Goal: Task Accomplishment & Management: Manage account settings

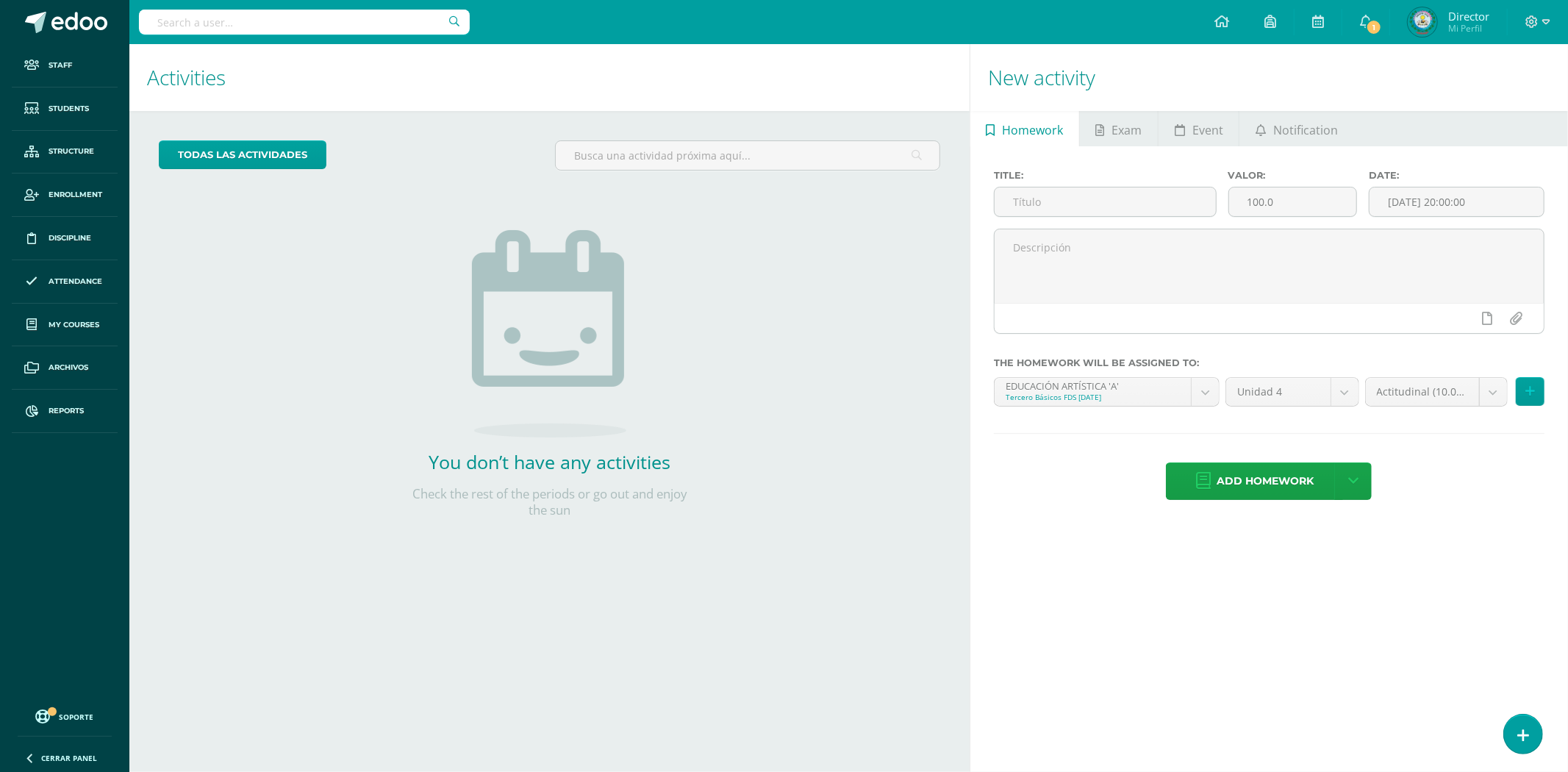
click at [178, 17] on input "text" at bounding box center [304, 22] width 331 height 25
type input "l"
type input "Laura Marissa"
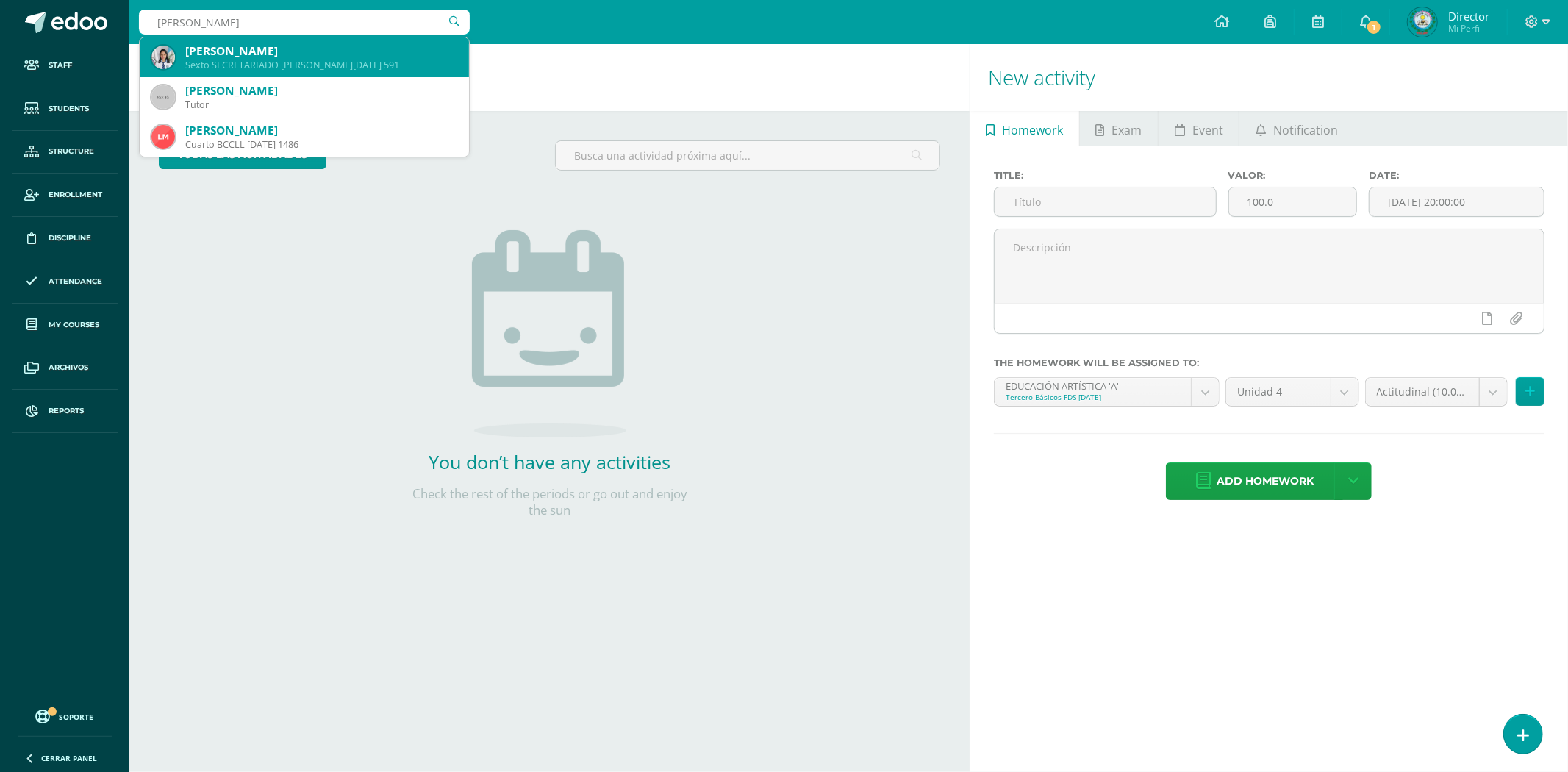
click at [328, 64] on div "Sexto SECRETARIADO B. SÁBADO 591" at bounding box center [322, 65] width 272 height 13
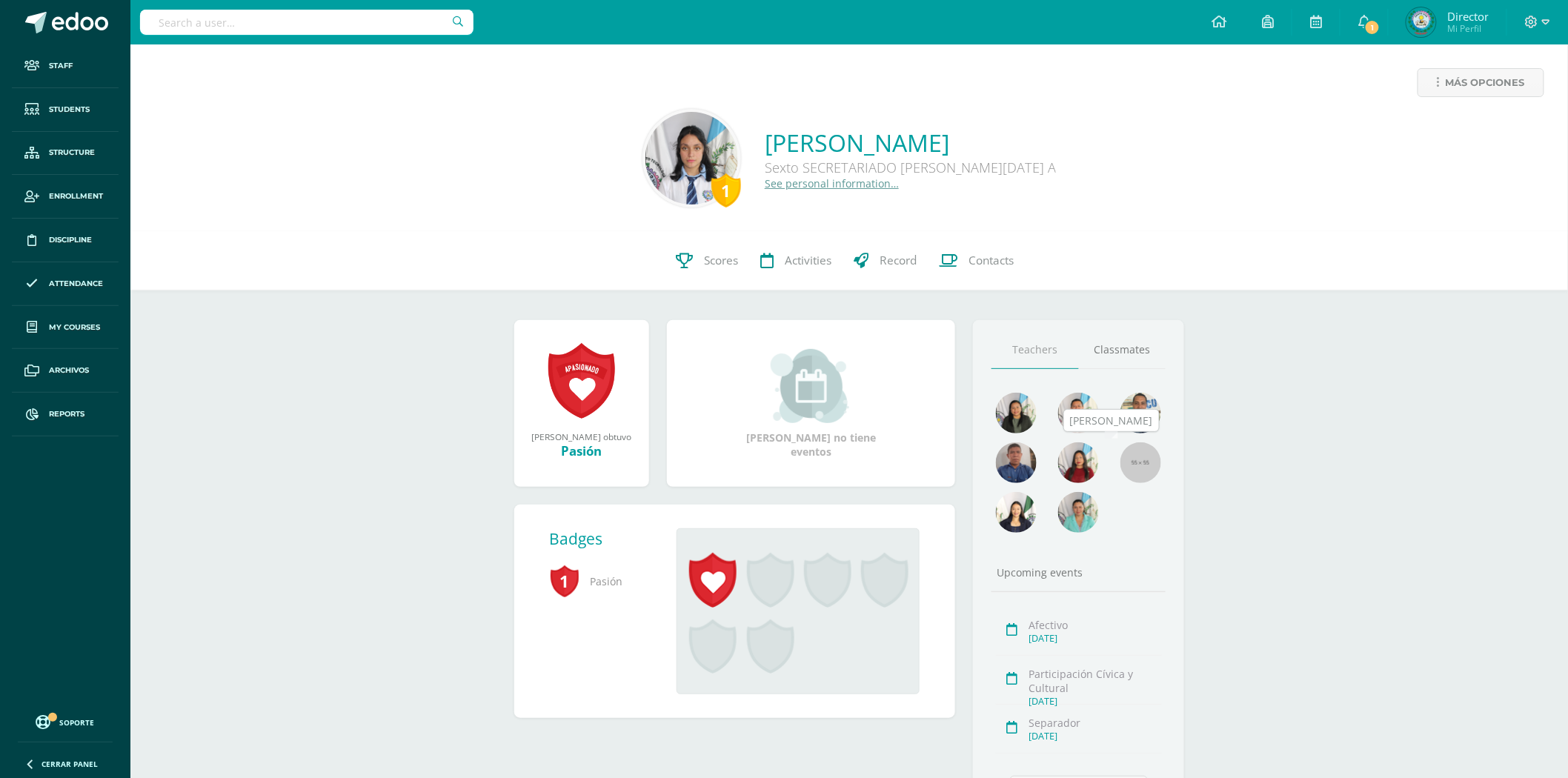
click at [1131, 453] on img at bounding box center [1140, 463] width 41 height 41
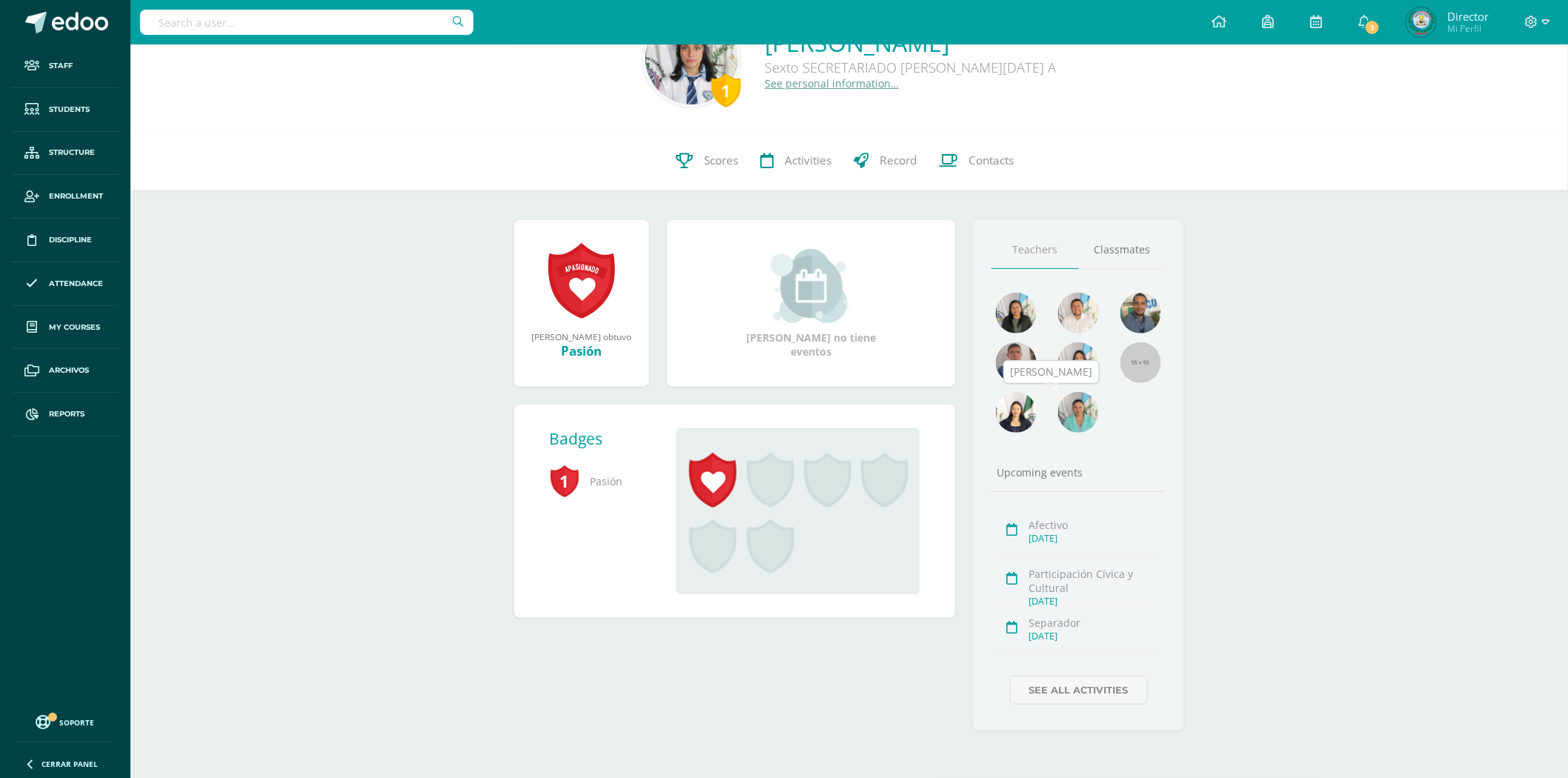
click at [1082, 410] on img at bounding box center [1078, 412] width 41 height 41
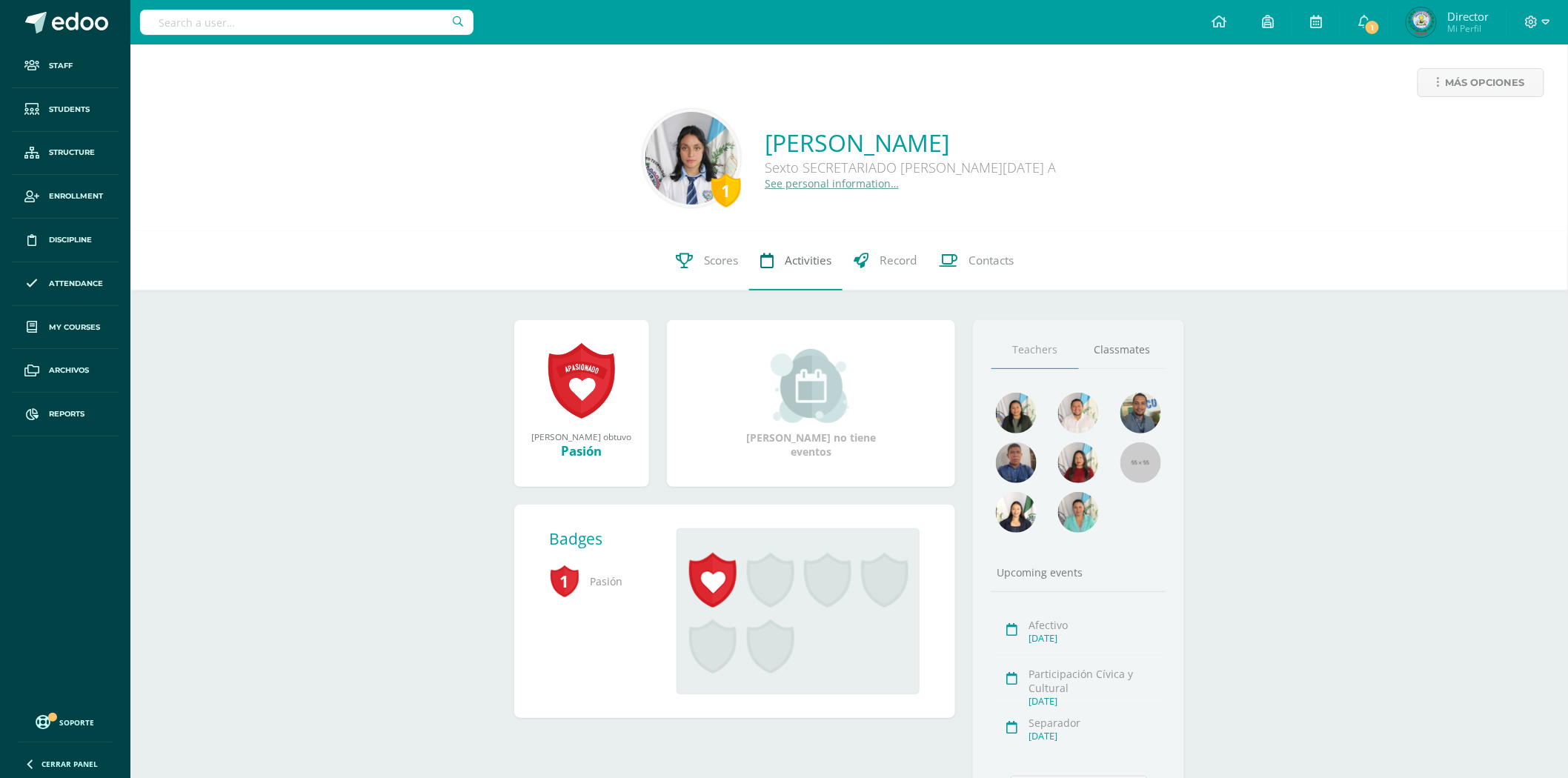
click at [802, 263] on span "Activities" at bounding box center [807, 261] width 47 height 16
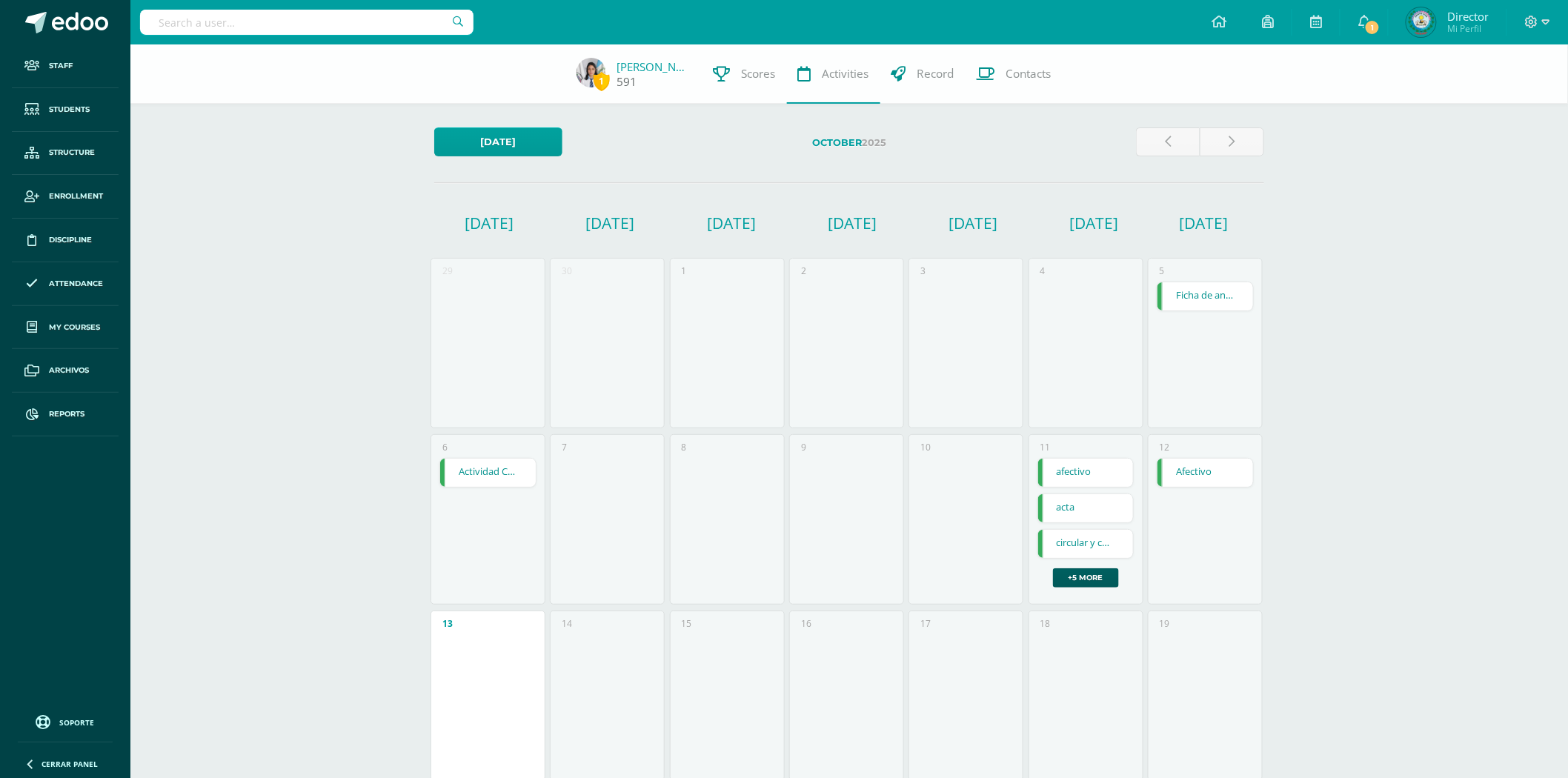
click at [644, 69] on link "[PERSON_NAME]" at bounding box center [654, 67] width 75 height 15
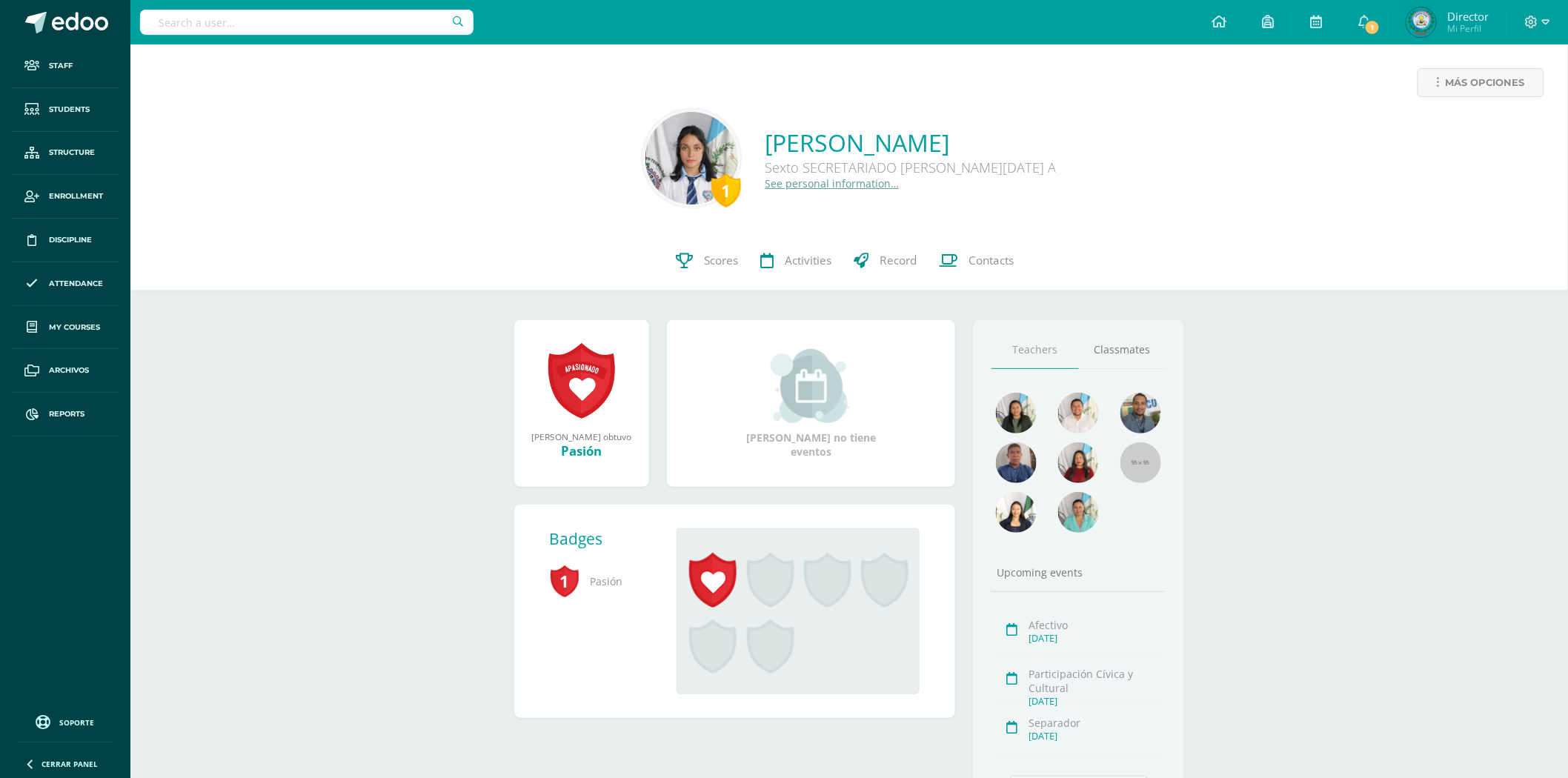
drag, startPoint x: 0, startPoint y: 0, endPoint x: 1551, endPoint y: 20, distance: 1551.1
click at [1551, 20] on div at bounding box center [1537, 22] width 61 height 45
click at [1541, 25] on span at bounding box center [1536, 22] width 25 height 16
click at [1475, 80] on span "Configuración" at bounding box center [1442, 79] width 69 height 14
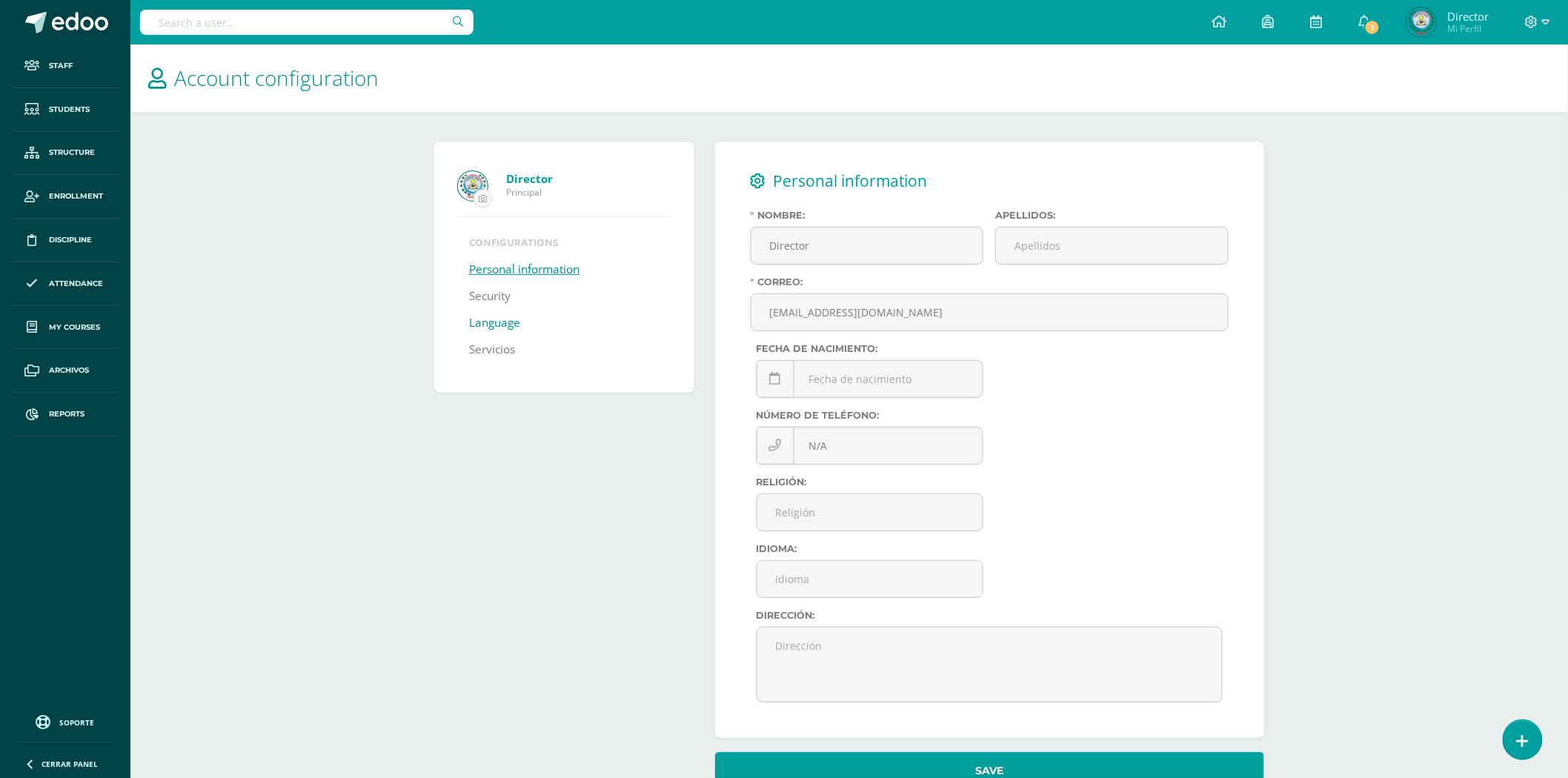
click at [496, 320] on link "Language" at bounding box center [494, 322] width 51 height 27
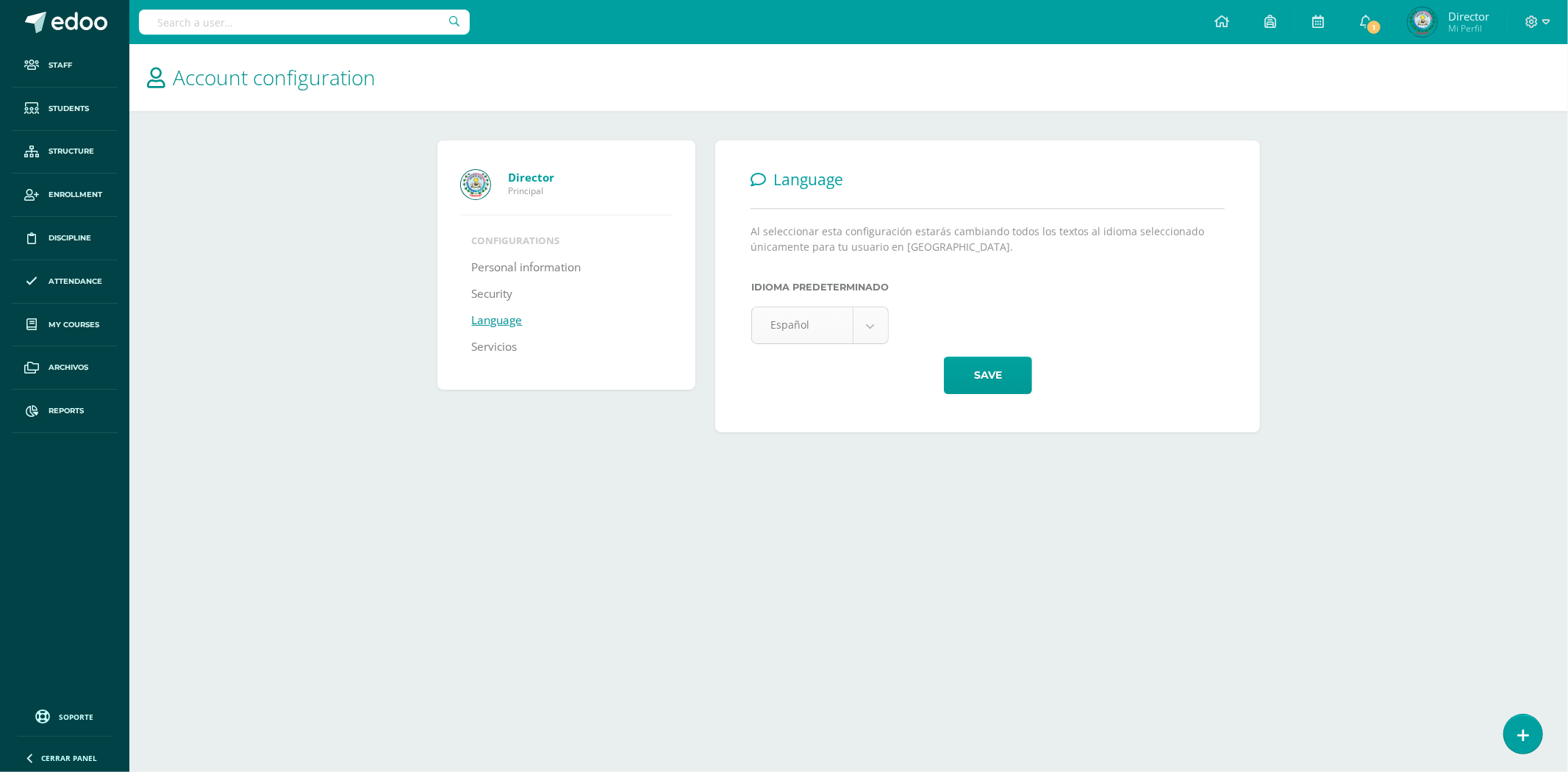
click at [866, 327] on body "Staff Students Structure Enrollment Discipline Attendance My courses Archivos R…" at bounding box center [784, 231] width 1568 height 462
click at [1005, 376] on button "Save" at bounding box center [988, 375] width 88 height 38
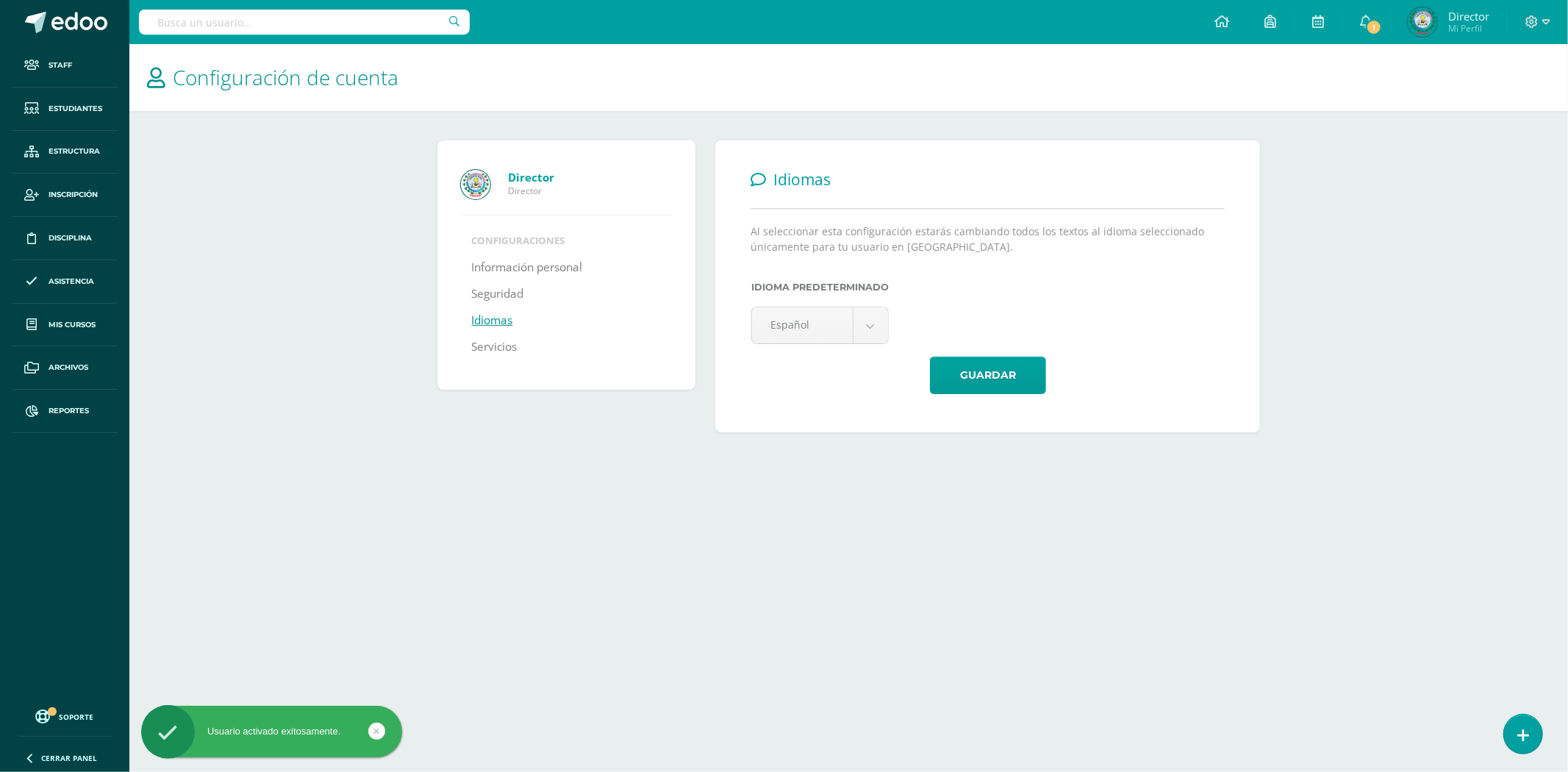
click at [191, 19] on input "text" at bounding box center [304, 22] width 331 height 25
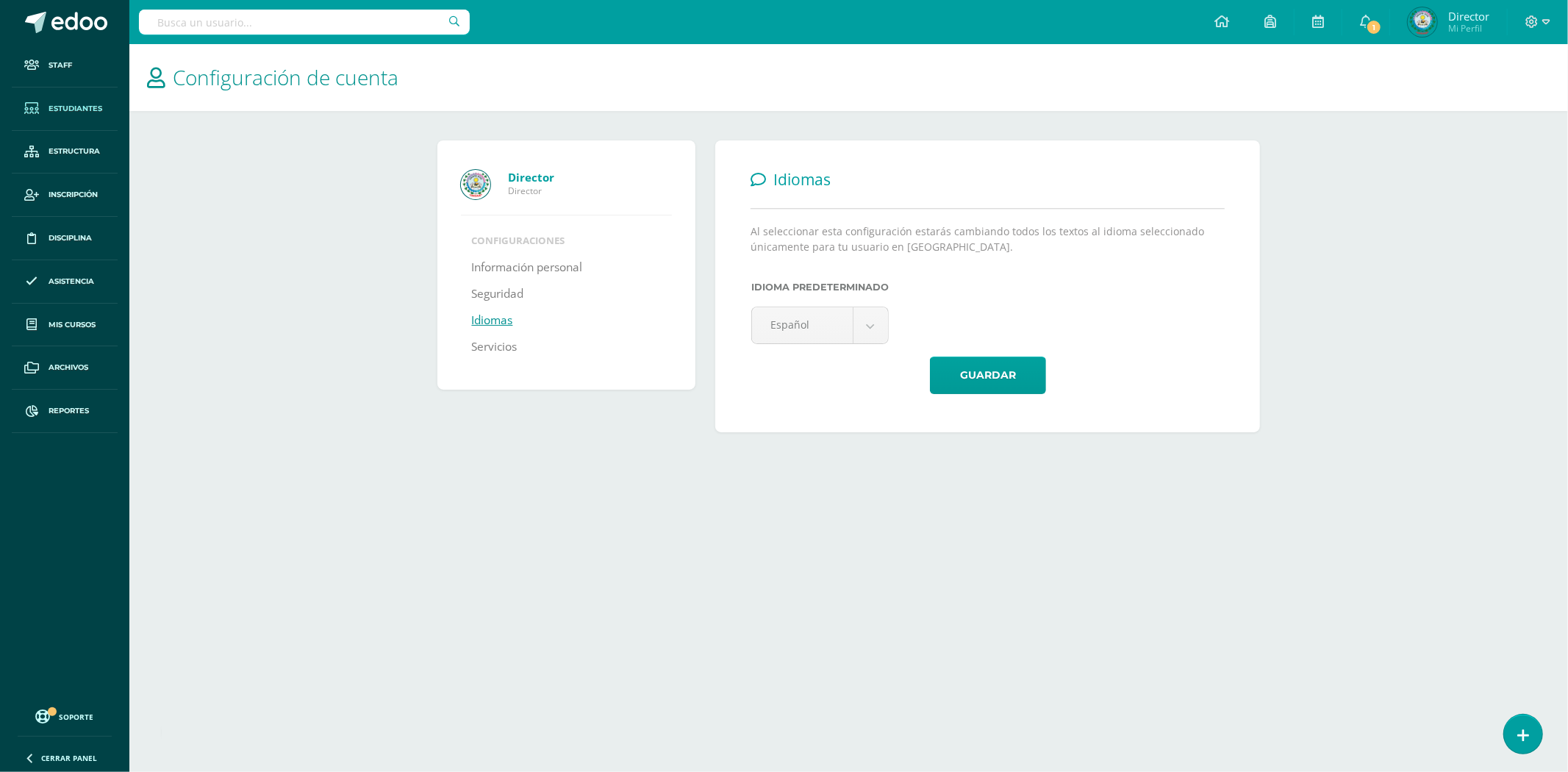
click at [79, 104] on span "Estudiantes" at bounding box center [75, 109] width 53 height 12
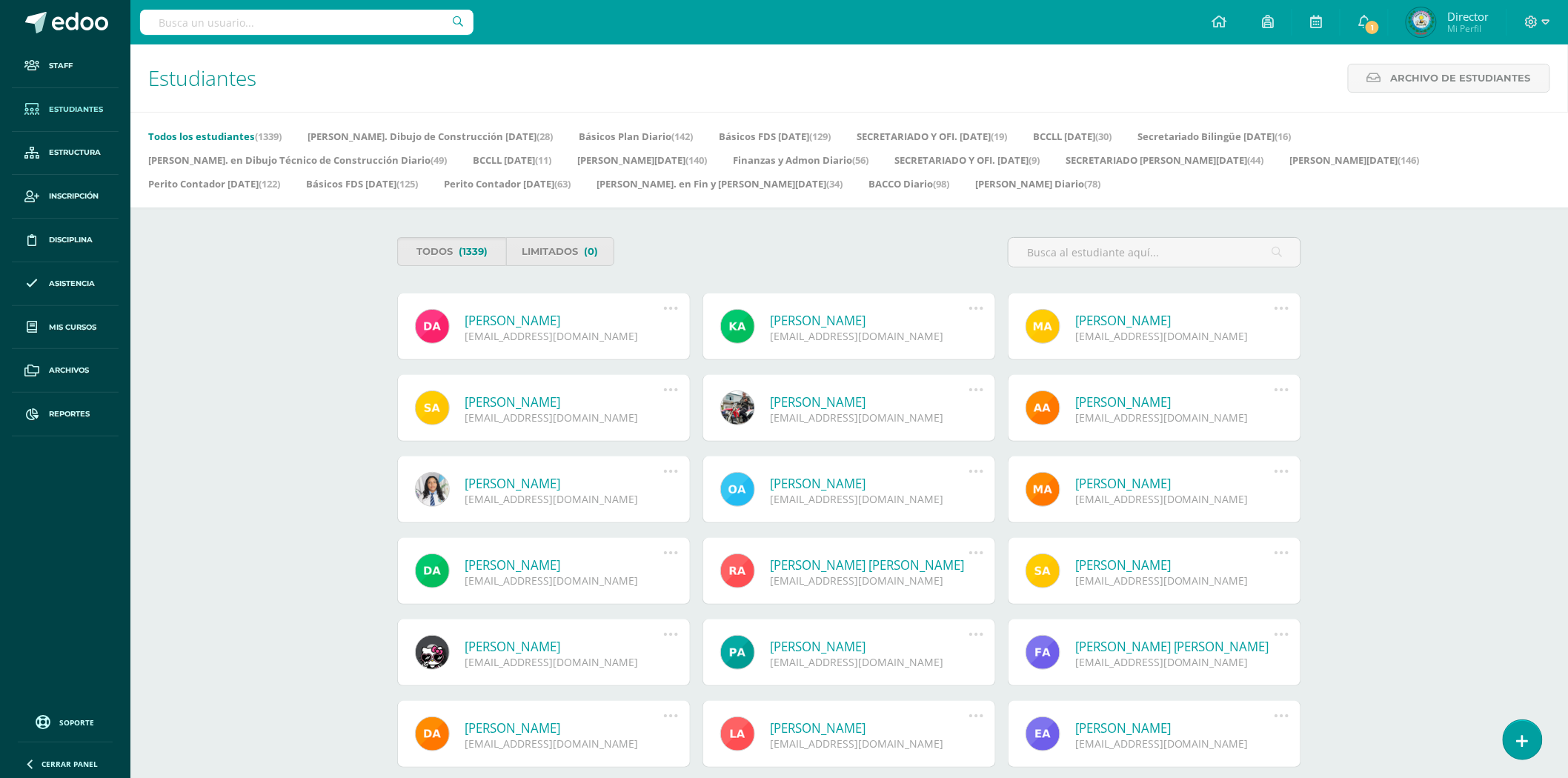
click at [312, 25] on input "text" at bounding box center [306, 22] width 333 height 25
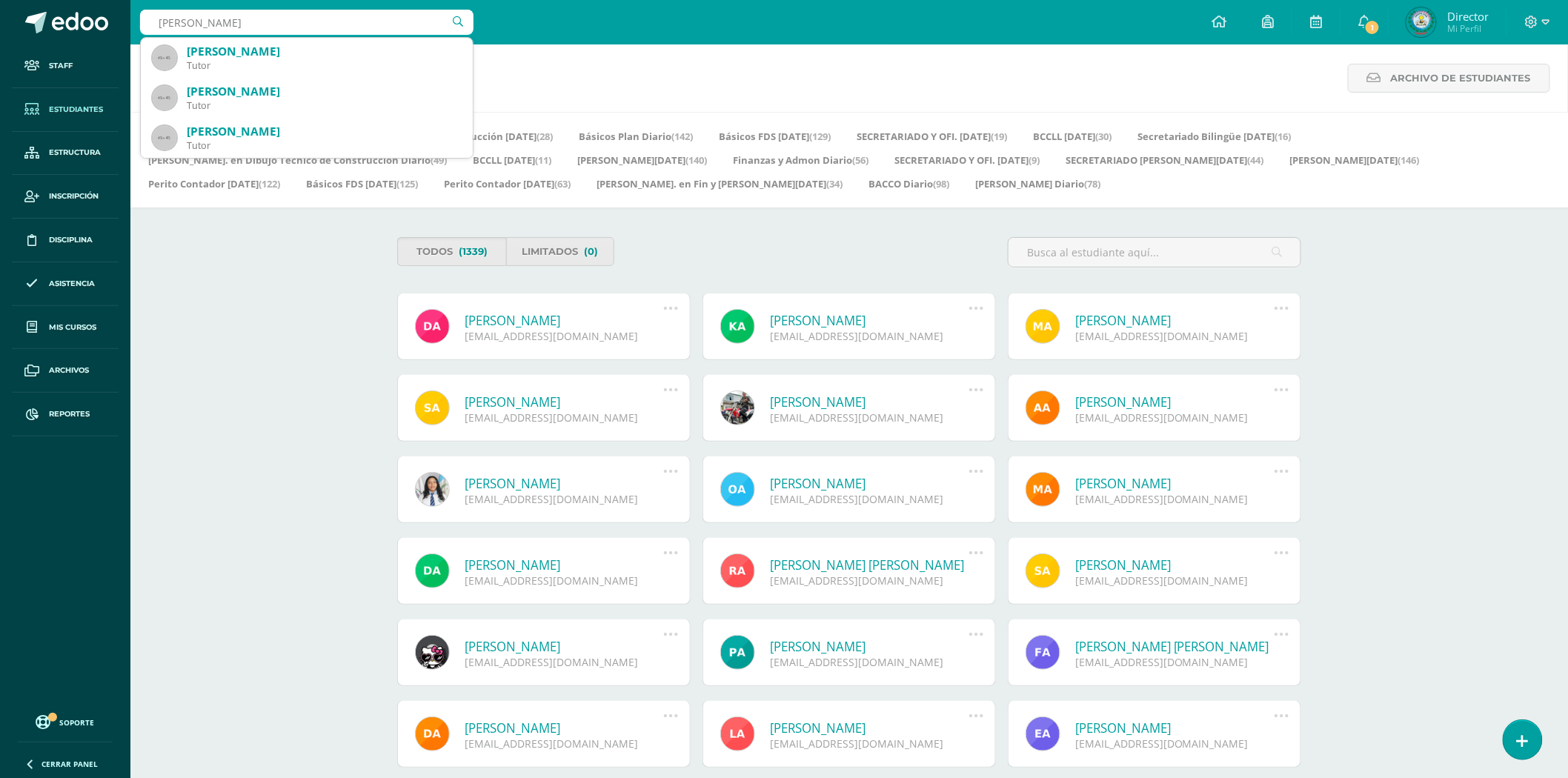
type input "Laura Mar"
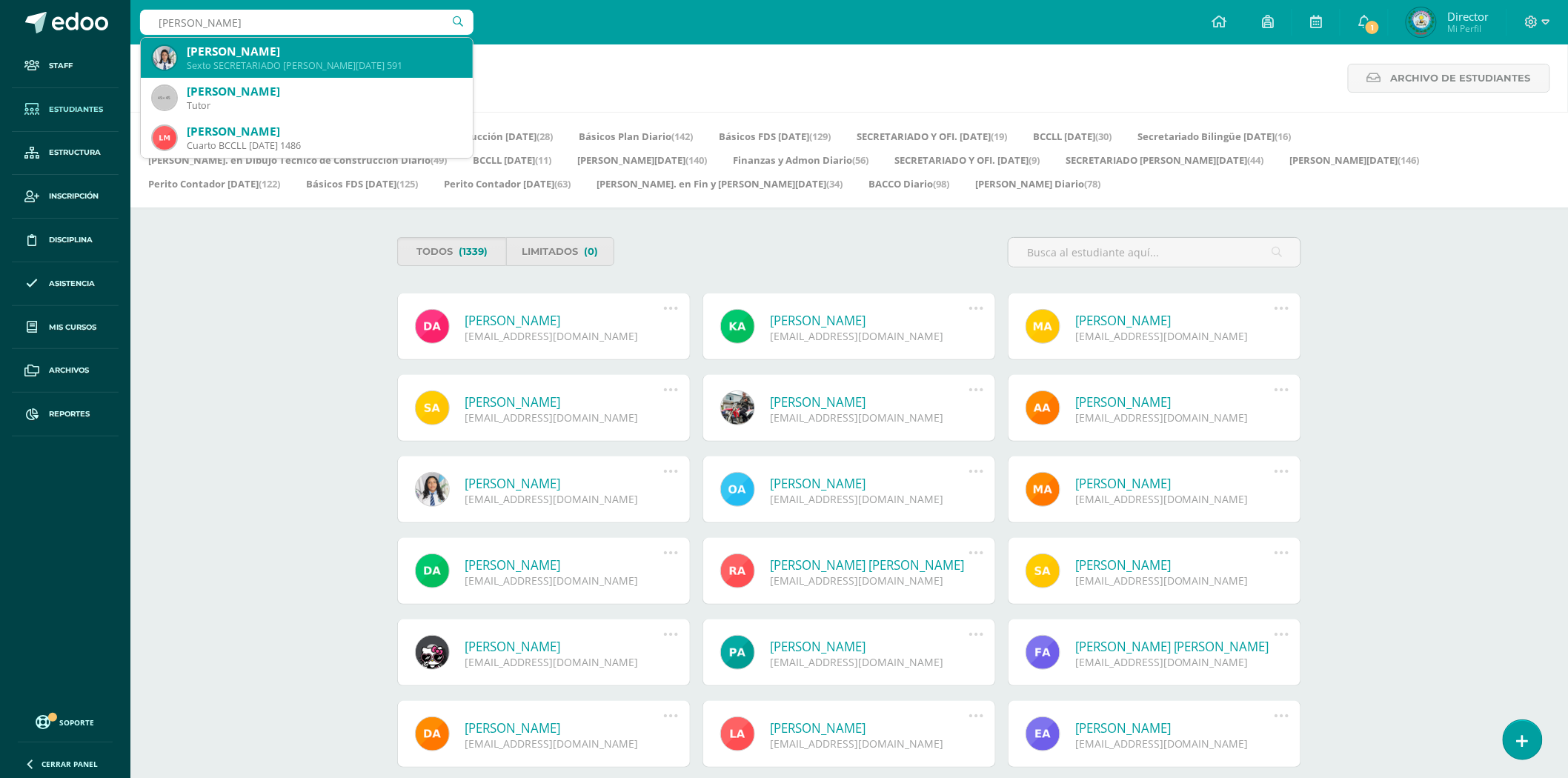
click at [287, 48] on div "Laura Marissa Hernández Martínez" at bounding box center [324, 52] width 274 height 16
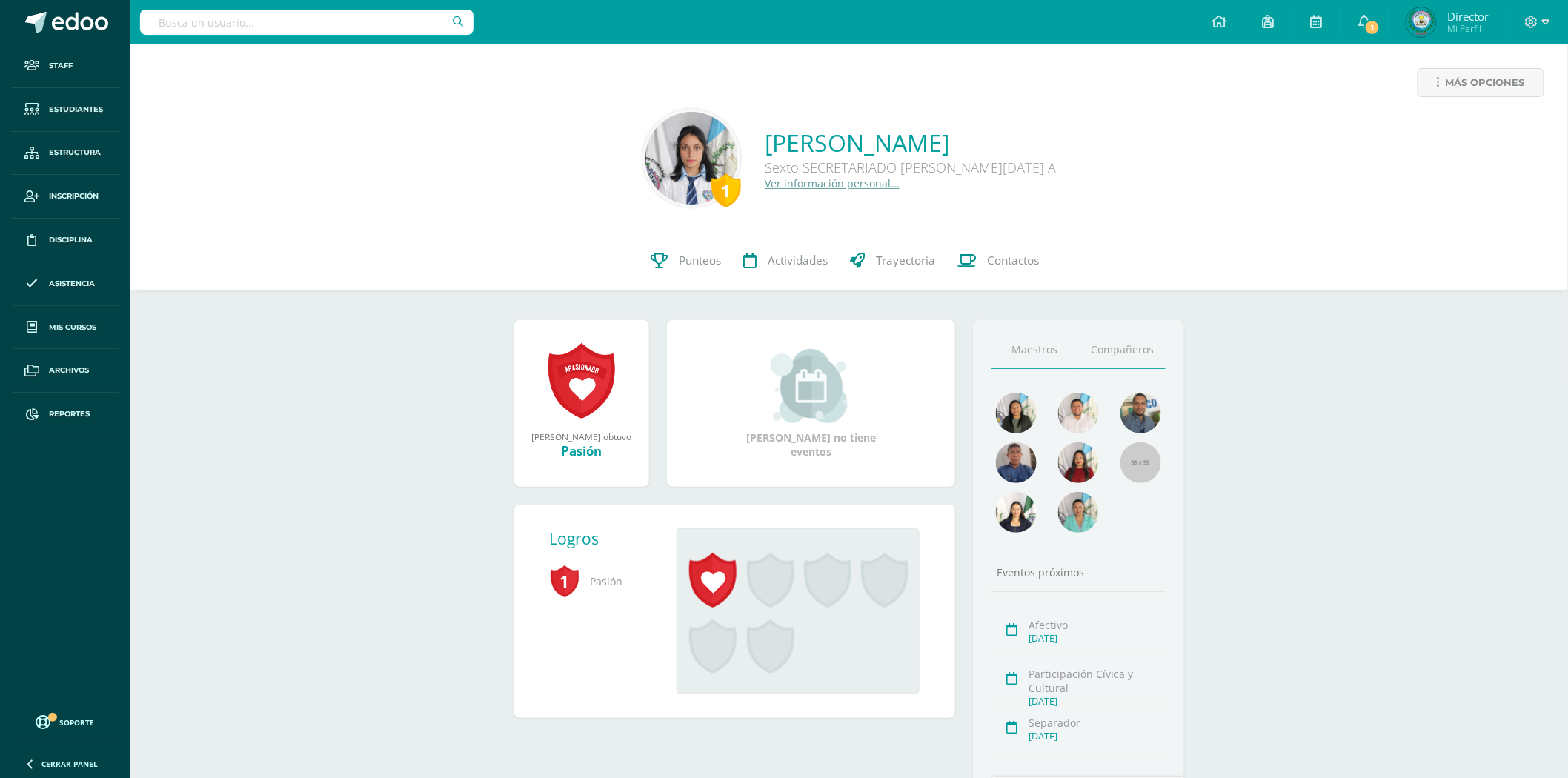
click at [1117, 345] on link "Compañeros" at bounding box center [1123, 350] width 87 height 38
click at [1050, 353] on link "Maestros" at bounding box center [1035, 350] width 87 height 38
click at [765, 142] on link "Laura Marissa Hernández Martínez" at bounding box center [910, 142] width 291 height 32
click at [765, 184] on link "Ver información personal..." at bounding box center [832, 183] width 135 height 14
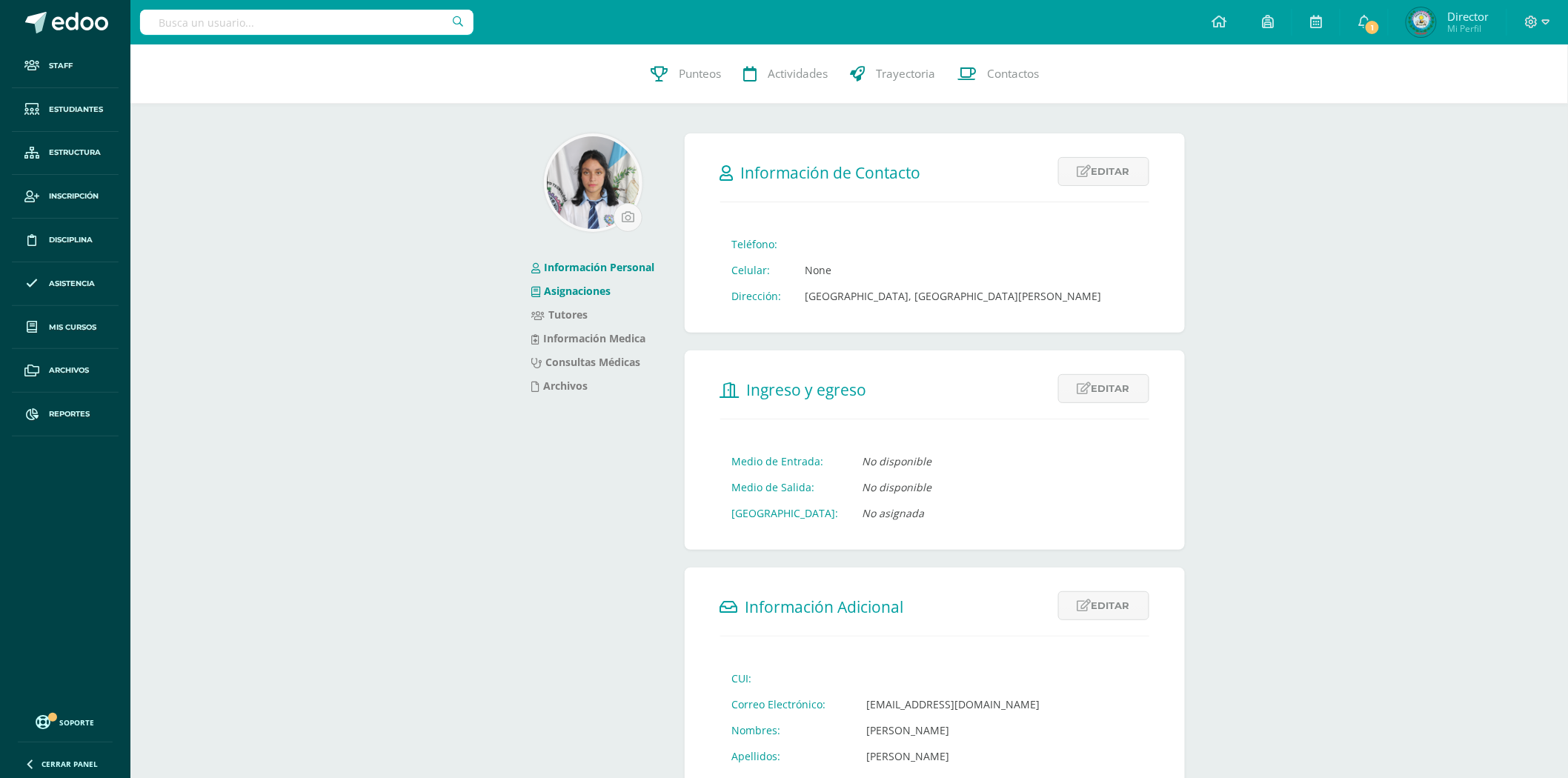
click at [557, 288] on link "Asignaciones" at bounding box center [572, 291] width 80 height 14
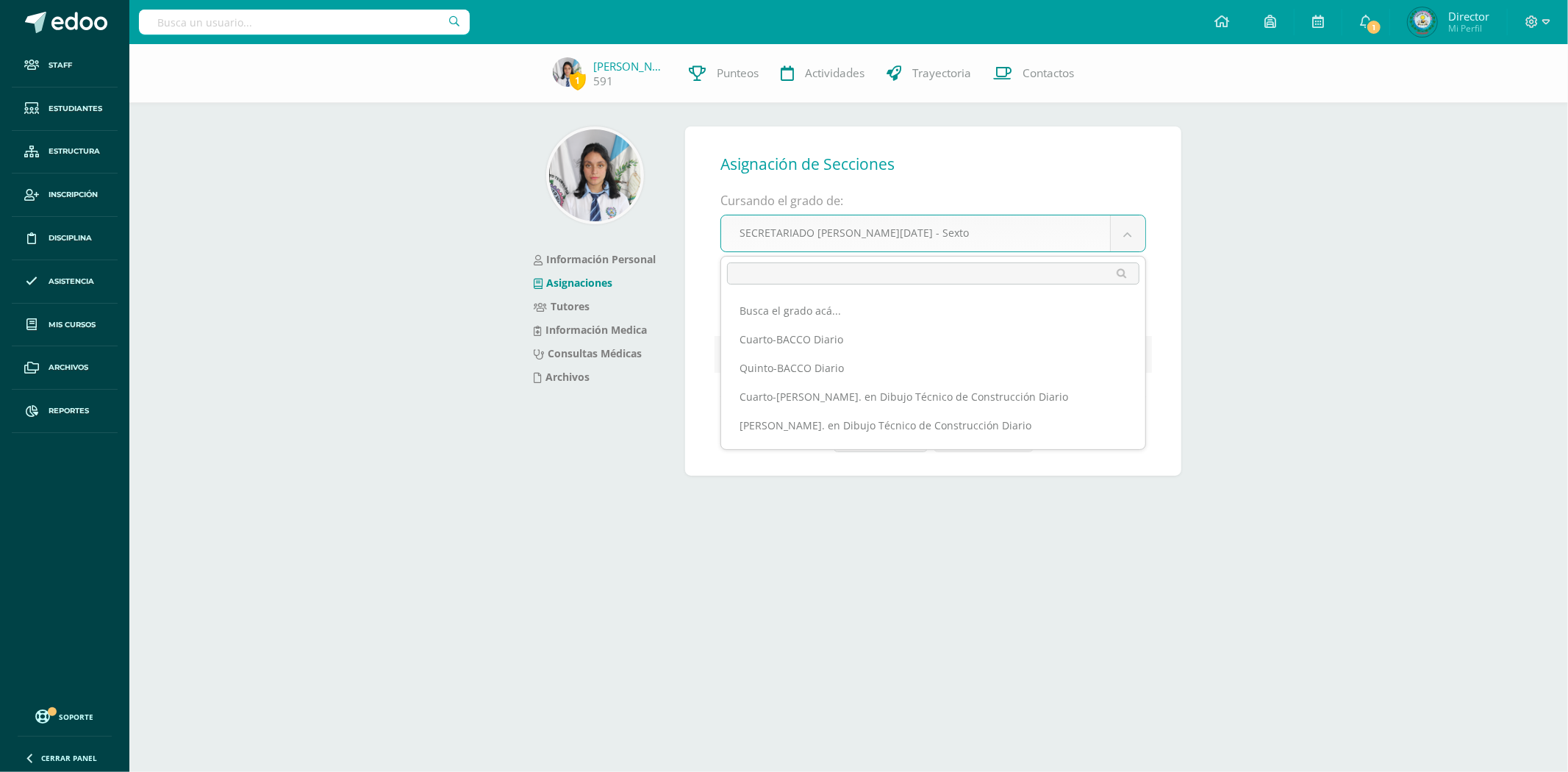
click at [1124, 235] on body "Staff Estudiantes Estructura Inscripción Disciplina Asistencia Mis cursos Archi…" at bounding box center [784, 262] width 1568 height 523
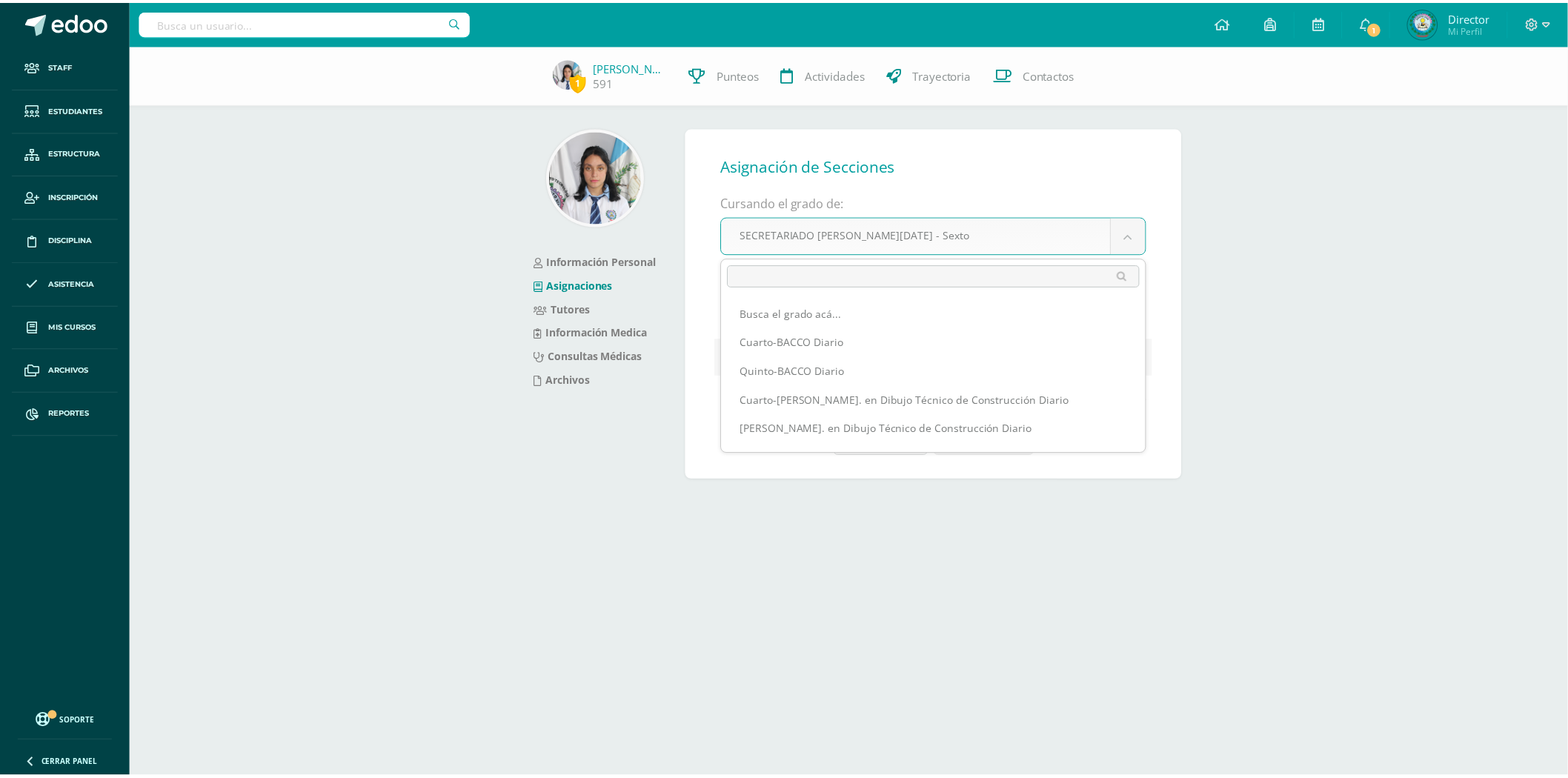
scroll to position [424, 0]
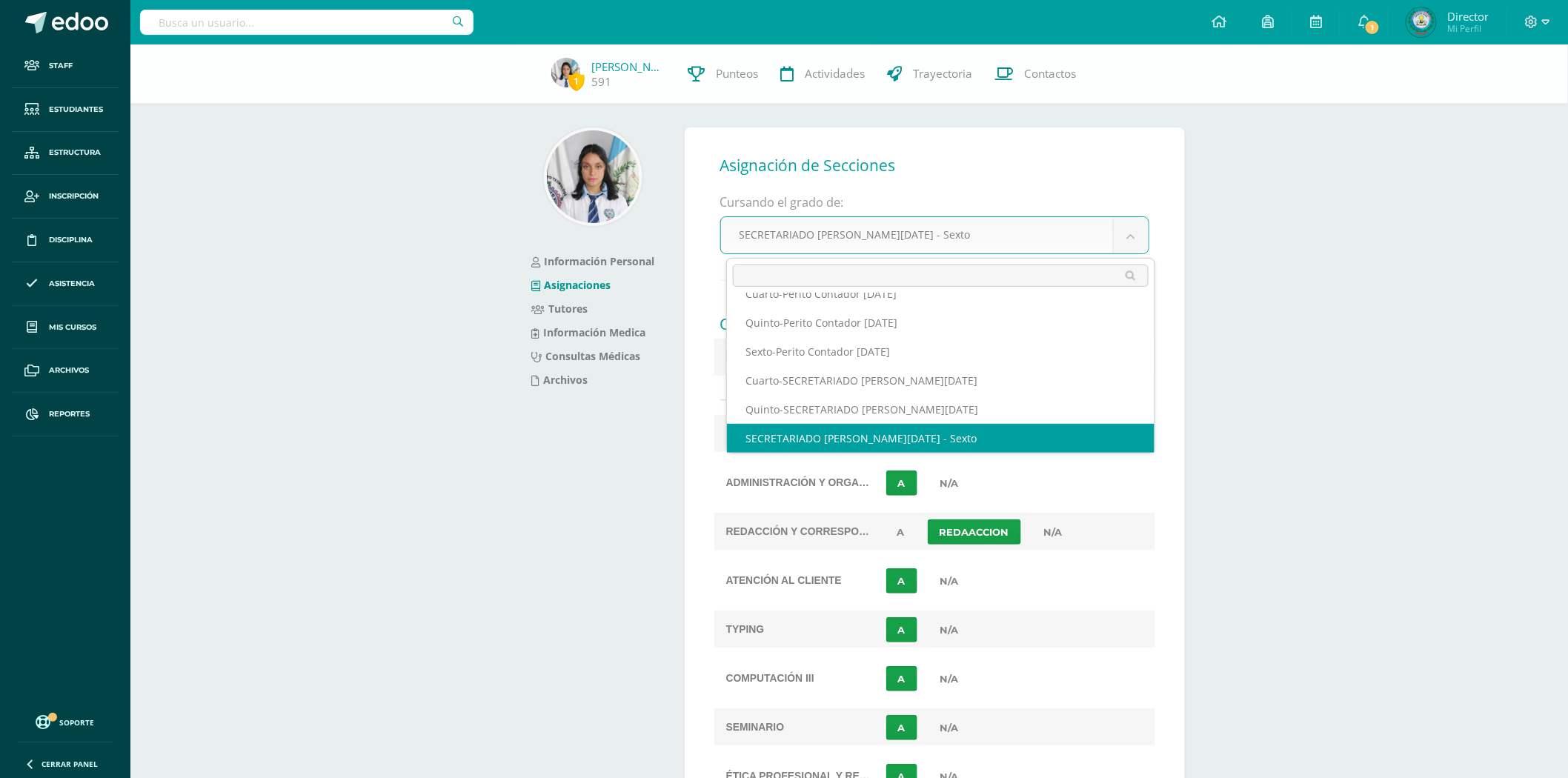
click at [1449, 371] on body "Staff Estudiantes Estructura Inscripción Disciplina Asistencia Mis cursos Archi…" at bounding box center [784, 532] width 1568 height 1066
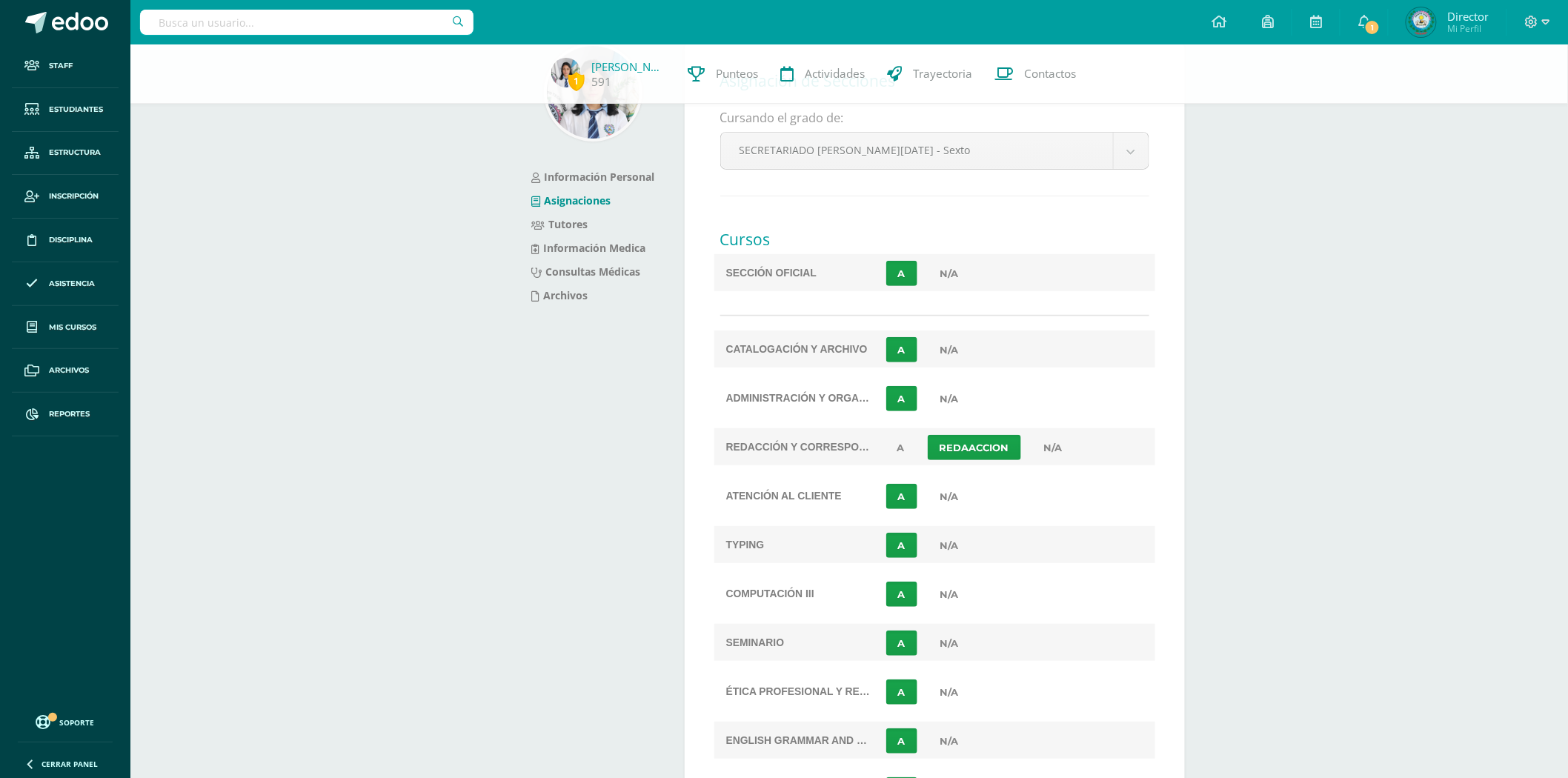
scroll to position [164, 0]
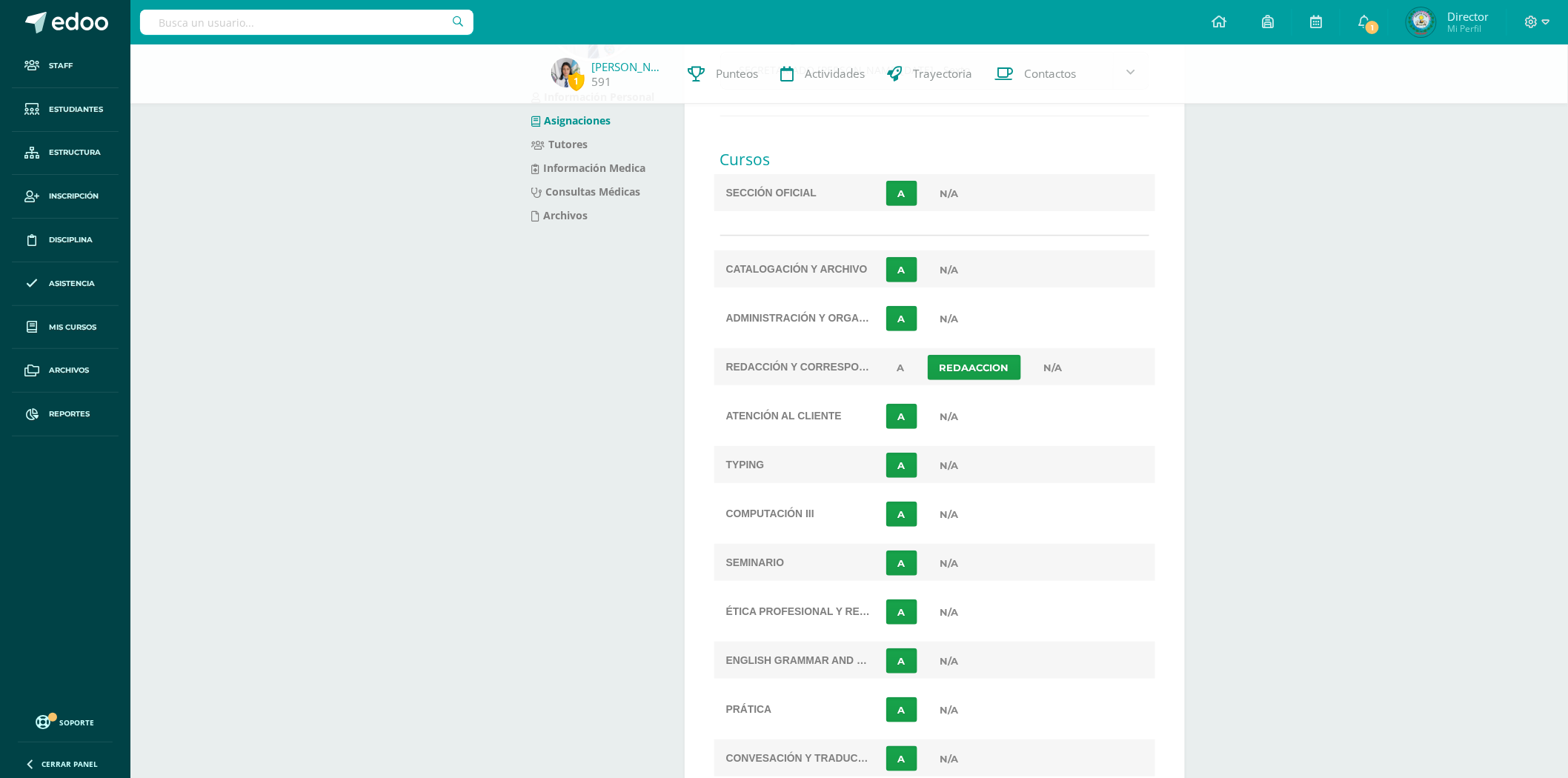
click at [746, 710] on td "Prática" at bounding box center [796, 708] width 166 height 37
click at [756, 706] on td "Prática" at bounding box center [796, 708] width 166 height 37
click at [755, 706] on td "Prática" at bounding box center [796, 708] width 166 height 37
click at [820, 714] on td "Prática" at bounding box center [796, 708] width 166 height 37
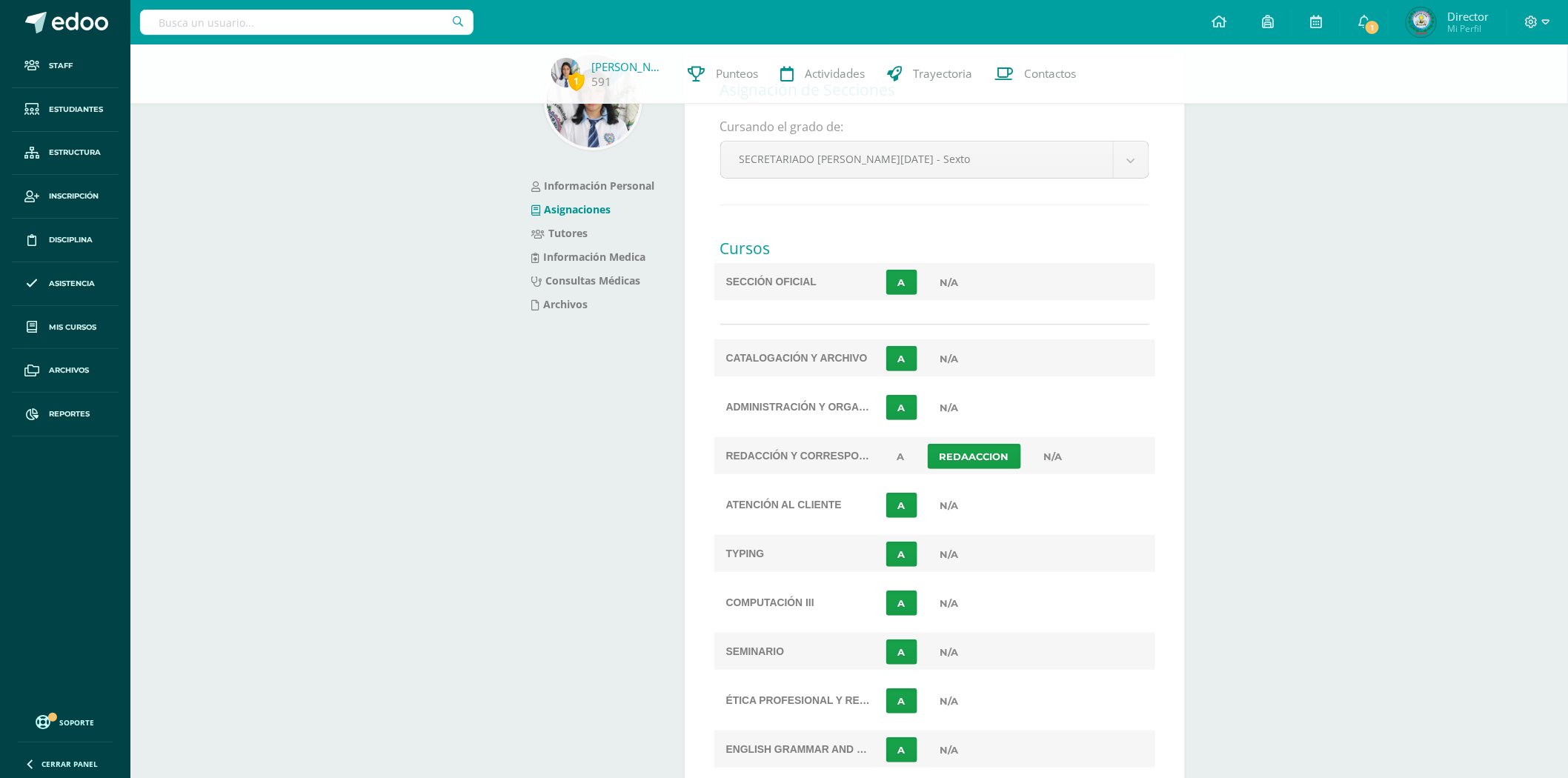
scroll to position [0, 0]
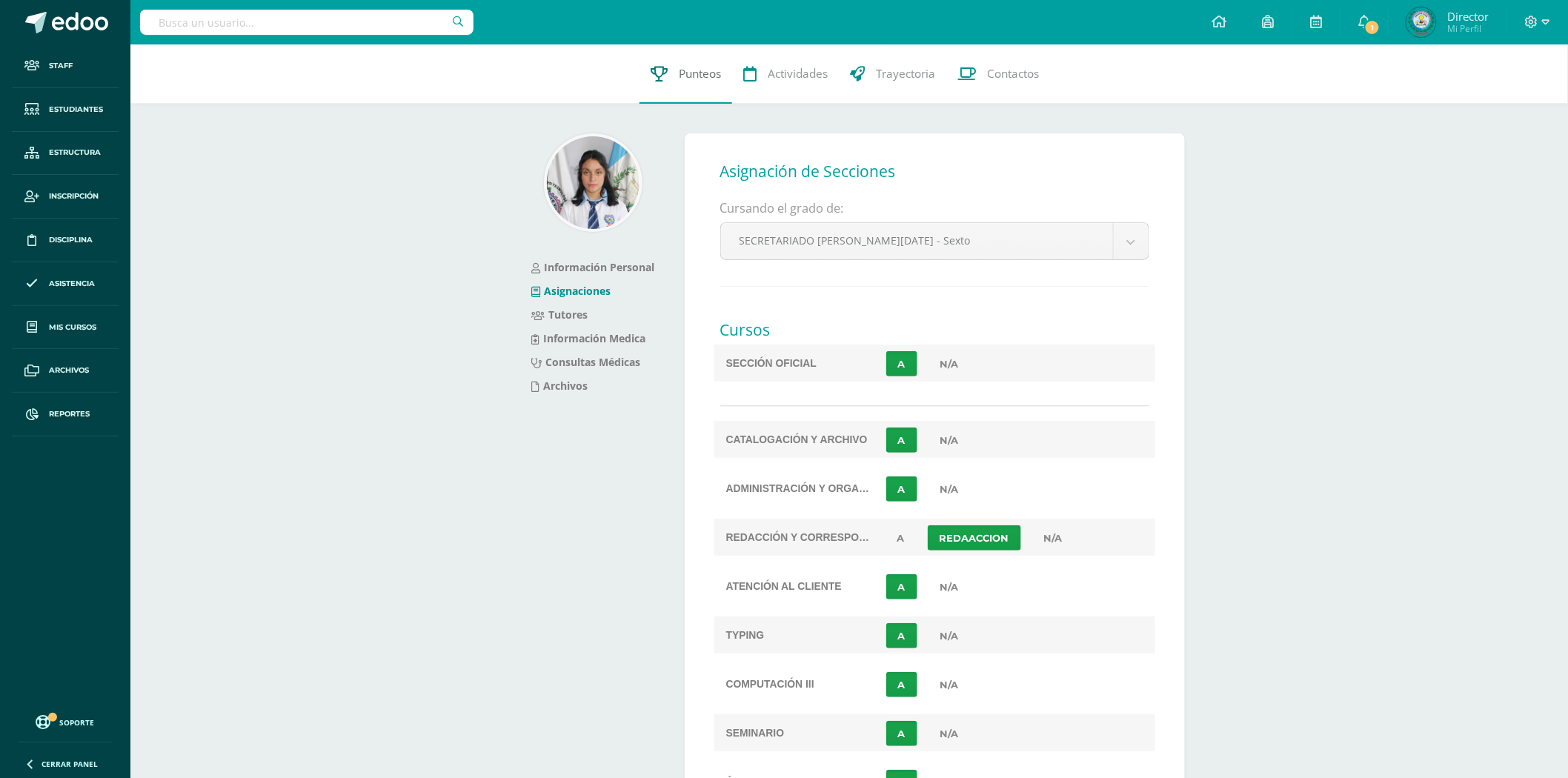
click at [693, 73] on span "Punteos" at bounding box center [700, 74] width 42 height 16
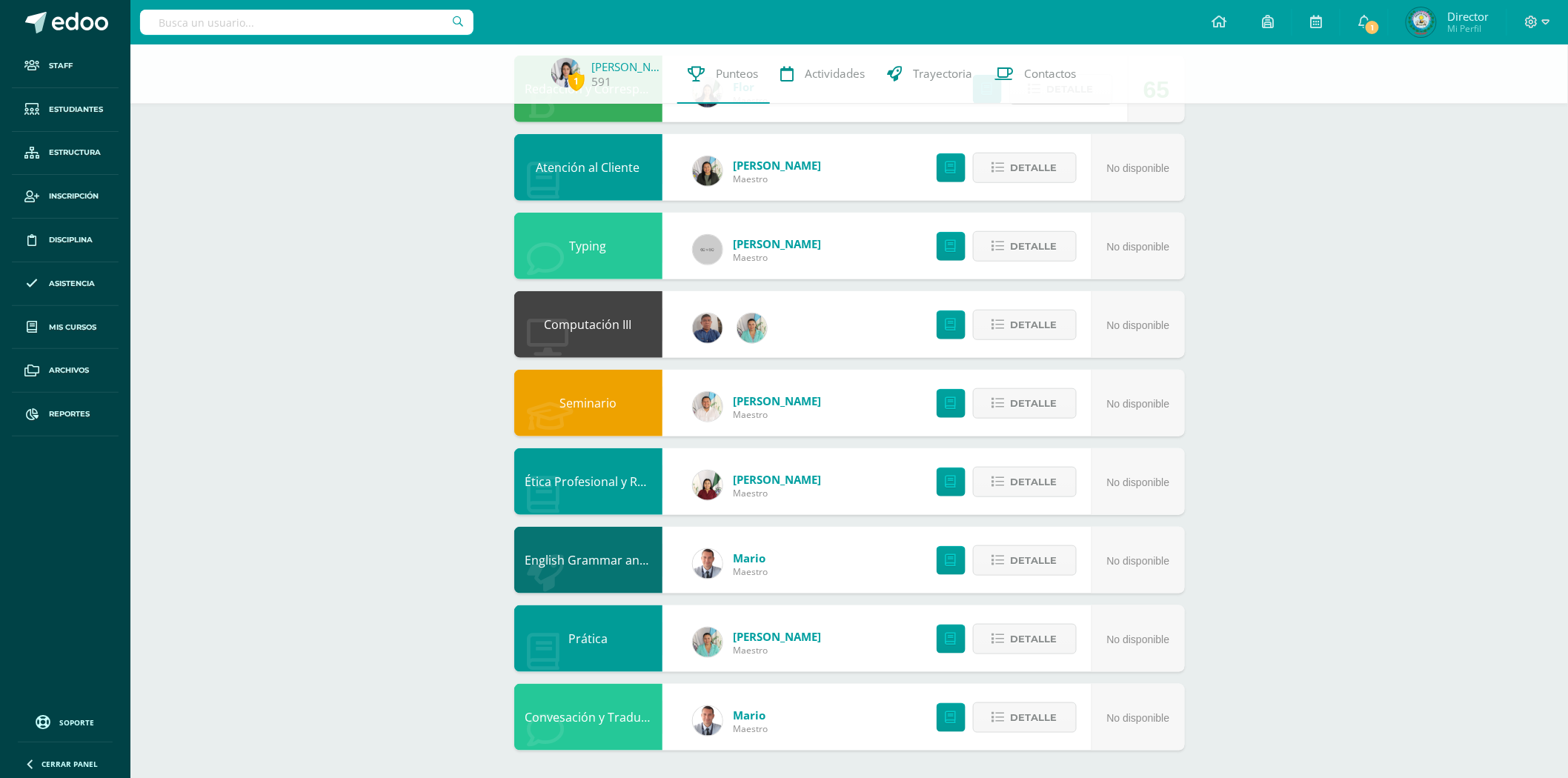
scroll to position [336, 0]
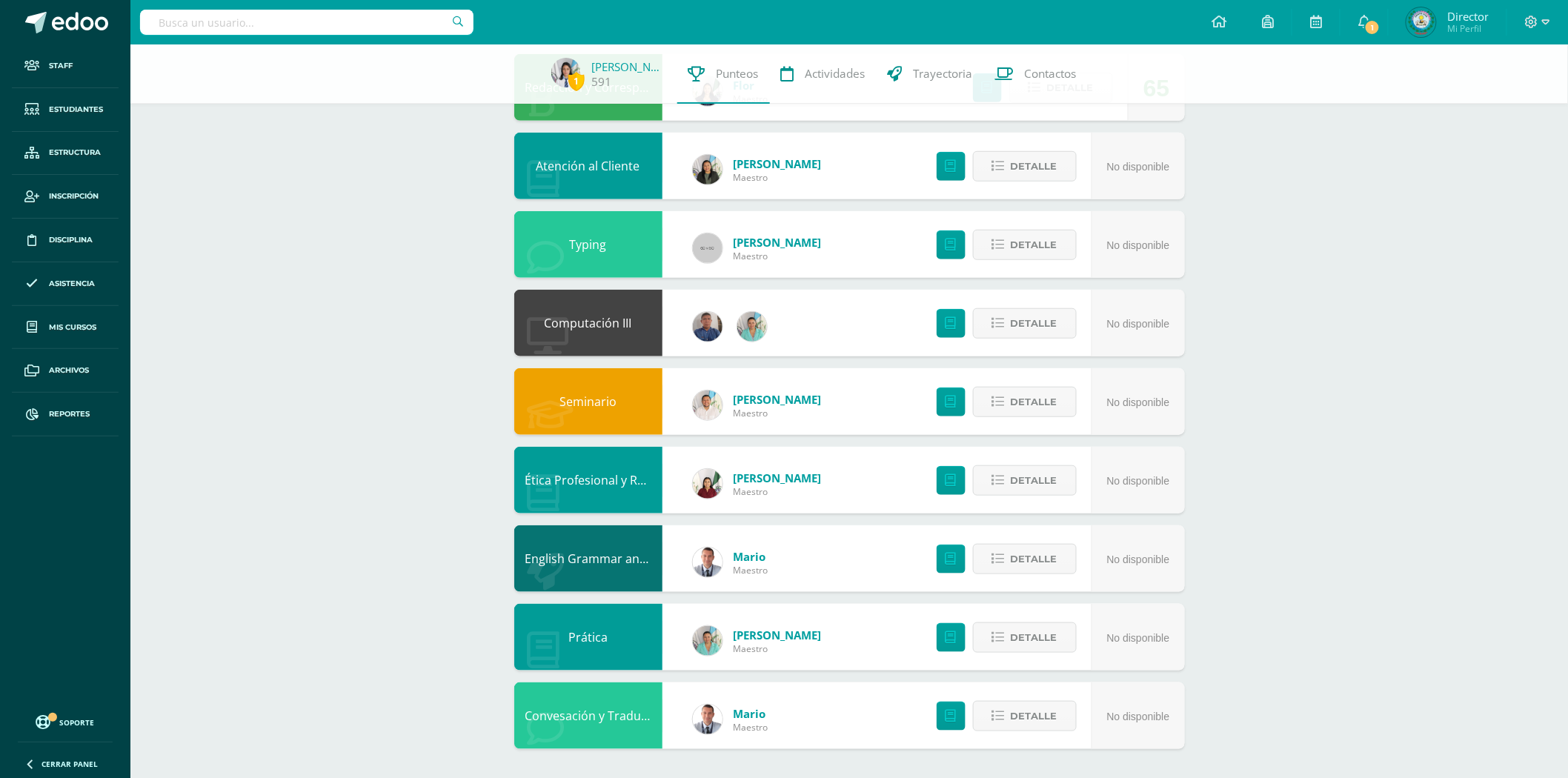
click at [594, 639] on link "Prática" at bounding box center [587, 638] width 39 height 16
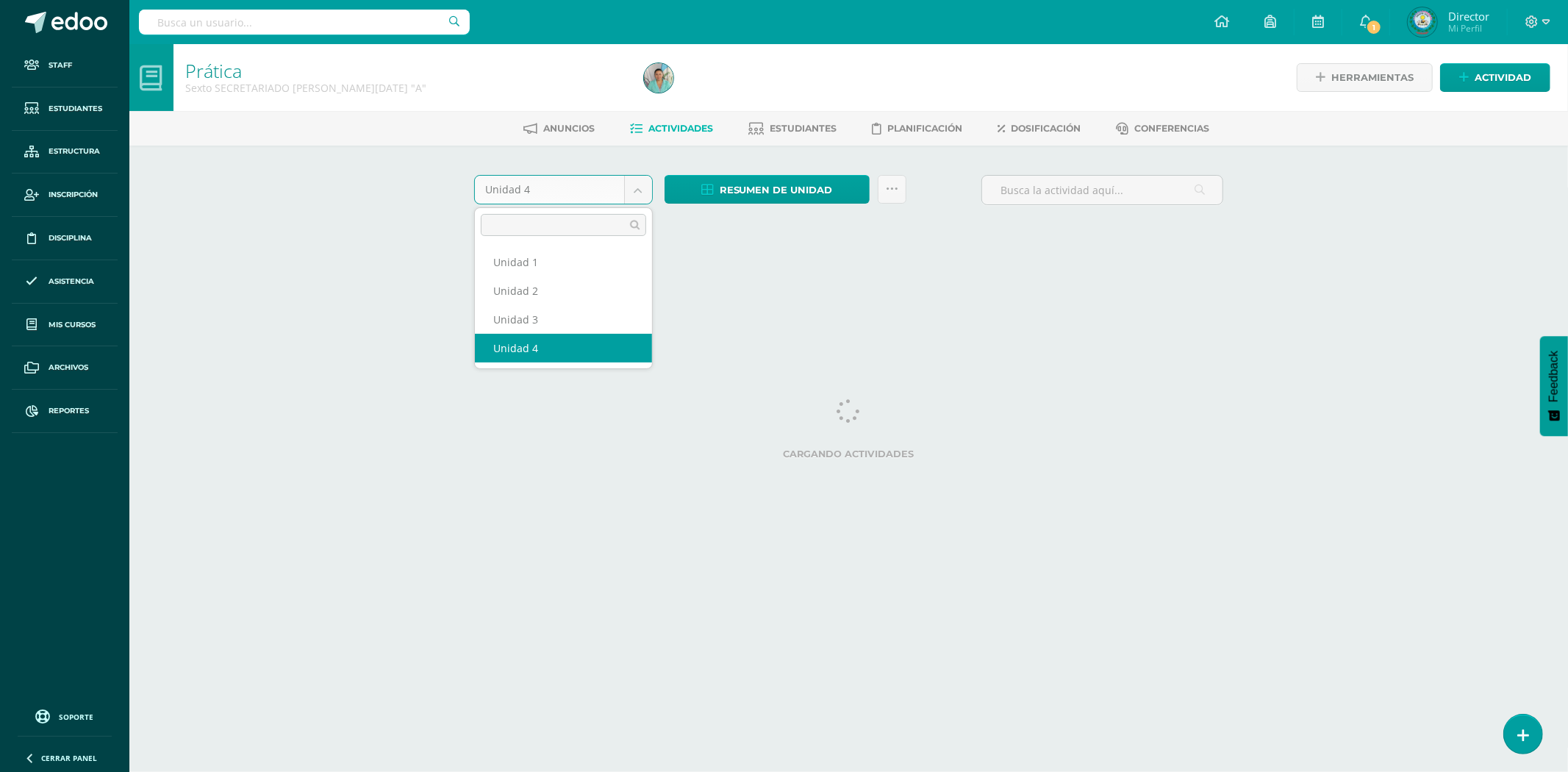
click at [635, 195] on body "Staff Estudiantes Estructura Inscripción Disciplina Asistencia Mis cursos Archi…" at bounding box center [784, 137] width 1568 height 274
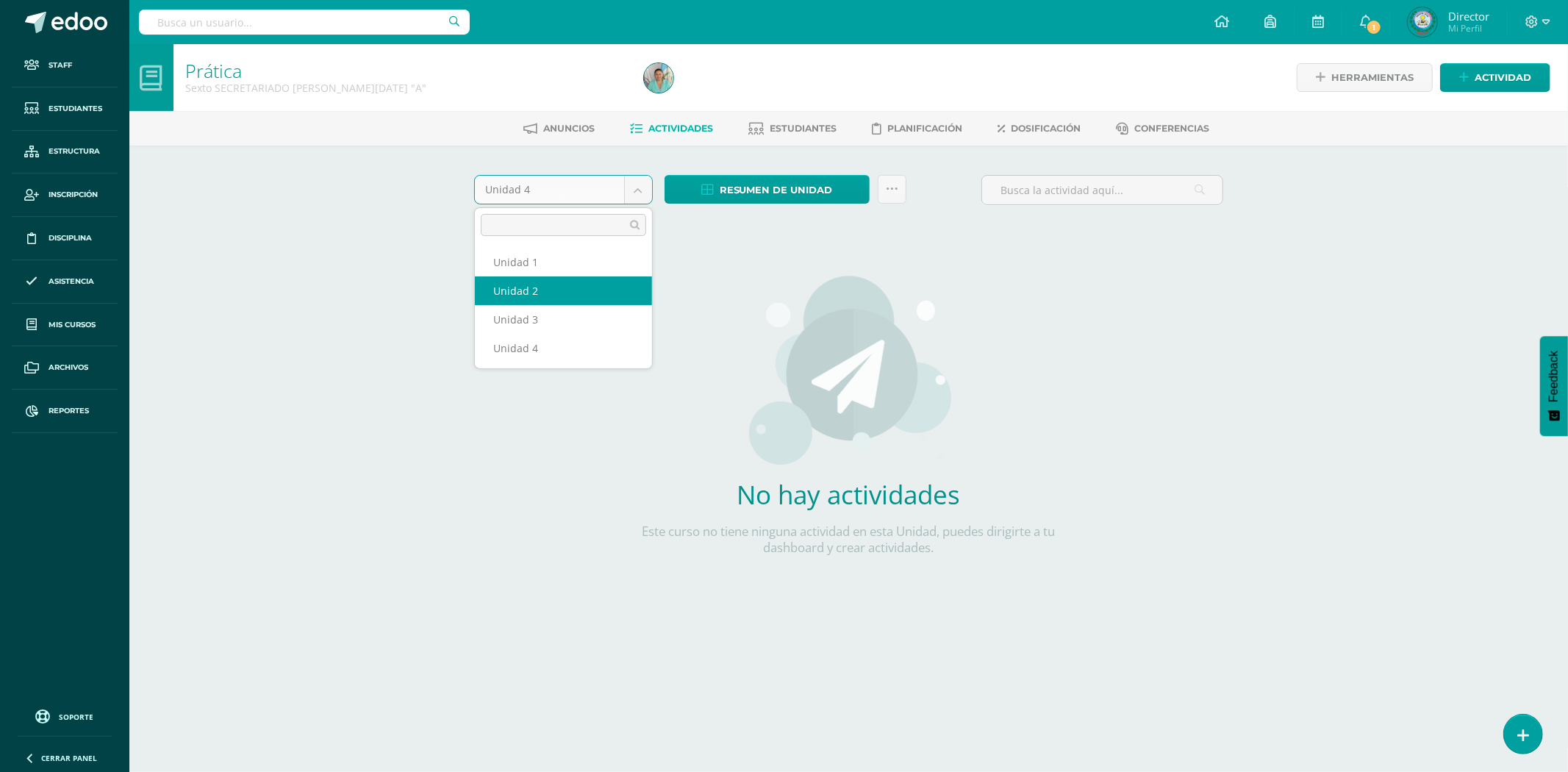
select select "Unidad 2"
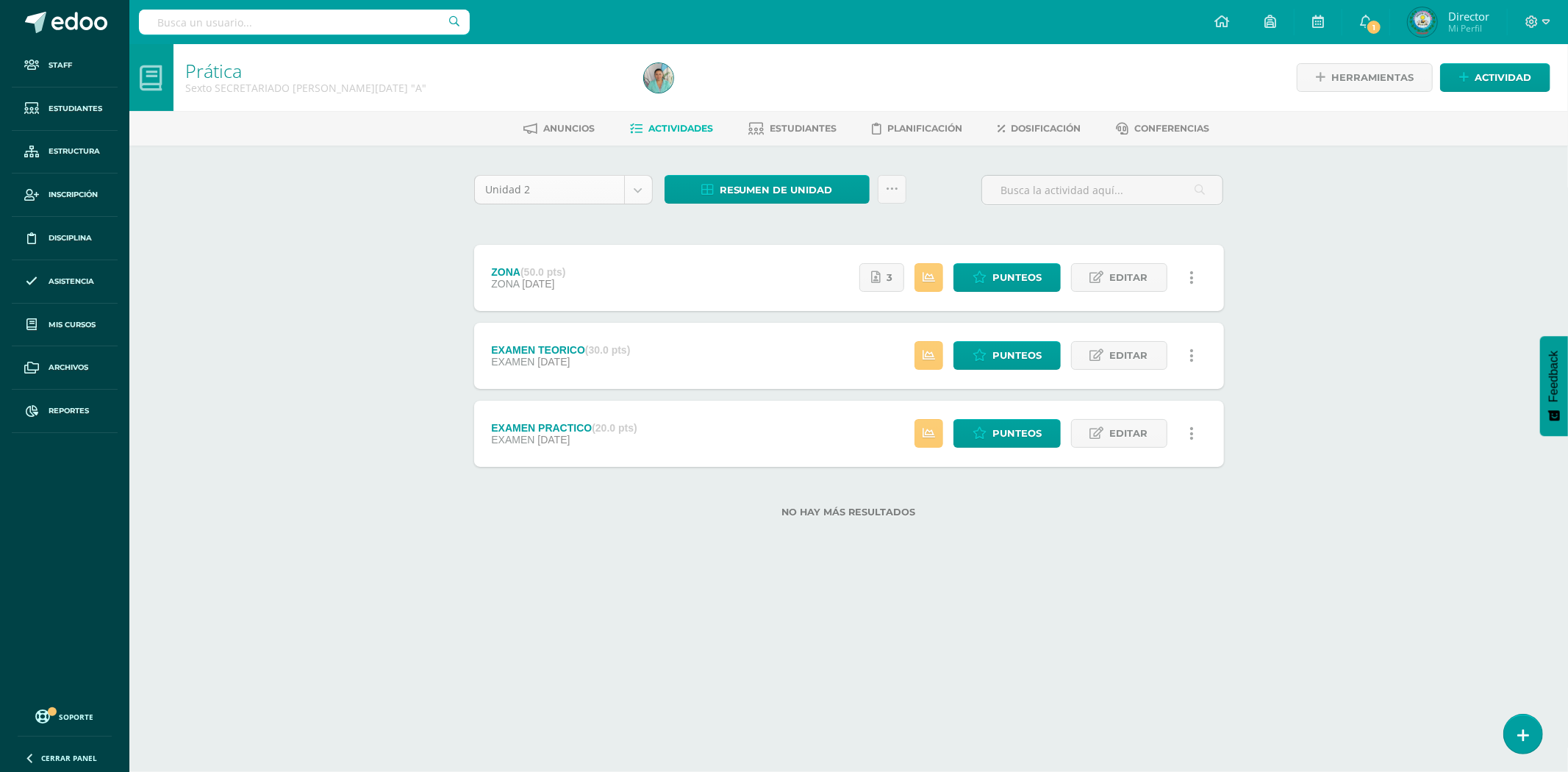
click at [631, 189] on body "Staff Estudiantes Estructura Inscripción Disciplina Asistencia Mis cursos Archi…" at bounding box center [784, 282] width 1568 height 565
click at [787, 266] on div "ZONA (50.0 pts) ZONA [DATE] Estatus de Actividad: 1 Estudiantes sin calificar 0…" at bounding box center [850, 277] width 750 height 66
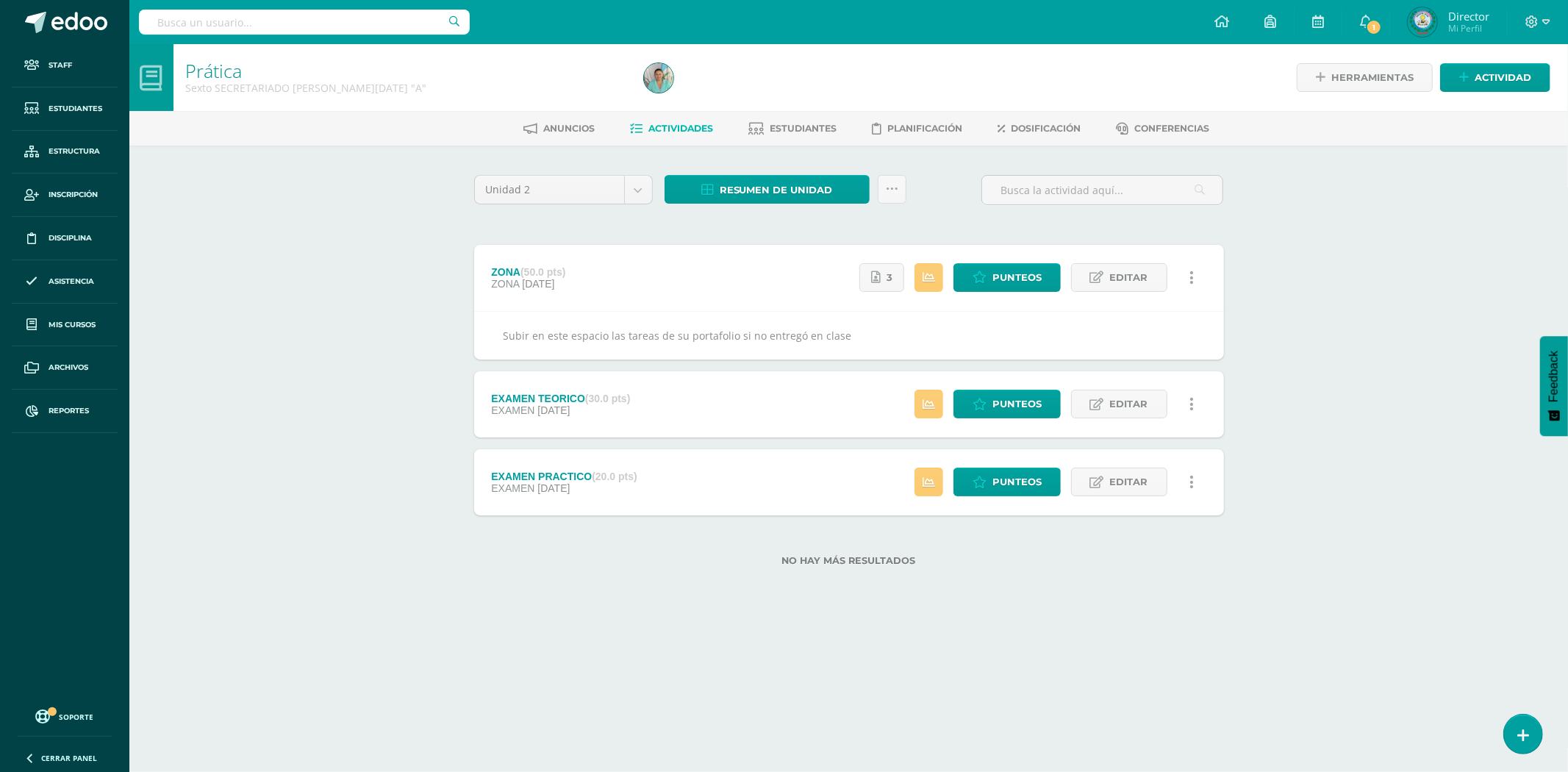
click at [769, 394] on div "EXAMEN TEORICO (30.0 pts) EXAMEN 12 de Julio Estatus de Actividad: 1 Estudiante…" at bounding box center [850, 404] width 750 height 66
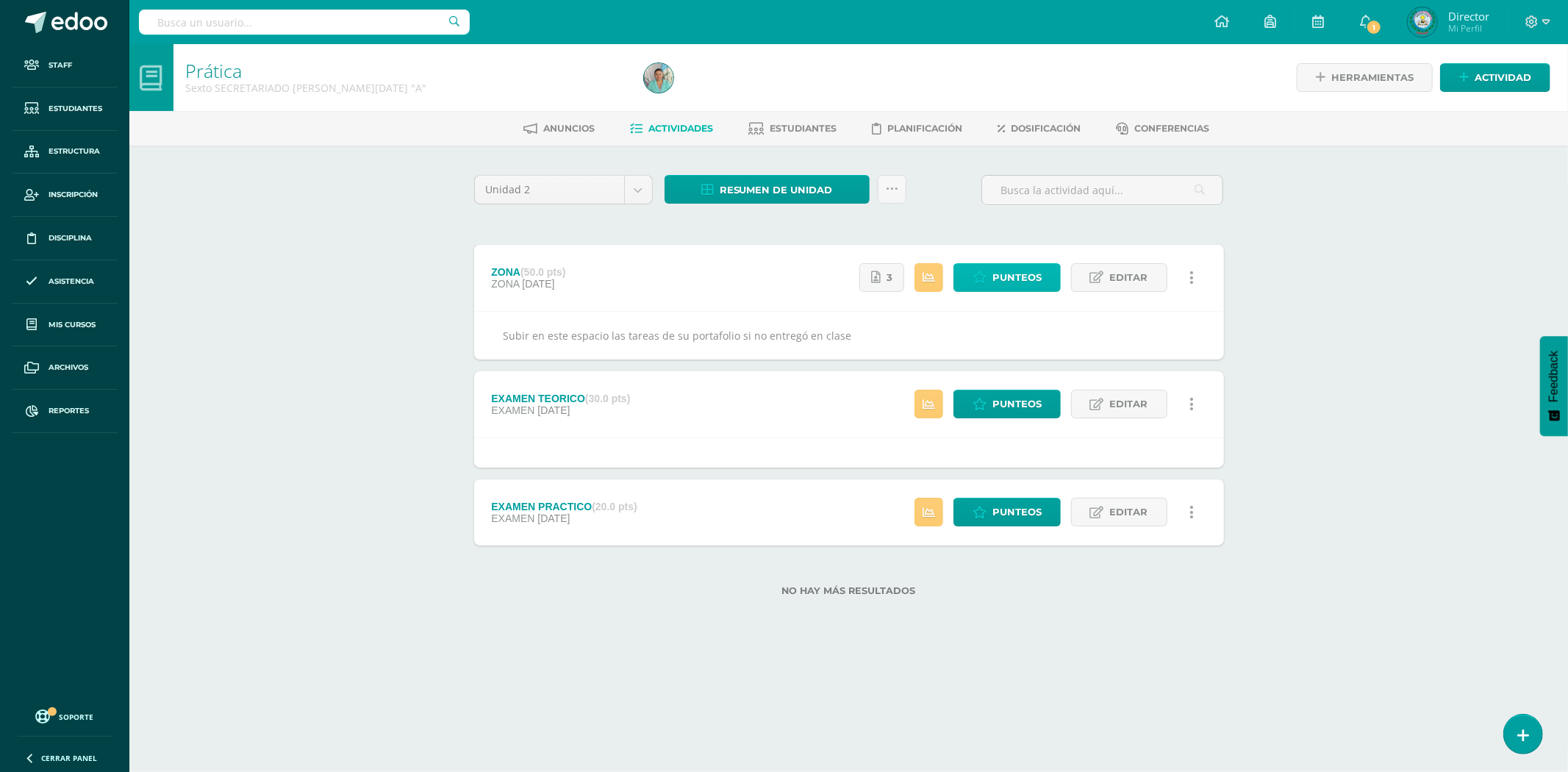
click at [1029, 272] on span "Punteos" at bounding box center [1017, 277] width 49 height 28
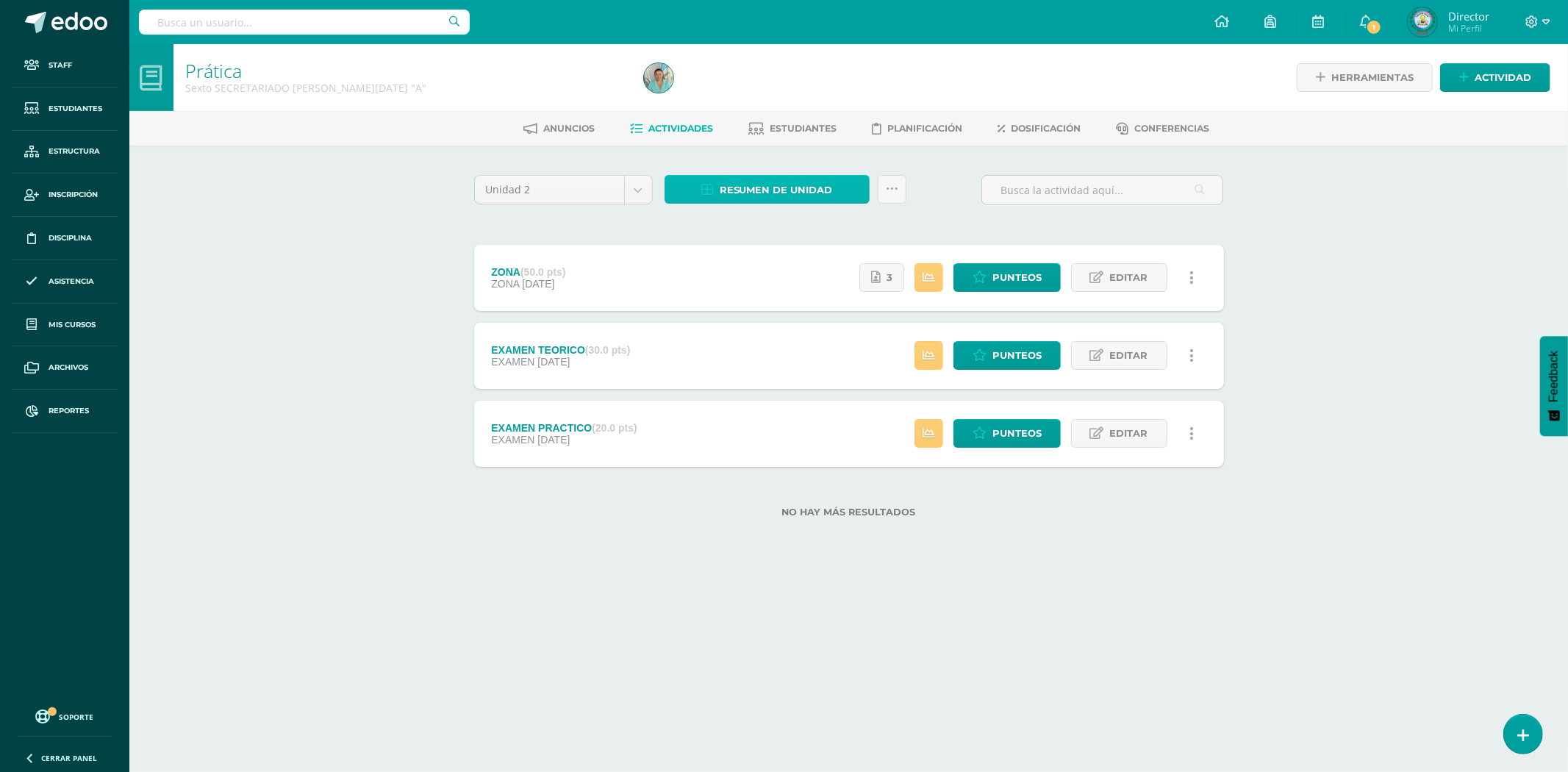
click at [850, 193] on link "Resumen de unidad" at bounding box center [768, 189] width 205 height 29
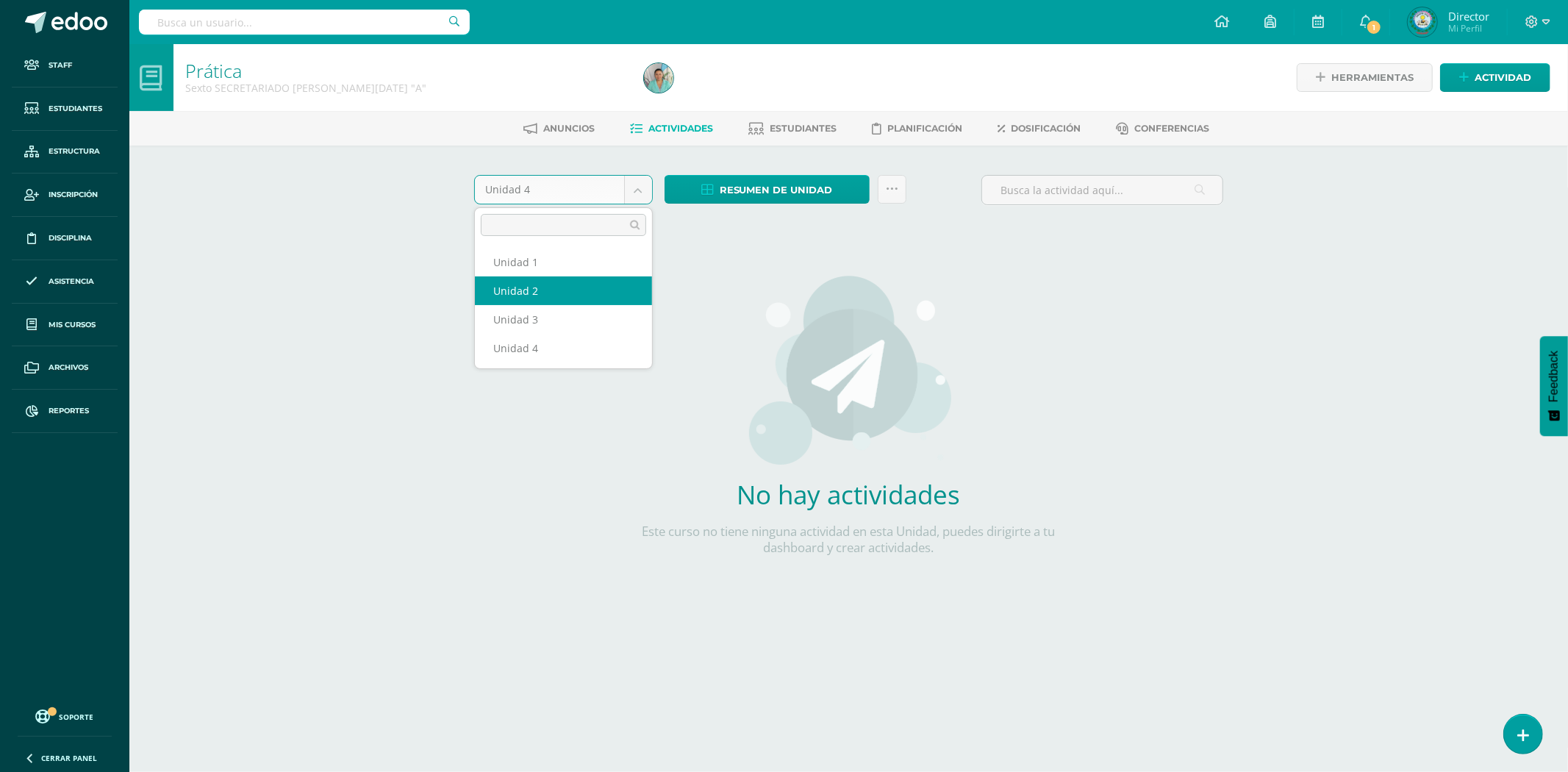
click at [631, 189] on body "Staff Estudiantes Estructura Inscripción Disciplina Asistencia Mis cursos Archi…" at bounding box center [784, 316] width 1568 height 632
select select "Unidad 2"
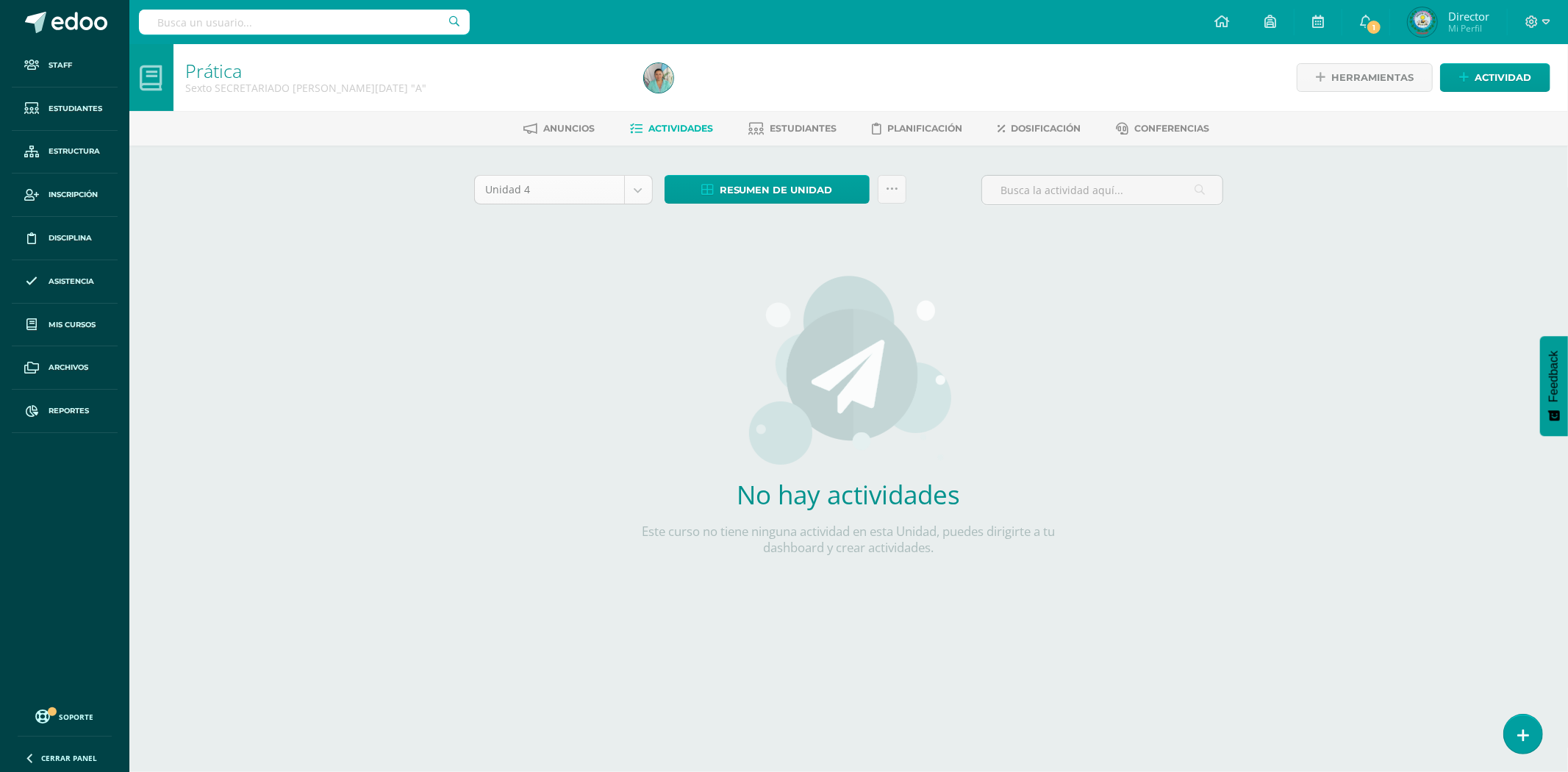
click at [630, 183] on body "Staff Estudiantes Estructura Inscripción Disciplina Asistencia Mis cursos Archi…" at bounding box center [784, 316] width 1568 height 632
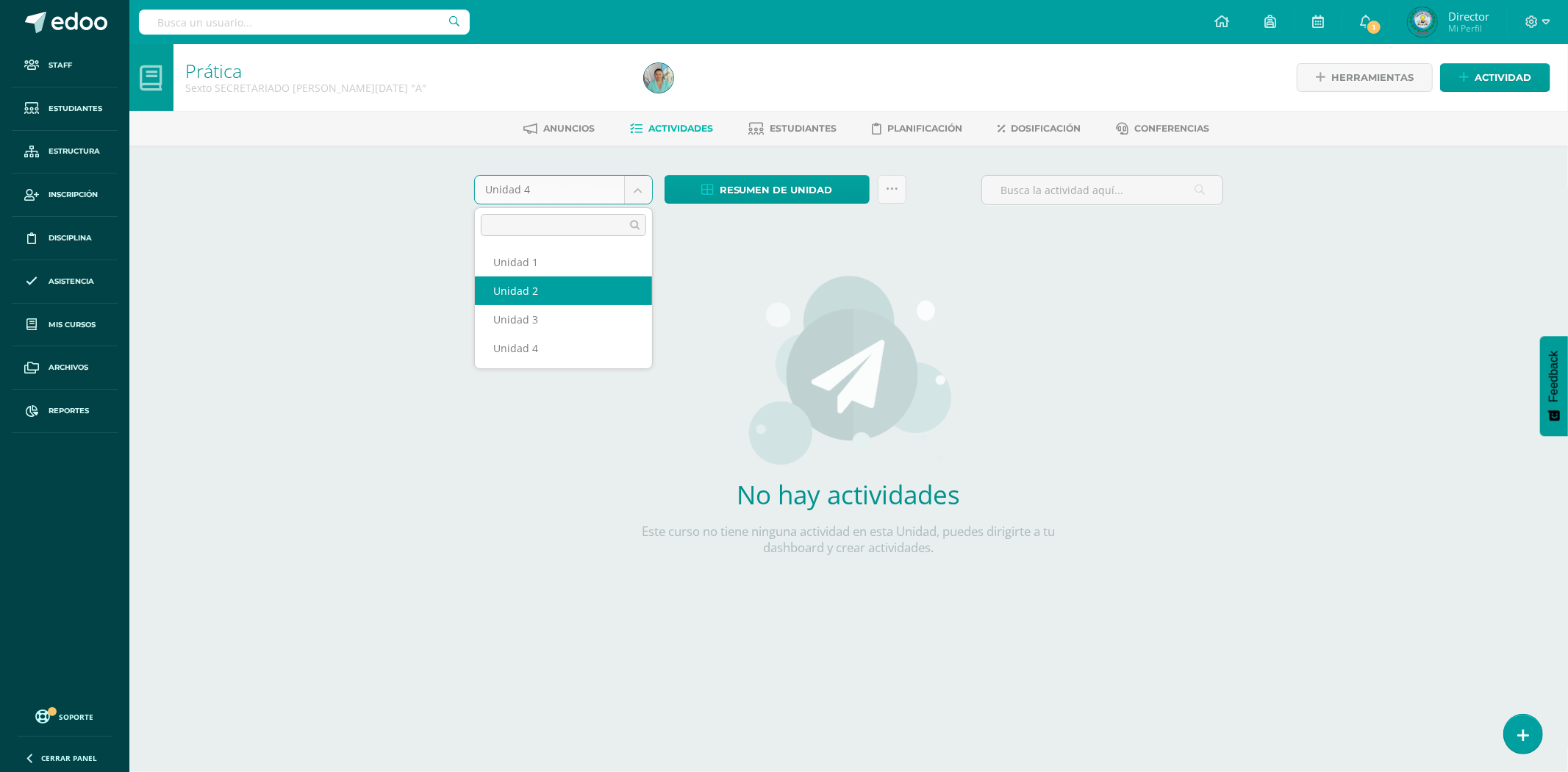
select select "Unidad 2"
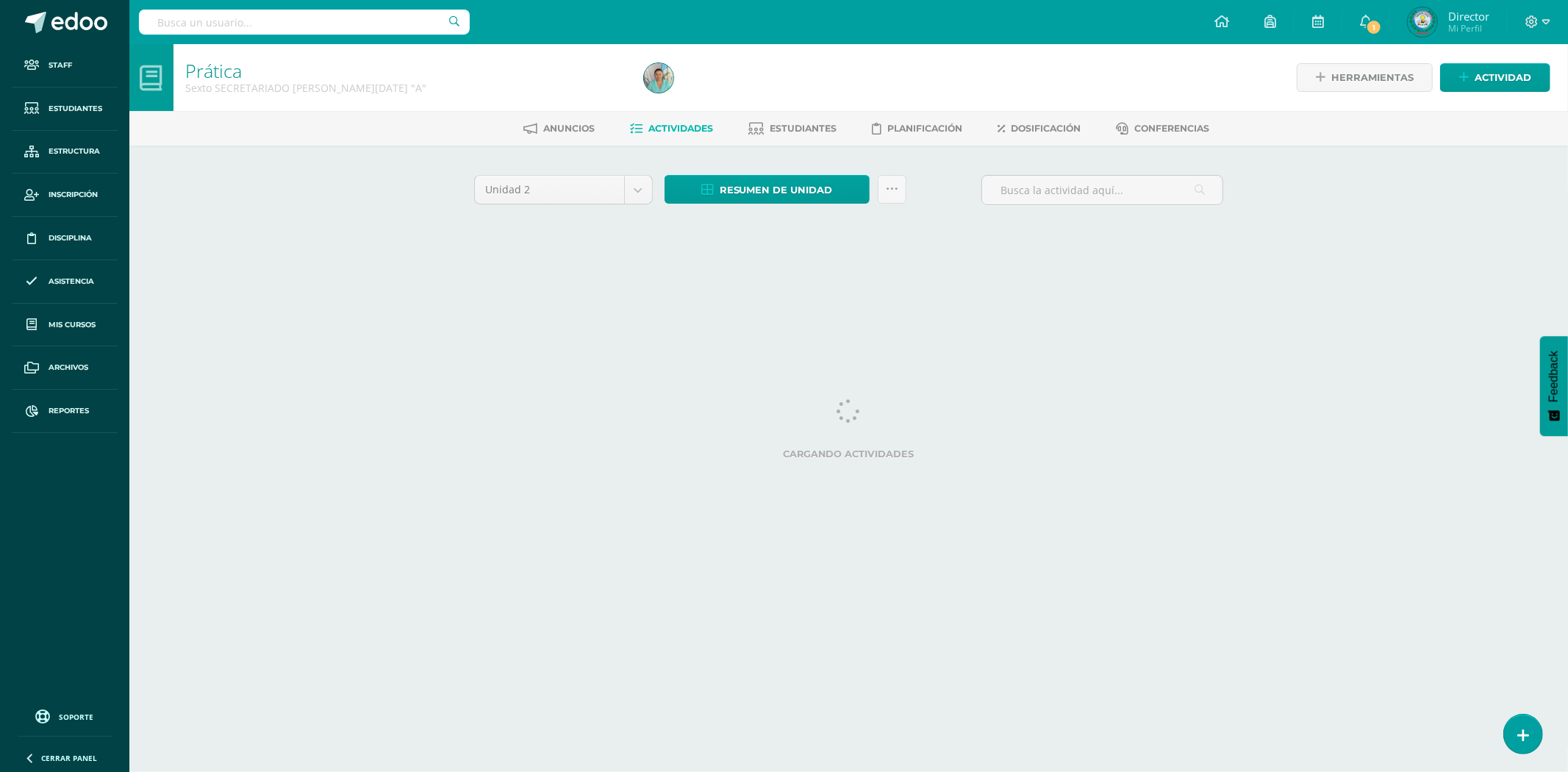
click at [1437, 274] on html "Staff Estudiantes Estructura Inscripción Disciplina Asistencia Mis cursos Archi…" at bounding box center [784, 137] width 1568 height 274
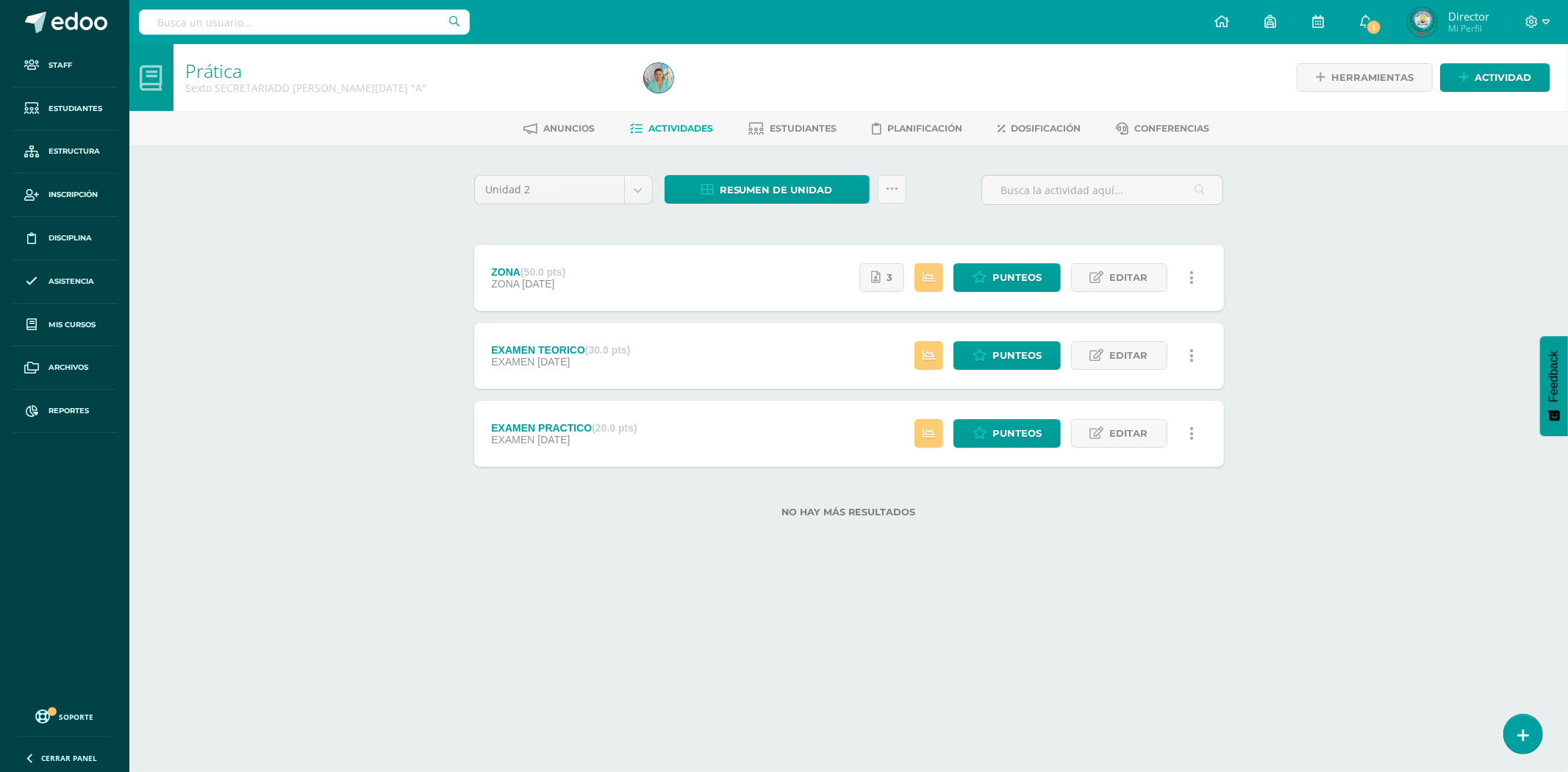
click at [659, 365] on div "EXAMEN TEORICO (30.0 pts) EXAMEN 12 de Julio Estatus de Actividad: 1 Estudiante…" at bounding box center [850, 355] width 750 height 66
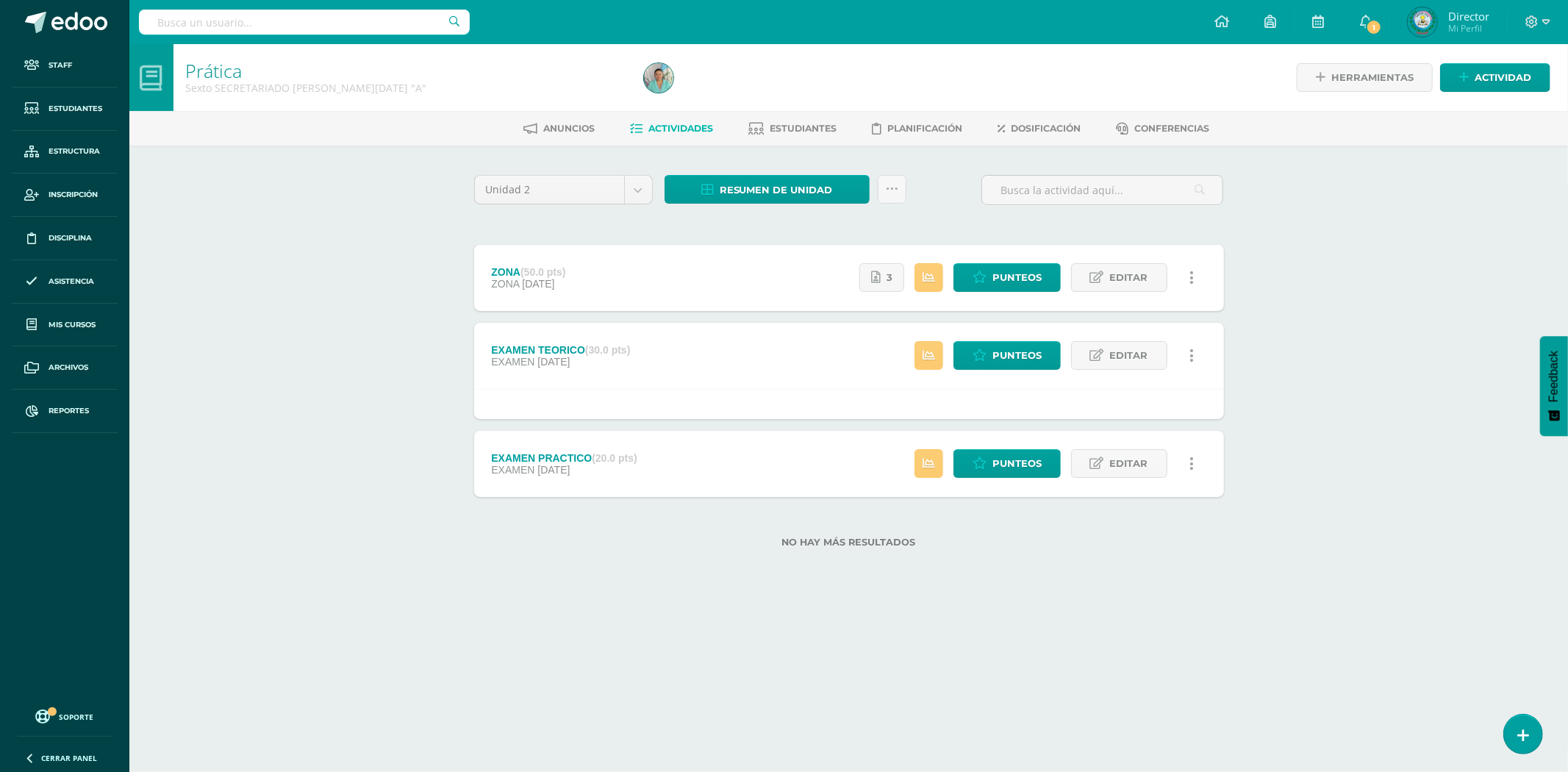
click at [713, 479] on div "EXAMEN PRACTICO (20.0 pts) EXAMEN 12 de Julio Estatus de Actividad: 2 Estudiant…" at bounding box center [850, 464] width 750 height 66
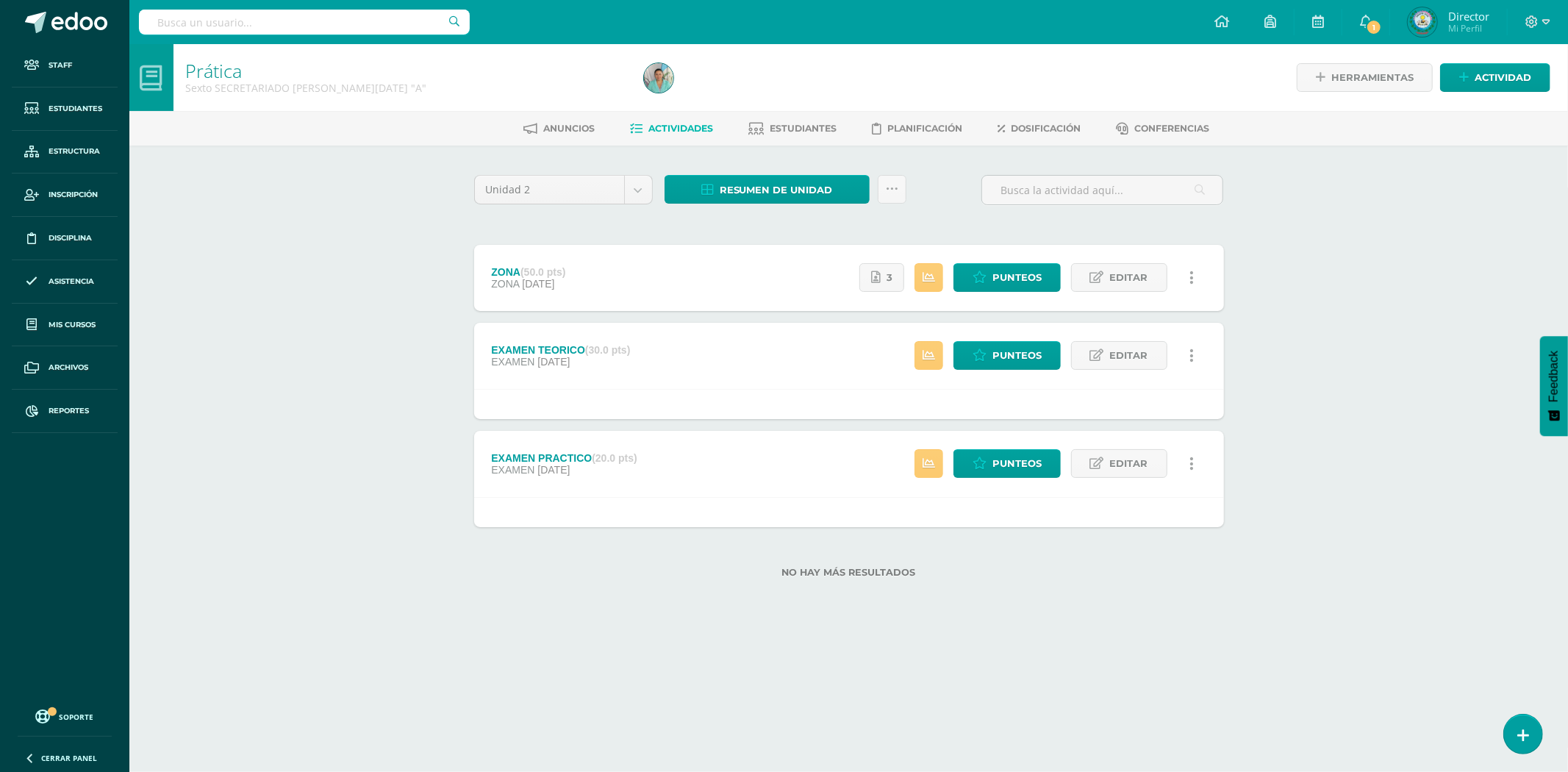
click at [539, 255] on div "ZONA (50.0 pts) ZONA 13 de Julio" at bounding box center [529, 277] width 110 height 66
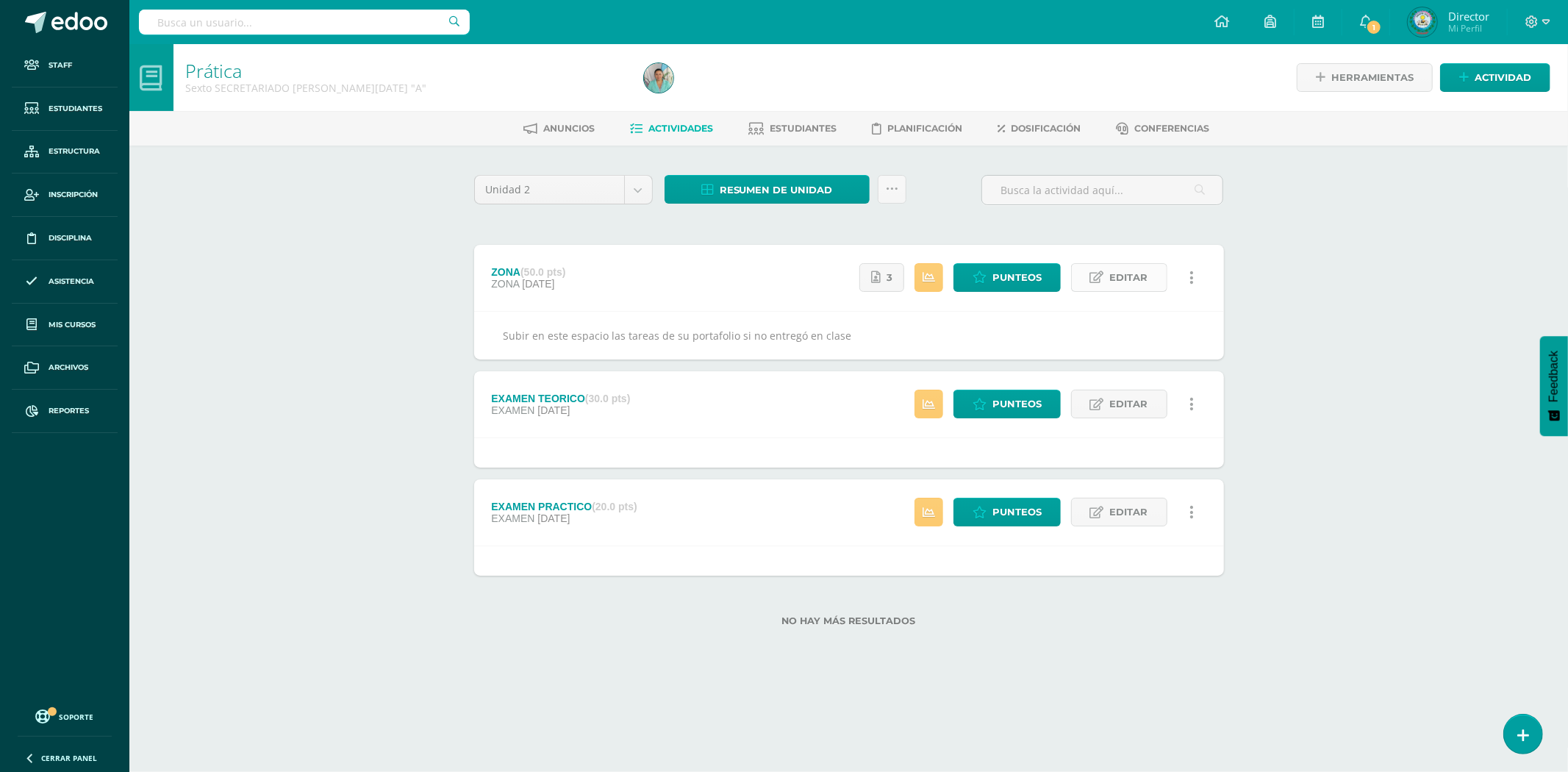
click at [1094, 274] on icon at bounding box center [1097, 277] width 14 height 13
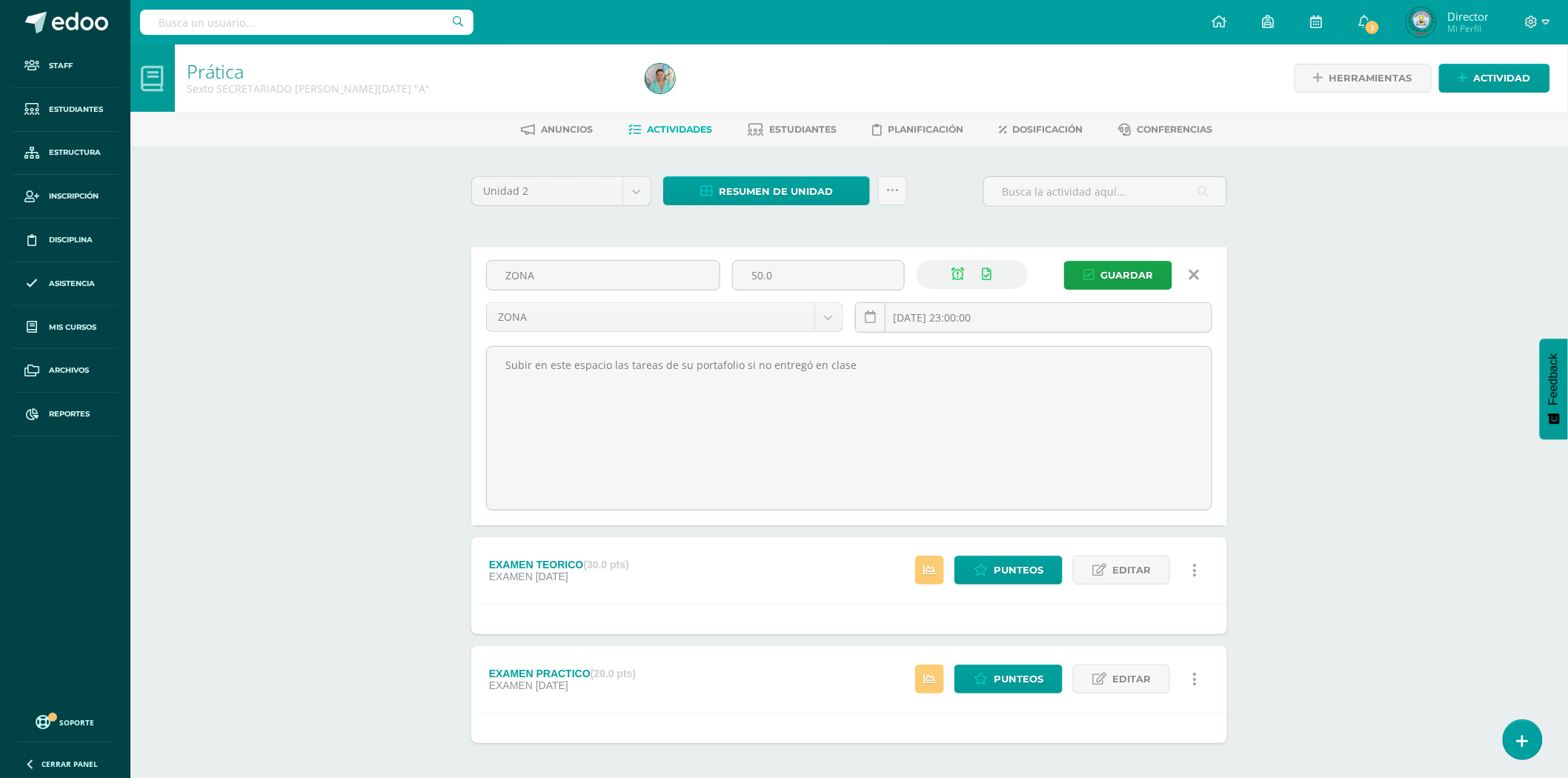
click at [1190, 264] on link at bounding box center [1194, 275] width 38 height 28
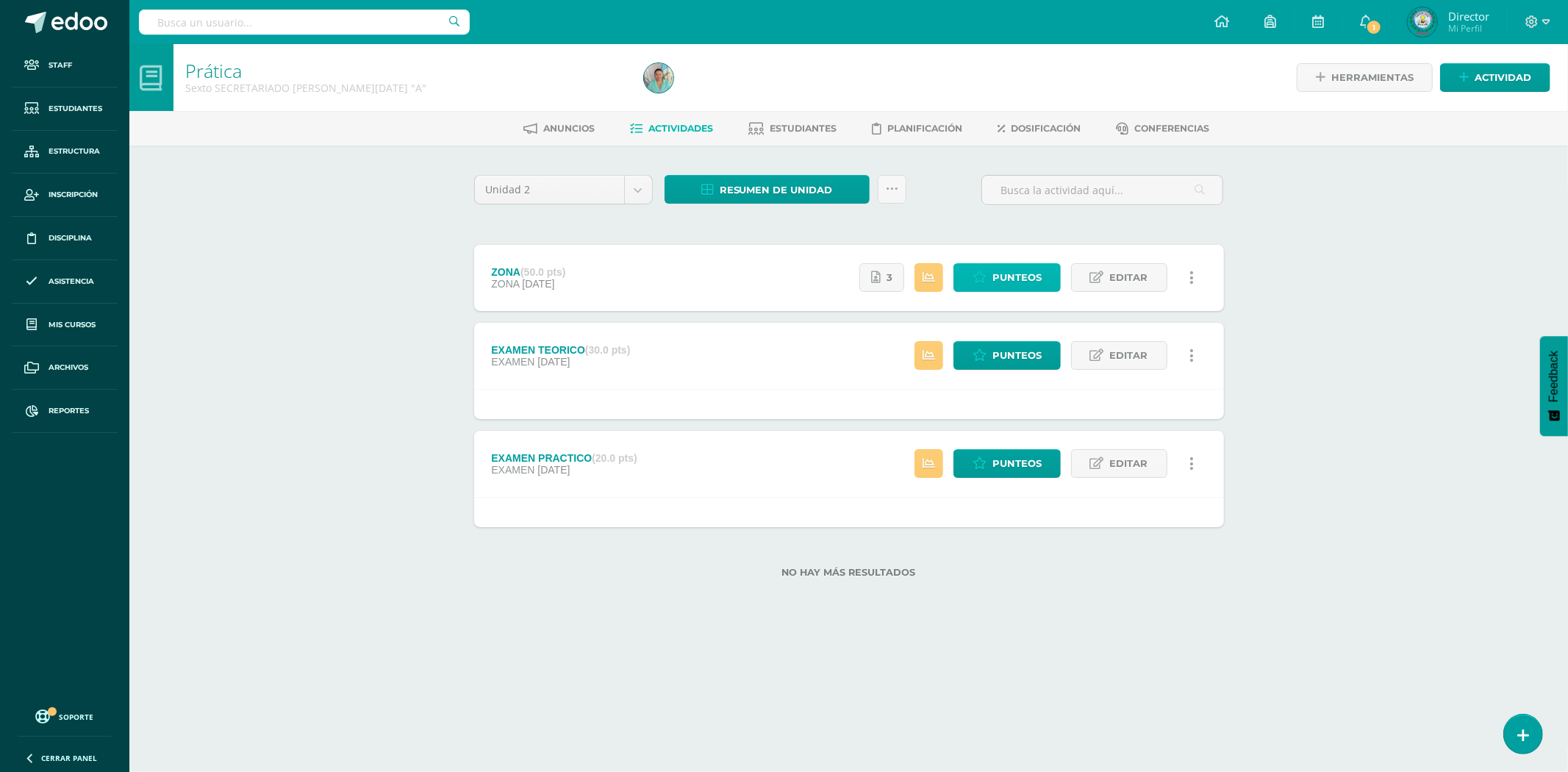
click at [1019, 268] on span "Punteos" at bounding box center [1017, 277] width 49 height 28
click at [1016, 280] on span "Punteos" at bounding box center [1017, 277] width 49 height 28
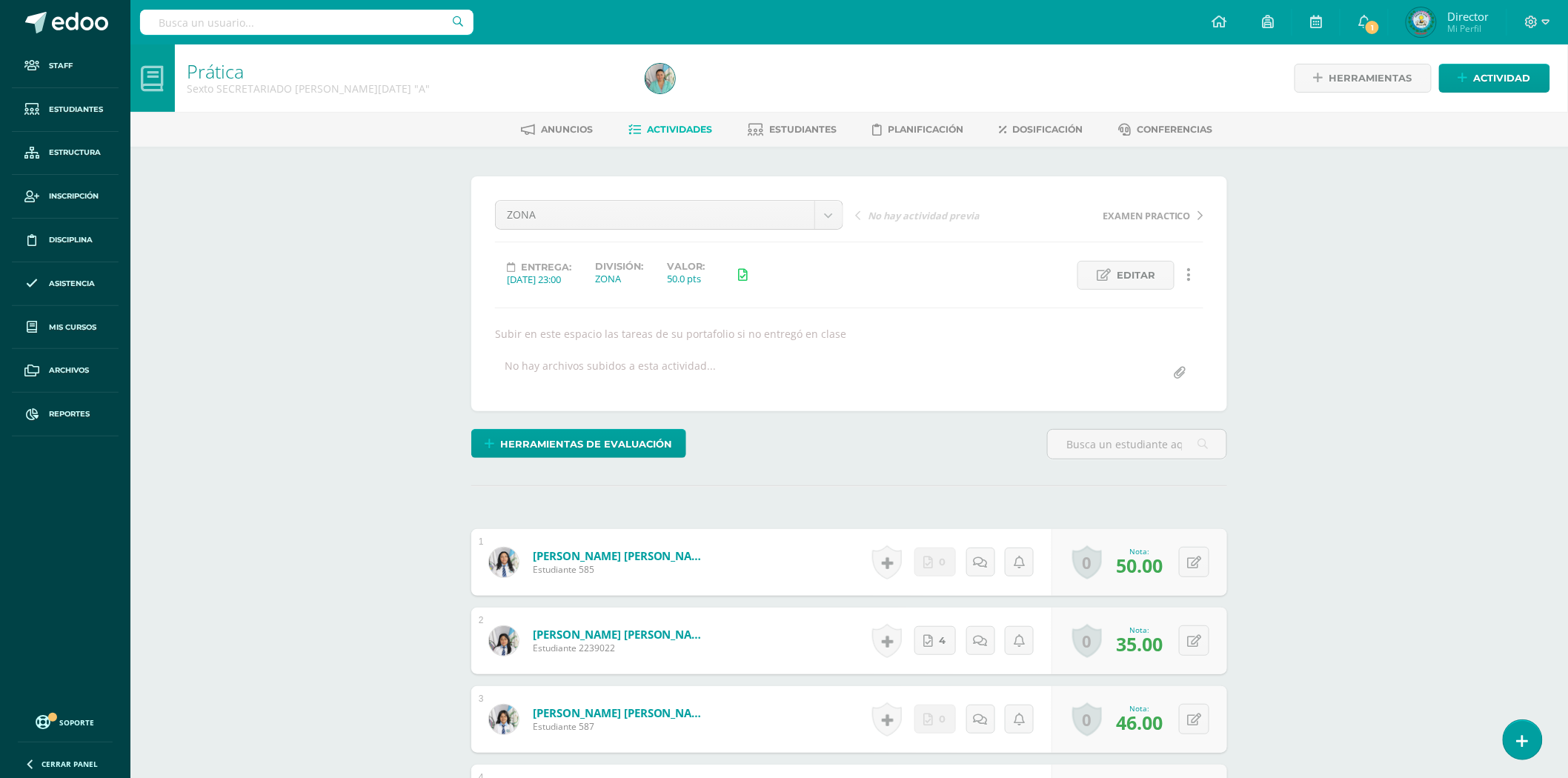
drag, startPoint x: 1205, startPoint y: 390, endPoint x: 1209, endPoint y: 383, distance: 8.1
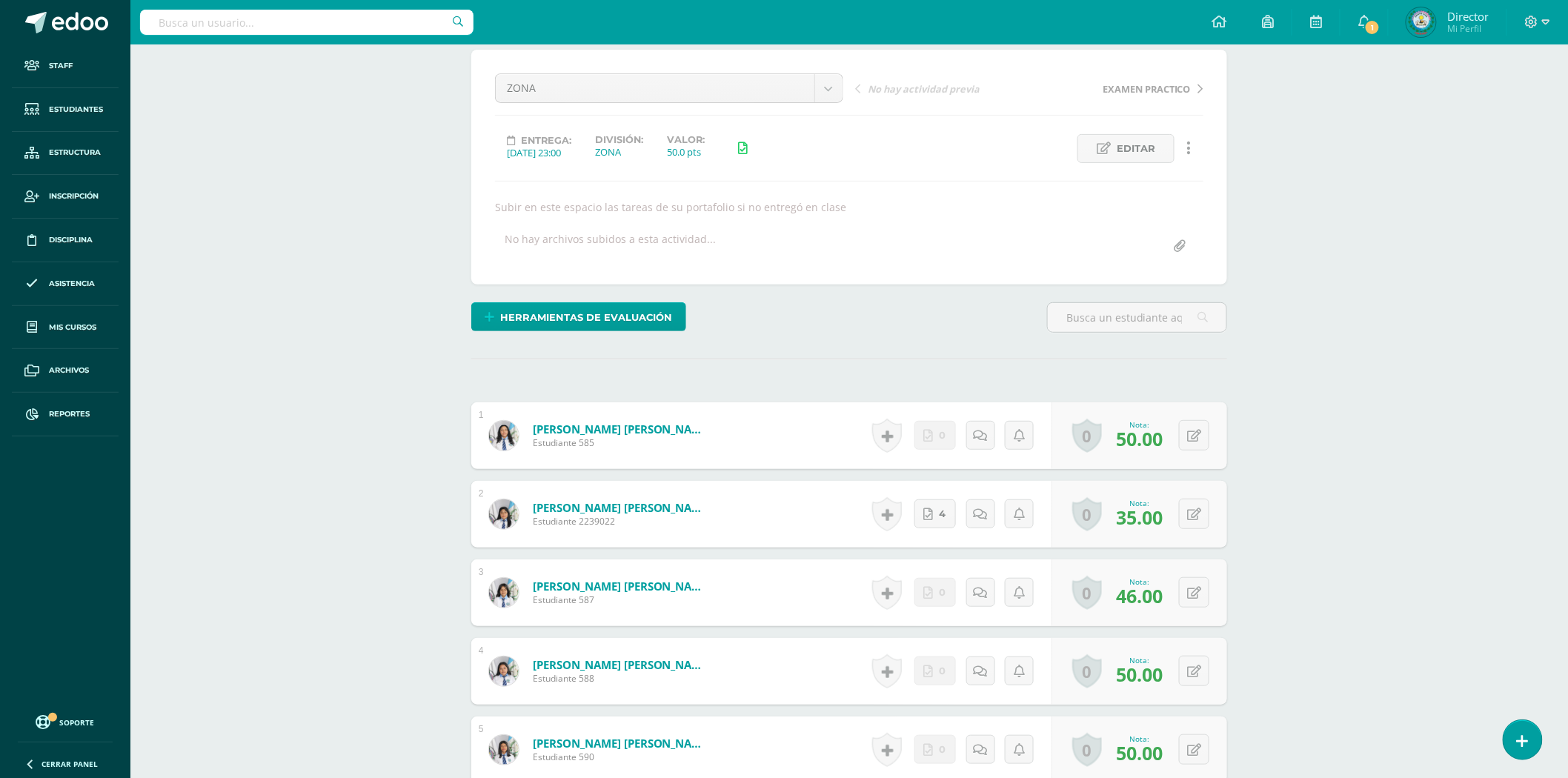
scroll to position [83, 0]
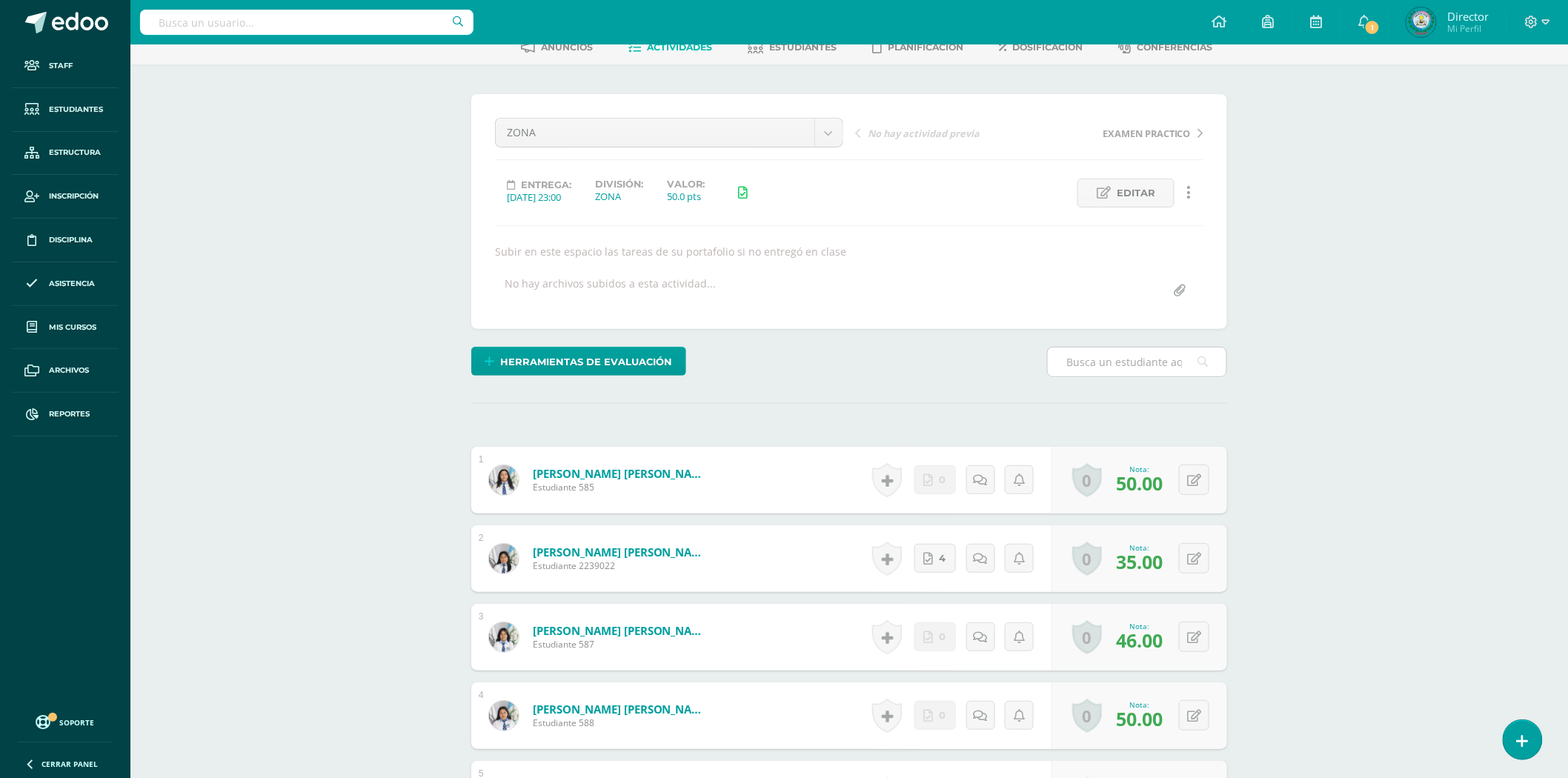
click at [1124, 369] on input "text" at bounding box center [1137, 361] width 179 height 29
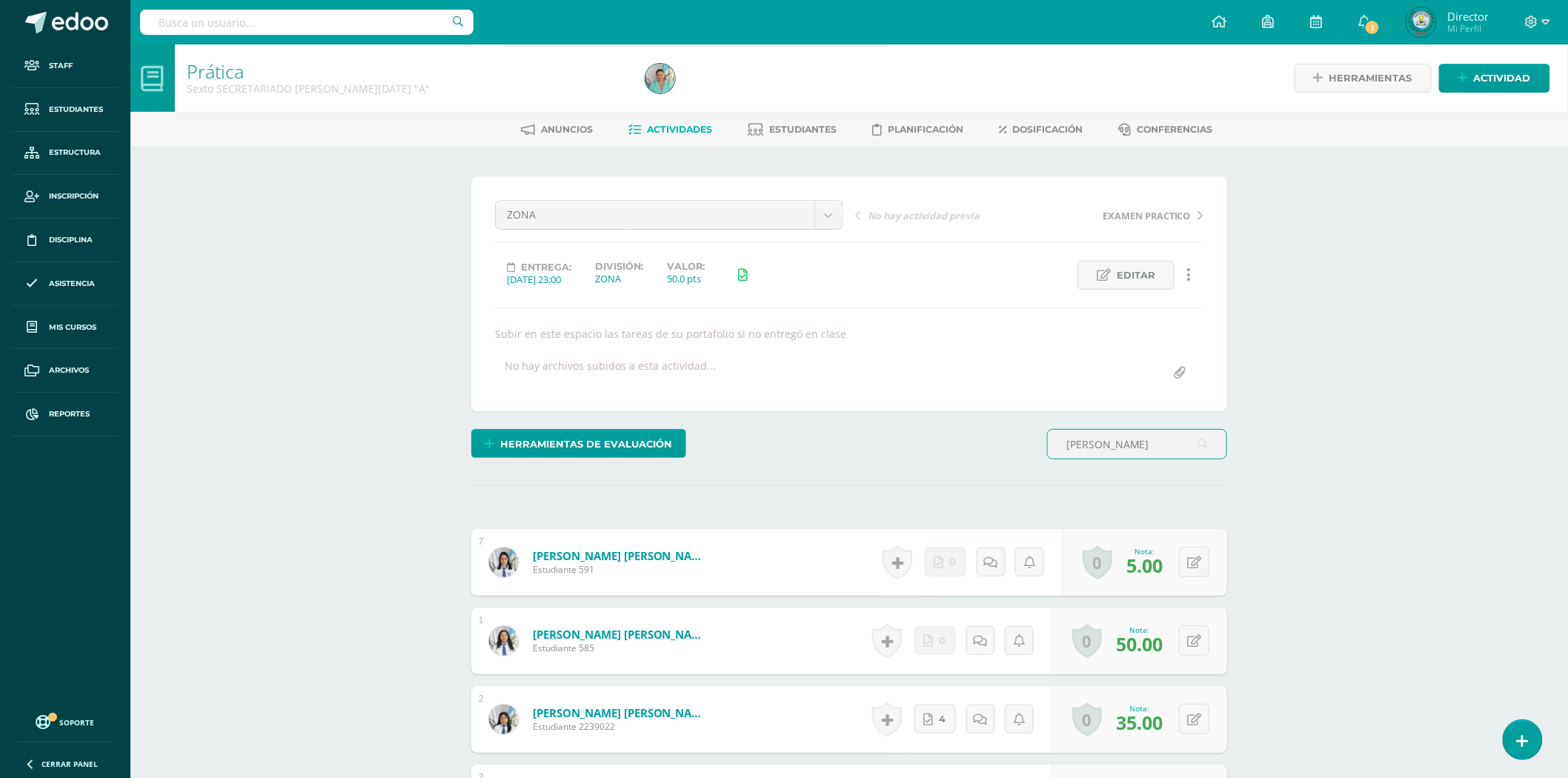
scroll to position [1, 0]
type input "laura"
click at [1197, 560] on icon at bounding box center [1194, 562] width 14 height 13
click at [1115, 562] on input "5.00" at bounding box center [1103, 566] width 60 height 30
click at [1100, 569] on input "5.00" at bounding box center [1103, 566] width 60 height 30
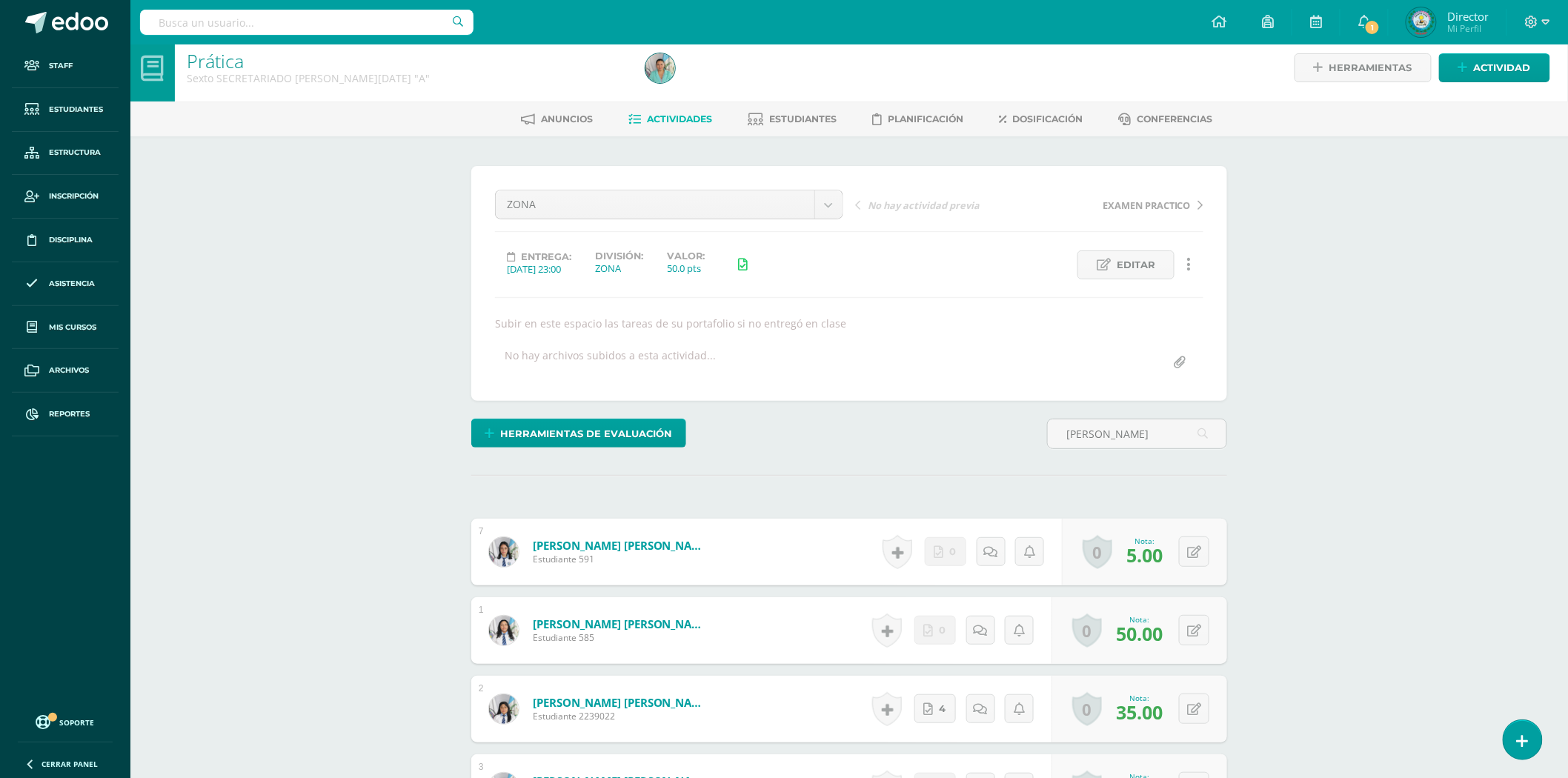
scroll to position [0, 0]
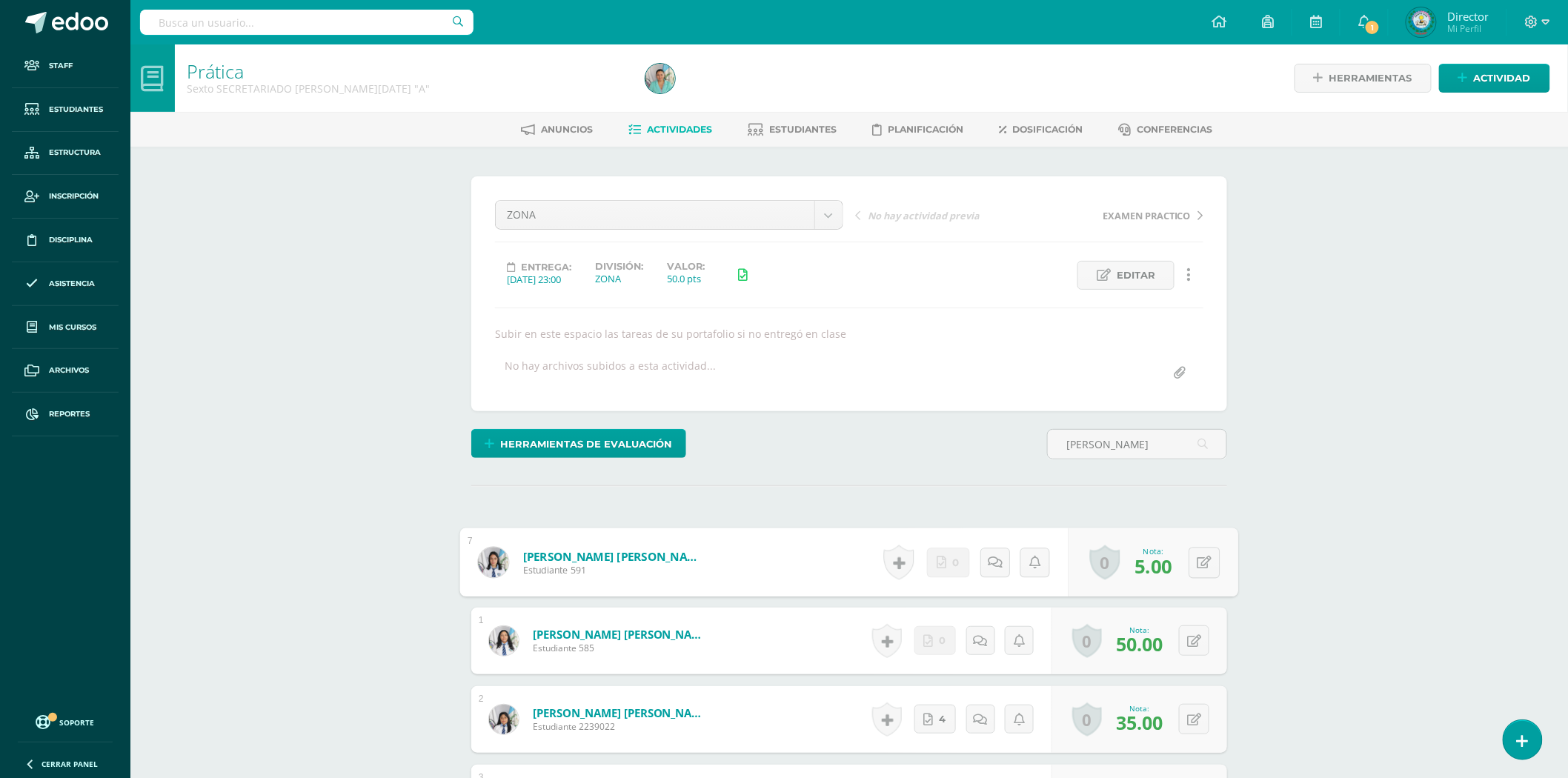
click at [646, 554] on link "Hernández Martínez, Laura Marissa" at bounding box center [614, 556] width 183 height 16
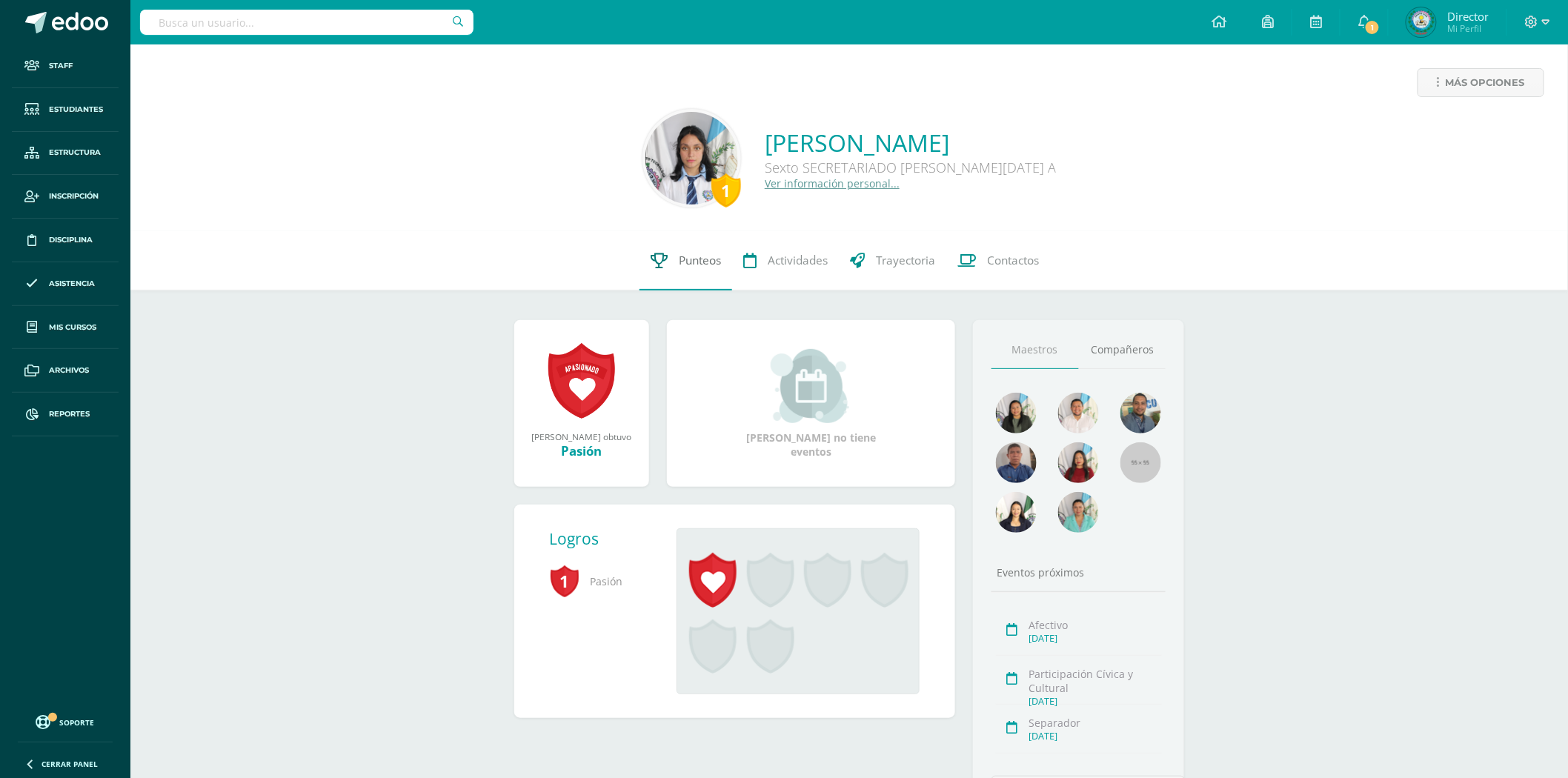
click at [681, 248] on link "Punteos" at bounding box center [685, 261] width 92 height 60
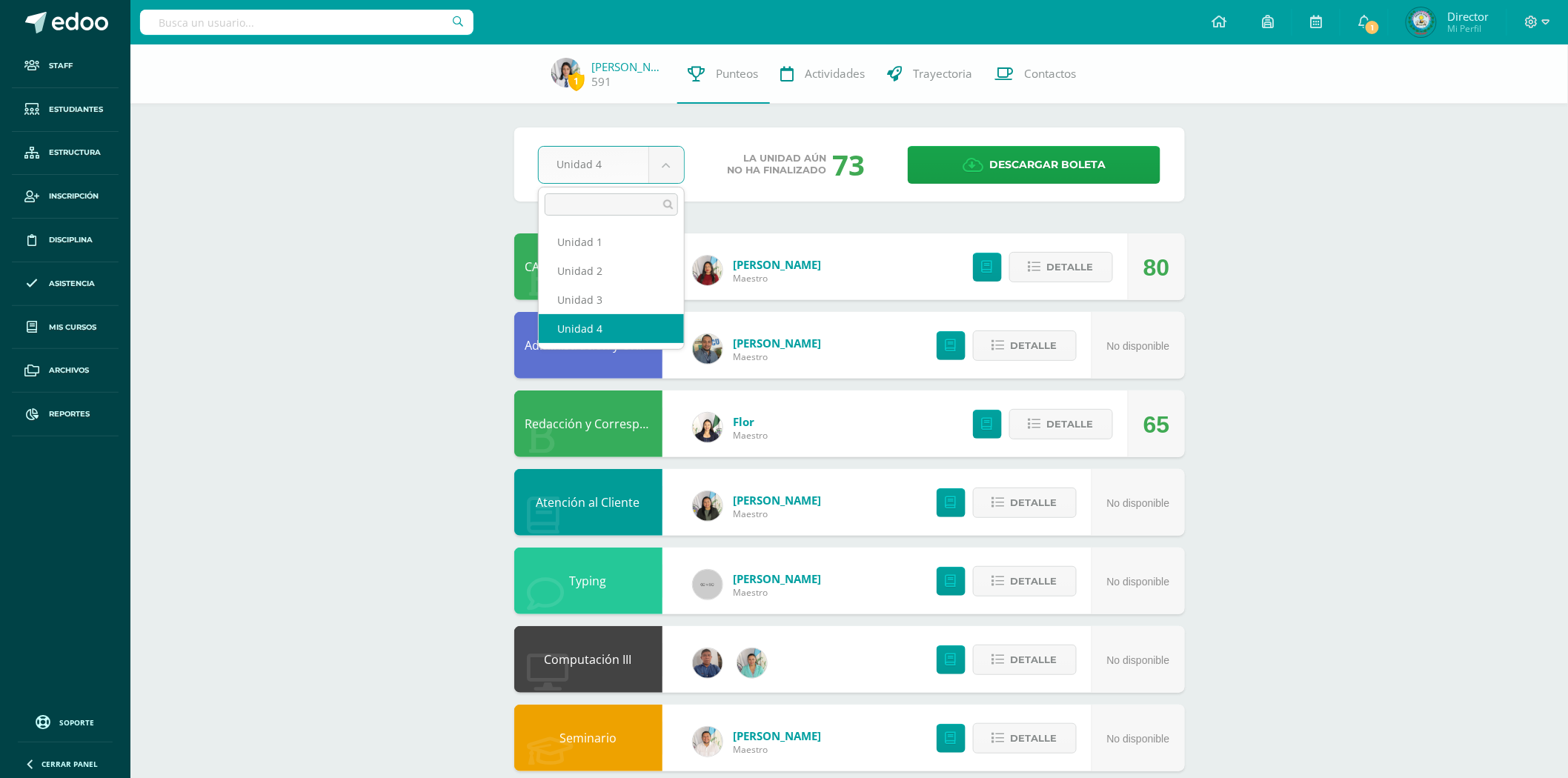
click at [661, 164] on body "Staff Estudiantes Estructura Inscripción Disciplina Asistencia Mis cursos Archi…" at bounding box center [784, 557] width 1568 height 1115
select select "Unidad 2"
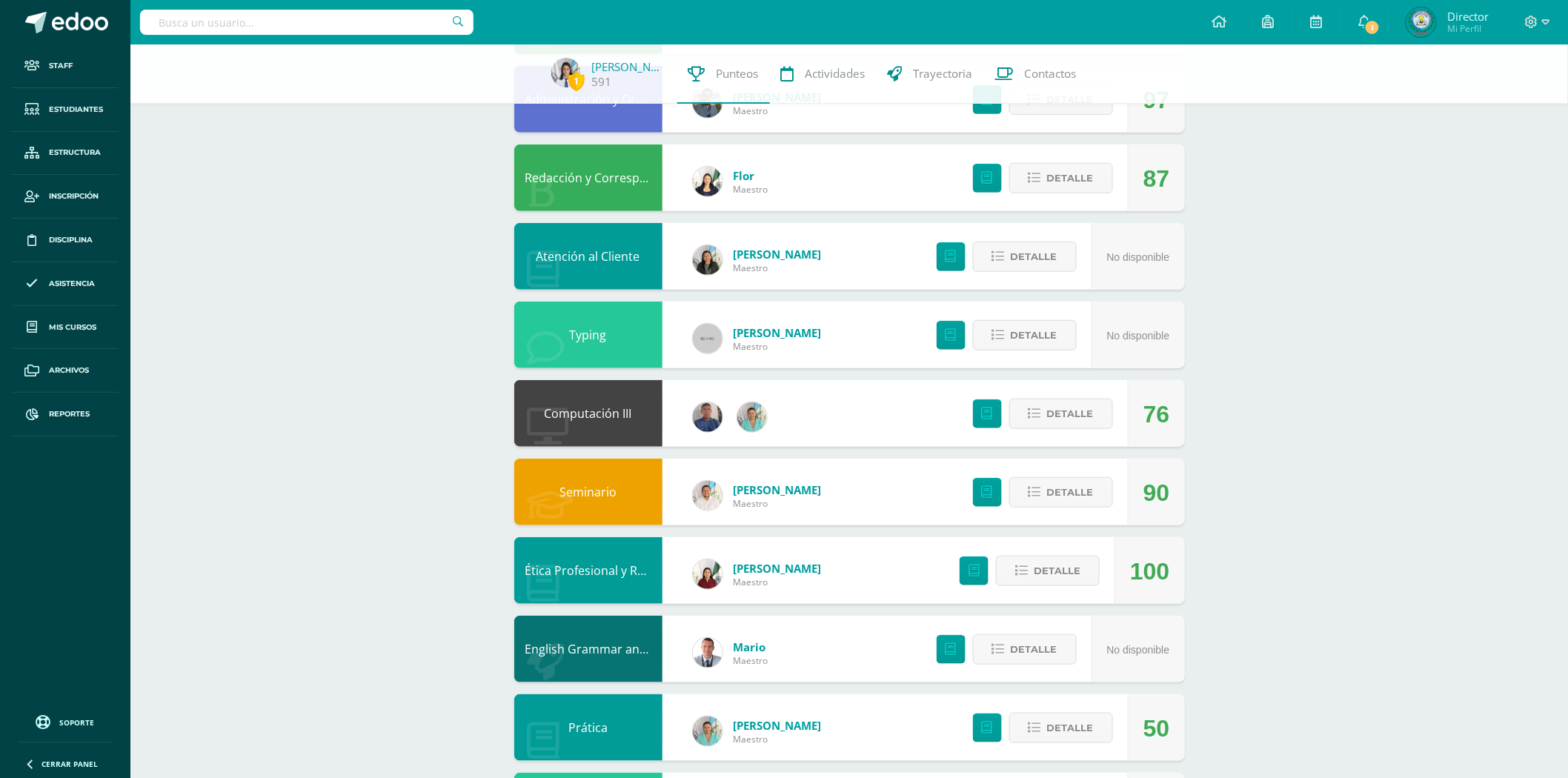
scroll to position [336, 0]
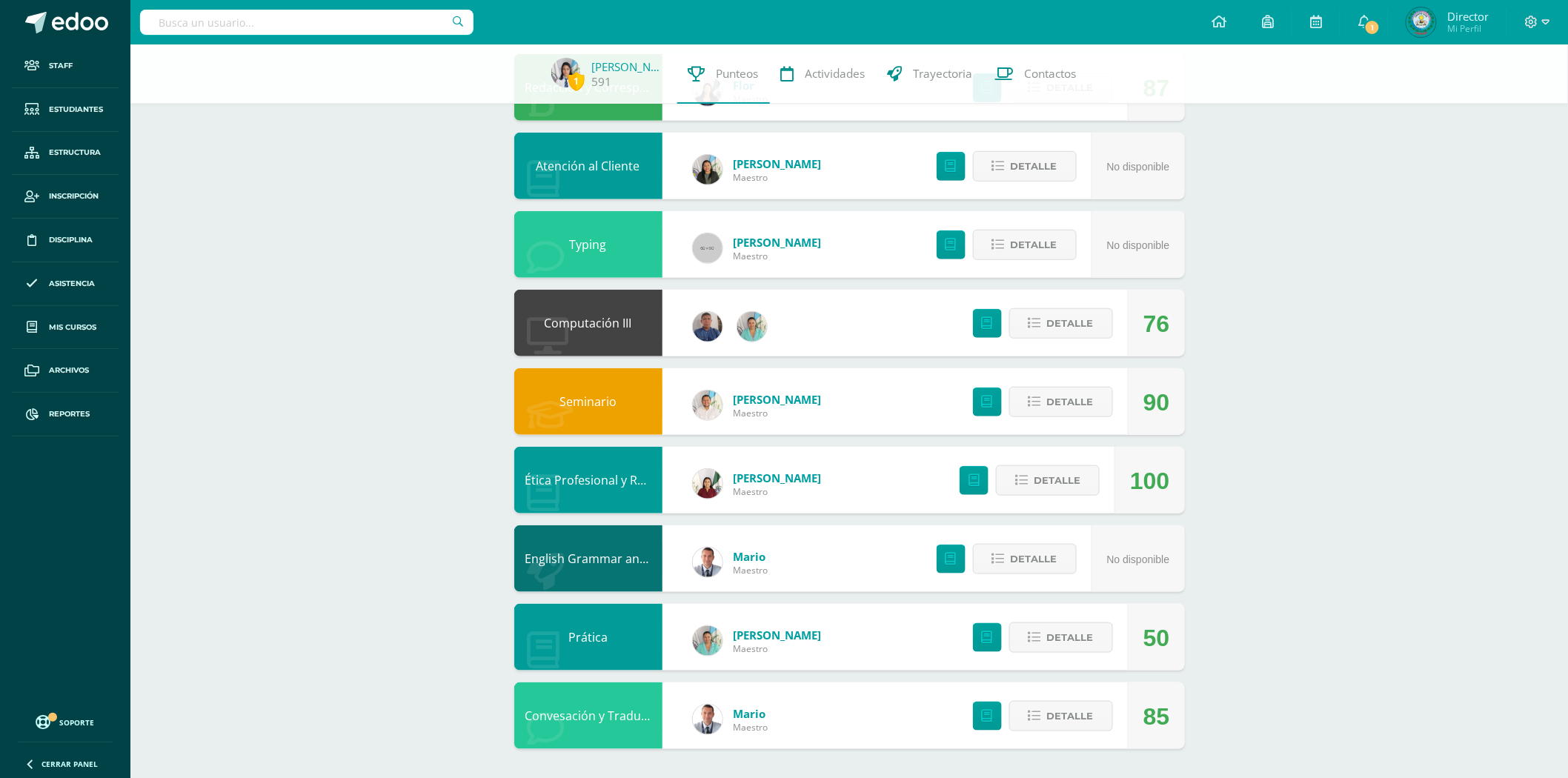
click at [591, 638] on link "Prática" at bounding box center [587, 638] width 39 height 16
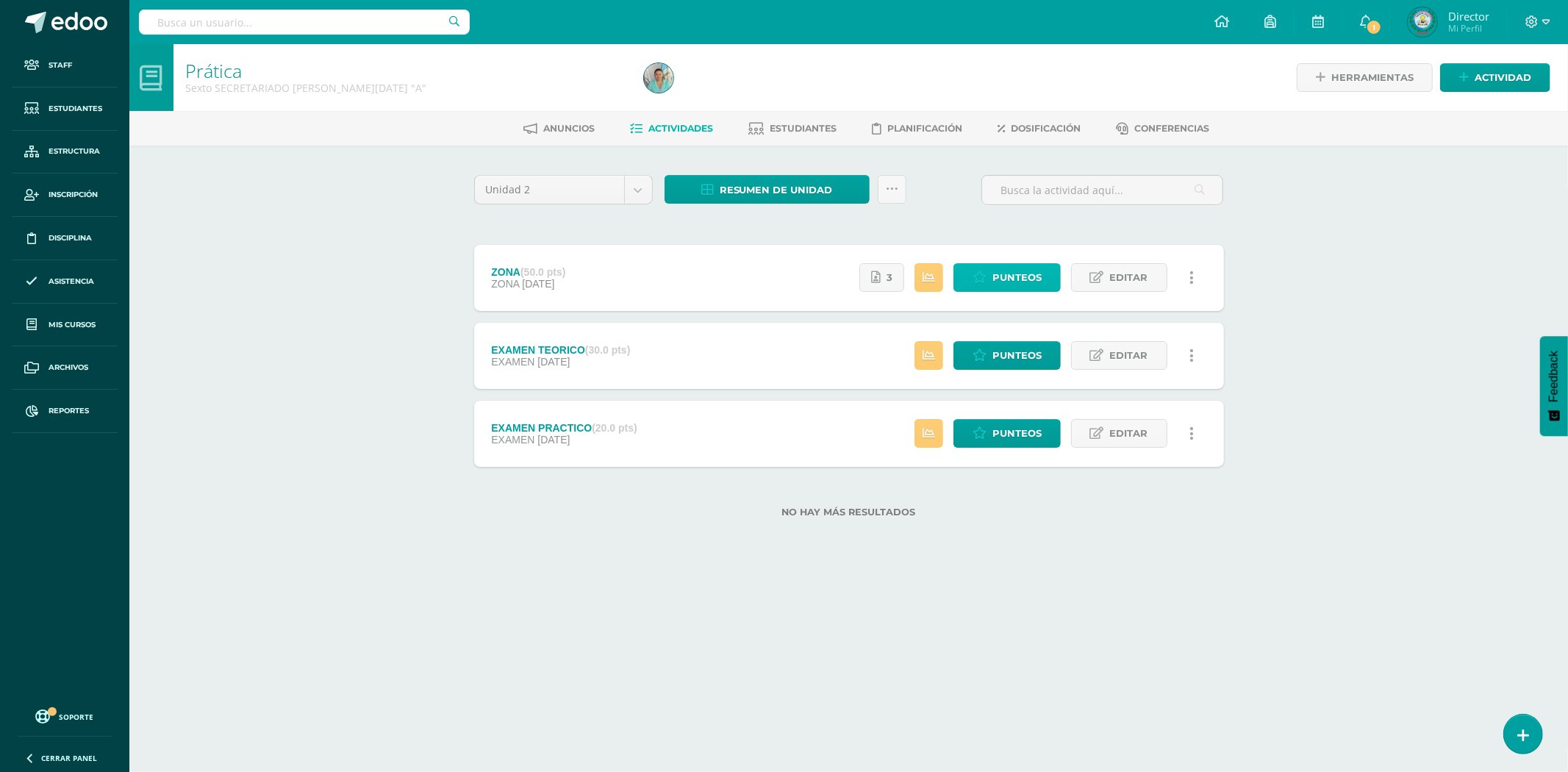
click at [1034, 273] on span "Punteos" at bounding box center [1017, 277] width 49 height 28
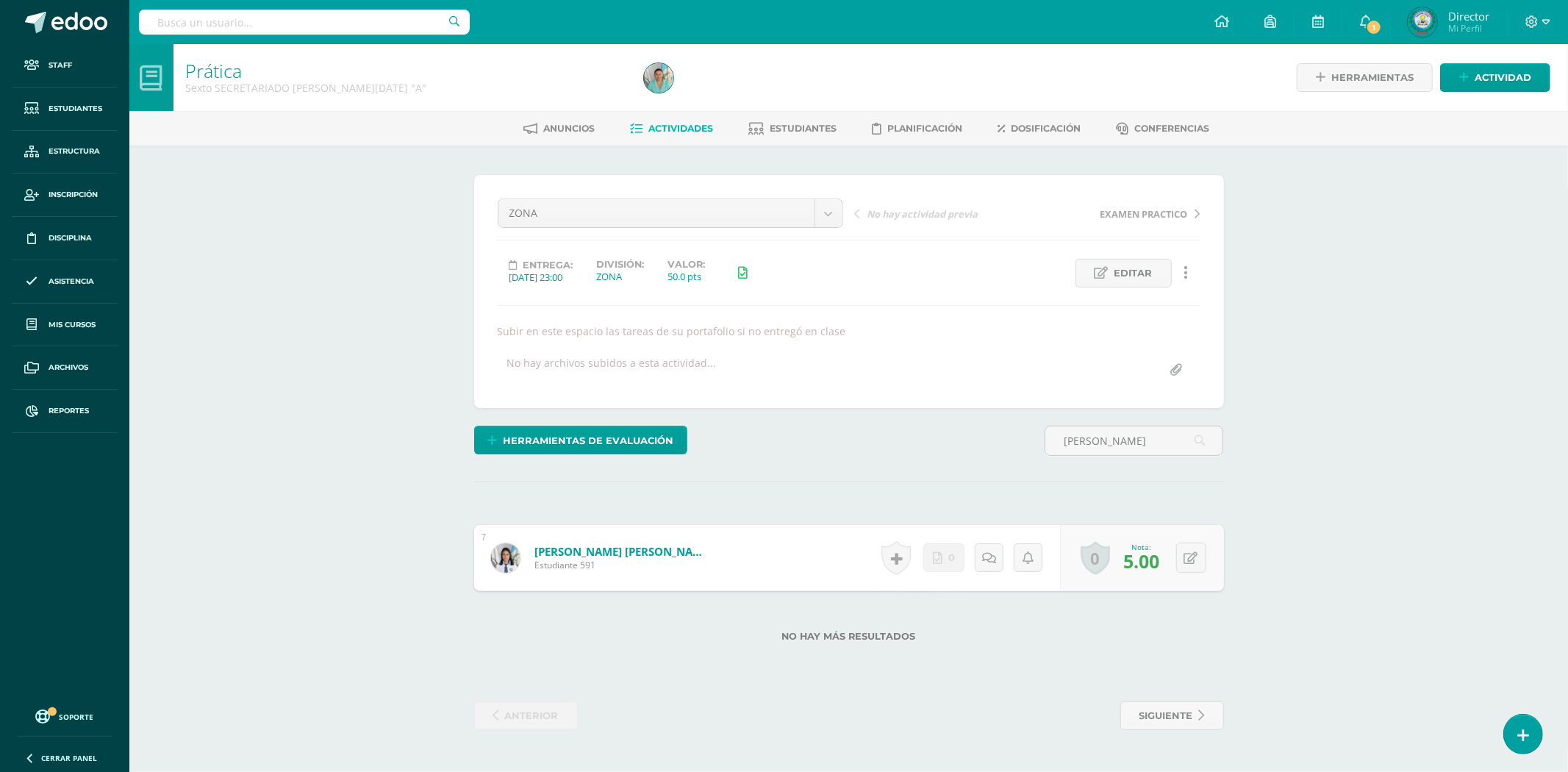
type input "[PERSON_NAME]"
click at [1152, 564] on span "5.00" at bounding box center [1142, 561] width 37 height 25
click at [1182, 560] on div "0 Logros Logros obtenidos Aún no hay logros agregados Nota: 5.00" at bounding box center [1150, 558] width 169 height 68
click at [1196, 559] on icon at bounding box center [1201, 558] width 15 height 13
type input "43"
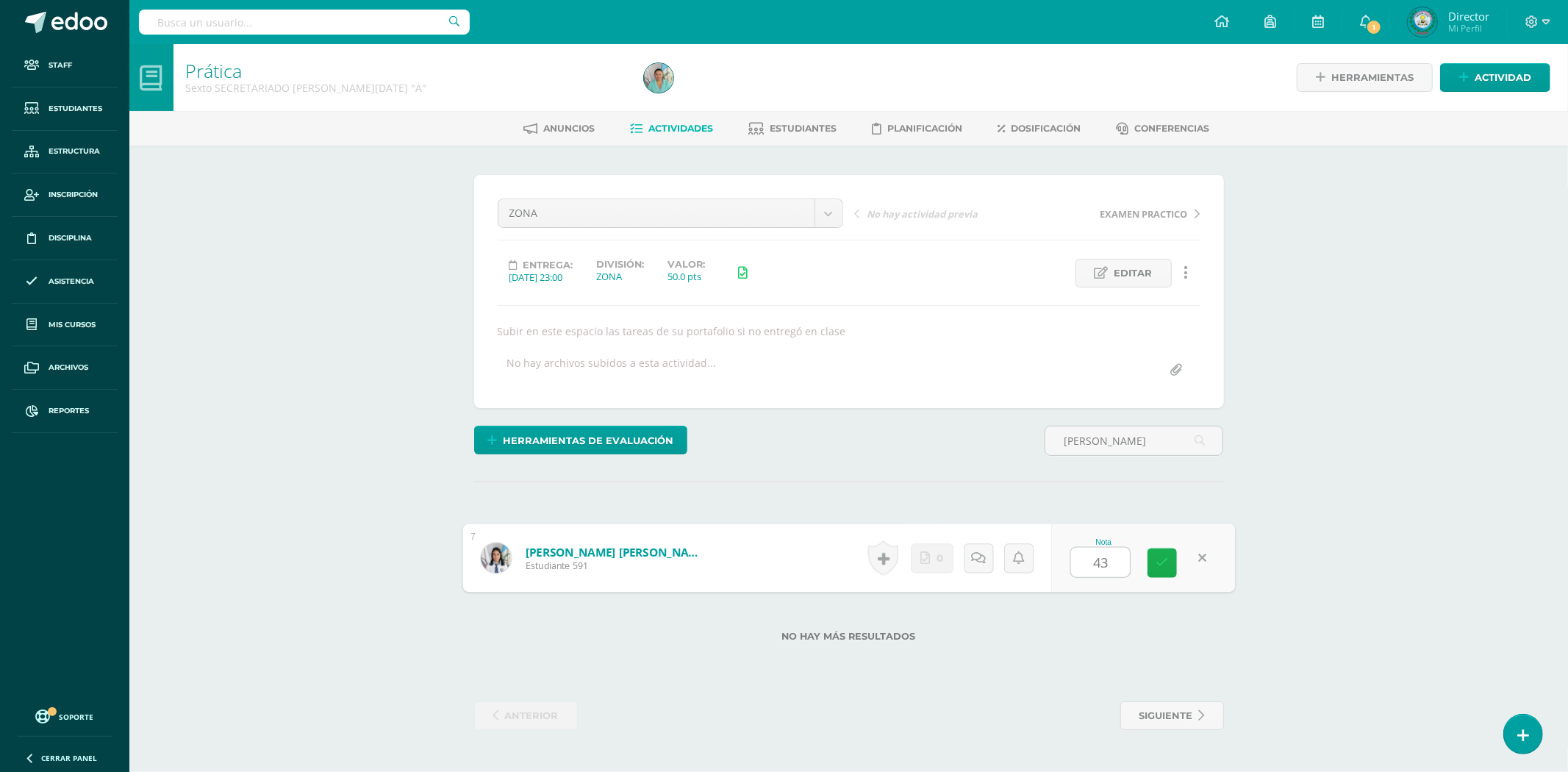
click at [1158, 564] on icon at bounding box center [1161, 563] width 13 height 13
click at [594, 550] on link "Hernández Martínez, Laura Marissa" at bounding box center [616, 552] width 182 height 16
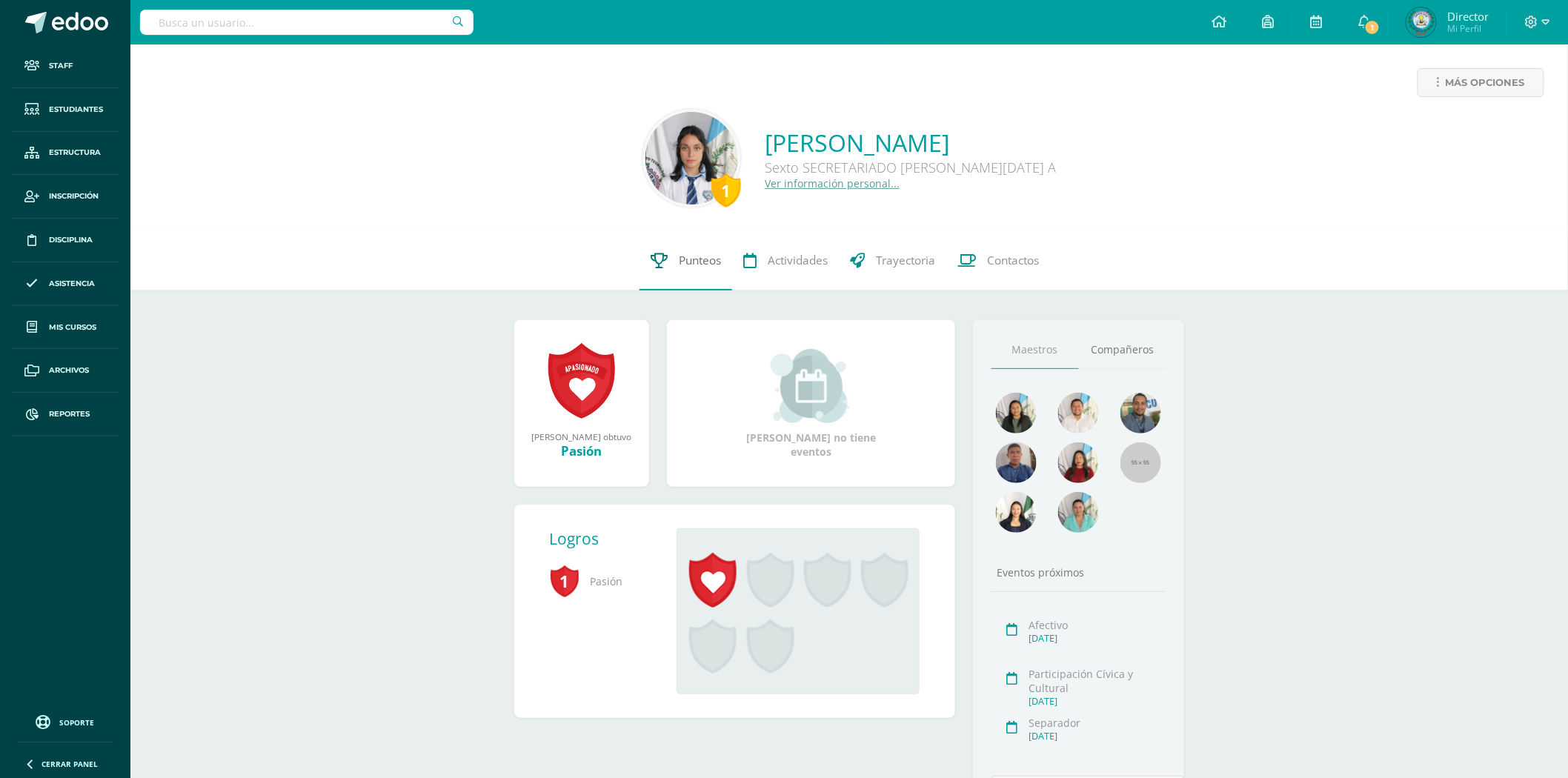
click at [704, 253] on span "Punteos" at bounding box center [700, 261] width 42 height 16
click at [679, 265] on span "Punteos" at bounding box center [700, 261] width 42 height 16
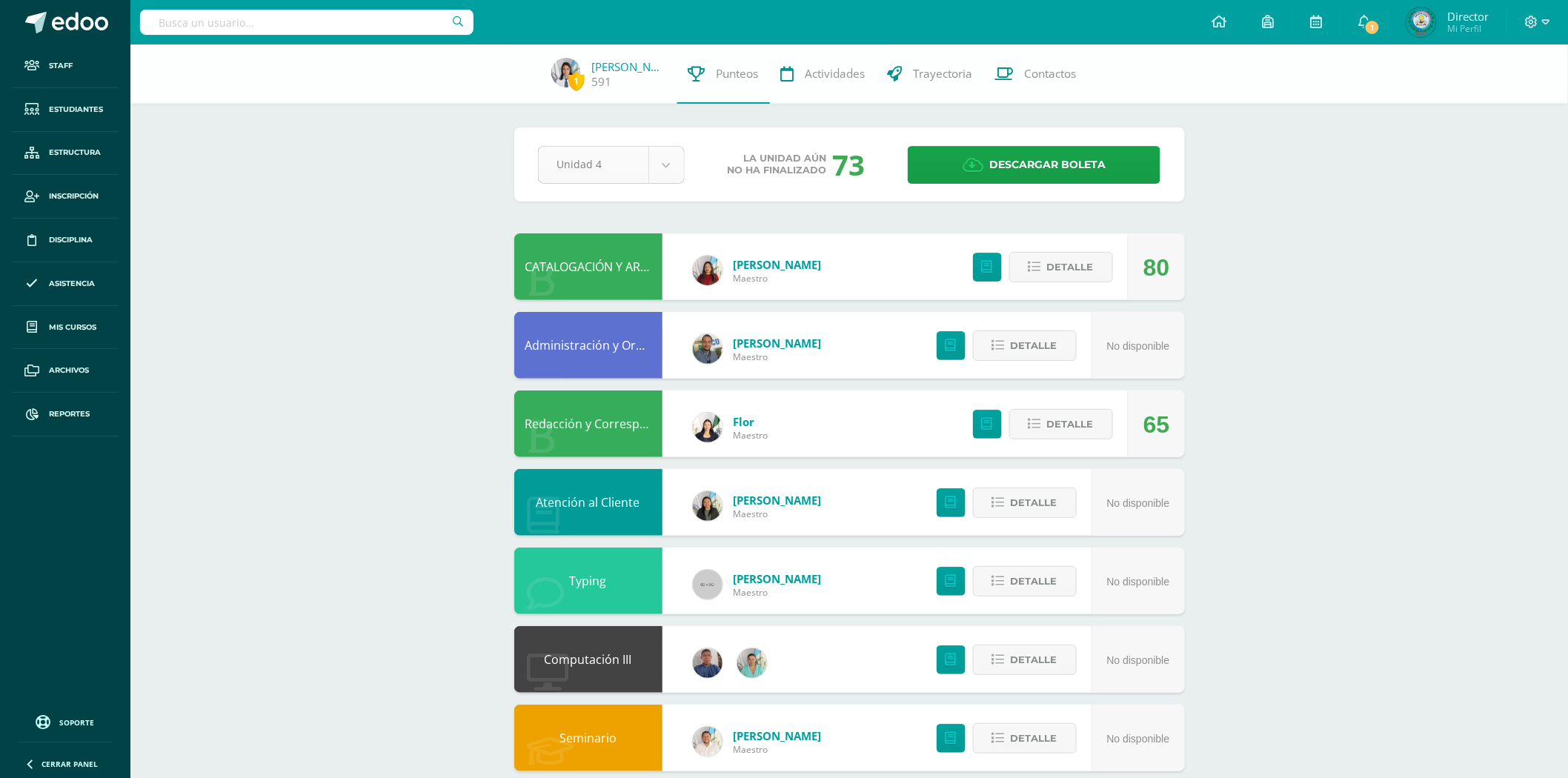
click at [656, 161] on body "Staff Estudiantes Estructura Inscripción Disciplina Asistencia Mis cursos Archi…" at bounding box center [784, 557] width 1568 height 1115
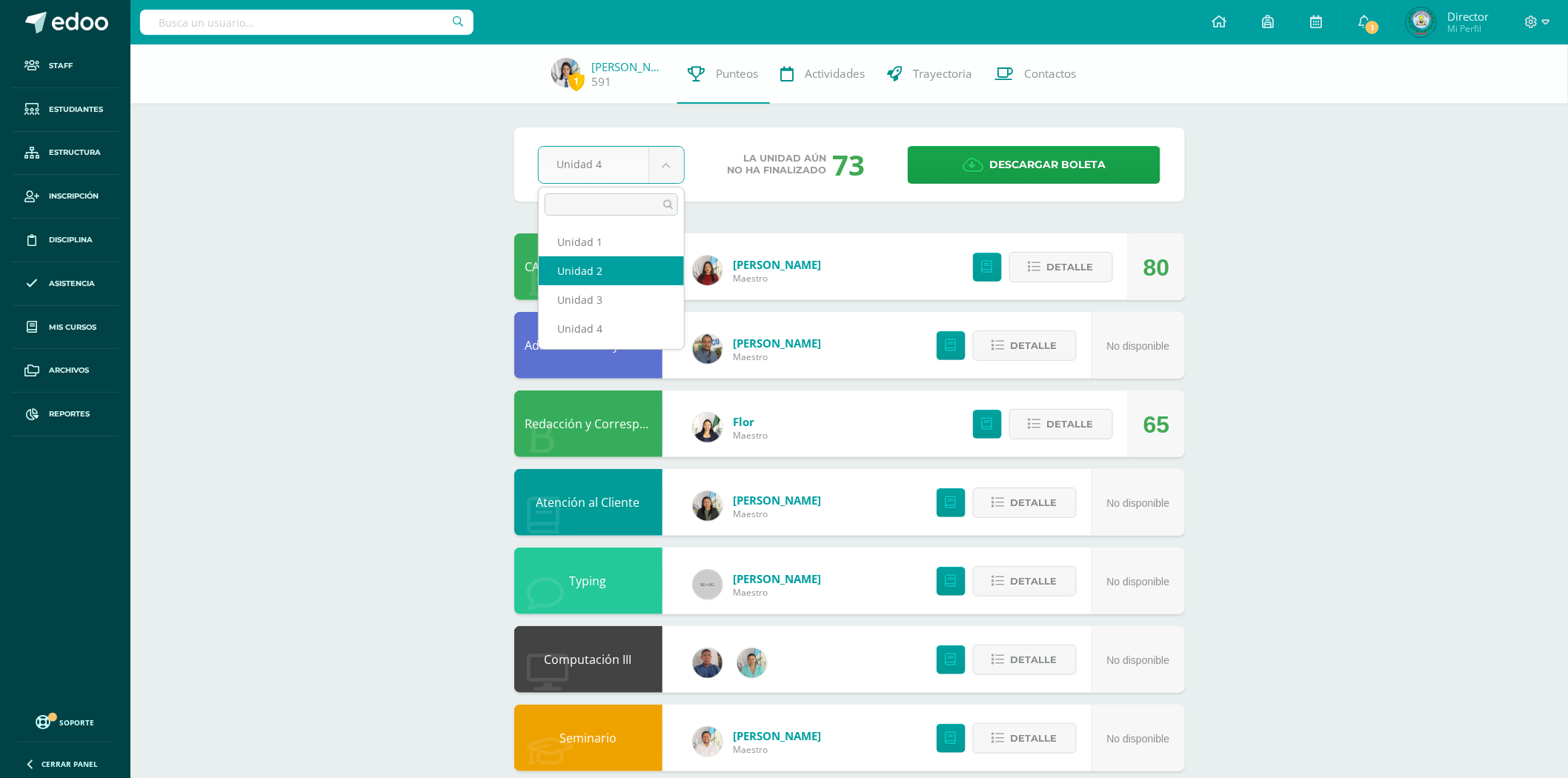
select select "Unidad 2"
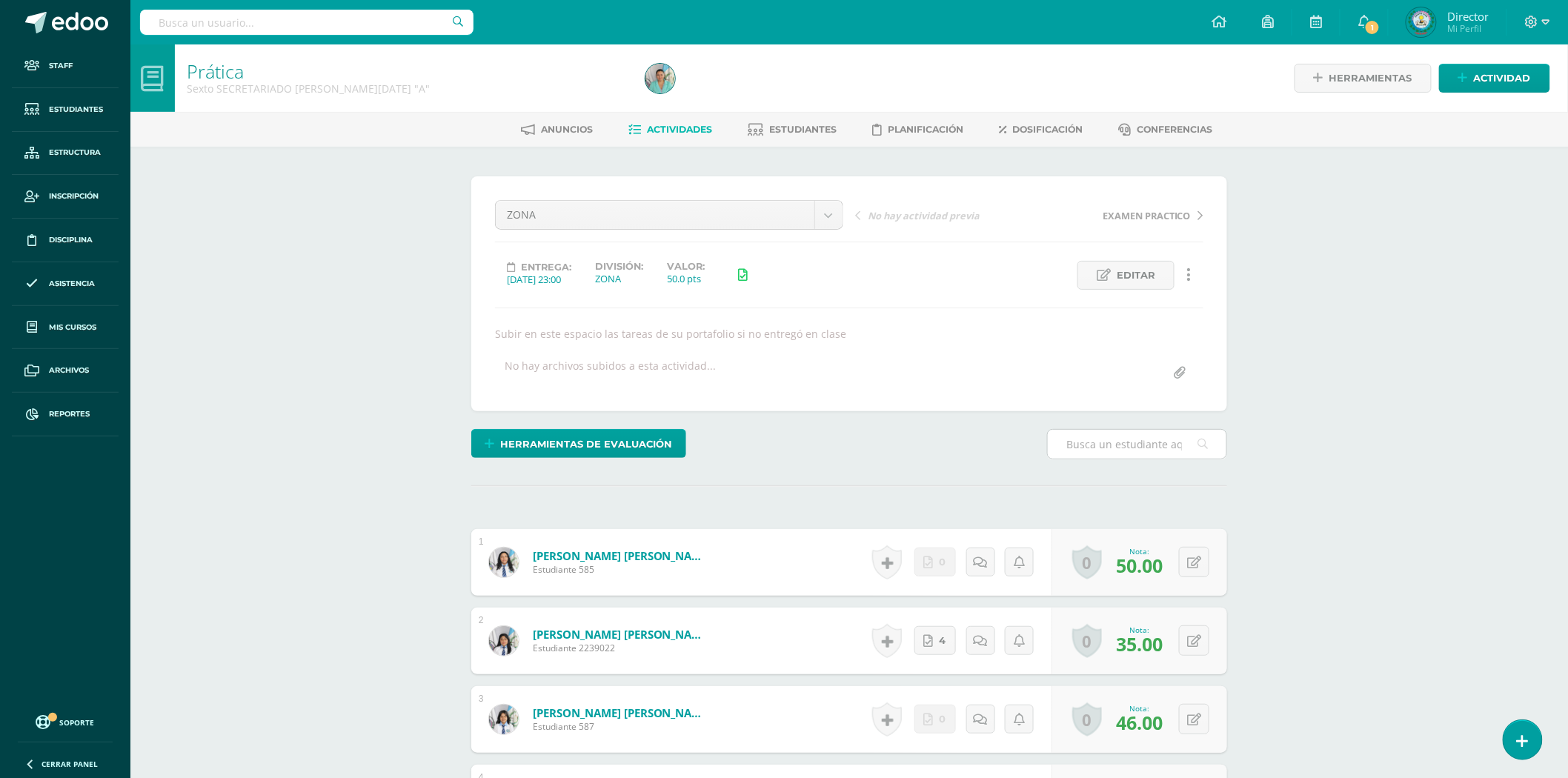
scroll to position [1, 0]
click at [1206, 446] on icon at bounding box center [1203, 444] width 10 height 31
click at [1112, 444] on input "text" at bounding box center [1137, 443] width 179 height 29
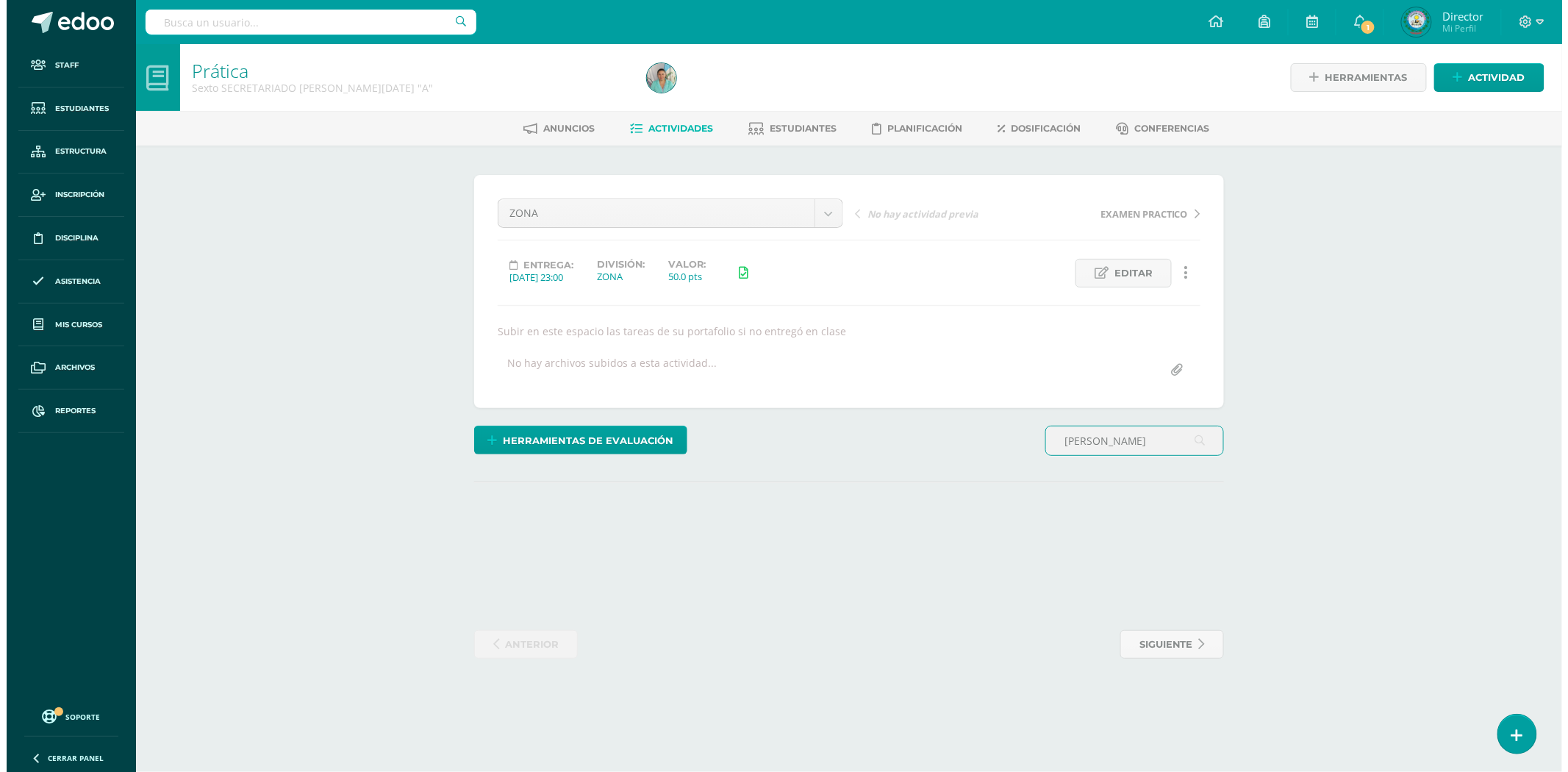
scroll to position [0, 0]
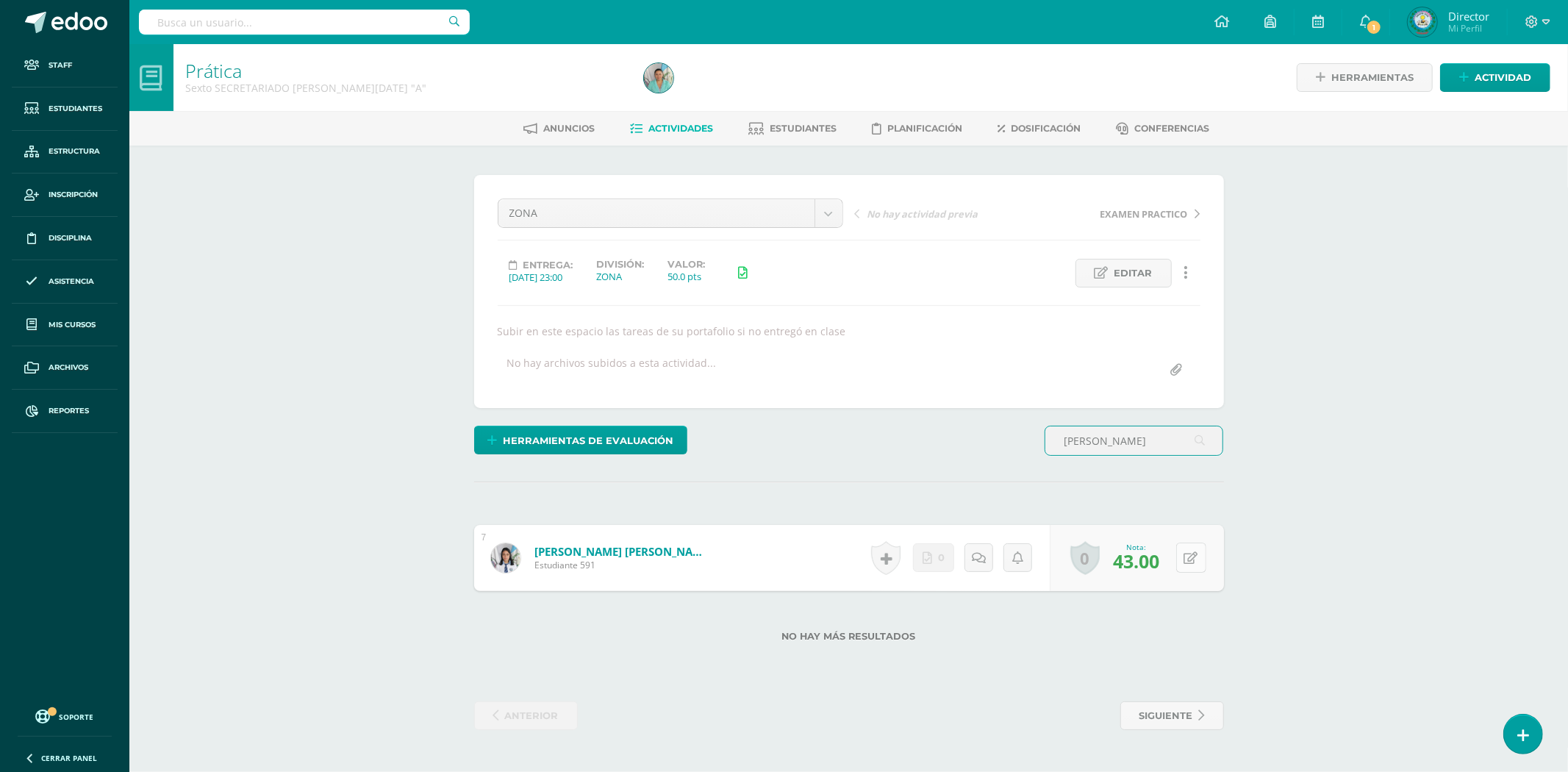
type input "[PERSON_NAME]"
click at [1184, 559] on div "0 [GEOGRAPHIC_DATA] Logros obtenidos Aún no hay logros agregados Nota: 43.00" at bounding box center [1137, 558] width 175 height 66
click at [1140, 558] on span "43.00" at bounding box center [1137, 561] width 46 height 25
click at [1193, 556] on button at bounding box center [1191, 558] width 31 height 31
type input "48"
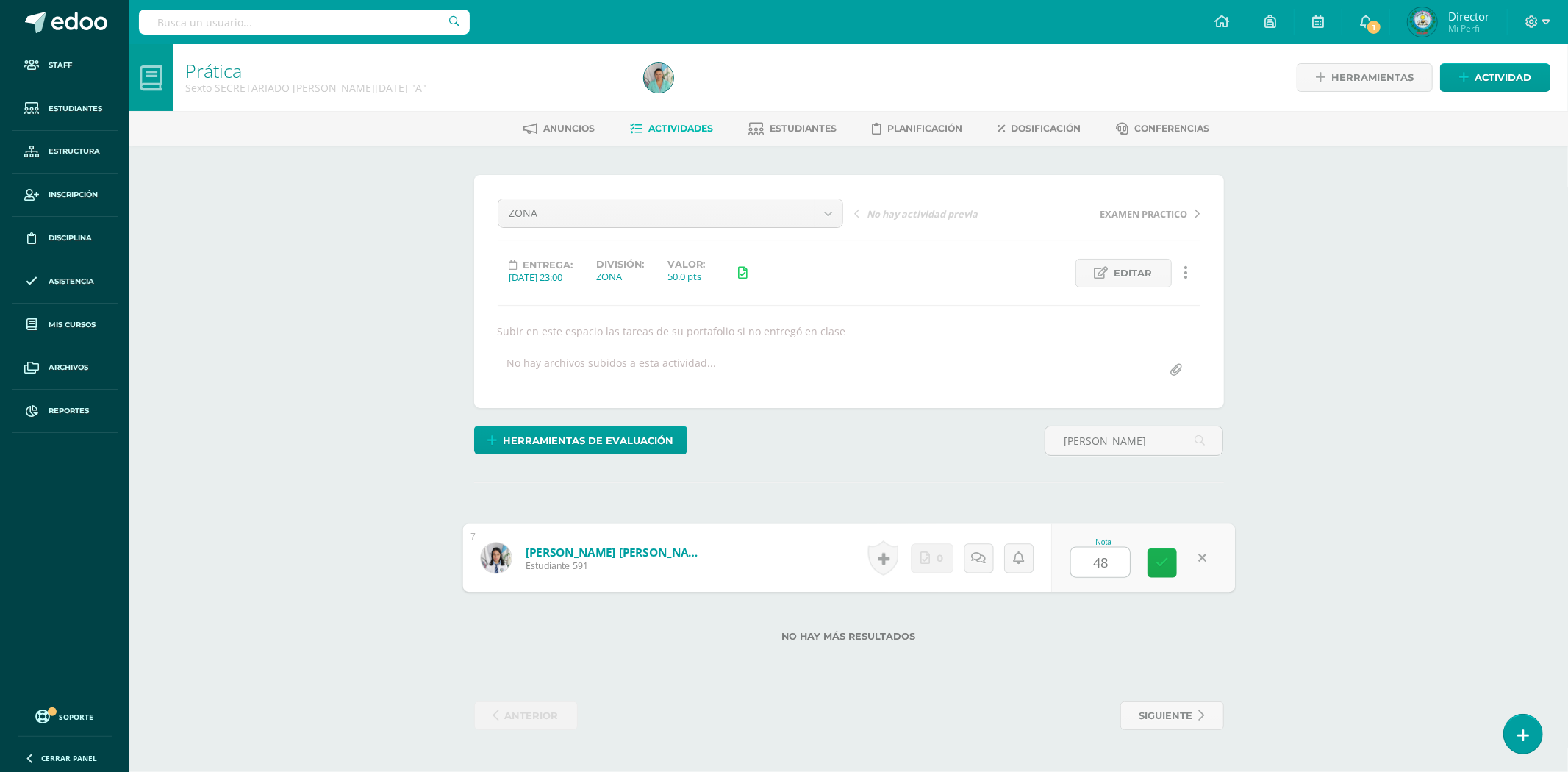
click at [1161, 559] on icon at bounding box center [1161, 563] width 13 height 13
click at [1412, 570] on div "Prática Sexto SECRETARIADO [PERSON_NAME][DATE] "A" Herramientas Detalle de asis…" at bounding box center [849, 402] width 1439 height 716
click at [829, 212] on body "Staff Estudiantes Estructura Inscripción Disciplina Asistencia Mis cursos Archi…" at bounding box center [784, 380] width 1568 height 760
click at [1030, 151] on body "Staff Estudiantes Estructura Inscripción Disciplina Asistencia Mis cursos Archi…" at bounding box center [784, 380] width 1568 height 760
click at [672, 545] on link "Hernández Martínez, Laura Marissa" at bounding box center [616, 552] width 182 height 16
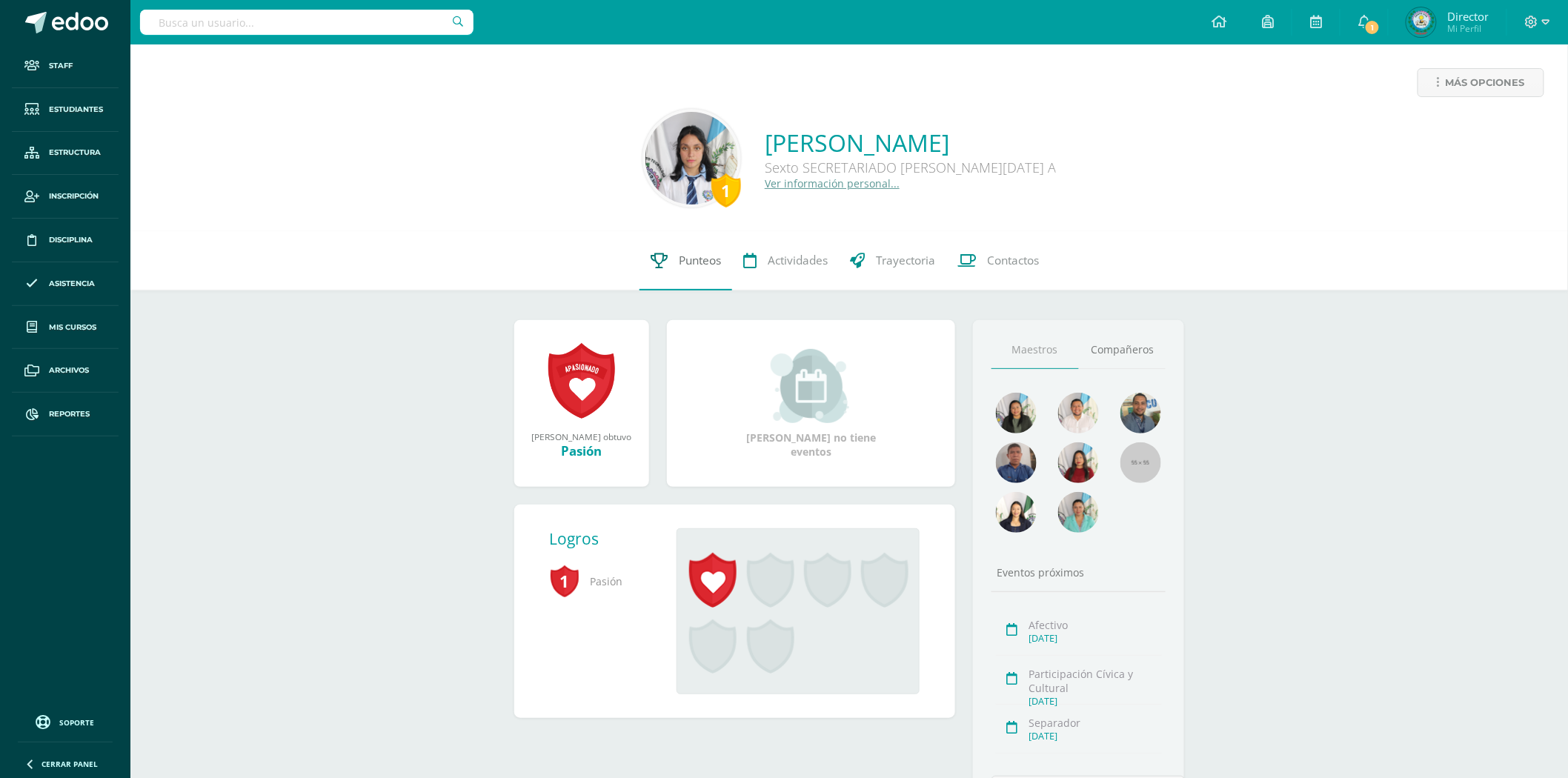
click at [708, 261] on span "Punteos" at bounding box center [700, 261] width 42 height 16
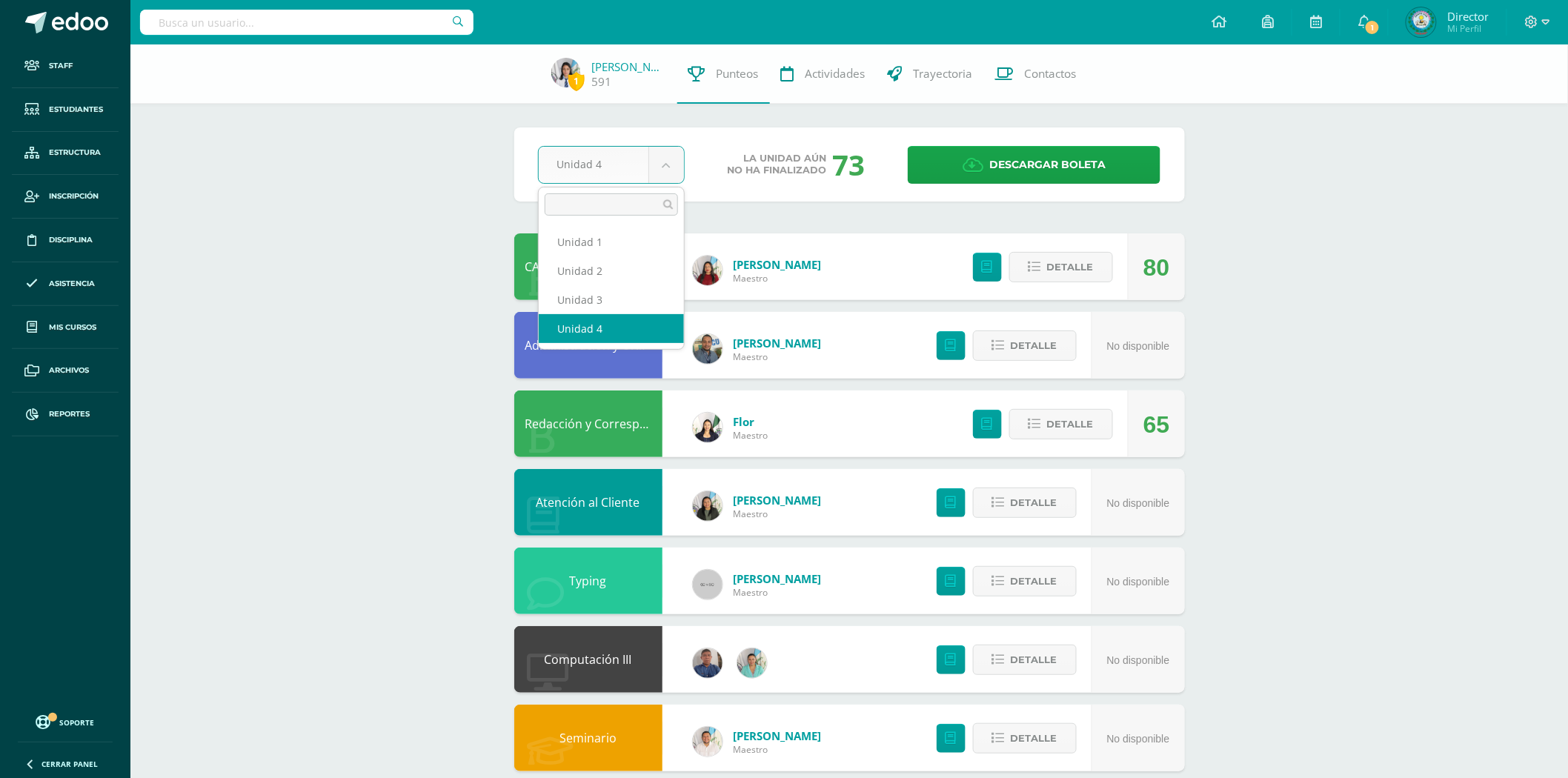
click at [668, 163] on body "Staff Estudiantes Estructura Inscripción Disciplina Asistencia Mis cursos Archi…" at bounding box center [784, 557] width 1568 height 1115
select select "Unidad 2"
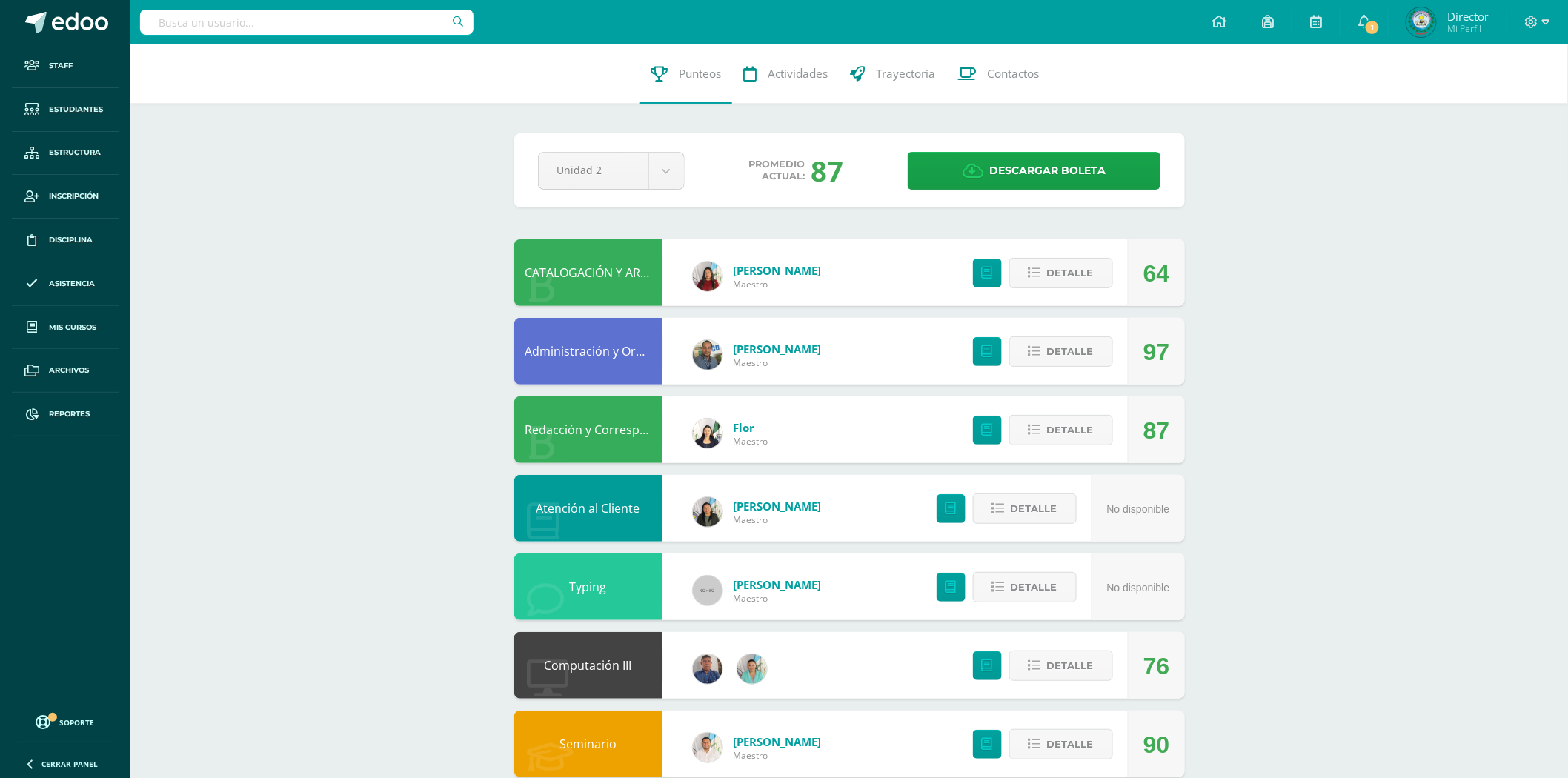
click at [223, 28] on input "text" at bounding box center [306, 22] width 333 height 25
click at [86, 103] on span "Estudiantes" at bounding box center [76, 109] width 54 height 12
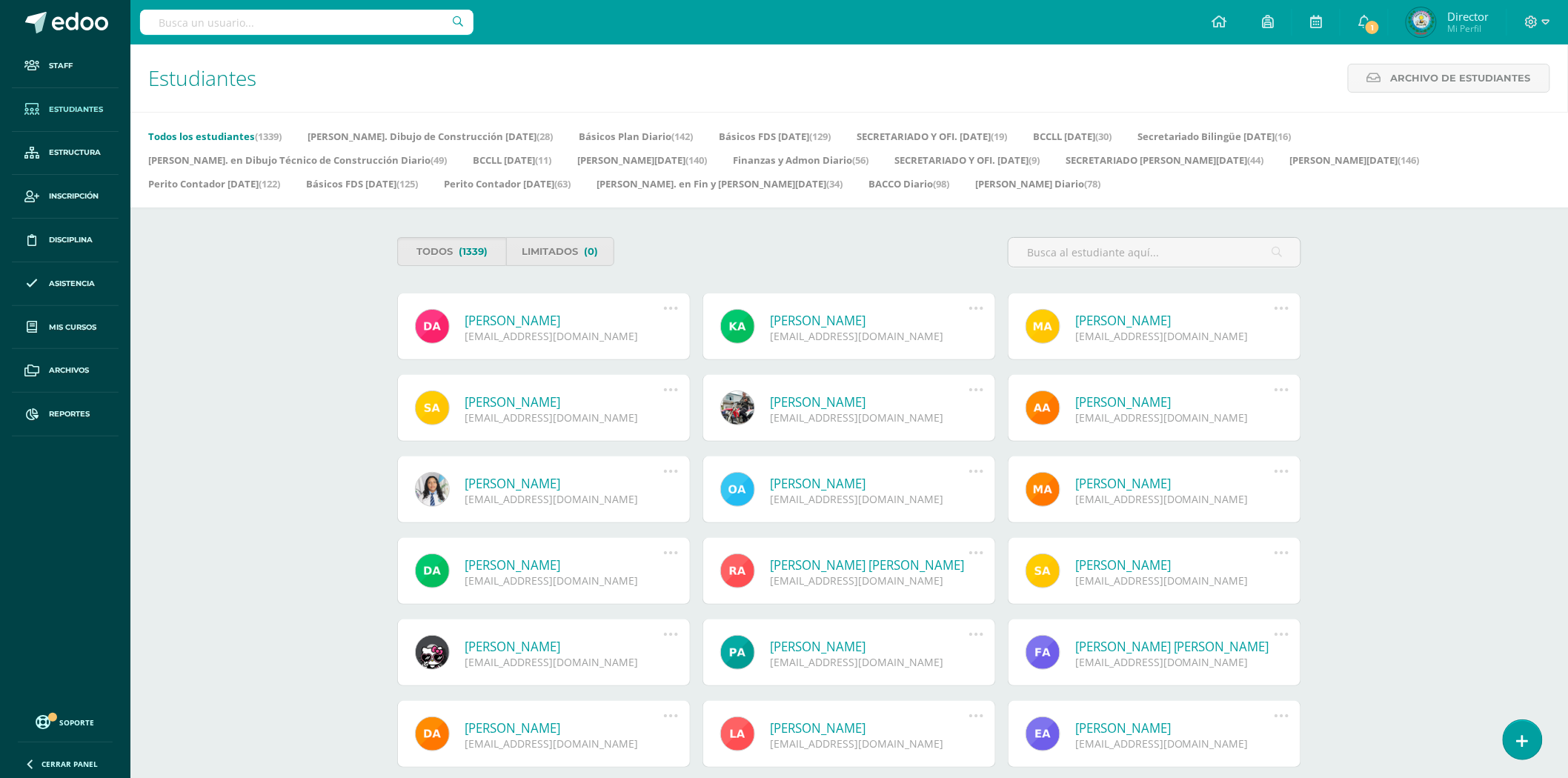
click at [314, 23] on input "text" at bounding box center [306, 22] width 333 height 25
type input "[PERSON_NAME]"
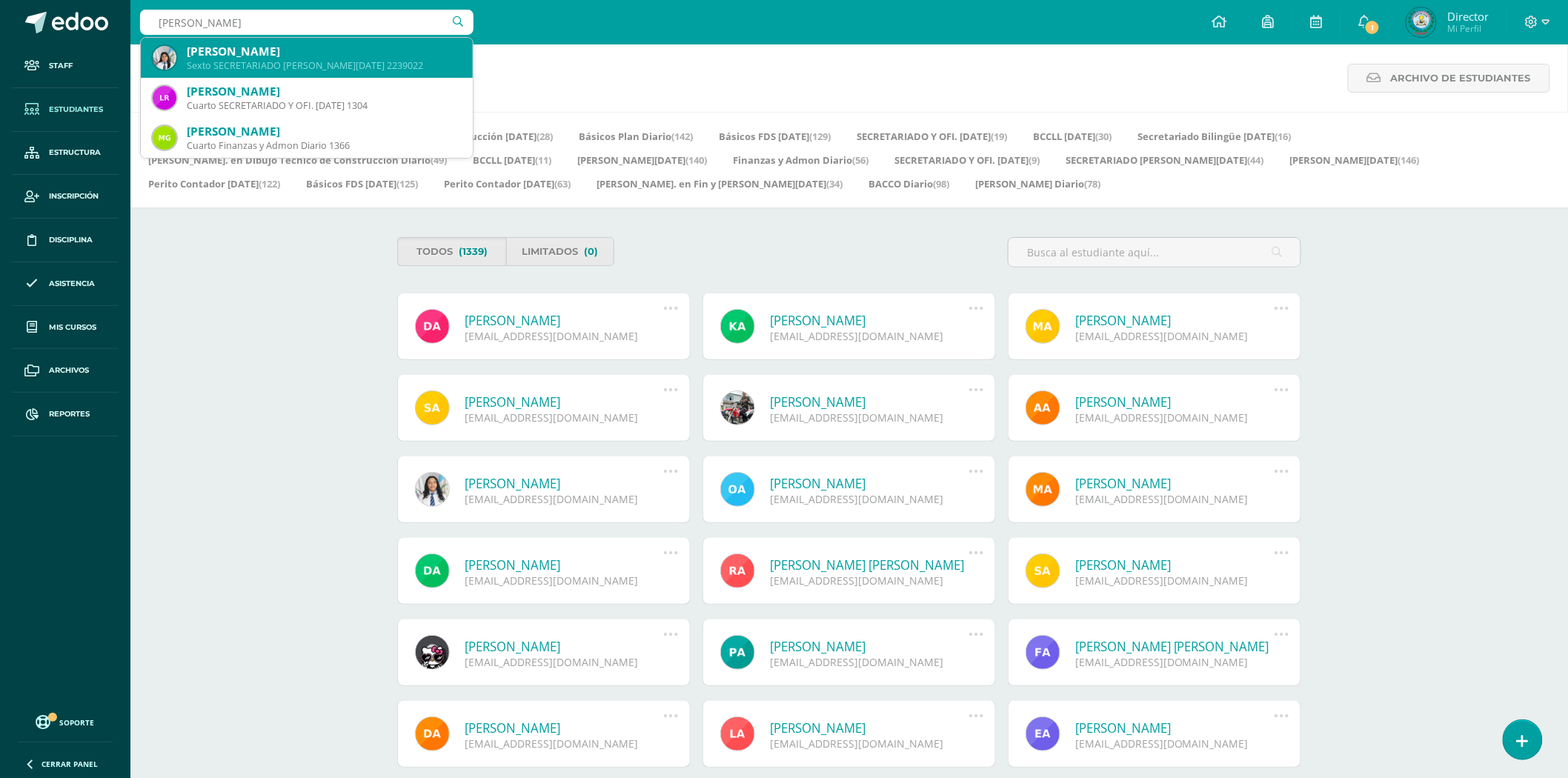
click at [365, 49] on div "[PERSON_NAME]" at bounding box center [324, 52] width 274 height 16
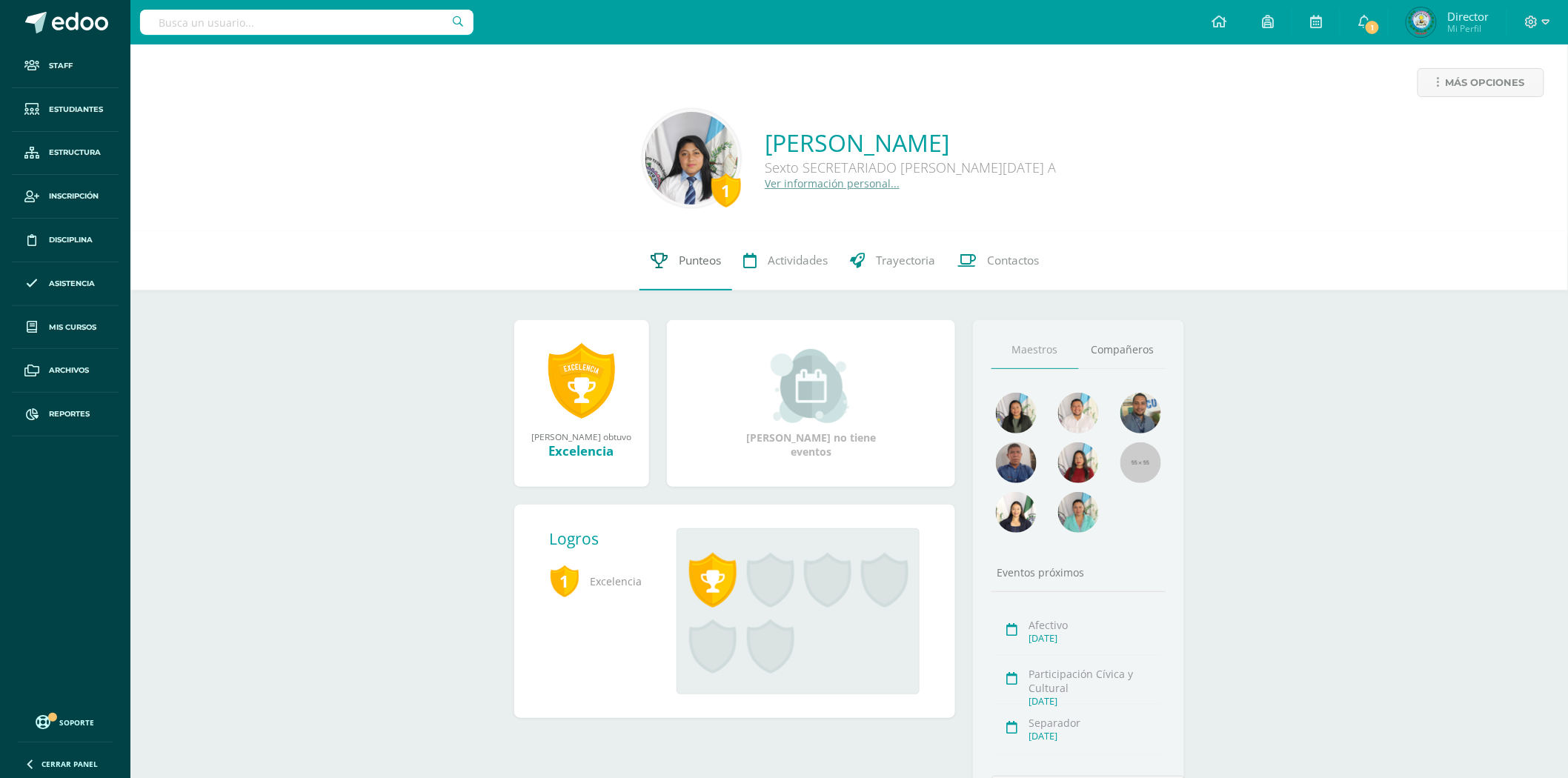
click at [693, 253] on span "Punteos" at bounding box center [700, 261] width 42 height 16
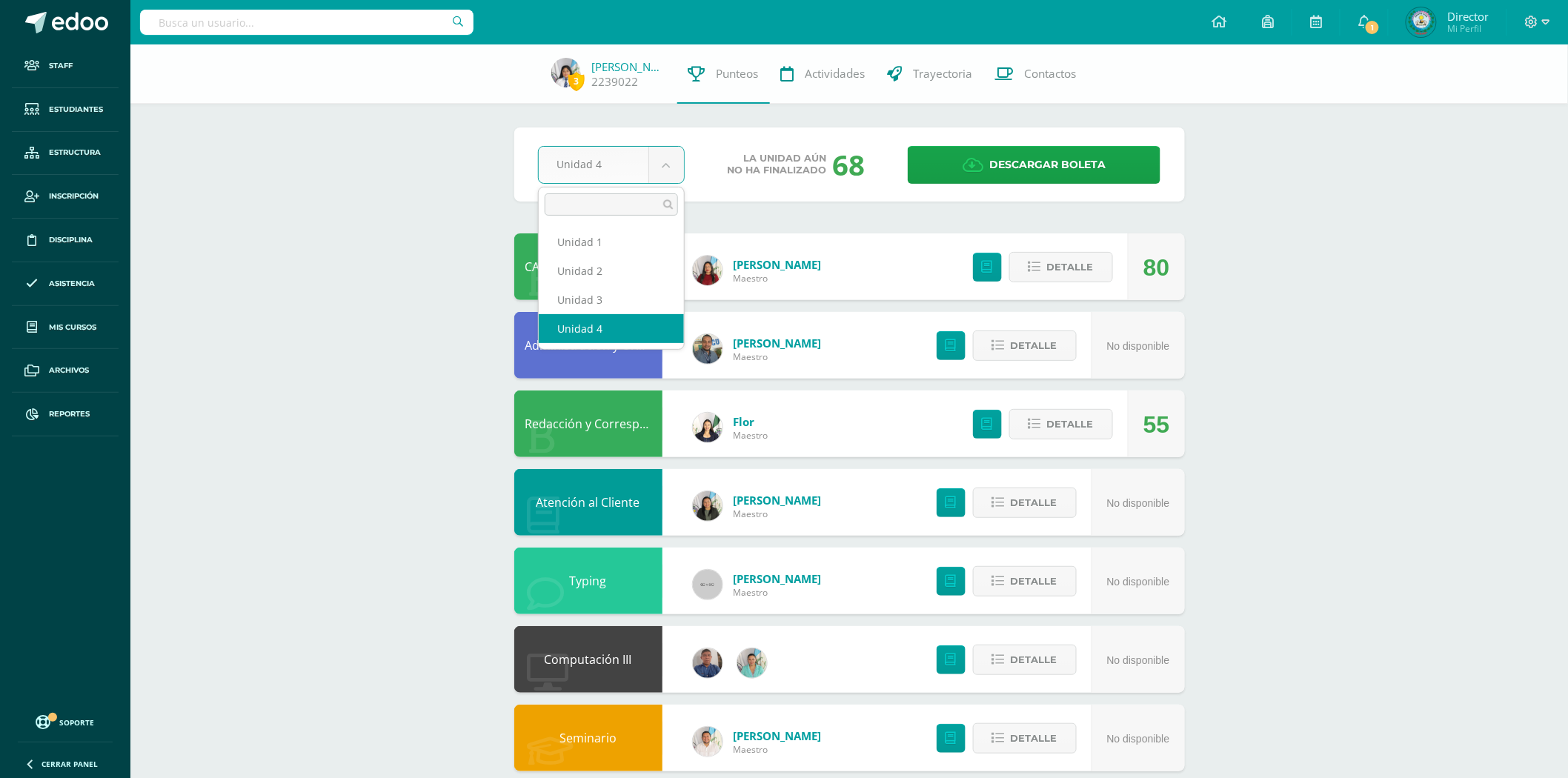
click at [669, 174] on body "Staff Estudiantes Estructura Inscripción Disciplina Asistencia Mis cursos Archi…" at bounding box center [784, 557] width 1568 height 1115
select select "Unidad 2"
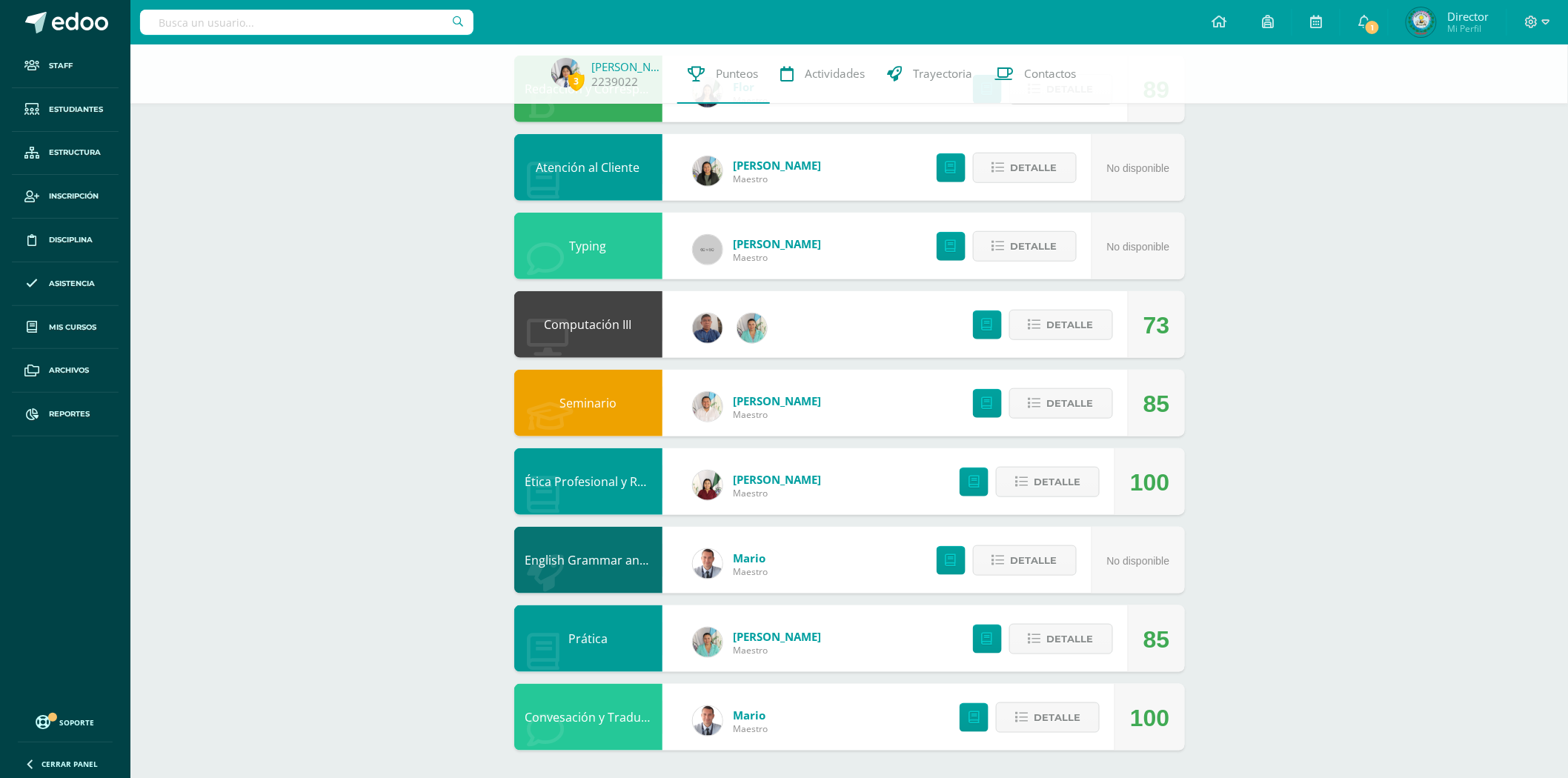
scroll to position [336, 0]
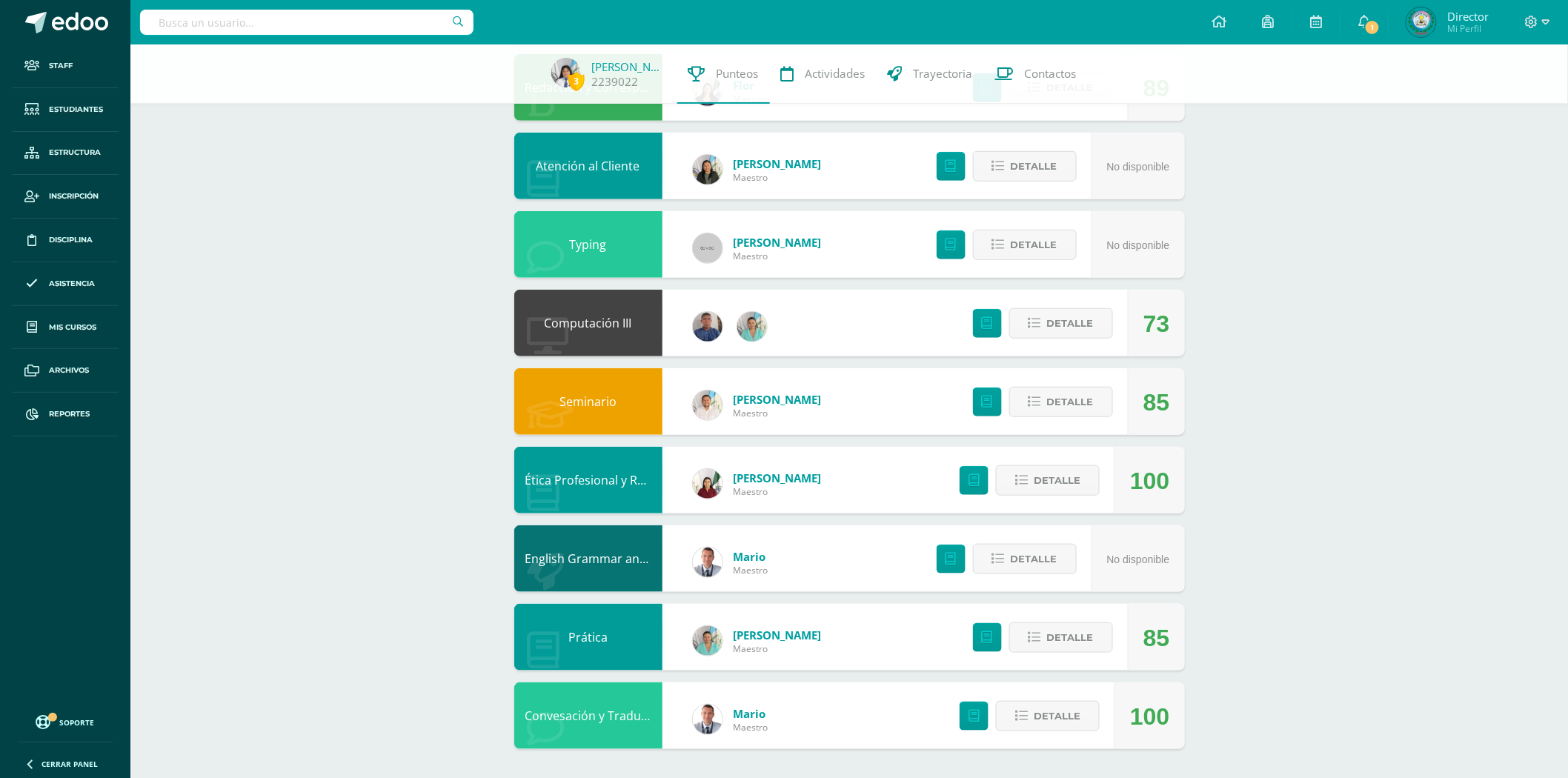
click at [631, 650] on div "Prática" at bounding box center [588, 637] width 148 height 67
click at [573, 635] on link "Prática" at bounding box center [587, 638] width 39 height 16
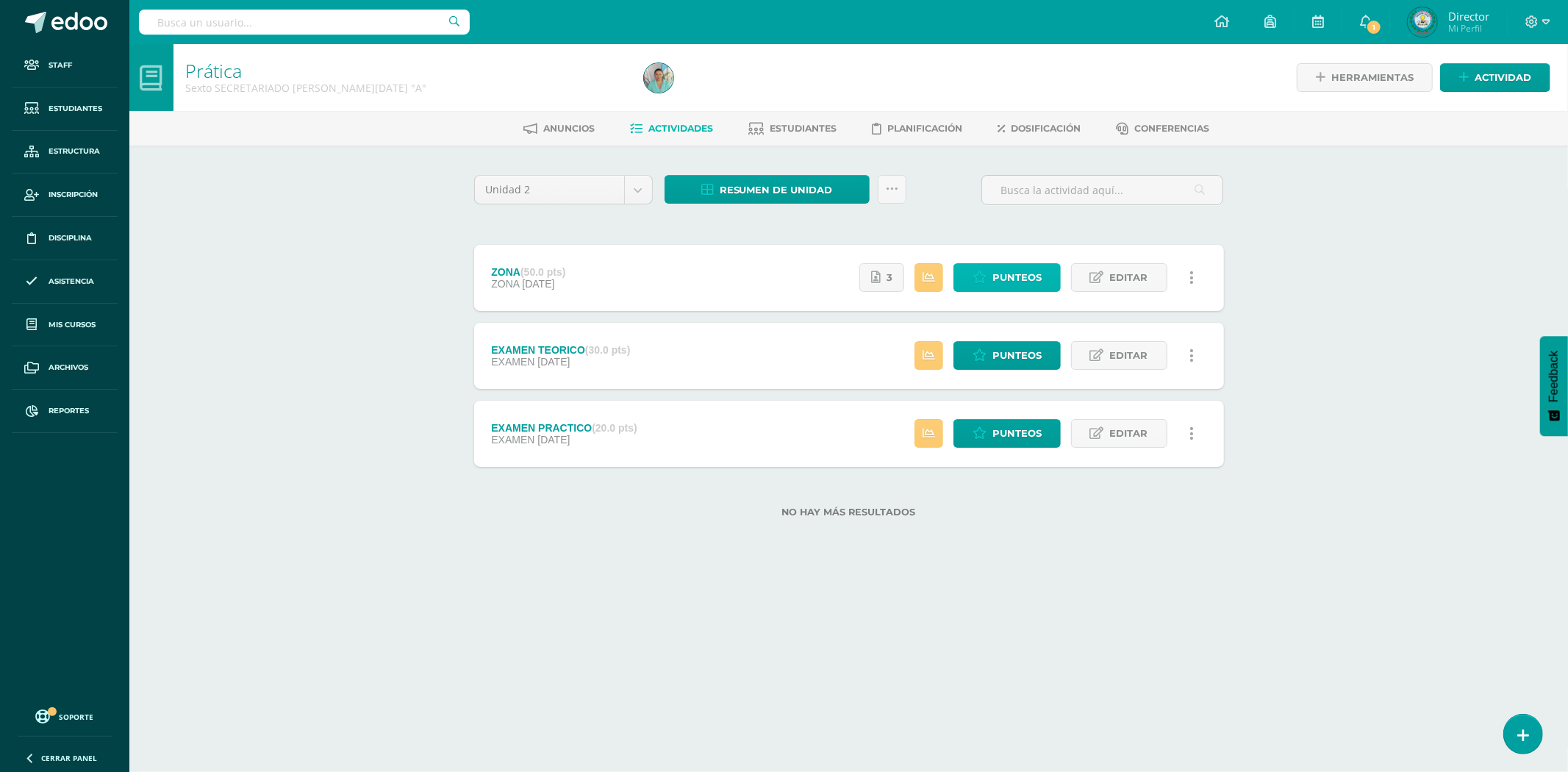
click at [1039, 272] on span "Punteos" at bounding box center [1017, 277] width 49 height 28
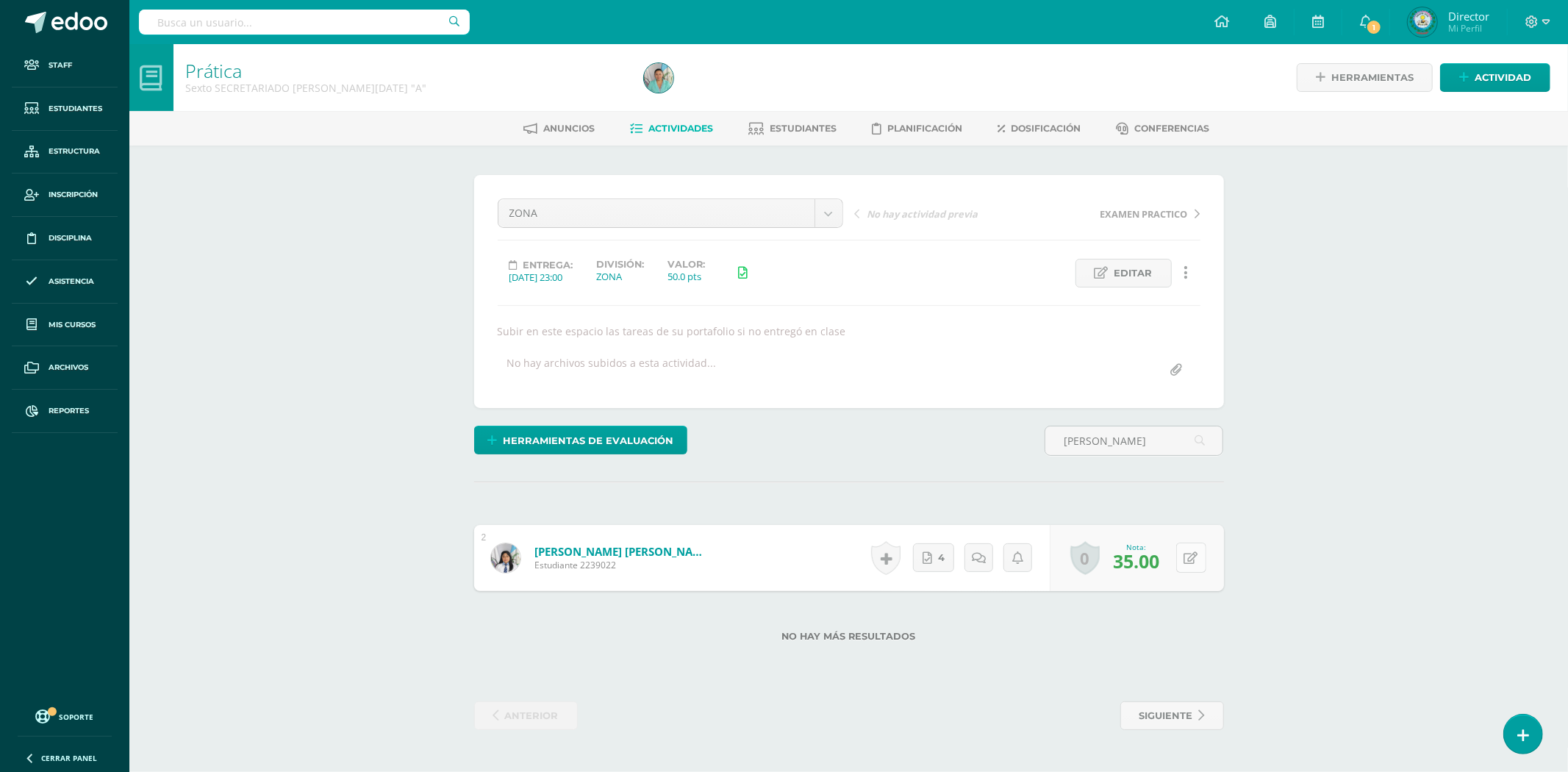
type input "[PERSON_NAME]"
click at [1186, 563] on button at bounding box center [1201, 558] width 31 height 31
click at [1098, 561] on input "35.00" at bounding box center [1101, 563] width 59 height 30
type input "48.00"
click at [1153, 567] on link at bounding box center [1162, 564] width 30 height 30
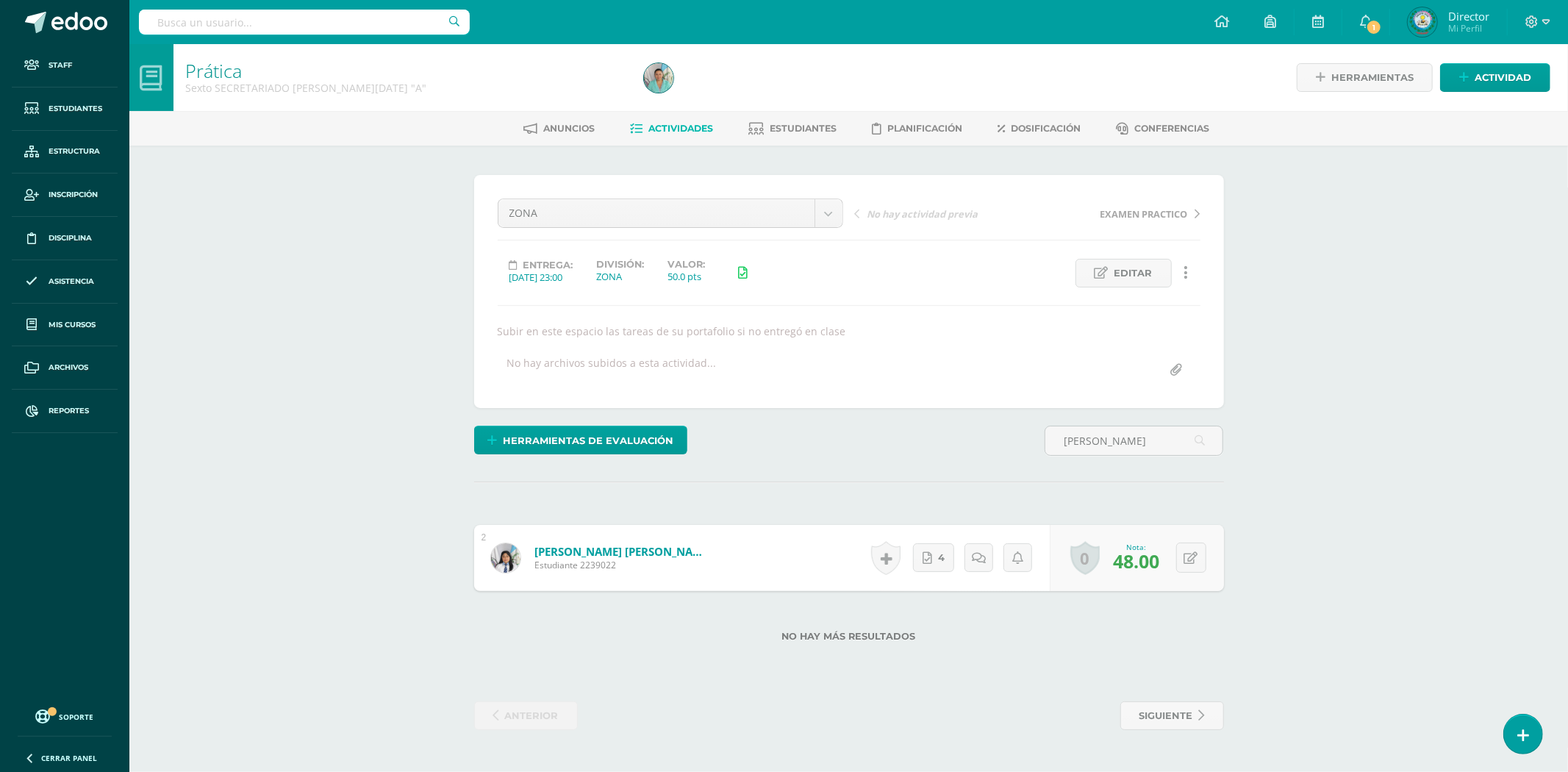
click at [566, 550] on link "Barrientos Pirir, Weslin Nayeli" at bounding box center [623, 551] width 177 height 15
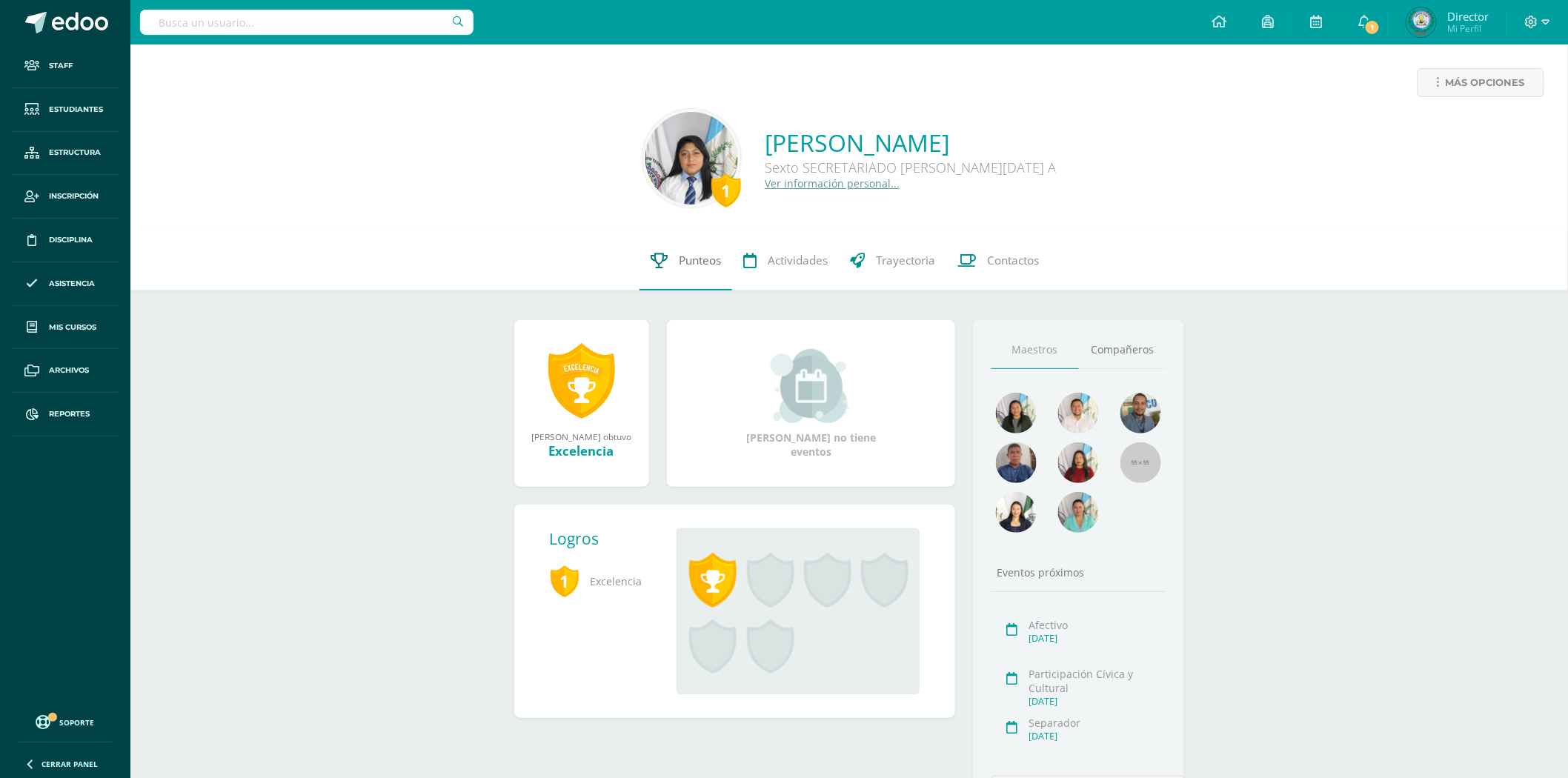
click at [704, 267] on span "Punteos" at bounding box center [700, 261] width 42 height 16
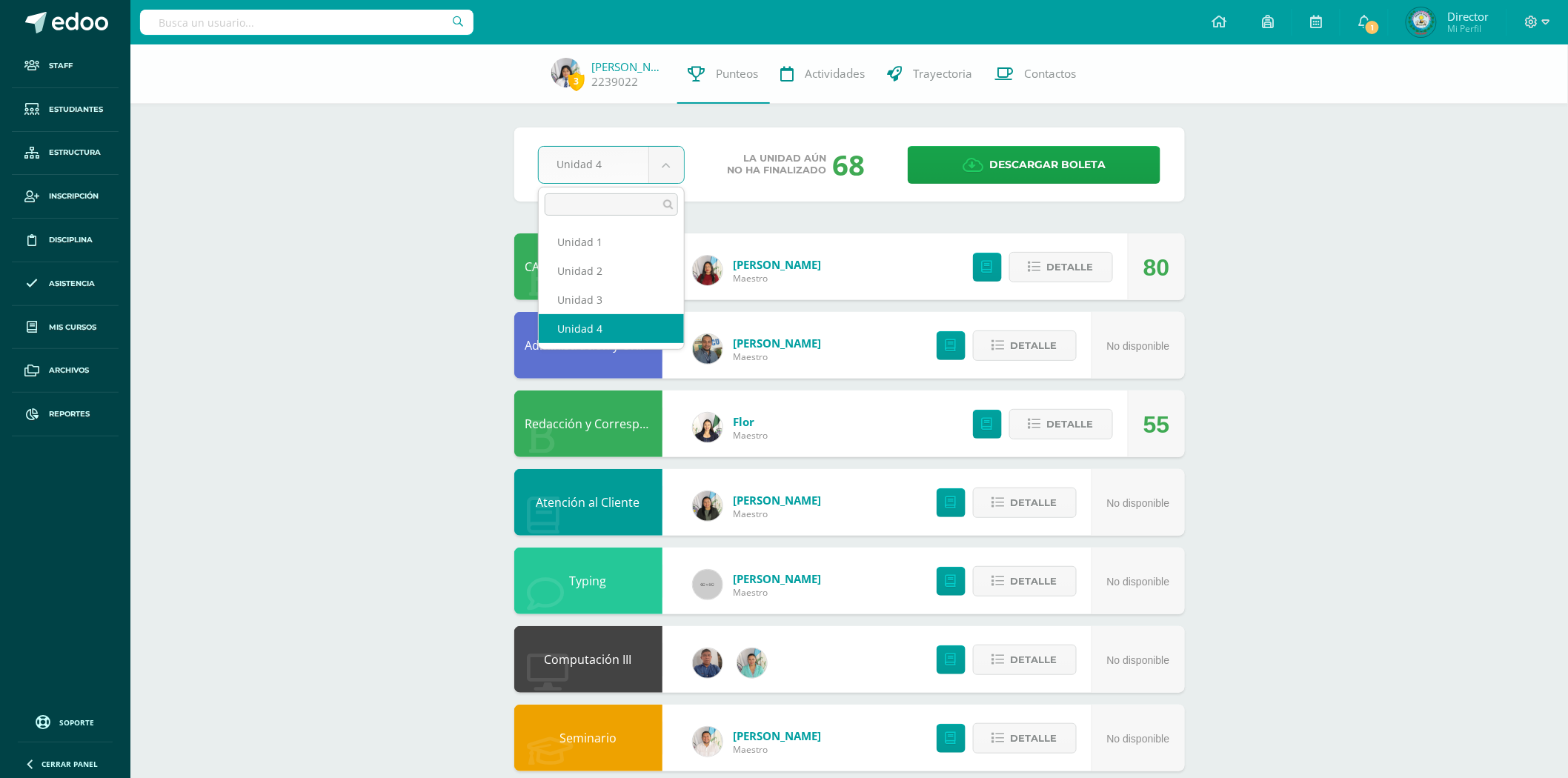
click at [661, 163] on body "Staff Estudiantes Estructura Inscripción Disciplina Asistencia Mis cursos Archi…" at bounding box center [784, 557] width 1568 height 1115
select select "Unidad 2"
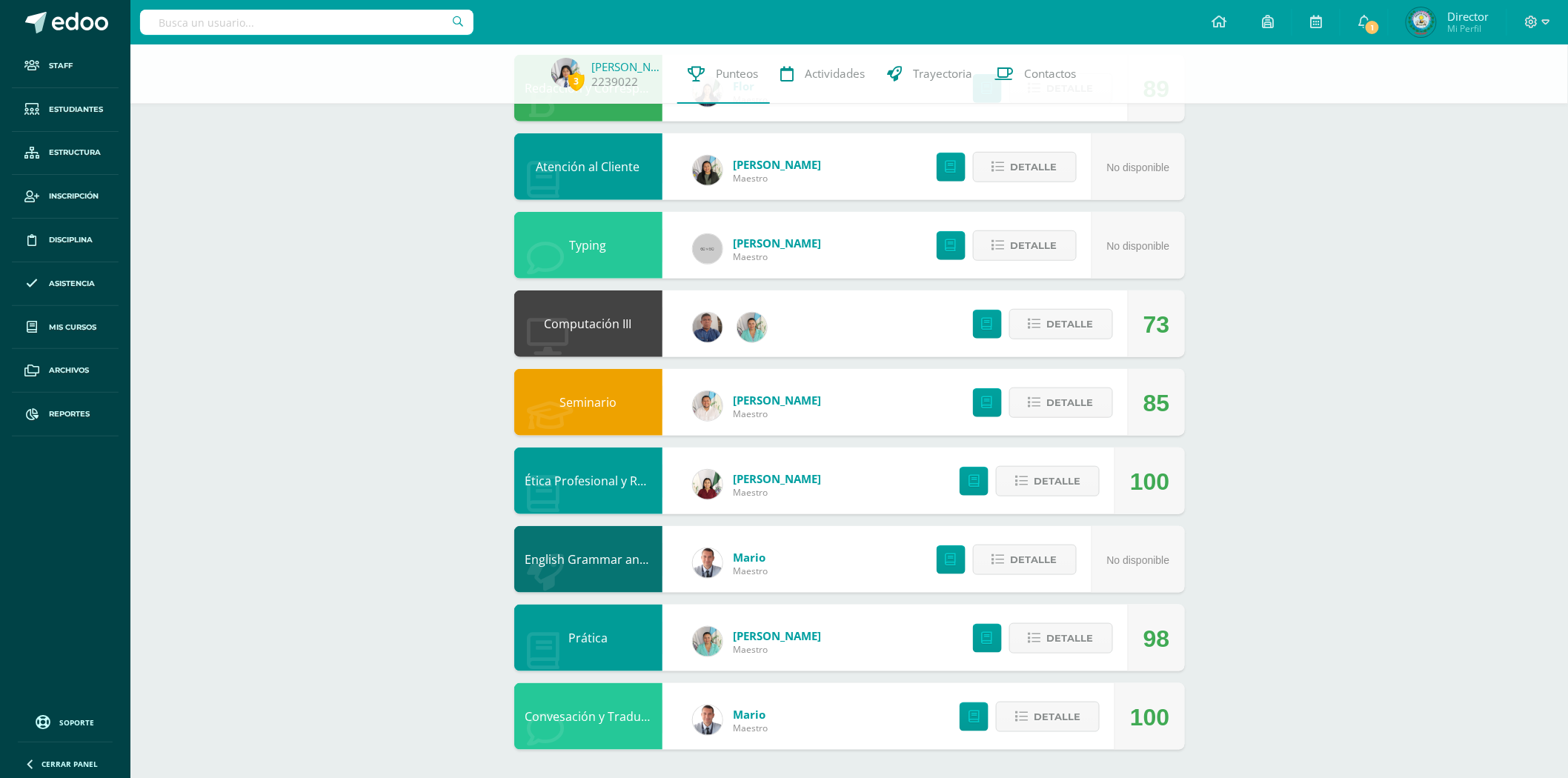
scroll to position [336, 0]
click at [245, 19] on input "text" at bounding box center [306, 22] width 333 height 25
type input "alida"
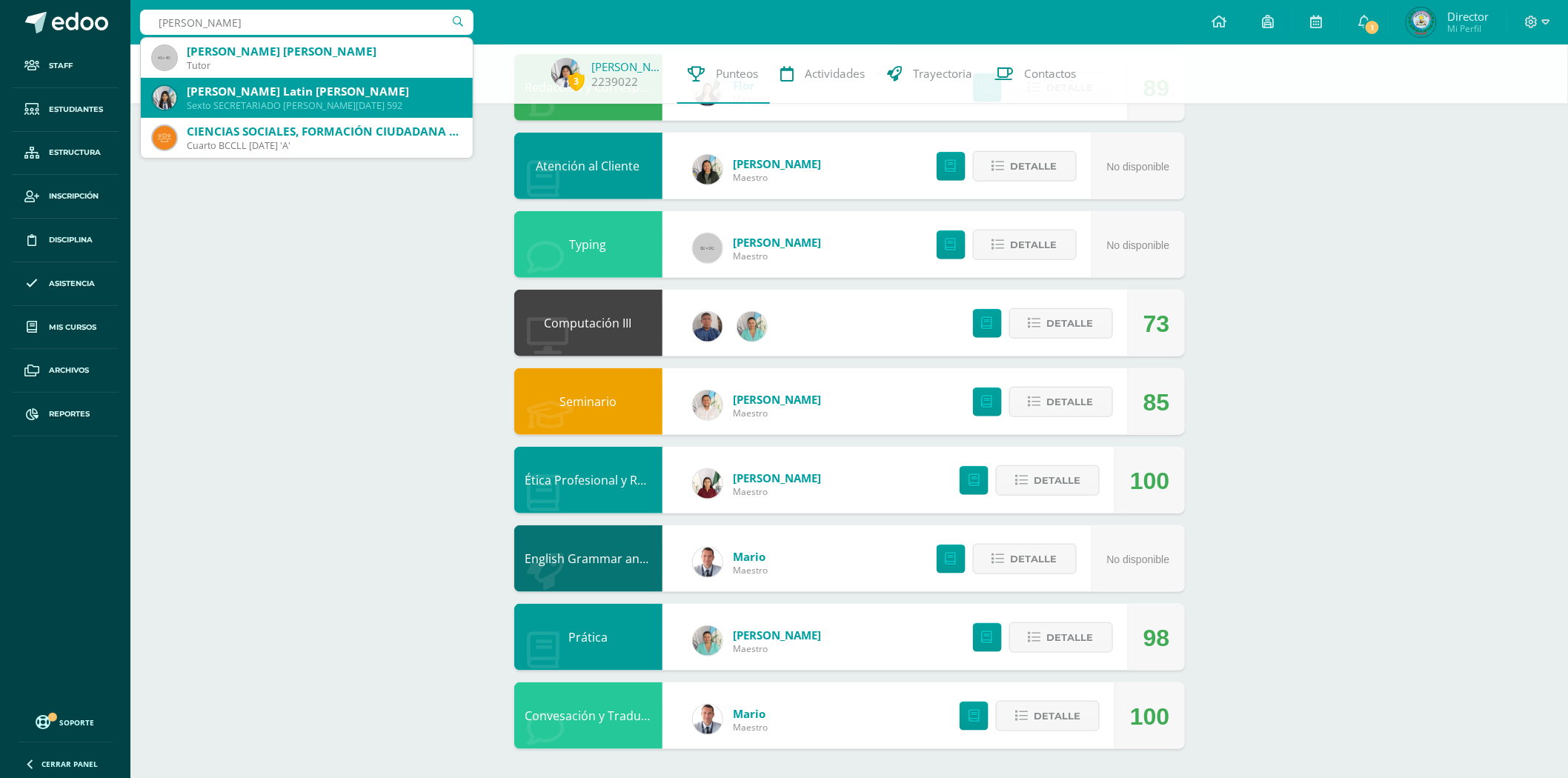
click at [316, 95] on div "Alida Marleny Latin Molina" at bounding box center [324, 92] width 274 height 16
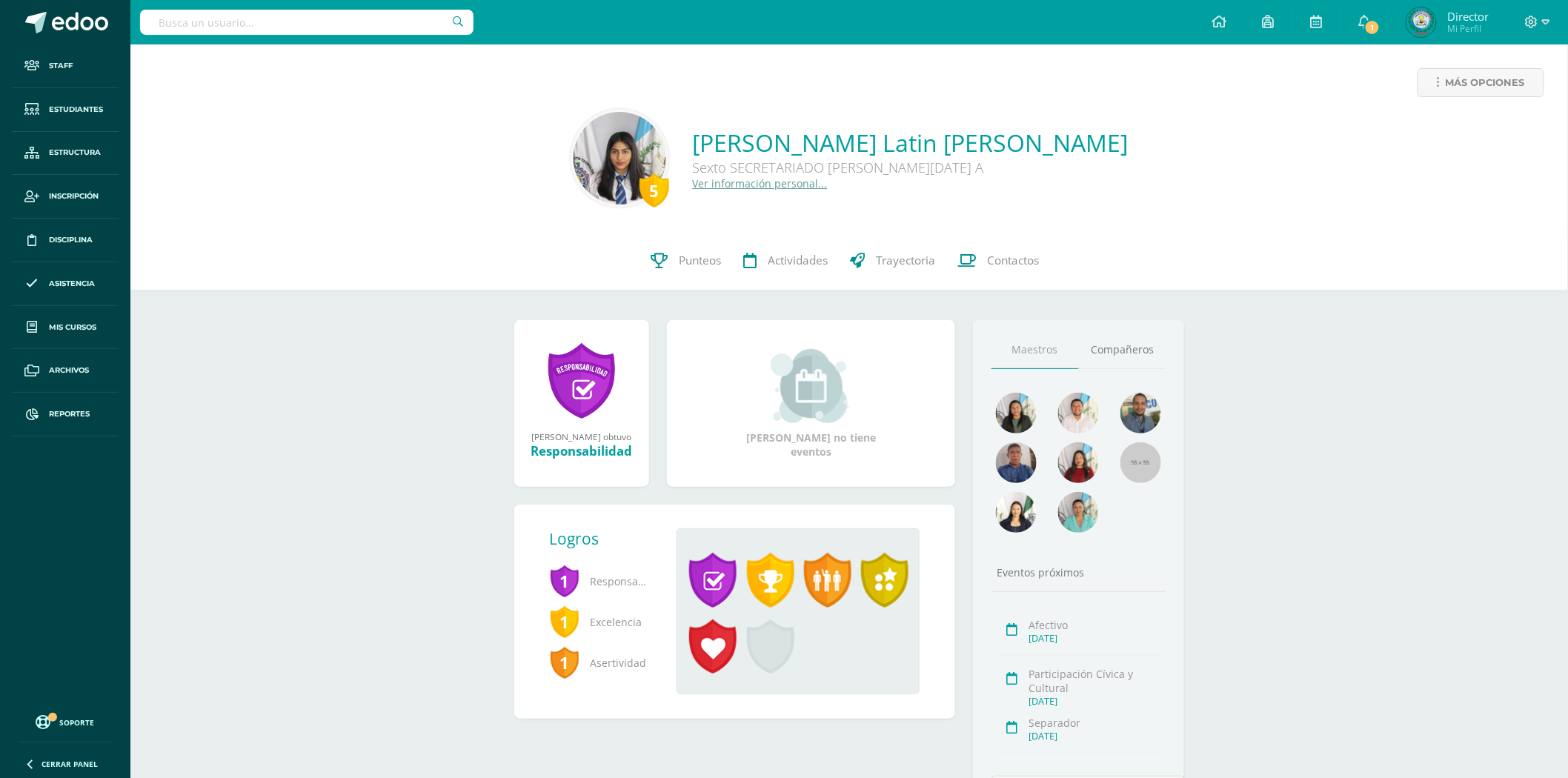
click at [1258, 251] on div "5 Alida Latin 592 Punteos Actividades Trayectoria Contactos" at bounding box center [848, 261] width 1437 height 60
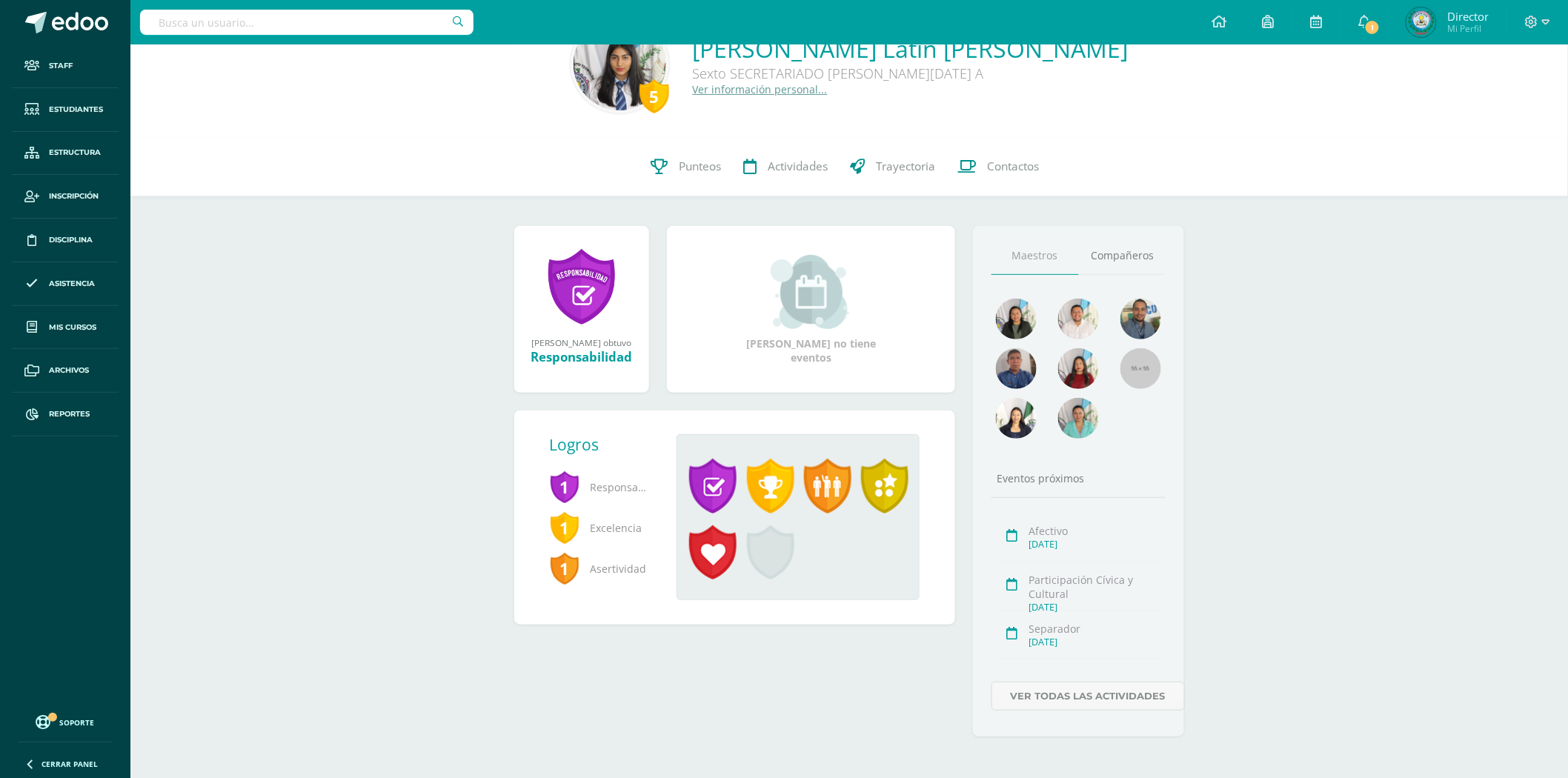
scroll to position [100, 0]
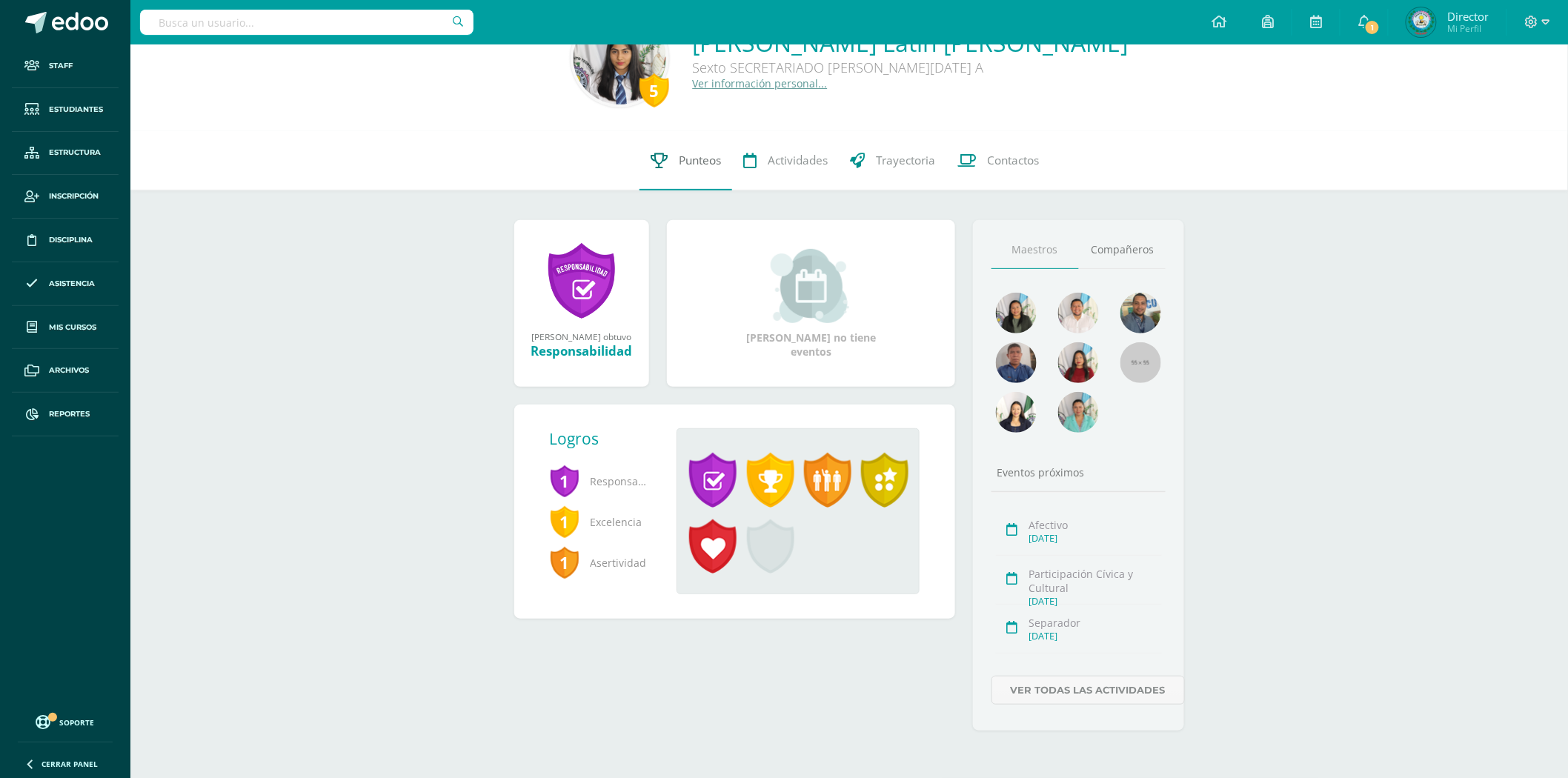
click at [712, 156] on span "Punteos" at bounding box center [700, 160] width 42 height 16
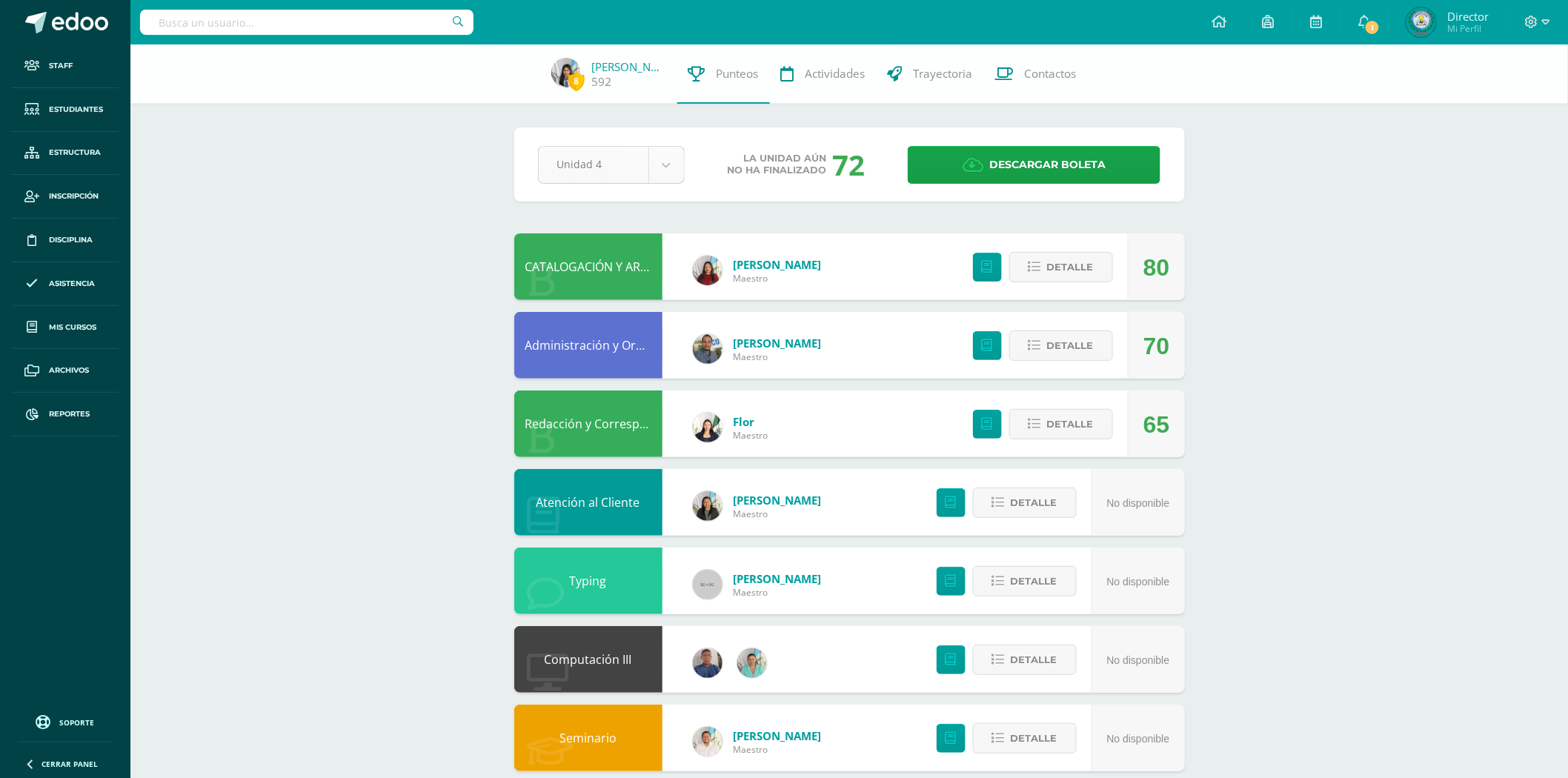
click at [674, 164] on body "Staff Estudiantes Estructura Inscripción Disciplina Asistencia Mis cursos Archi…" at bounding box center [784, 557] width 1568 height 1115
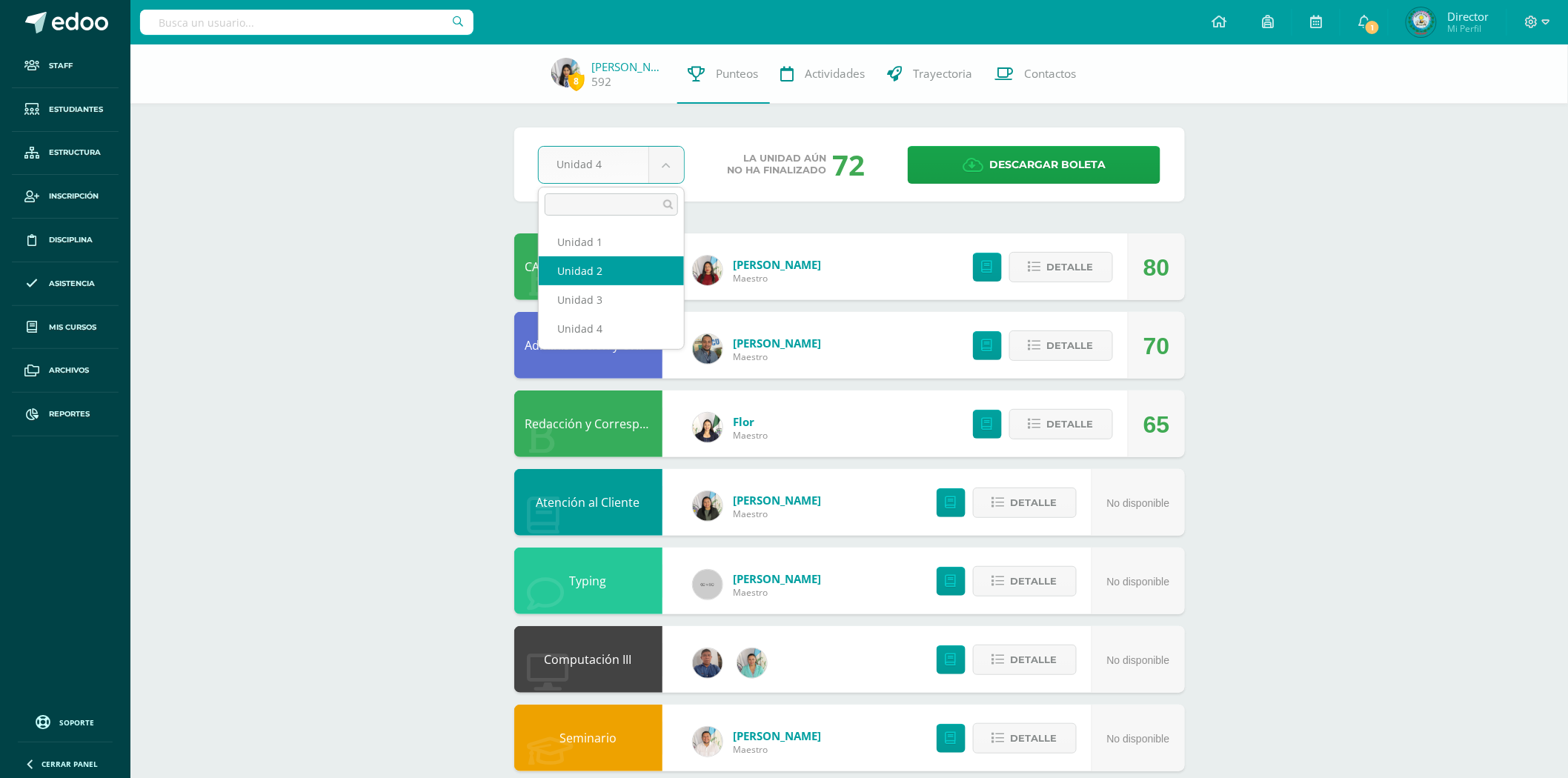
select select "Unidad 2"
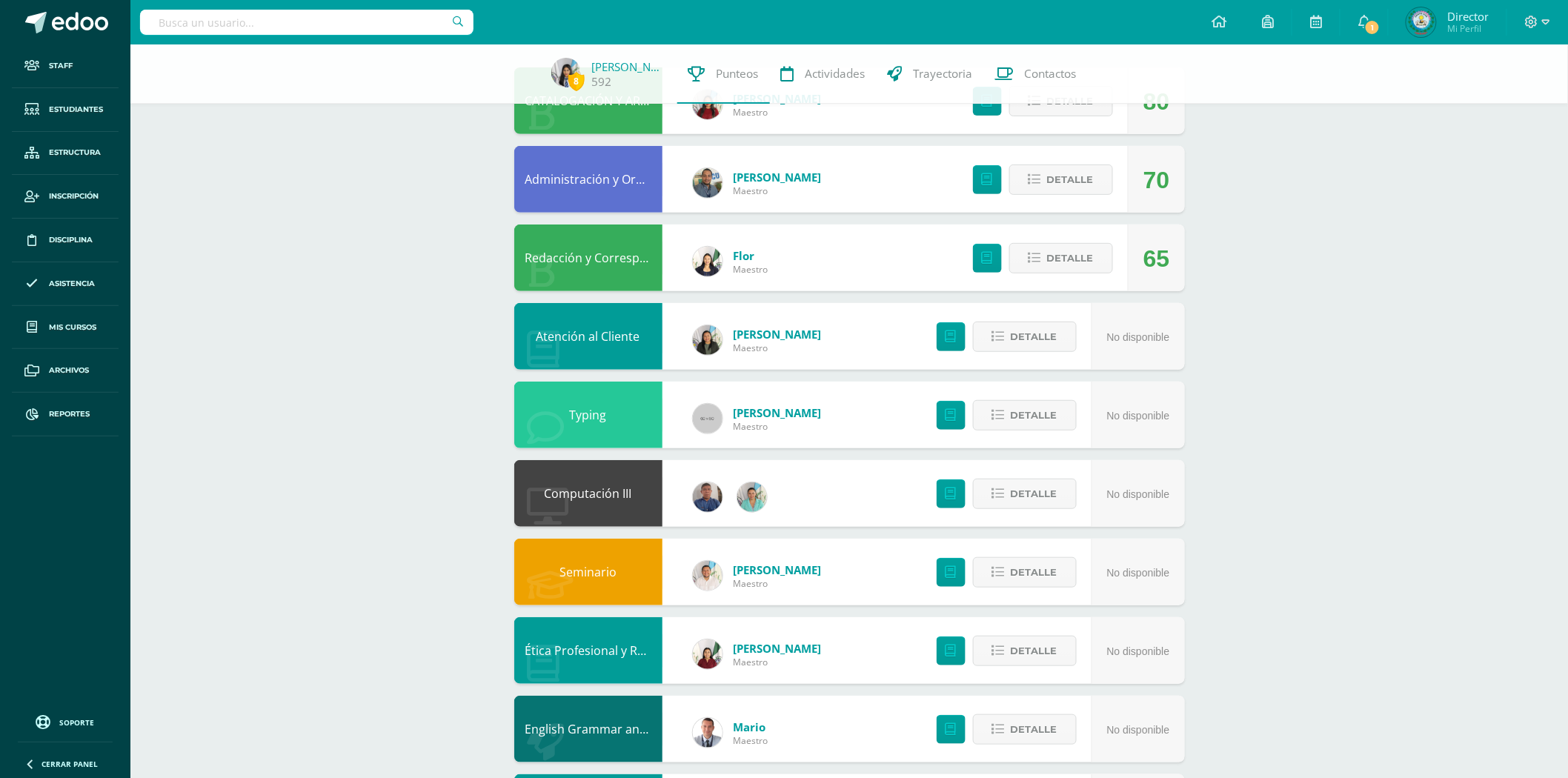
scroll to position [336, 0]
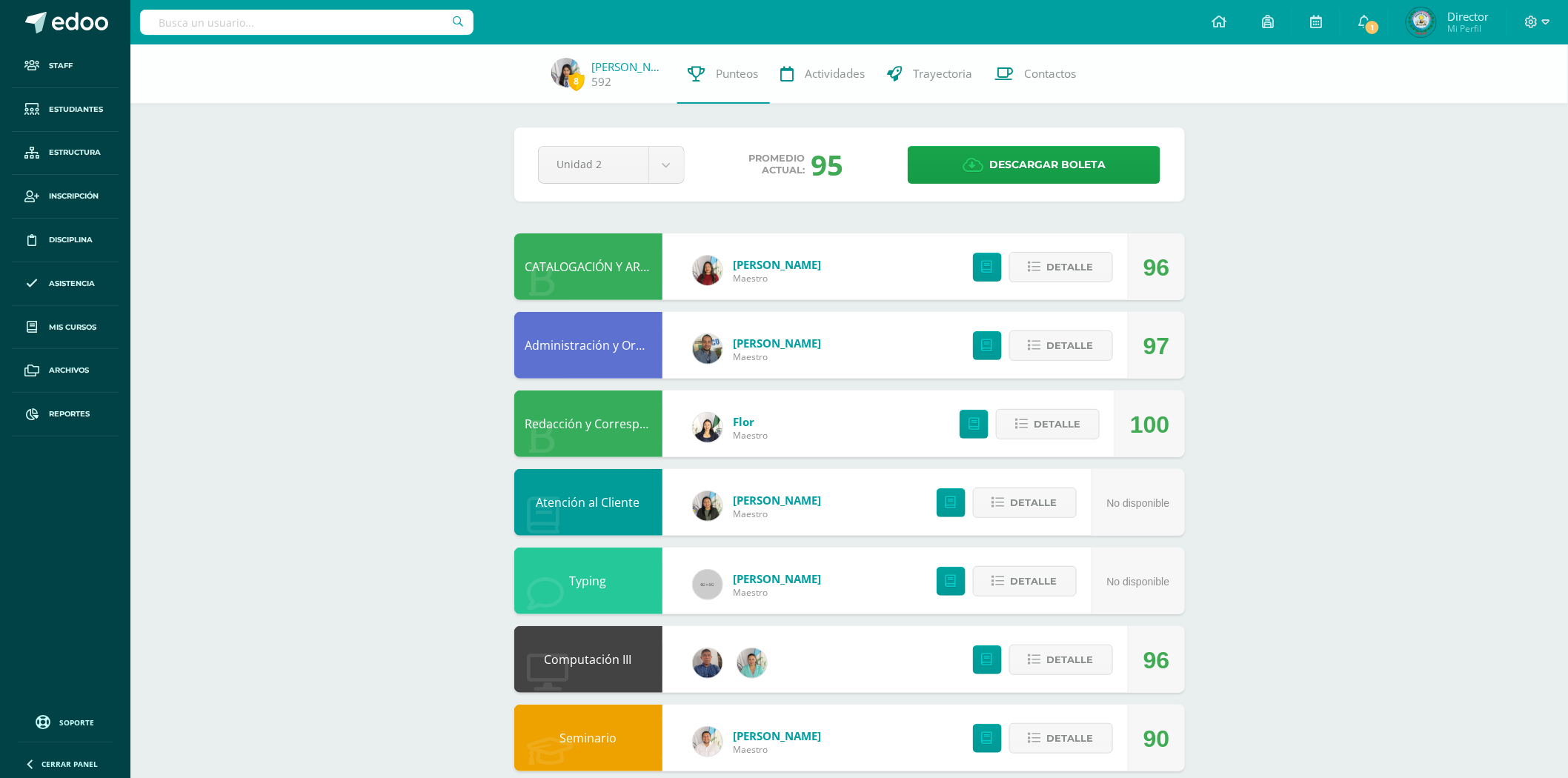
scroll to position [336, 0]
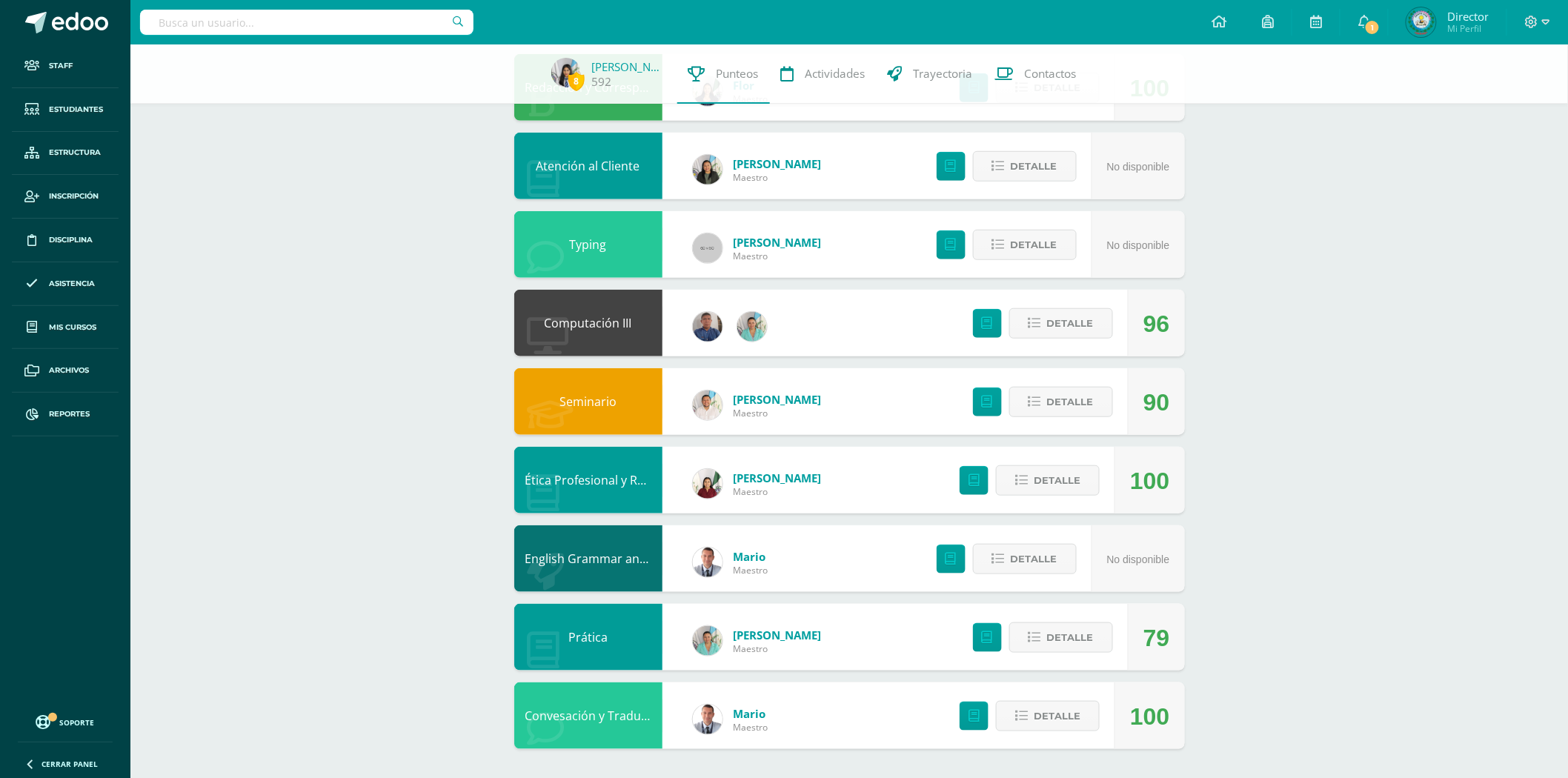
click at [722, 632] on div "[PERSON_NAME] Maestro" at bounding box center [757, 641] width 158 height 67
click at [760, 631] on link "[PERSON_NAME]" at bounding box center [778, 635] width 88 height 15
click at [591, 645] on link "Prática" at bounding box center [587, 638] width 39 height 16
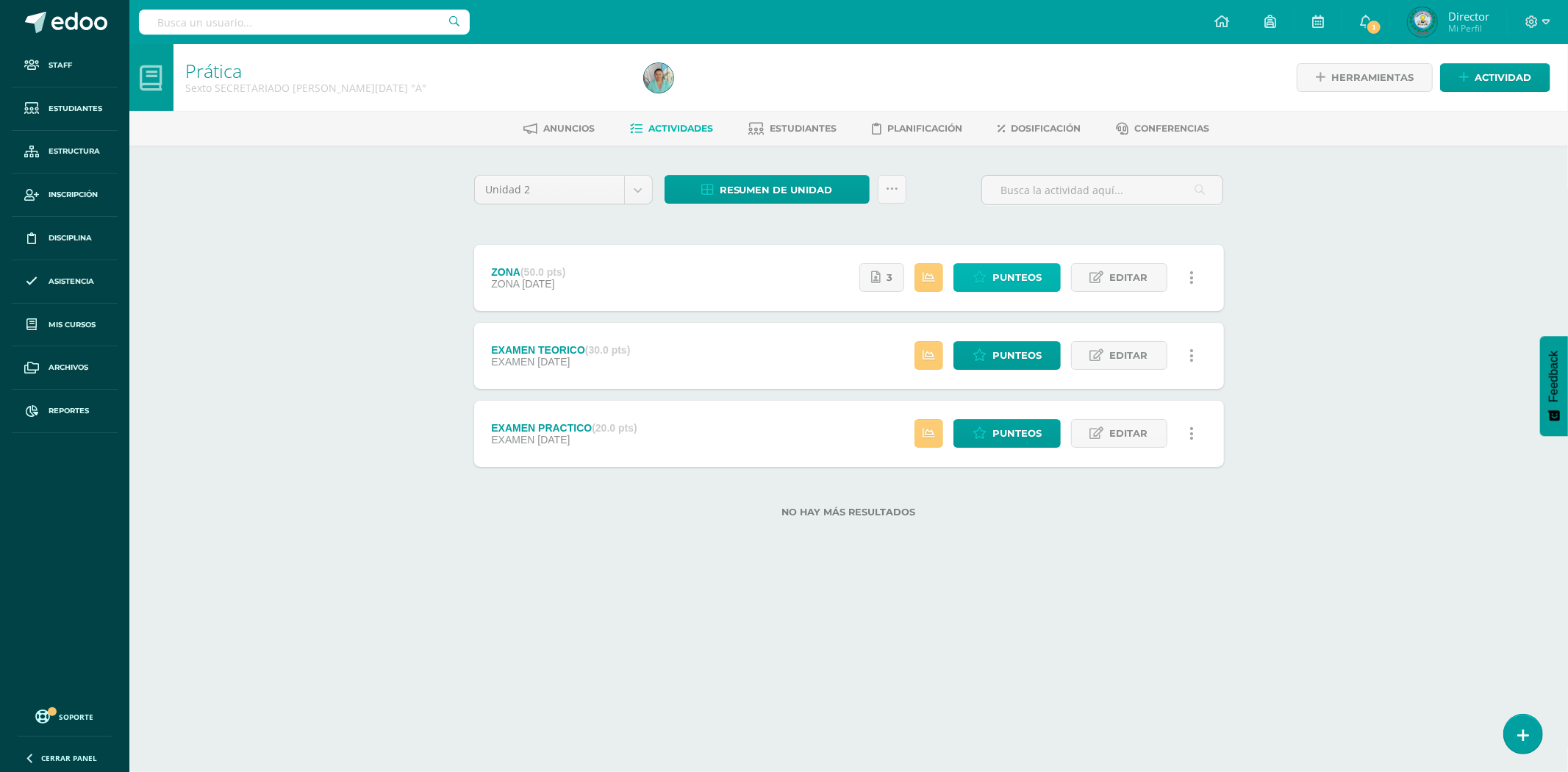
click at [1006, 272] on span "Punteos" at bounding box center [1017, 277] width 49 height 28
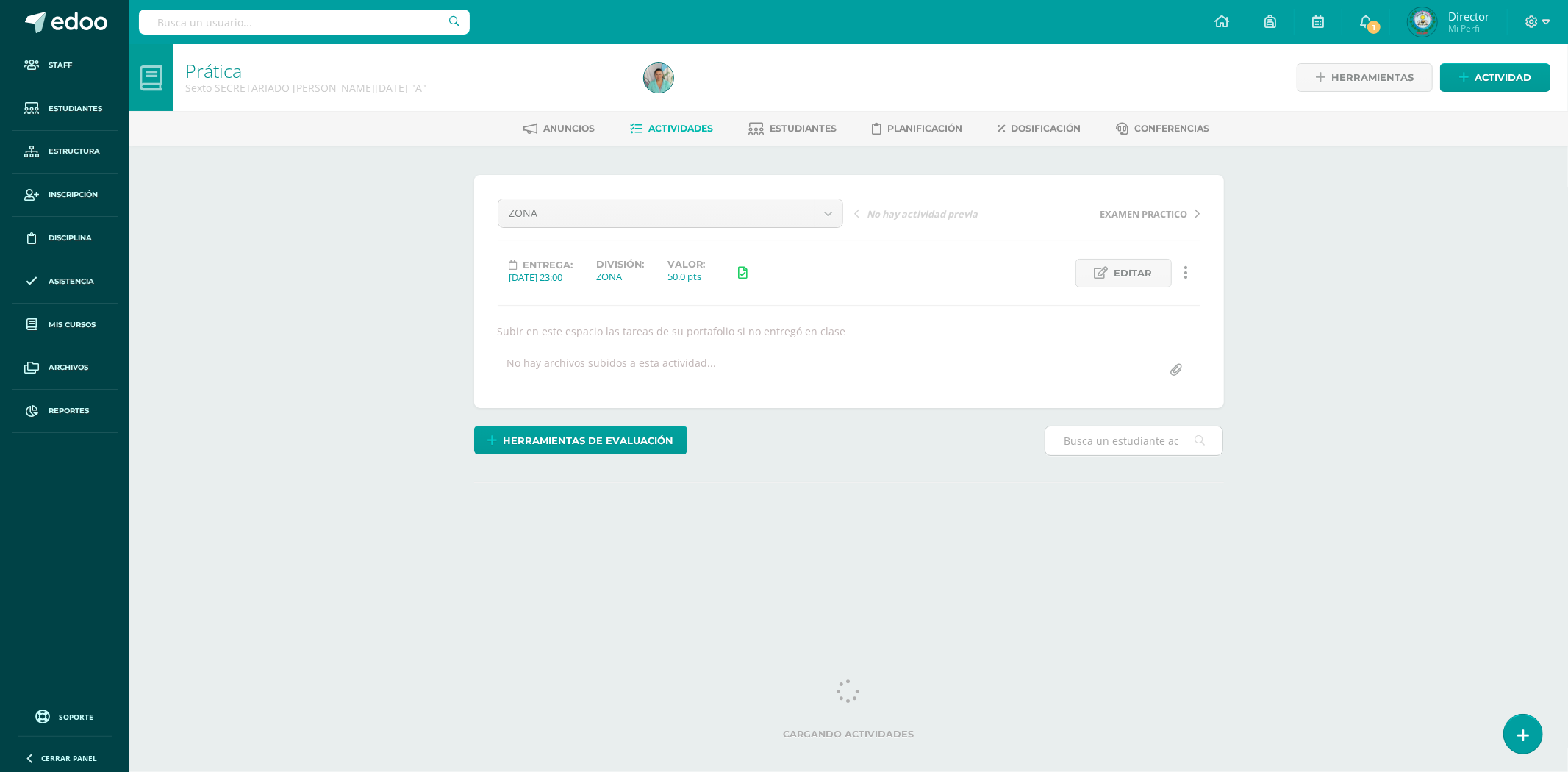
click at [1135, 449] on input "text" at bounding box center [1135, 440] width 178 height 29
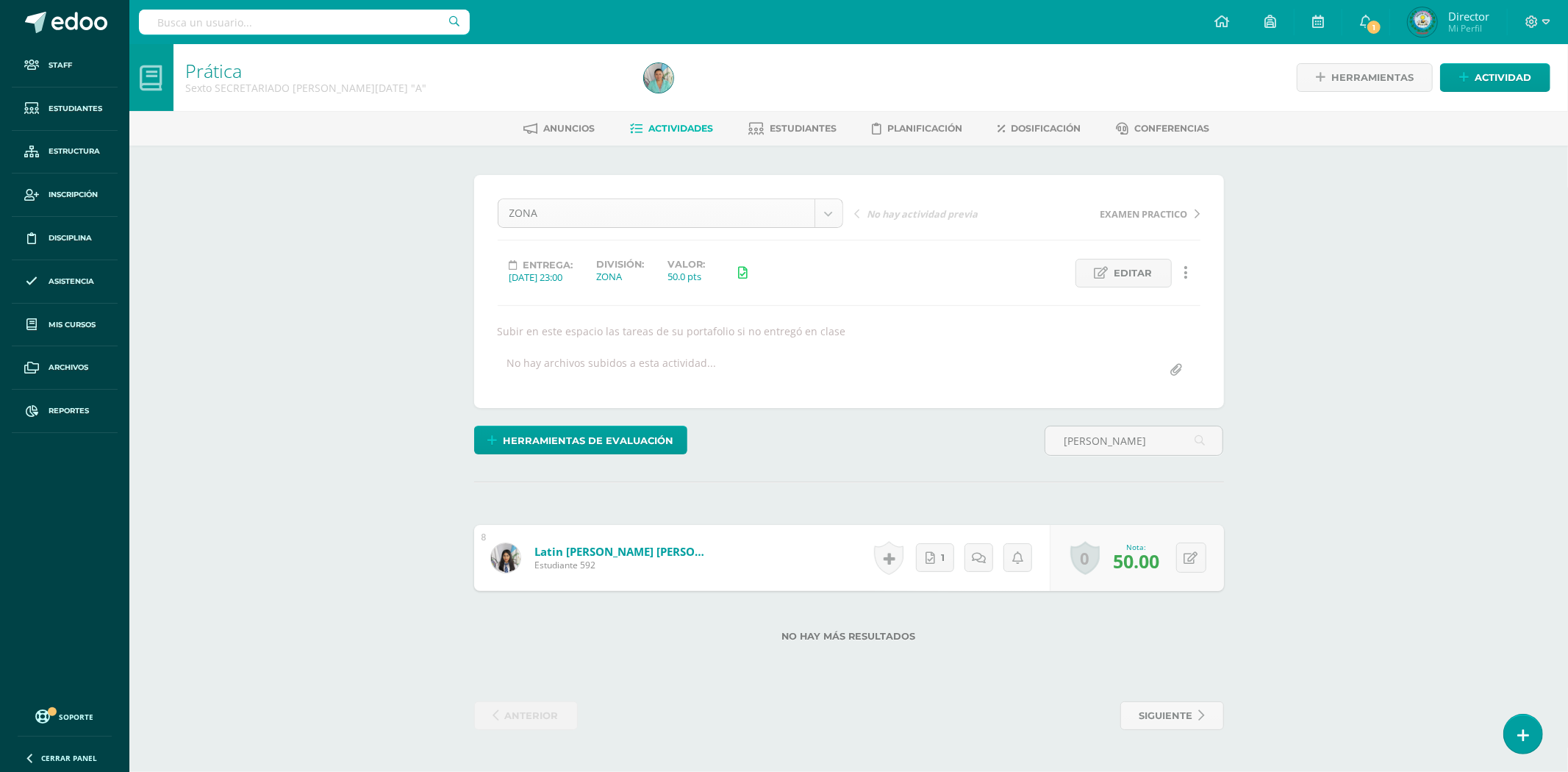
type input "[PERSON_NAME]"
click at [832, 202] on body "Staff Estudiantes Estructura Inscripción Disciplina Asistencia Mis cursos Archi…" at bounding box center [784, 380] width 1568 height 760
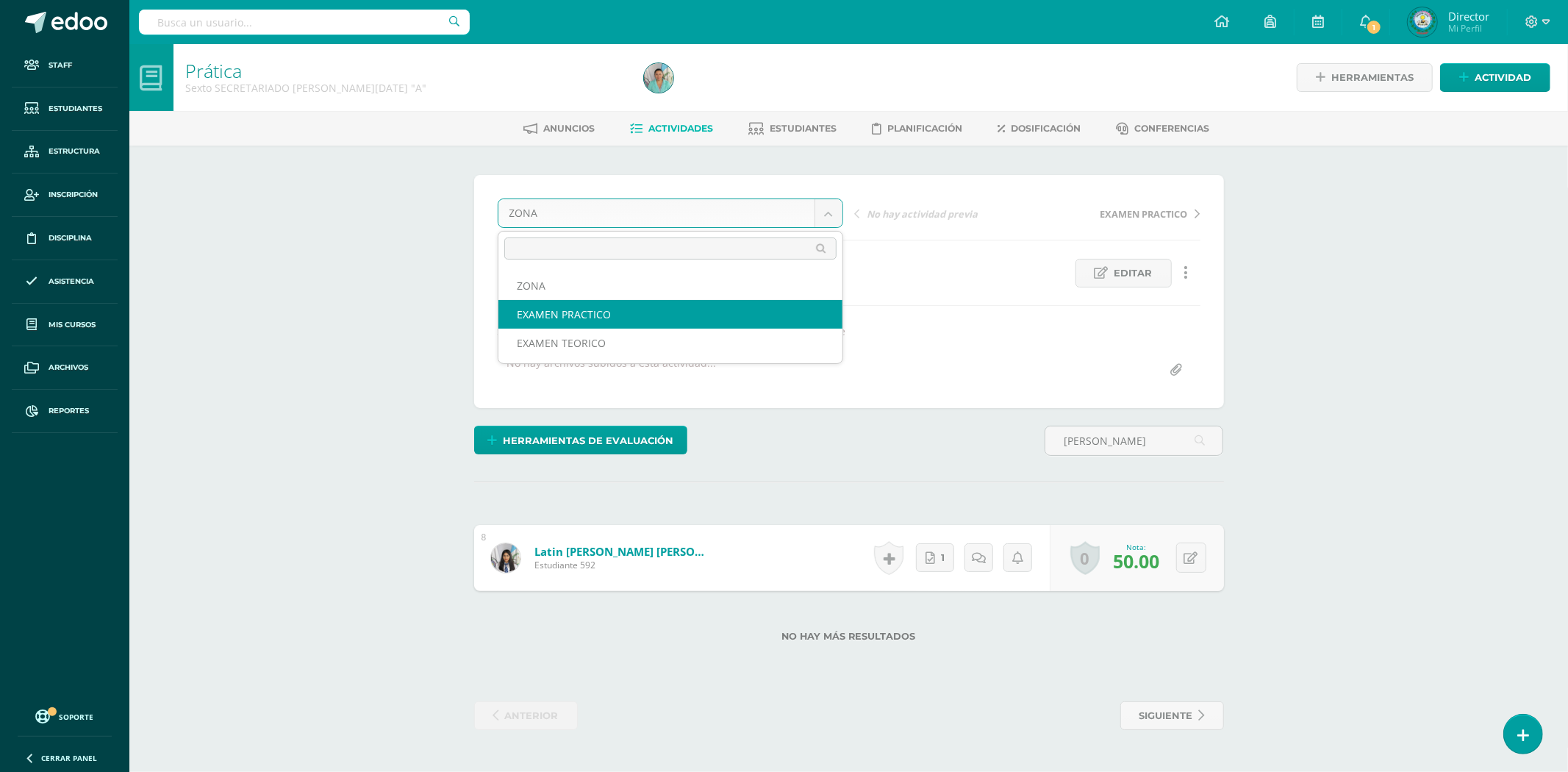
select select "/dashboard/teacher/grade-activity/80516/"
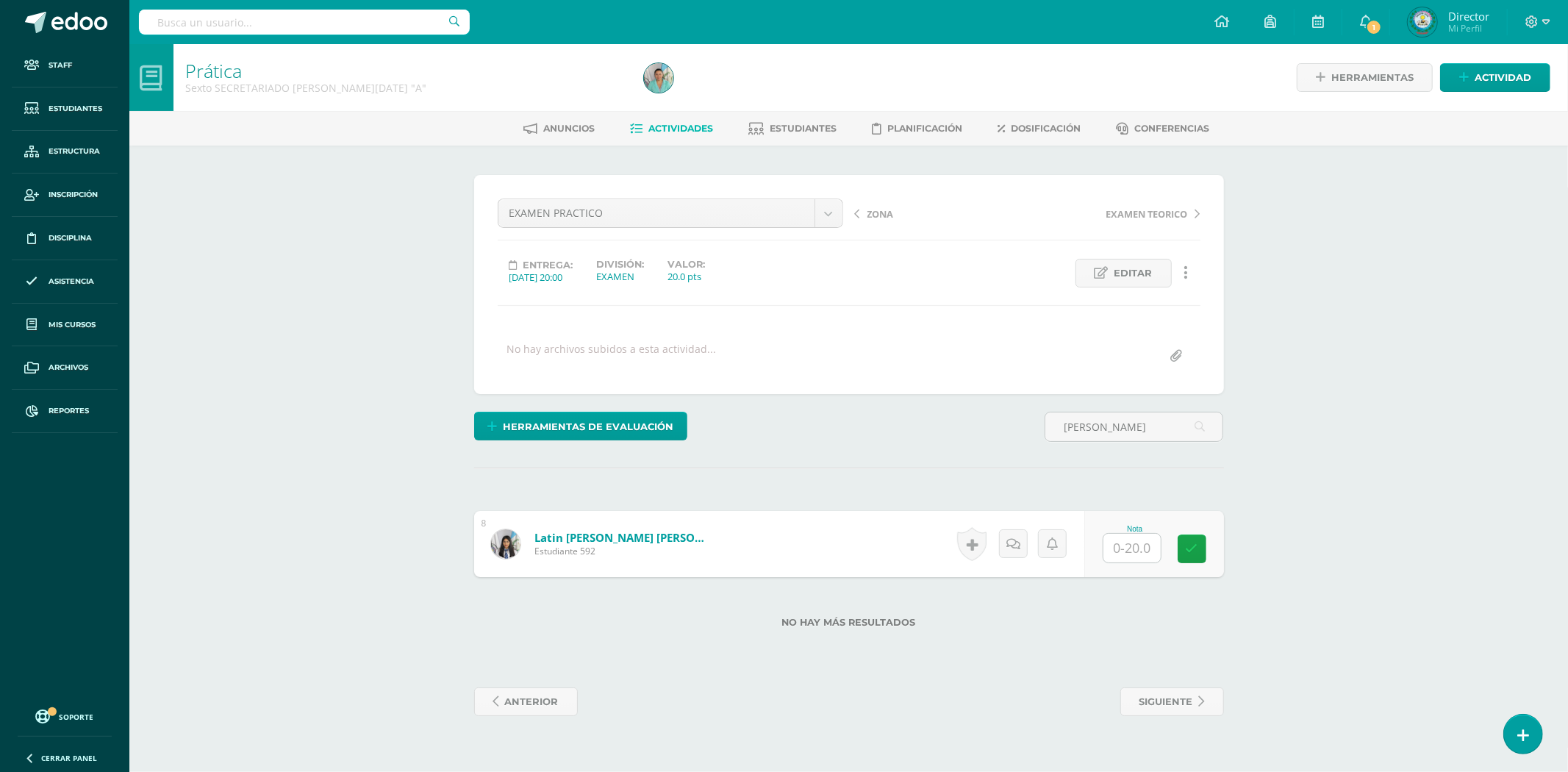
type input "[PERSON_NAME]"
click at [1144, 548] on input "text" at bounding box center [1132, 548] width 57 height 29
type input "20"
click at [1207, 547] on icon at bounding box center [1202, 549] width 13 height 13
click at [287, 16] on input "text" at bounding box center [304, 22] width 331 height 25
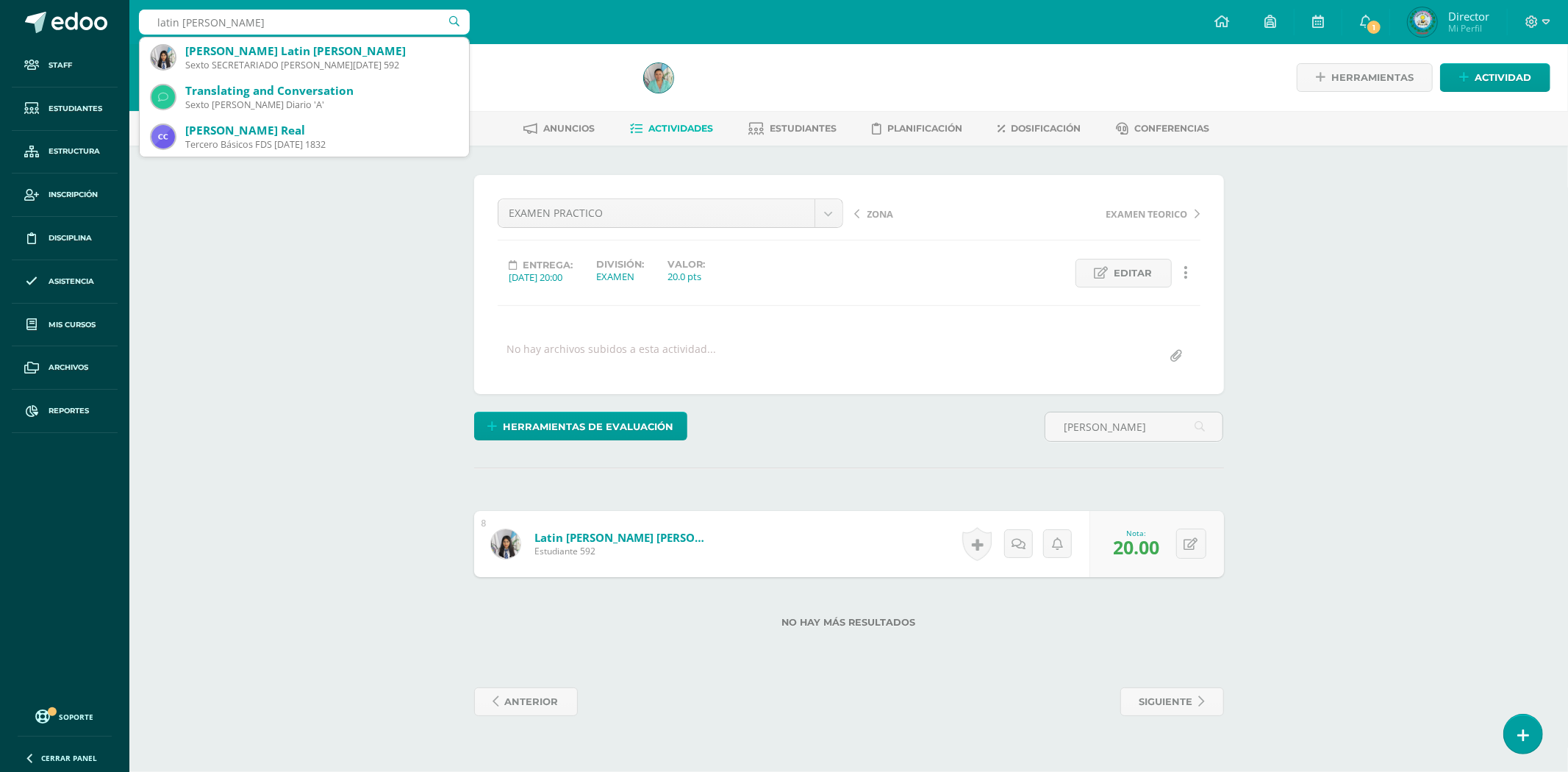
type input "latin molina"
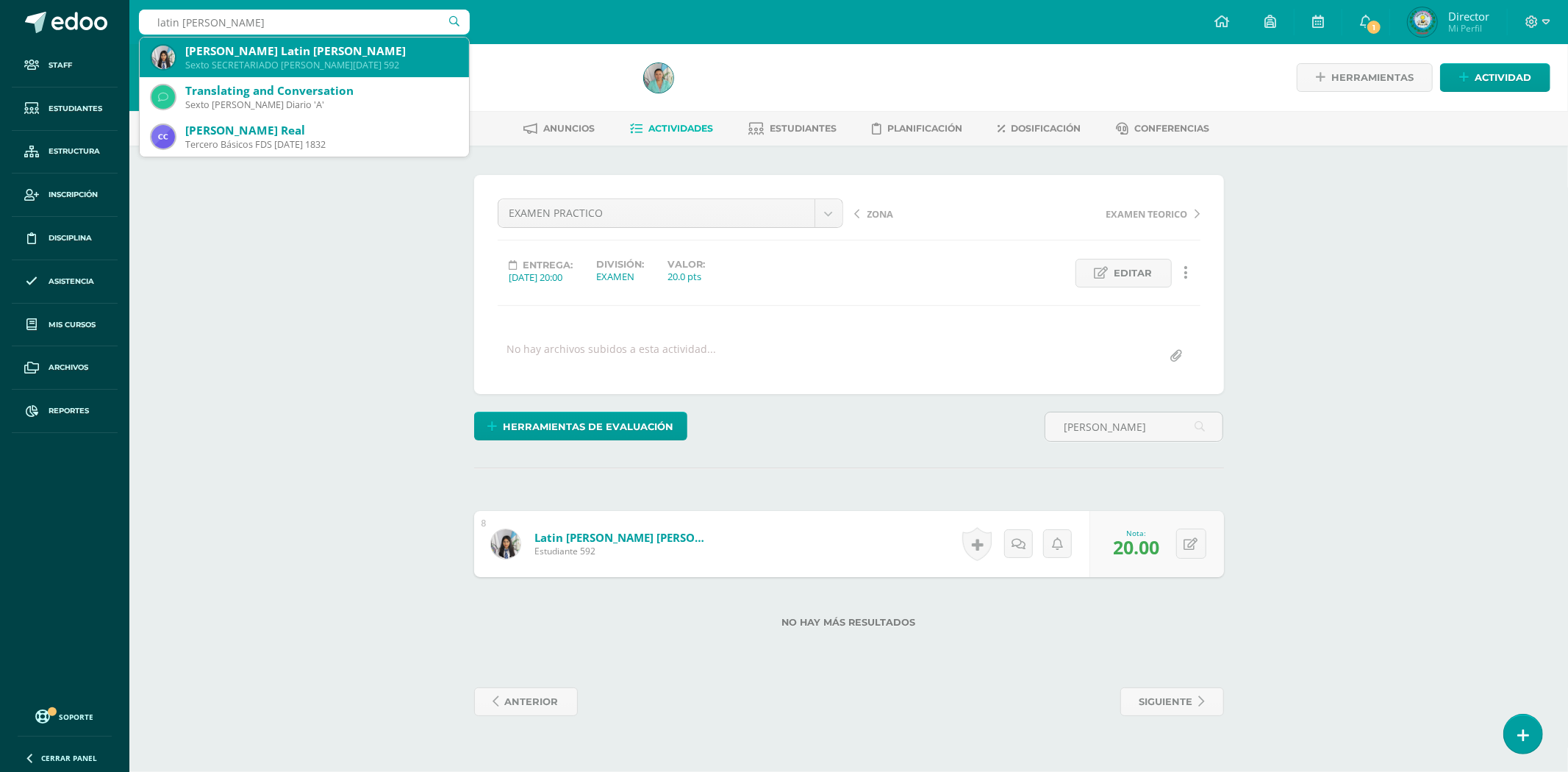
click at [309, 56] on div "Alida Marleny Latin Molina" at bounding box center [322, 51] width 272 height 16
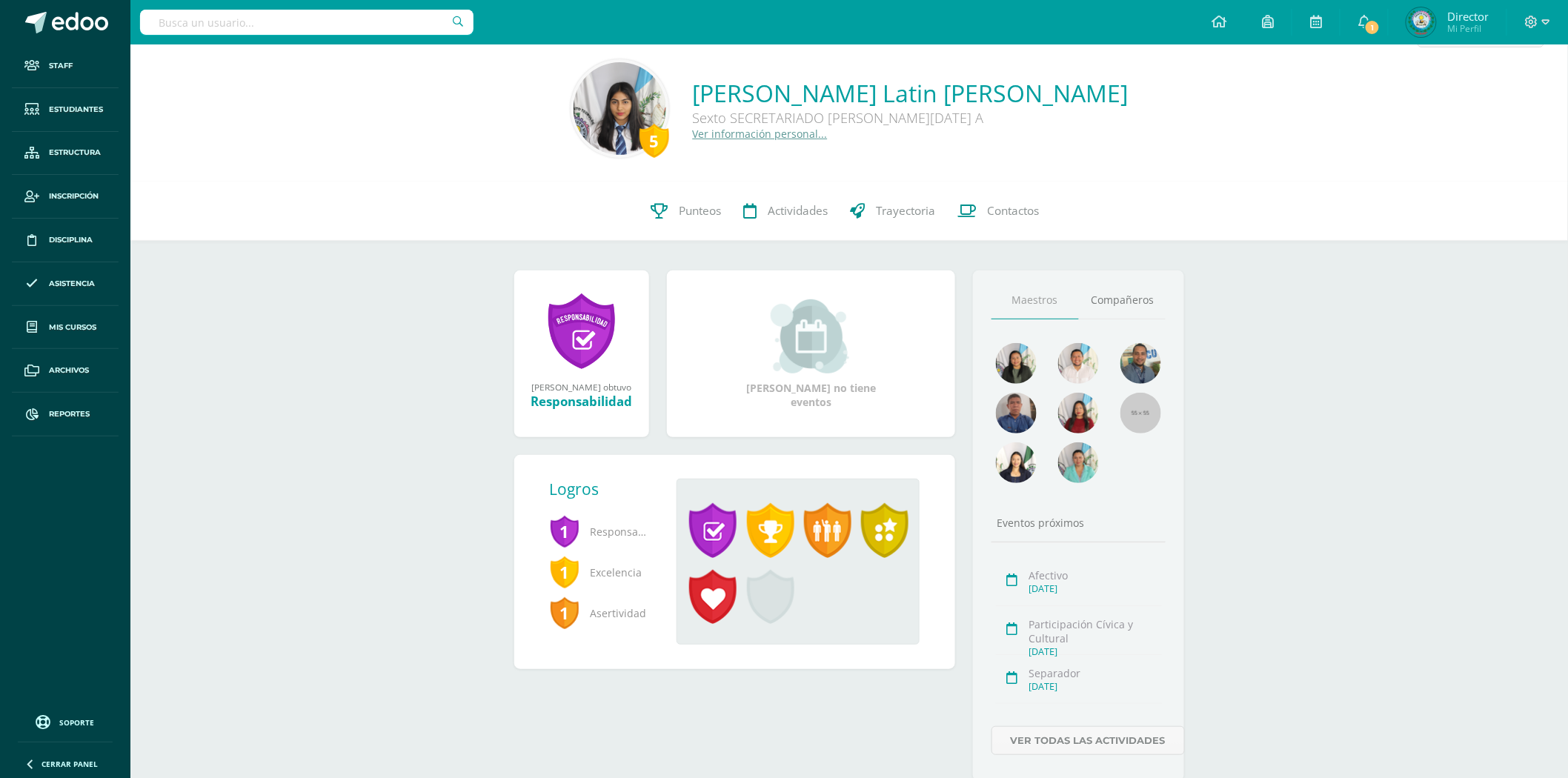
scroll to position [100, 0]
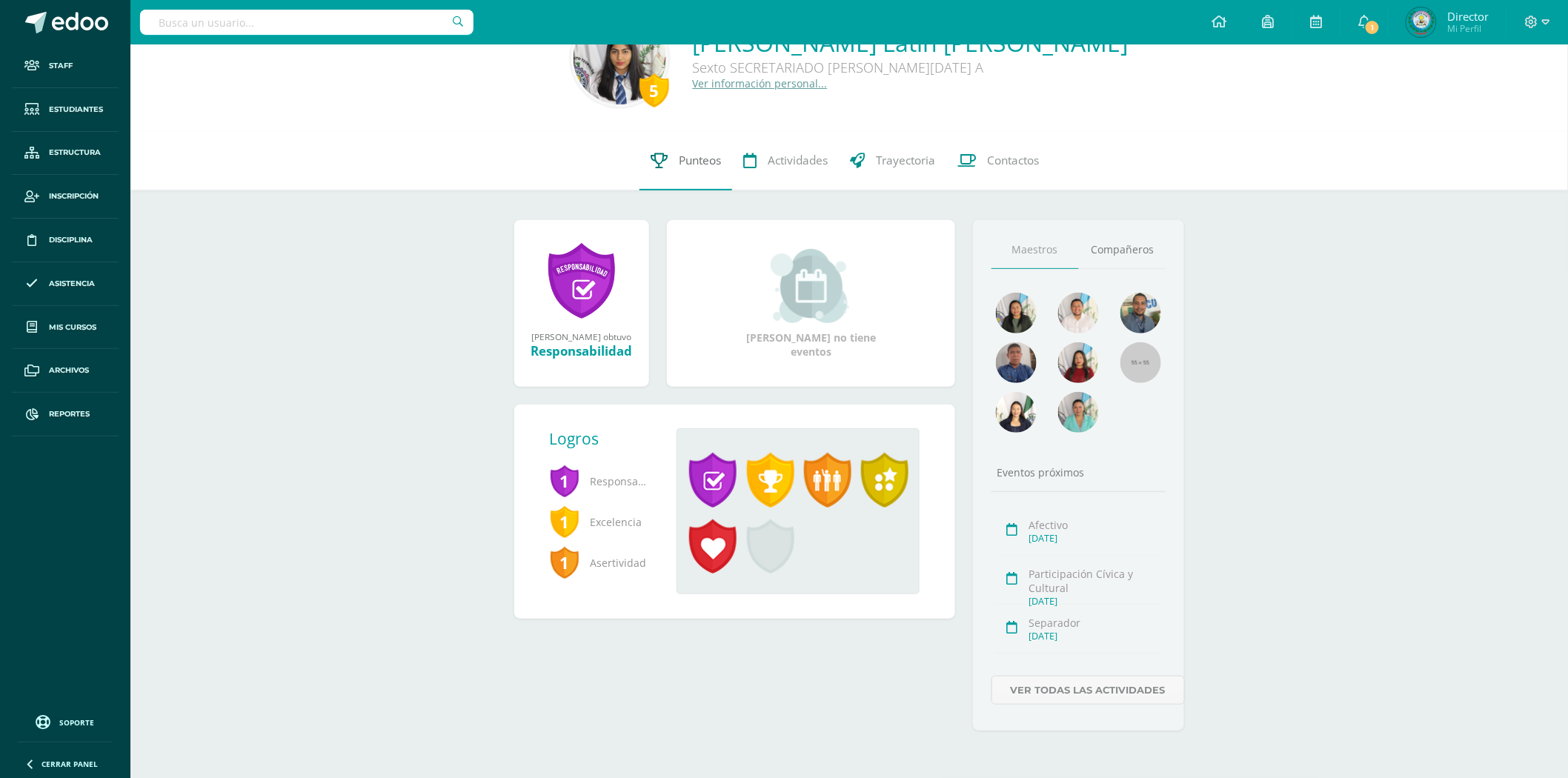
click at [696, 164] on span "Punteos" at bounding box center [700, 160] width 42 height 16
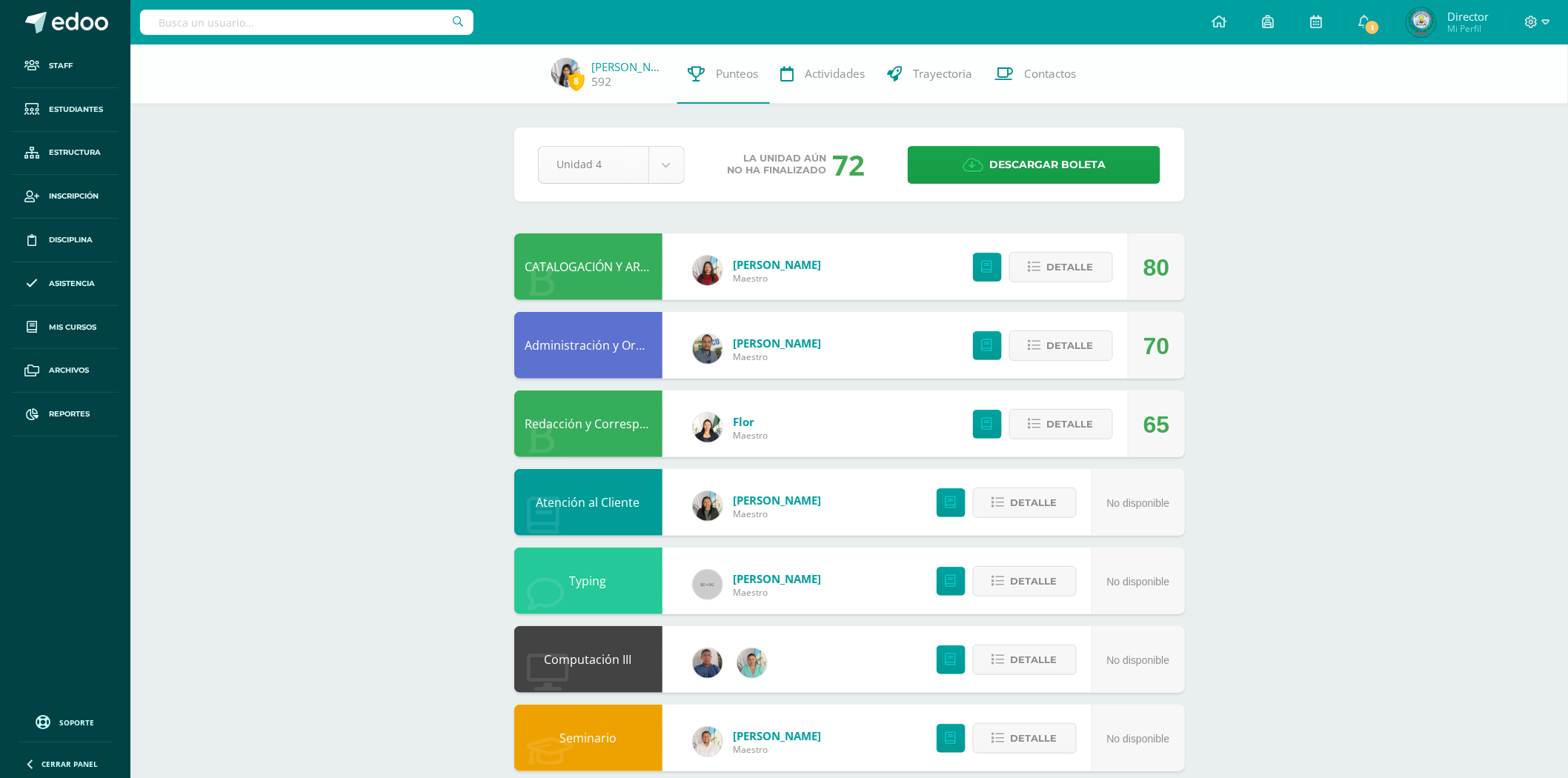
click at [661, 157] on body "Staff Estudiantes Estructura Inscripción Disciplina Asistencia Mis cursos Archi…" at bounding box center [784, 557] width 1568 height 1115
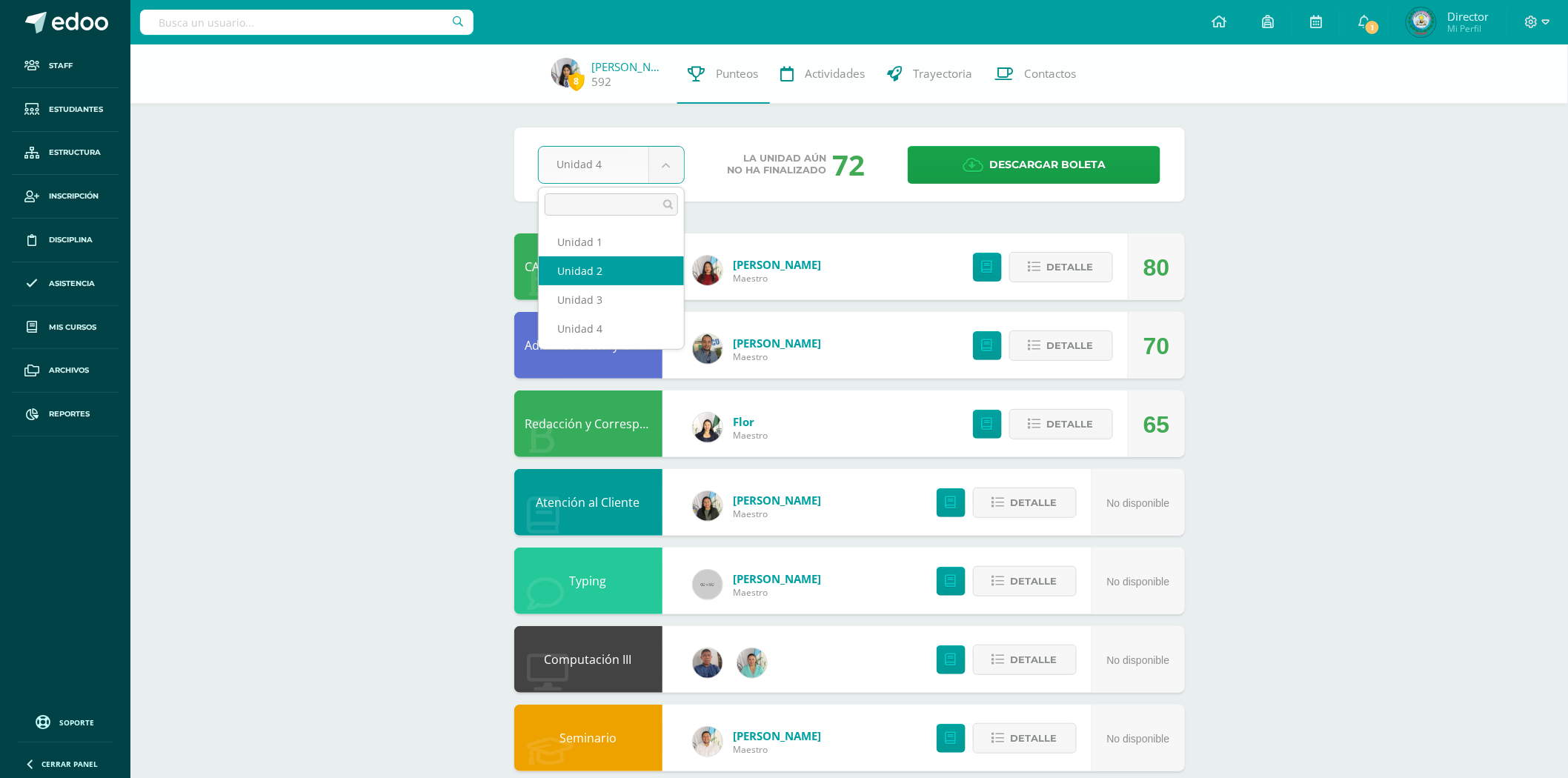
select select "Unidad 2"
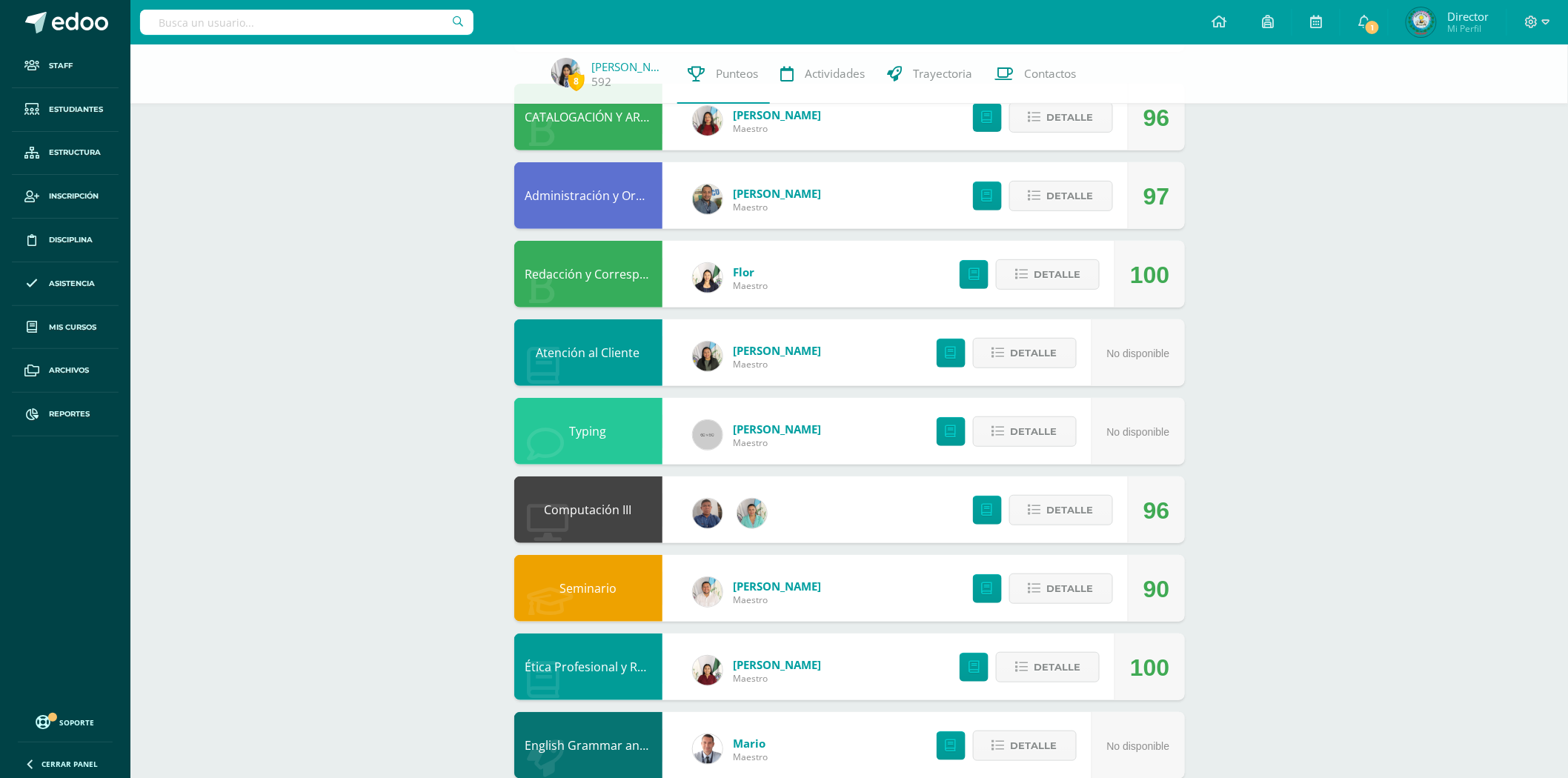
scroll to position [336, 0]
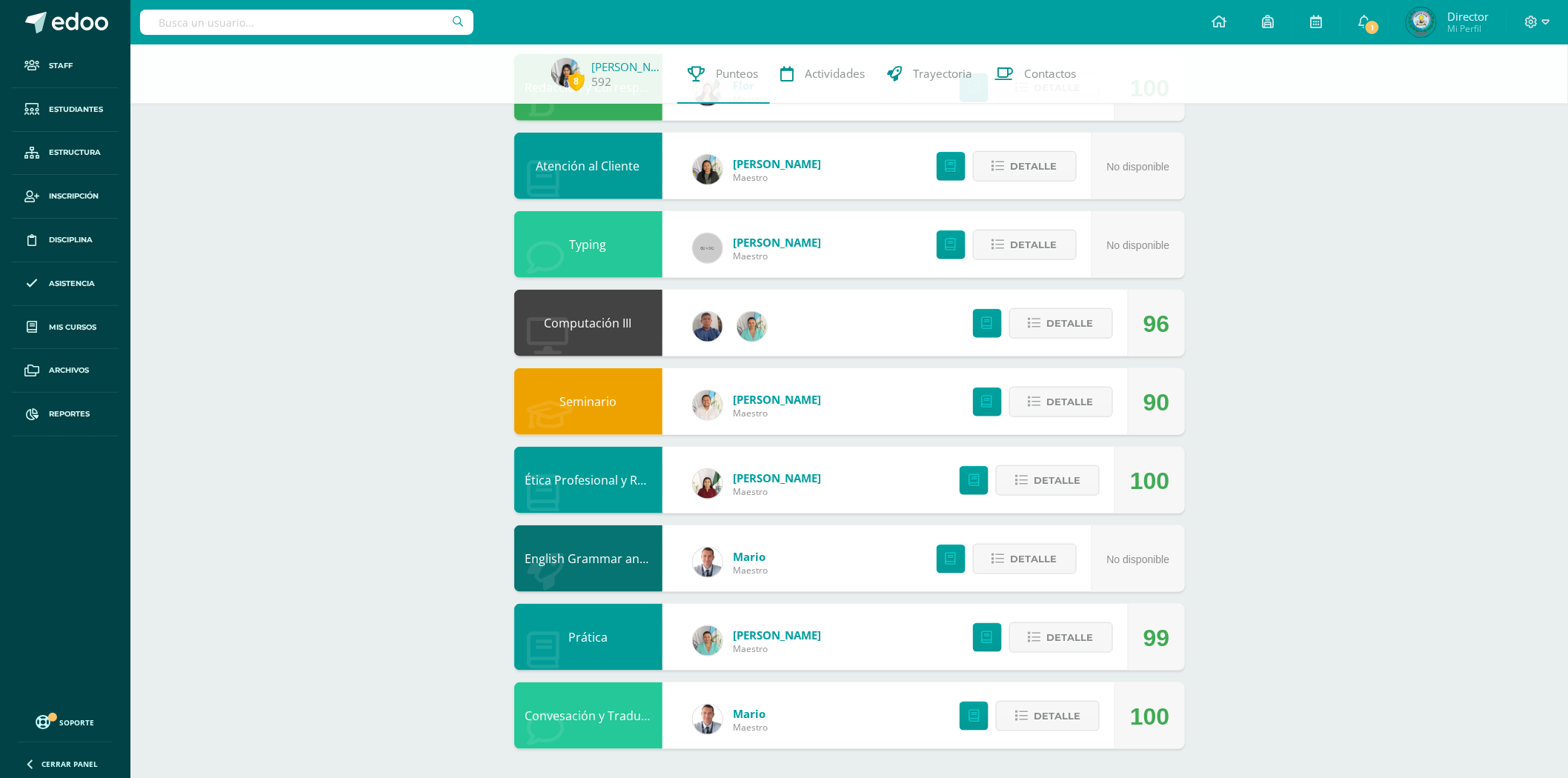
click at [261, 16] on input "text" at bounding box center [306, 22] width 333 height 25
type input "l"
type input "[PERSON_NAME]"
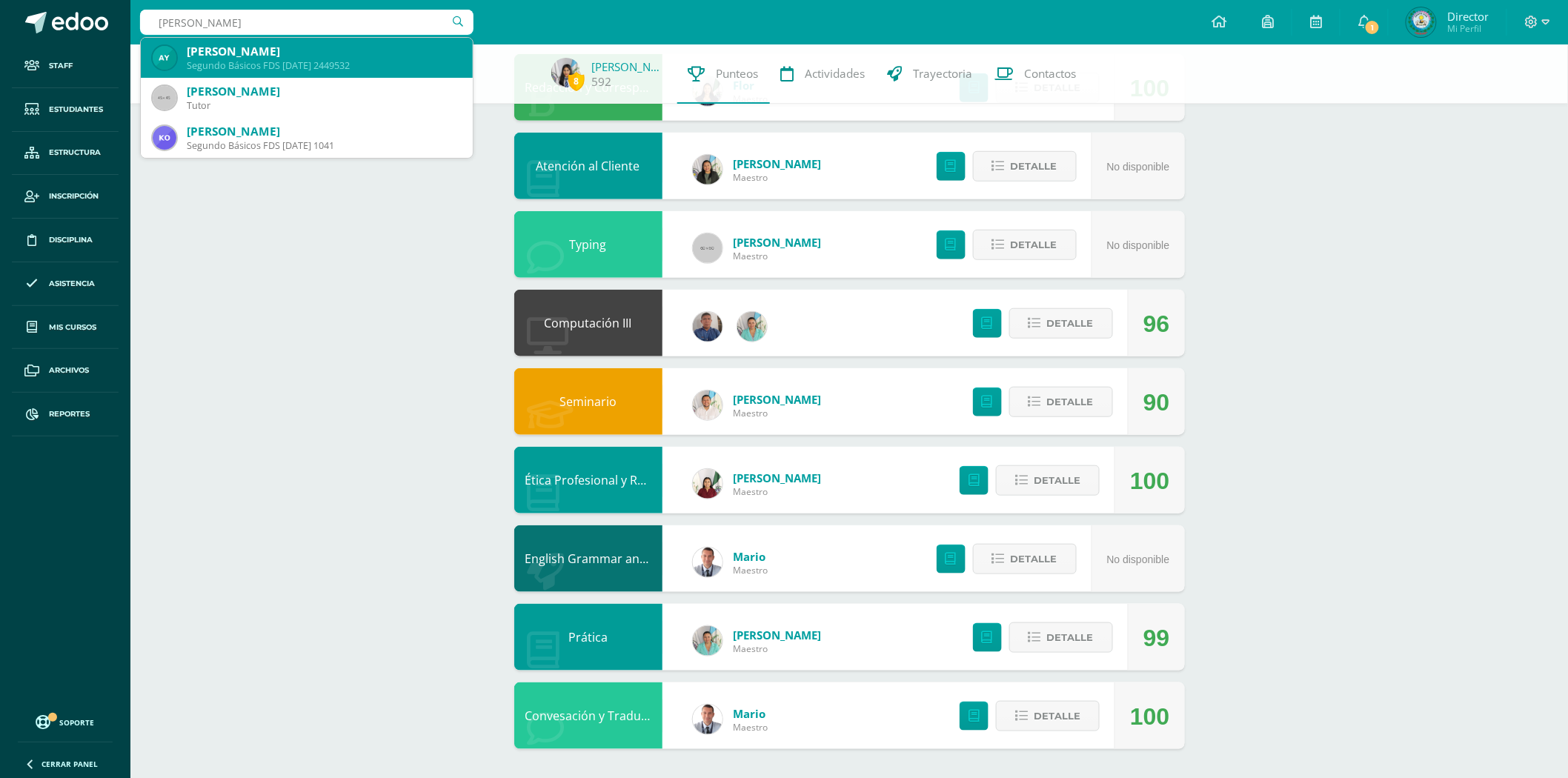
click at [301, 56] on div "[PERSON_NAME]" at bounding box center [324, 52] width 274 height 16
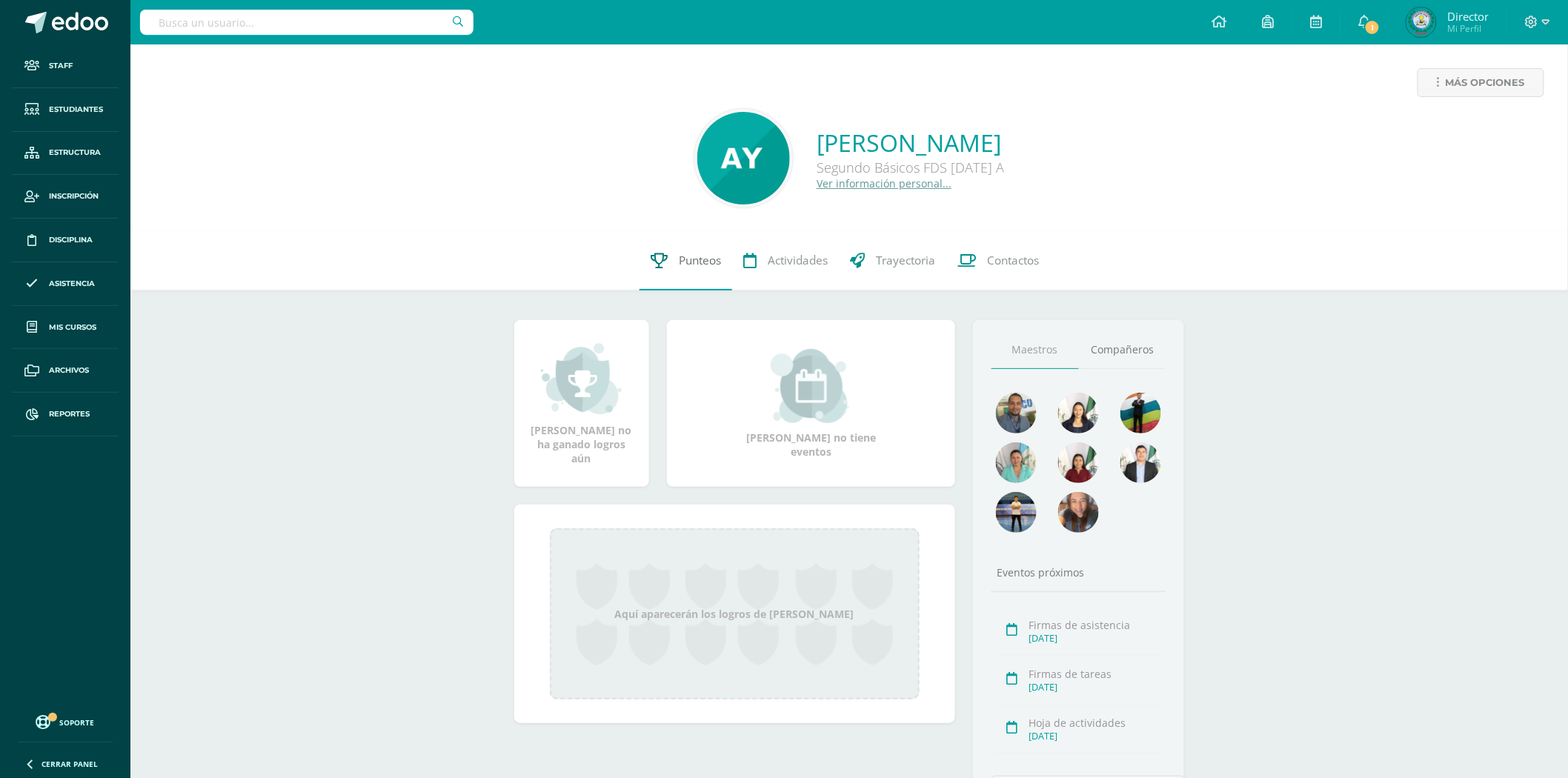
click at [674, 263] on link "Punteos" at bounding box center [685, 261] width 92 height 60
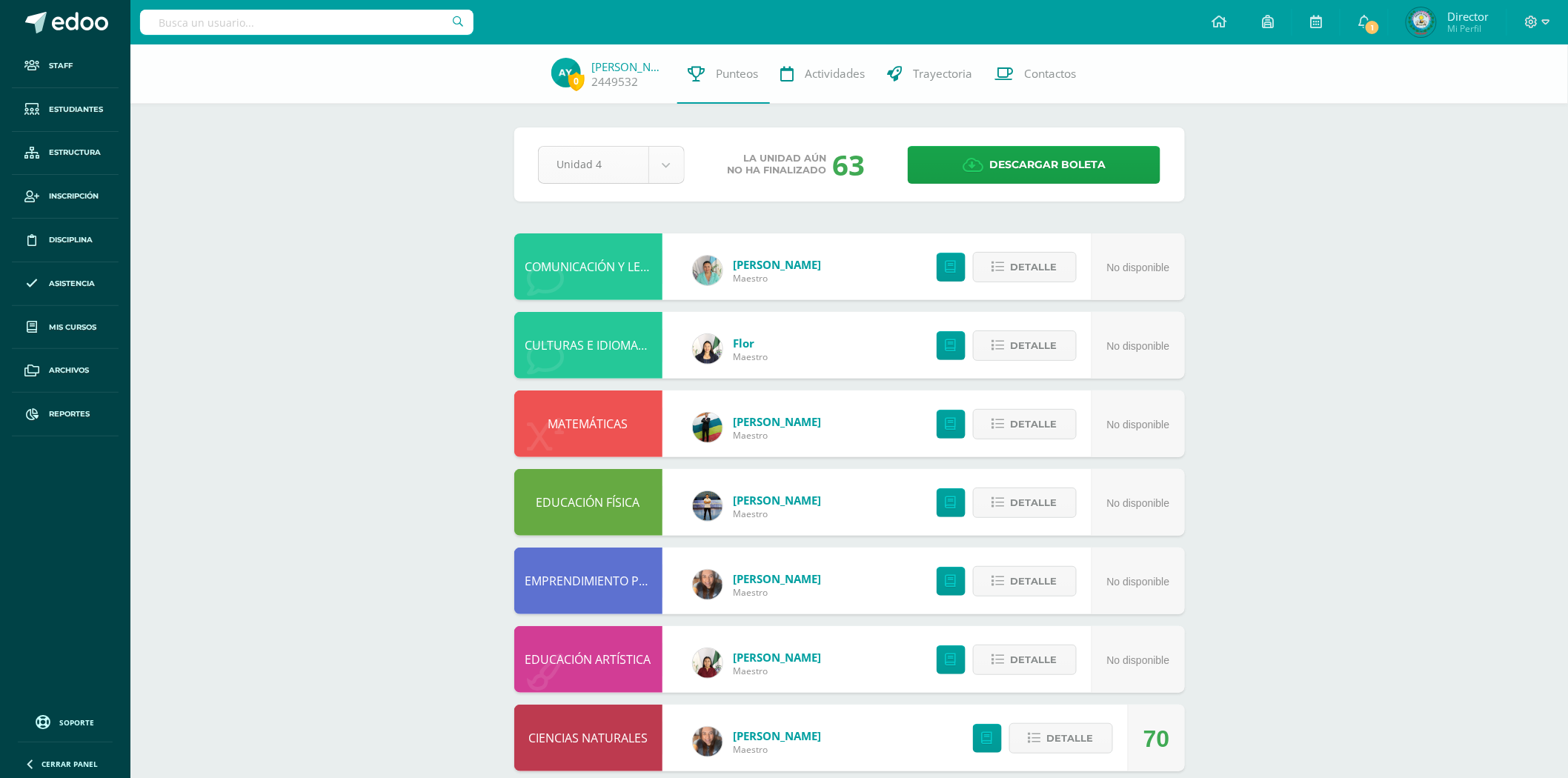
click at [662, 157] on body "Staff Estudiantes Estructura Inscripción Disciplina Asistencia Mis cursos Archi…" at bounding box center [784, 518] width 1568 height 1037
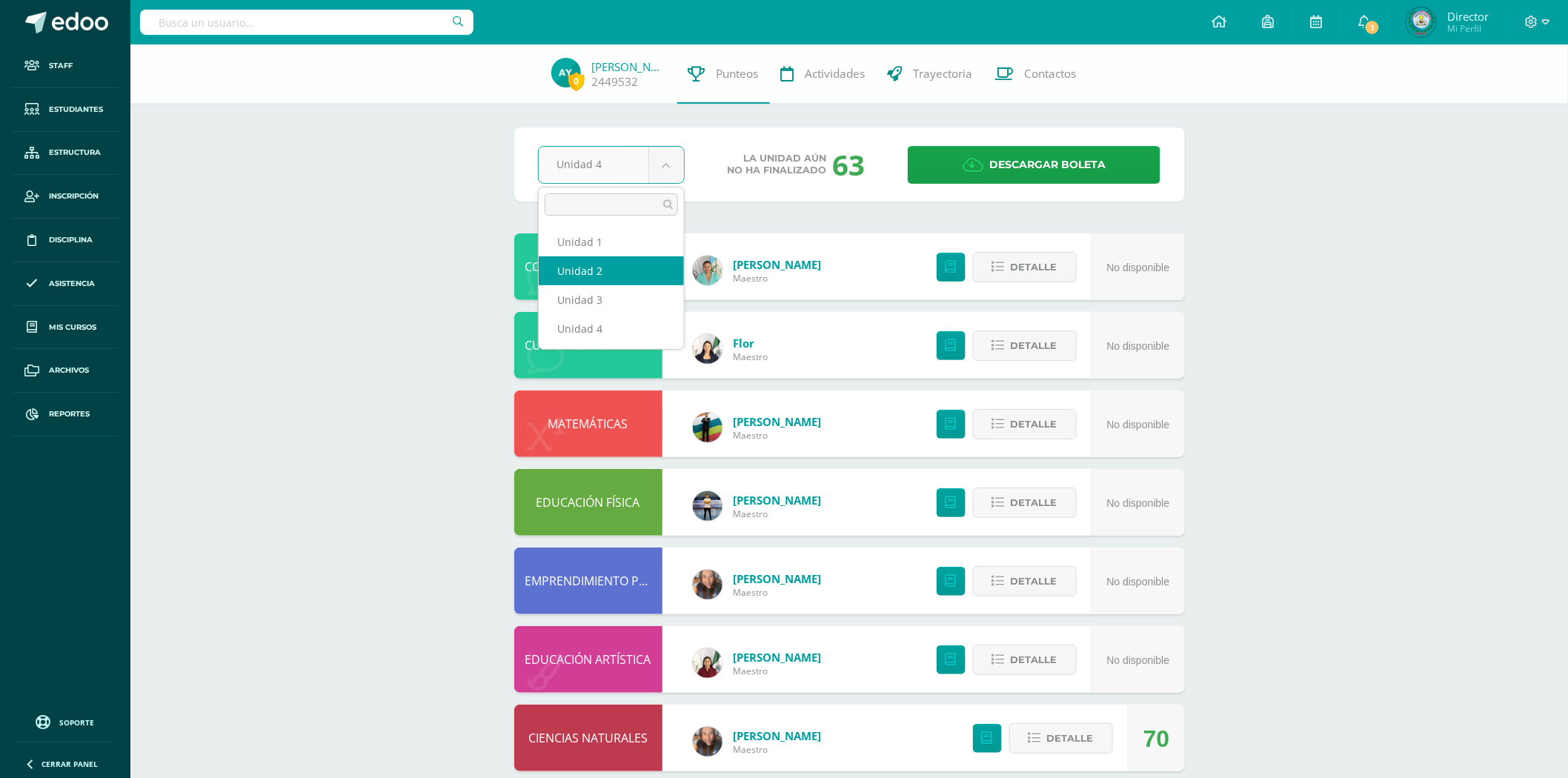
select select "Unidad 2"
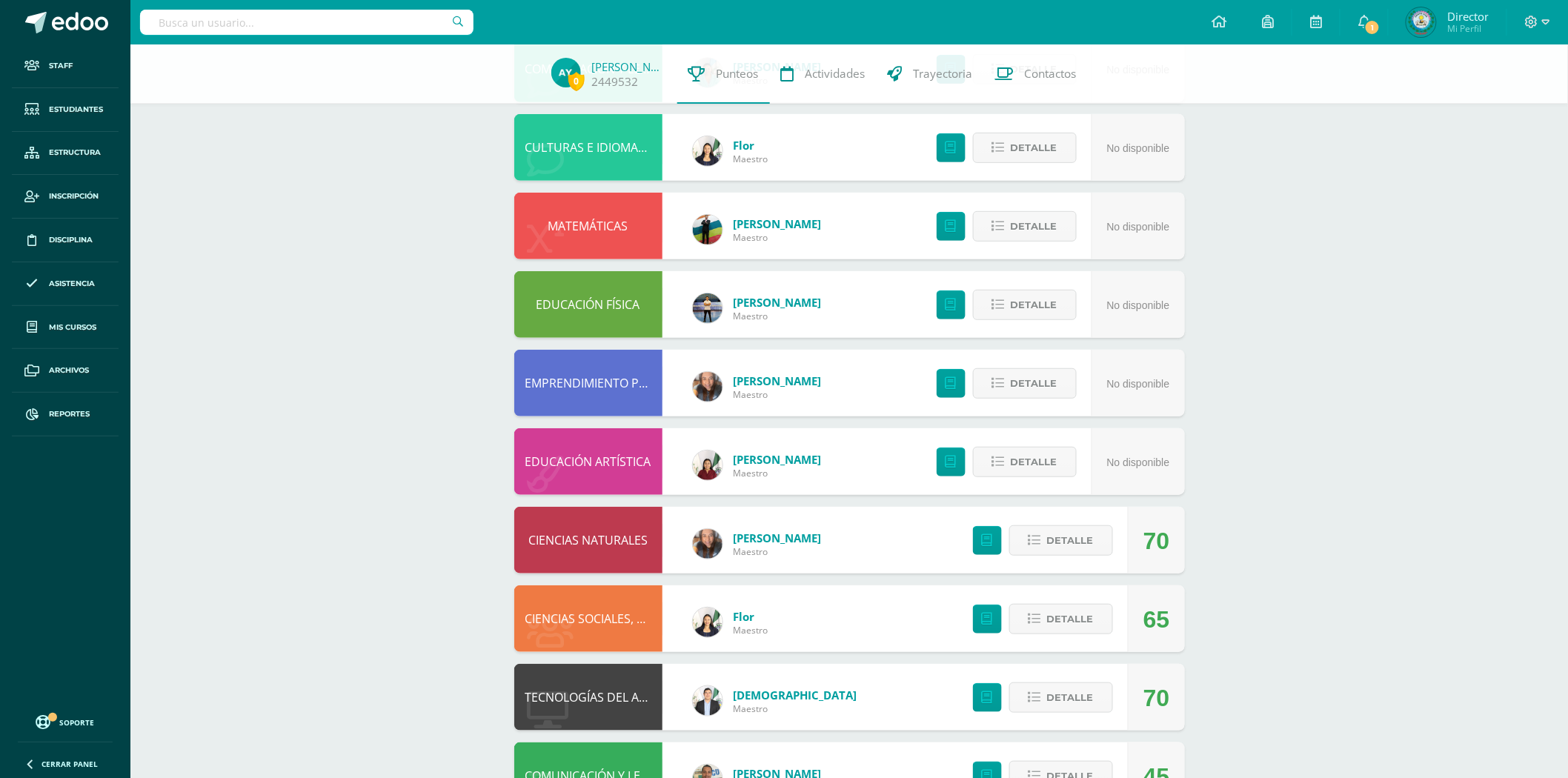
scroll to position [258, 0]
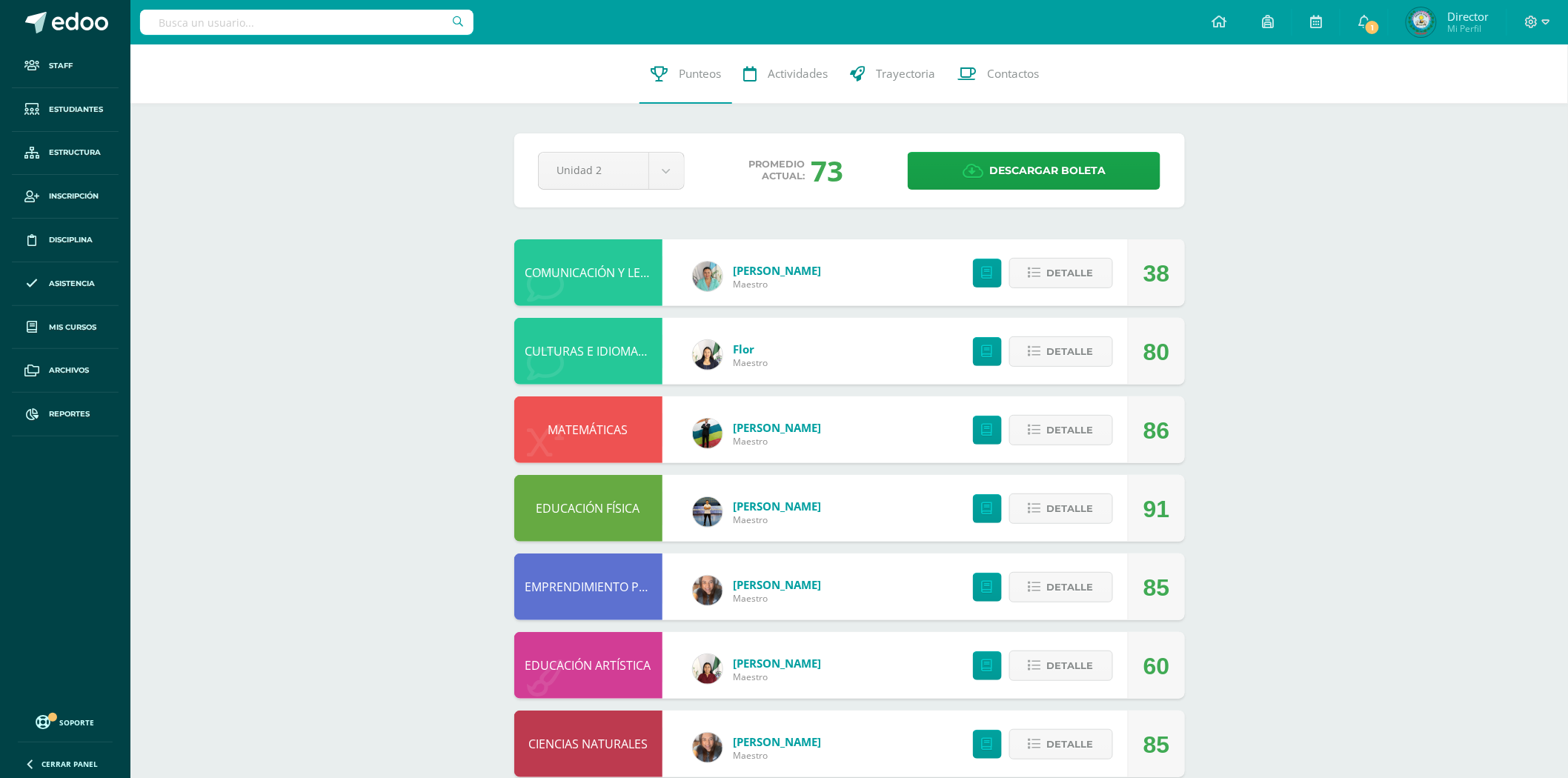
click at [631, 269] on link "COMUNICACIÓN Y LENGUAJE, IDIOMA EXTRANJERO" at bounding box center [664, 273] width 279 height 16
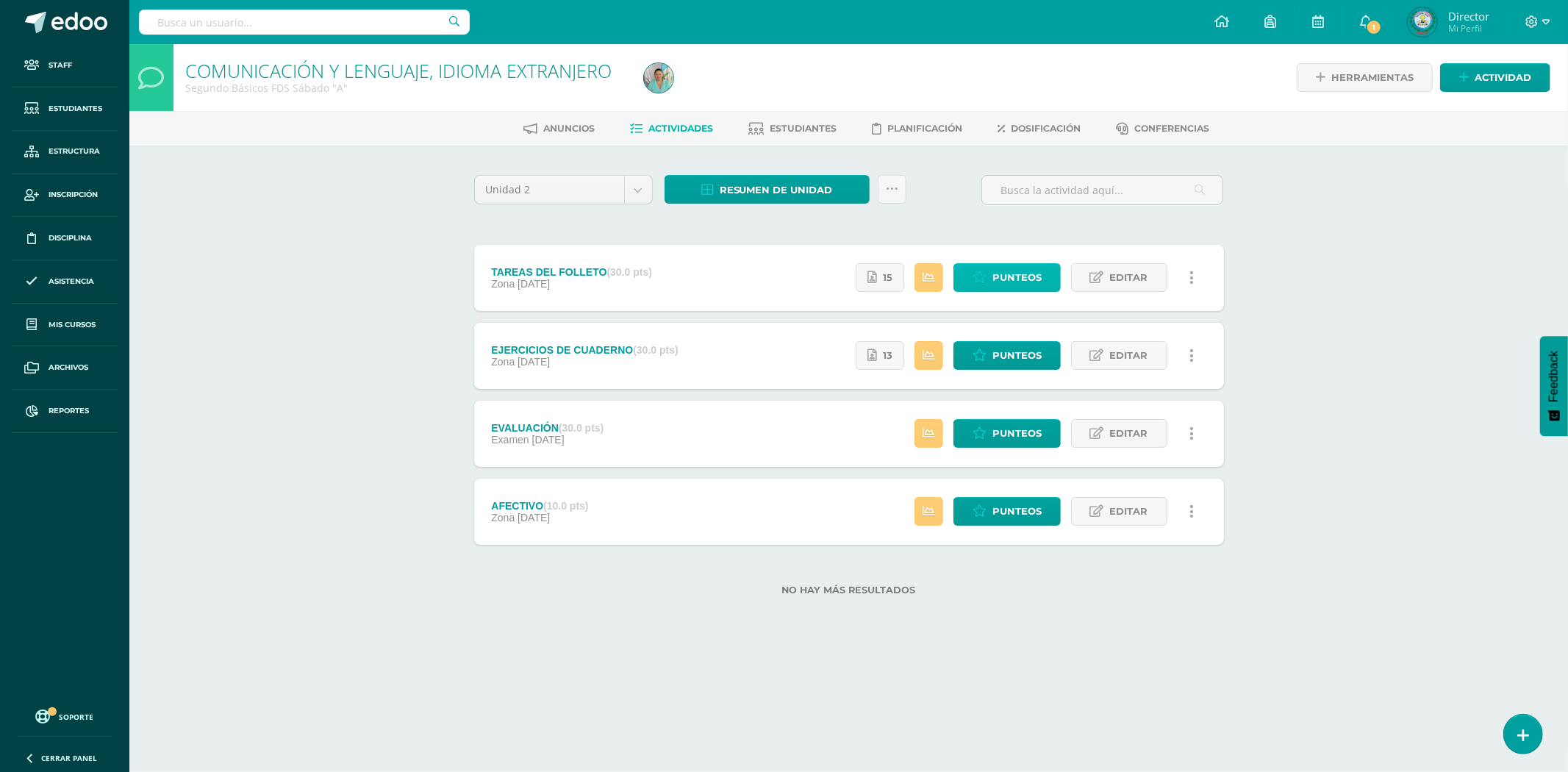
click at [976, 282] on icon at bounding box center [980, 277] width 14 height 13
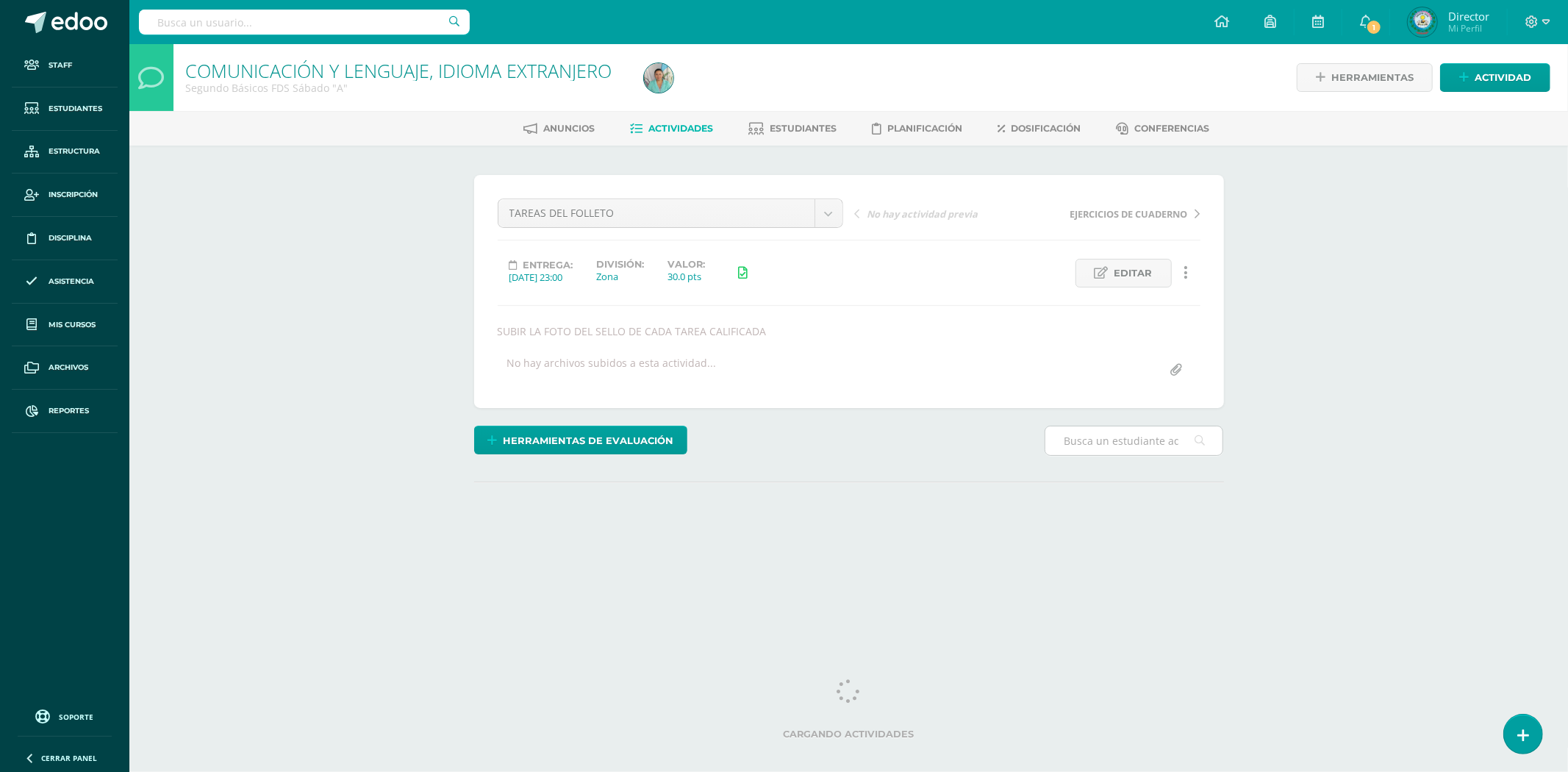
click at [1157, 439] on input "text" at bounding box center [1135, 440] width 178 height 29
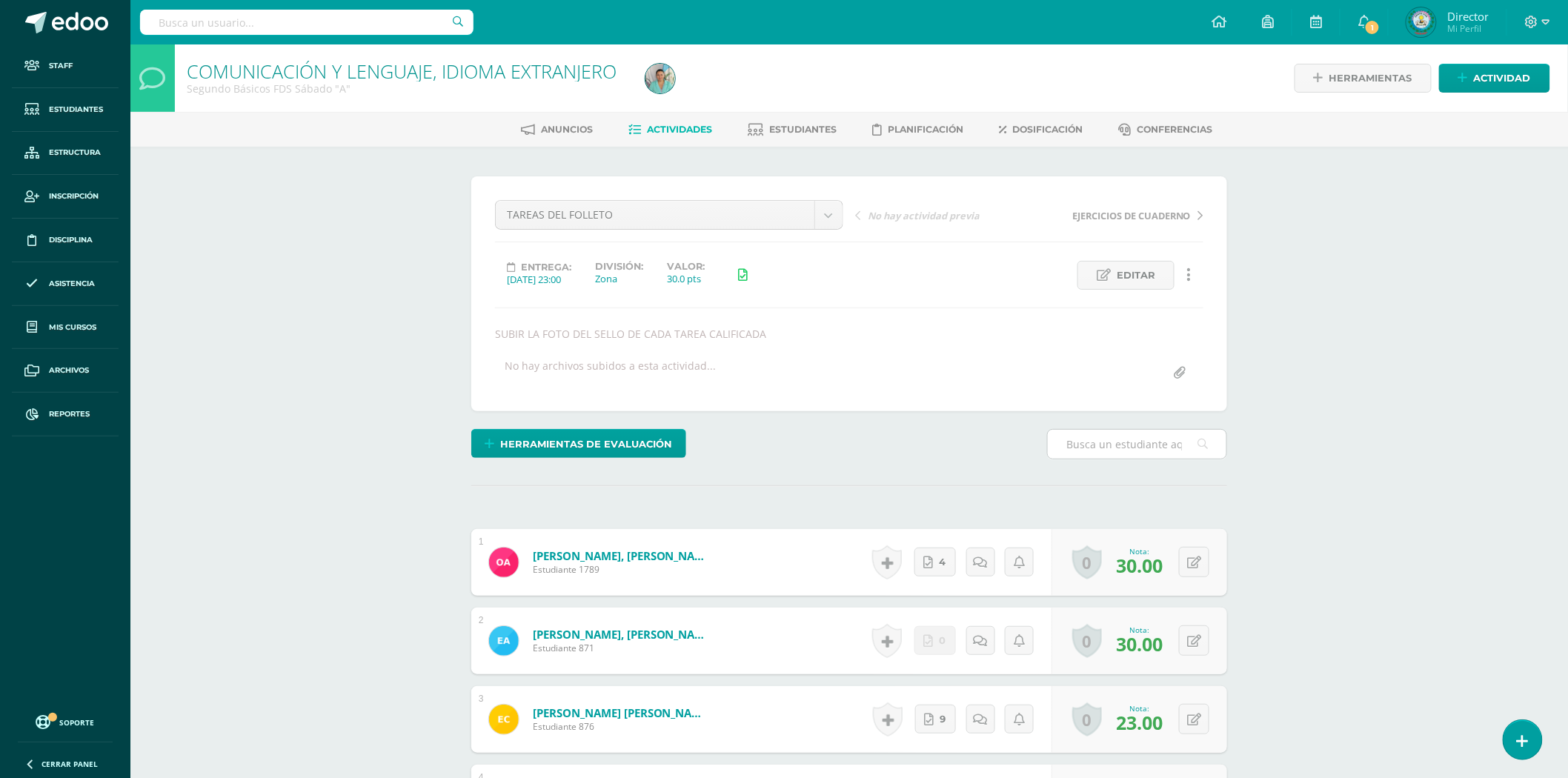
scroll to position [1, 0]
type input "L"
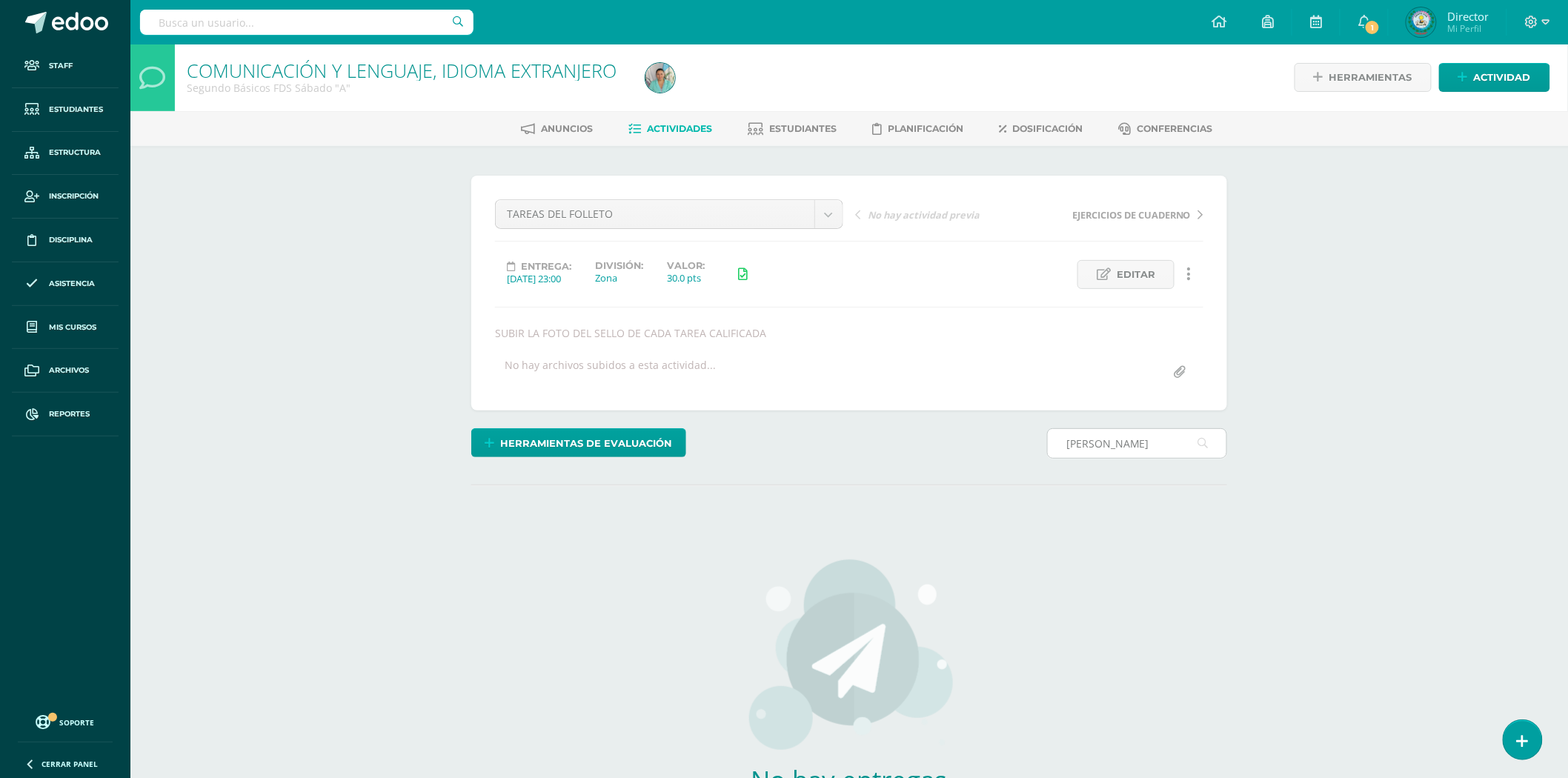
click at [1080, 441] on input "ALNA GABRIELA" at bounding box center [1137, 443] width 179 height 29
click at [1089, 446] on input "ALNA GABRIELA" at bounding box center [1137, 443] width 179 height 29
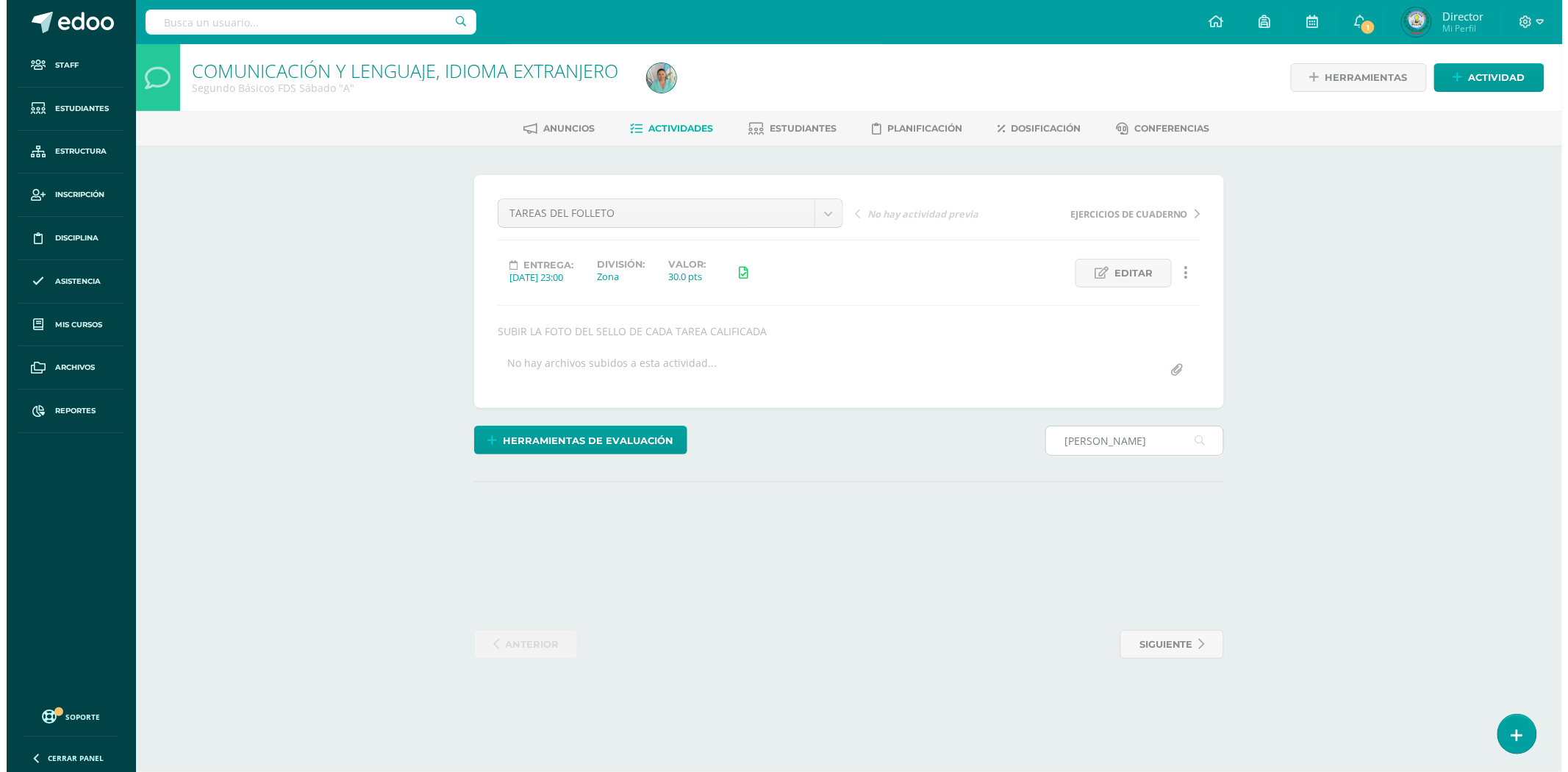
scroll to position [0, 0]
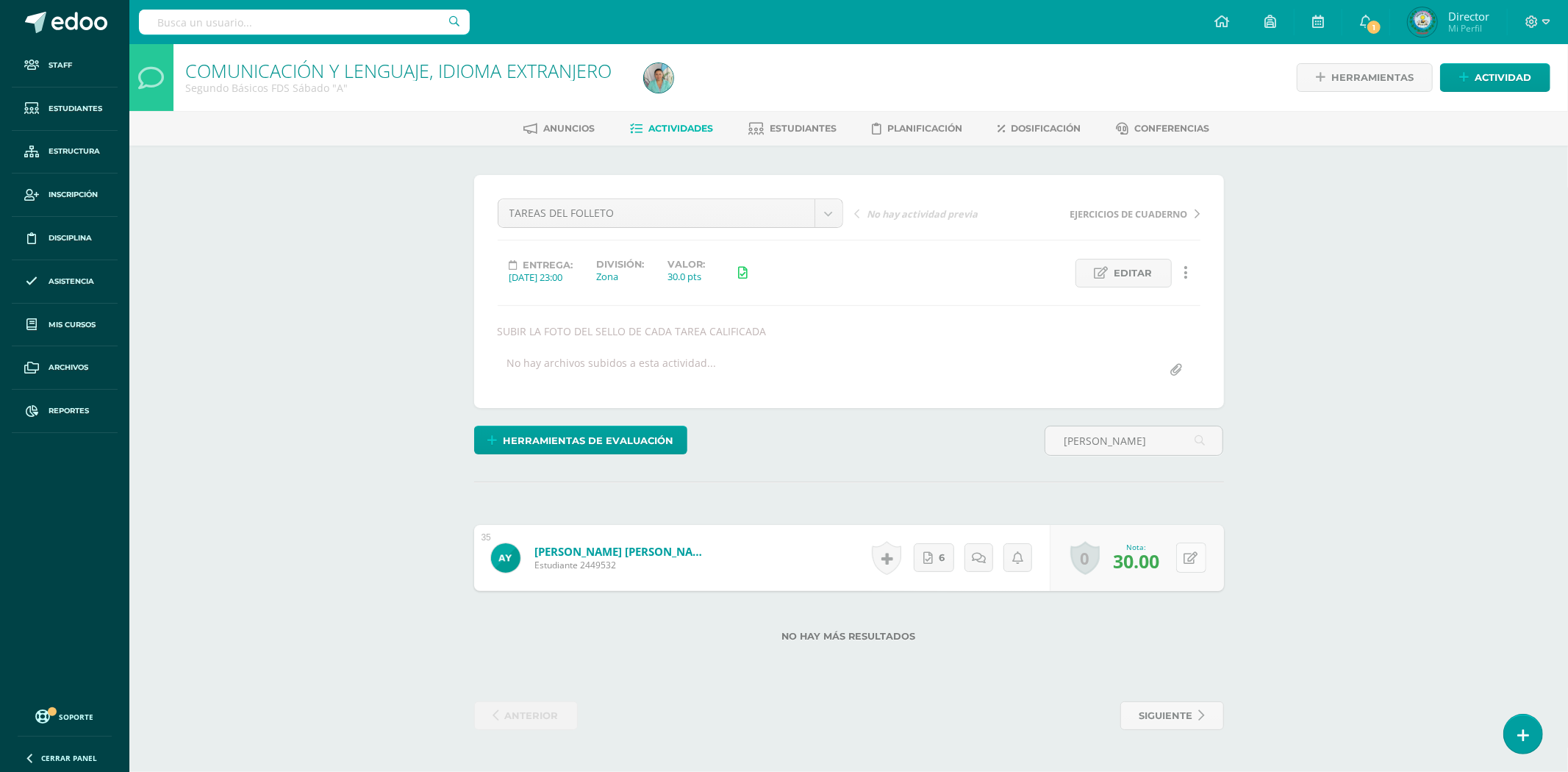
type input "ALMA GABRIELA"
click at [1190, 556] on button at bounding box center [1201, 558] width 31 height 31
type input "2"
click at [1155, 563] on link at bounding box center [1162, 564] width 30 height 30
click at [1378, 496] on div "COMUNICACIÓN Y LENGUAJE, IDIOMA EXTRANJERO Segundo Básicos FDS Sábado "A" Herra…" at bounding box center [849, 402] width 1439 height 716
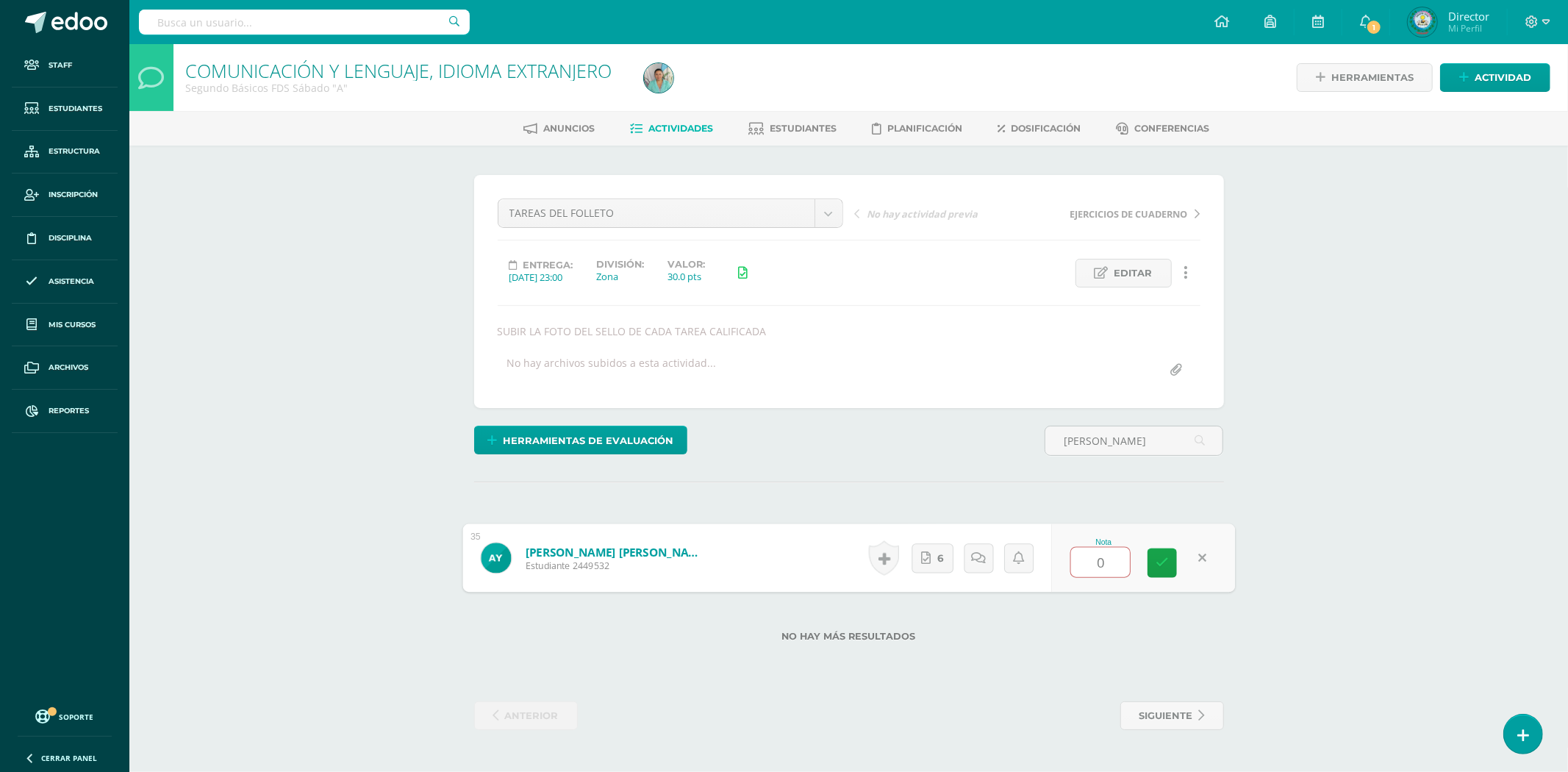
click at [1108, 561] on input "0" at bounding box center [1101, 563] width 59 height 30
type input "0"
click at [1158, 568] on icon at bounding box center [1161, 563] width 13 height 13
click at [1163, 564] on icon at bounding box center [1161, 563] width 13 height 13
click at [1105, 563] on link "0" at bounding box center [1095, 558] width 30 height 34
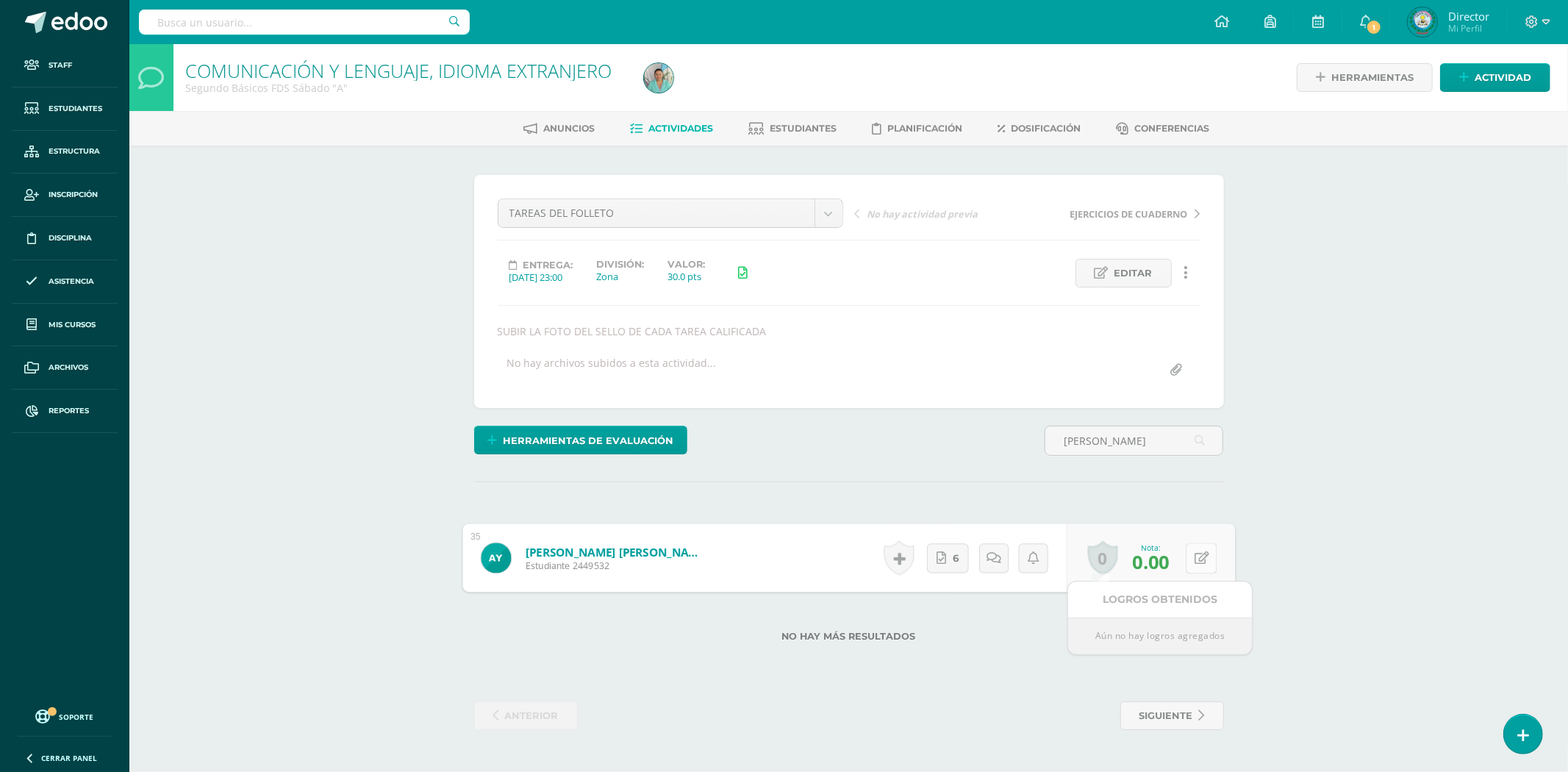
click at [1207, 562] on icon at bounding box center [1201, 558] width 15 height 13
type input "30"
click at [831, 209] on body "Staff Estudiantes Estructura Inscripción Disciplina Asistencia Mis cursos Archi…" at bounding box center [784, 380] width 1568 height 760
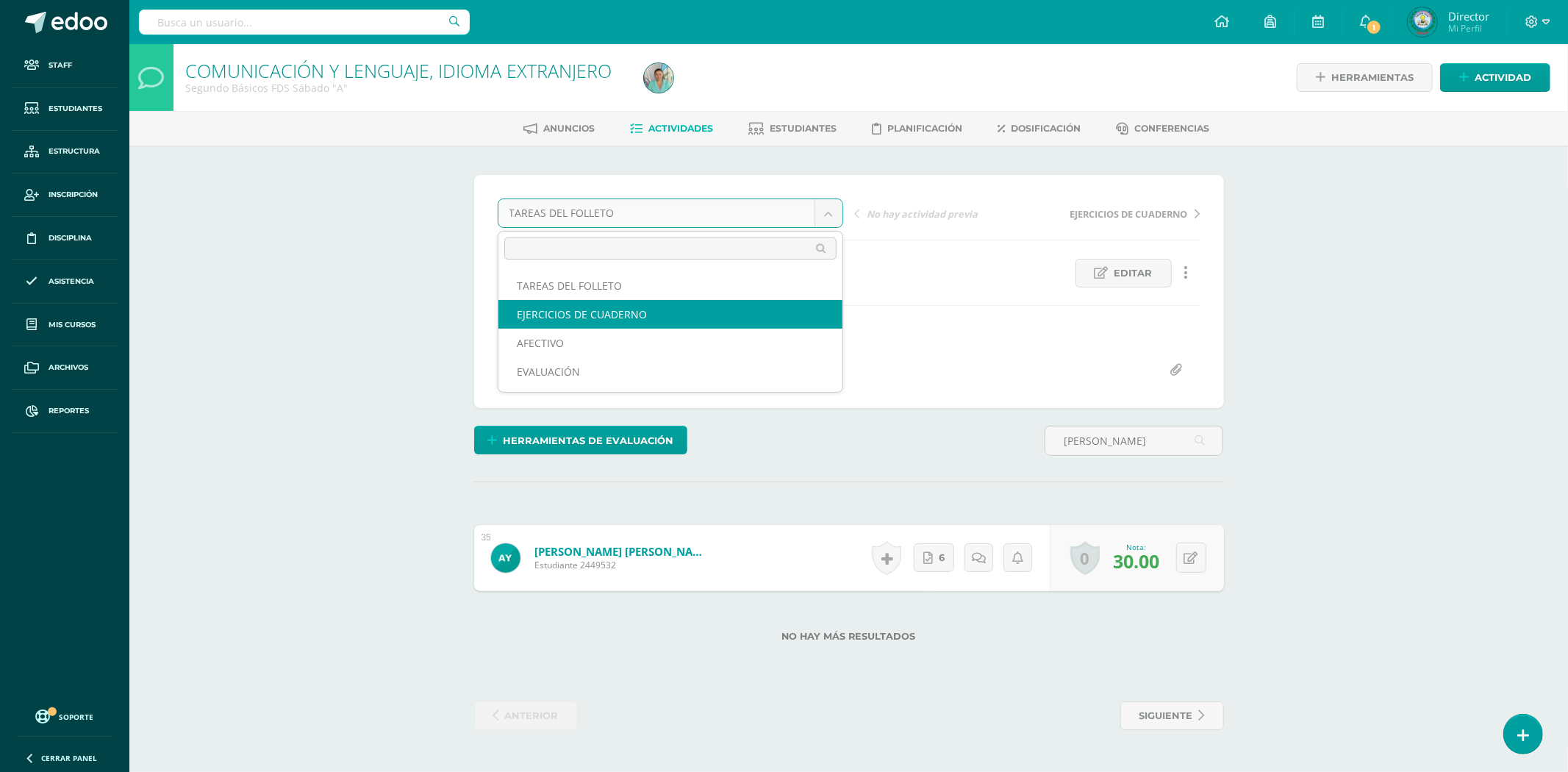
select select "/dashboard/teacher/grade-activity/80177/"
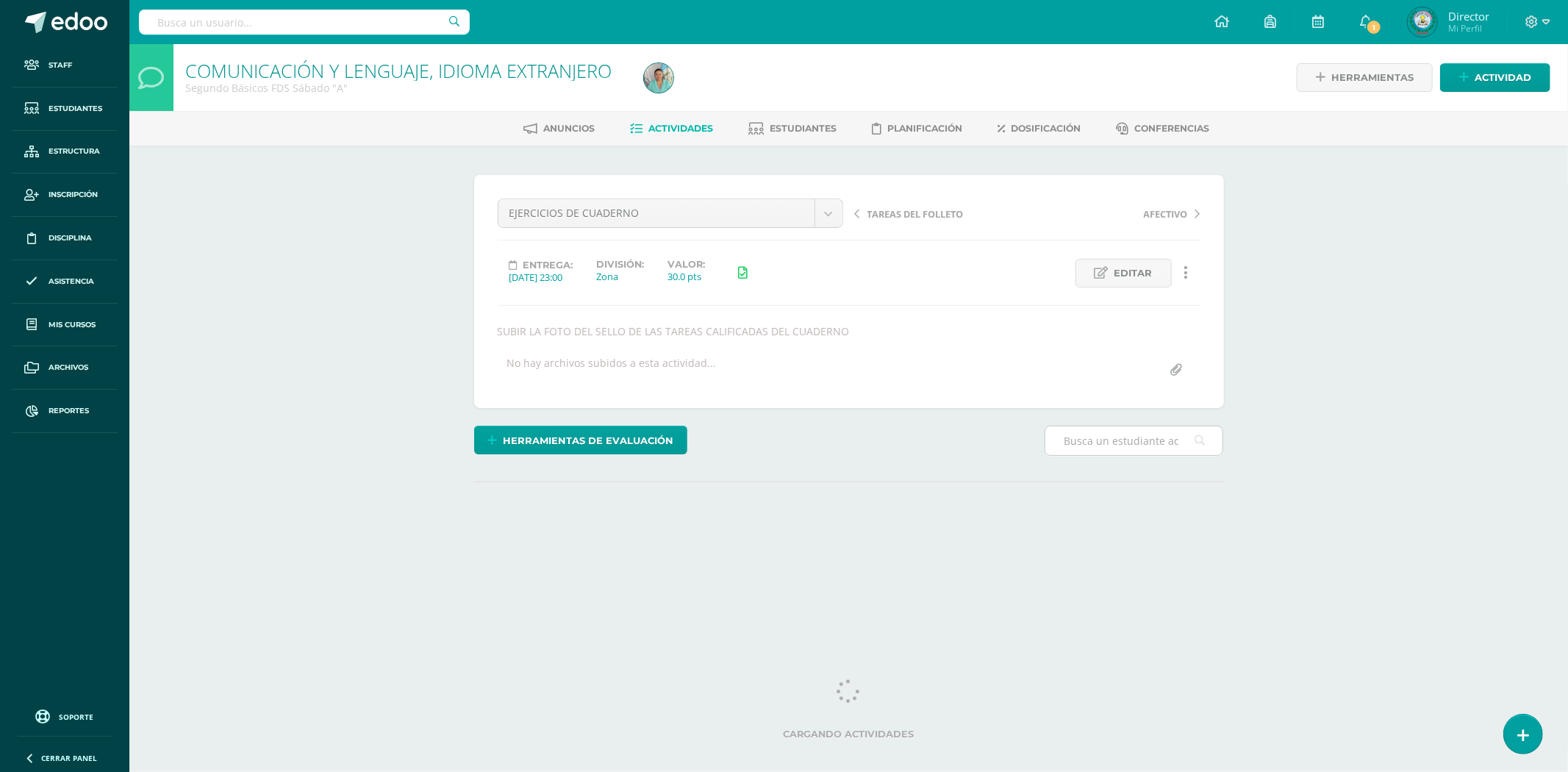
click at [1135, 439] on input "text" at bounding box center [1135, 440] width 178 height 29
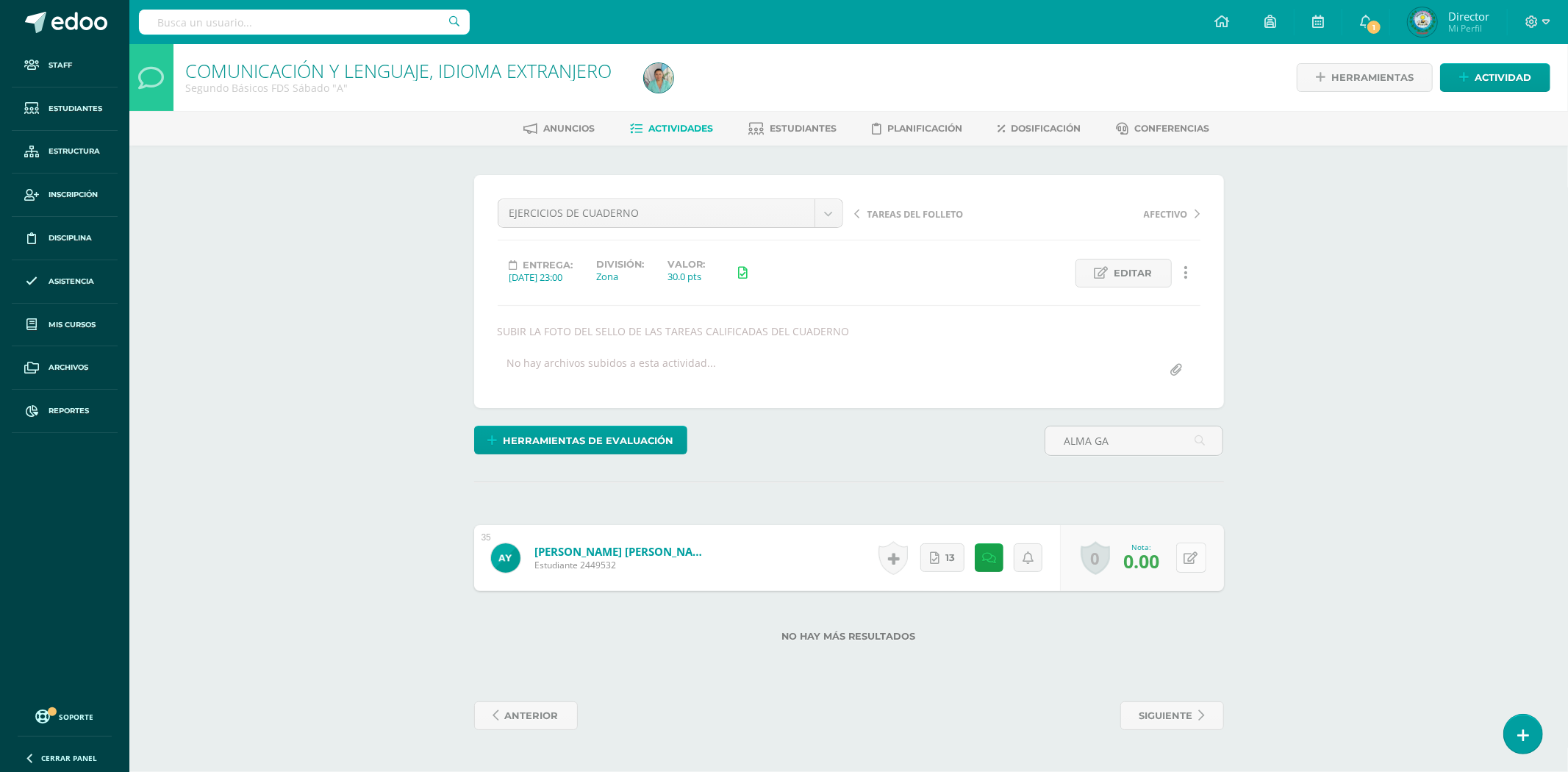
type input "ALMA GA"
click at [1194, 556] on icon at bounding box center [1201, 558] width 15 height 13
type input "30"
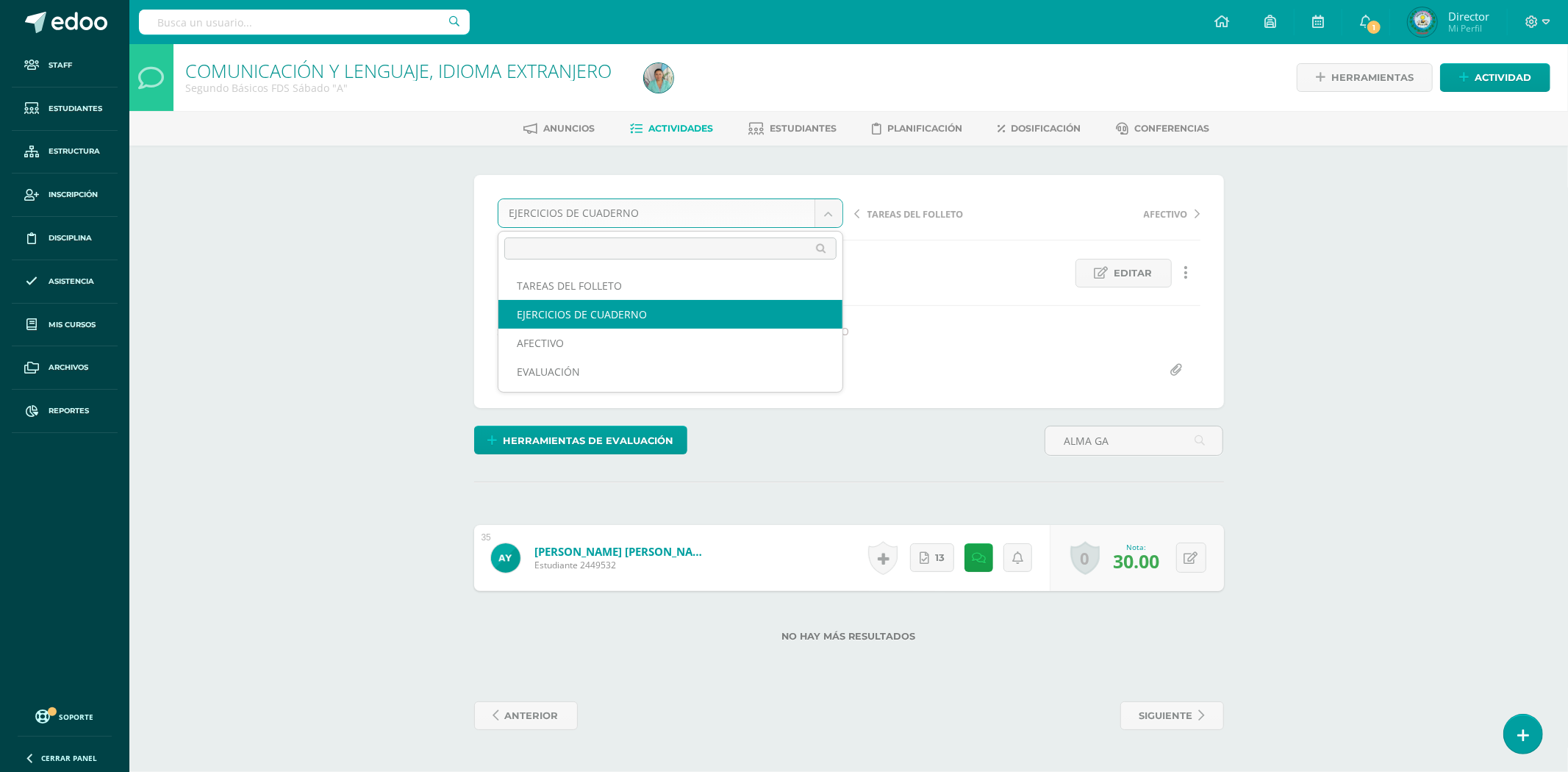
click at [824, 211] on body "Staff Estudiantes Estructura Inscripción Disciplina Asistencia Mis cursos Archi…" at bounding box center [784, 380] width 1568 height 760
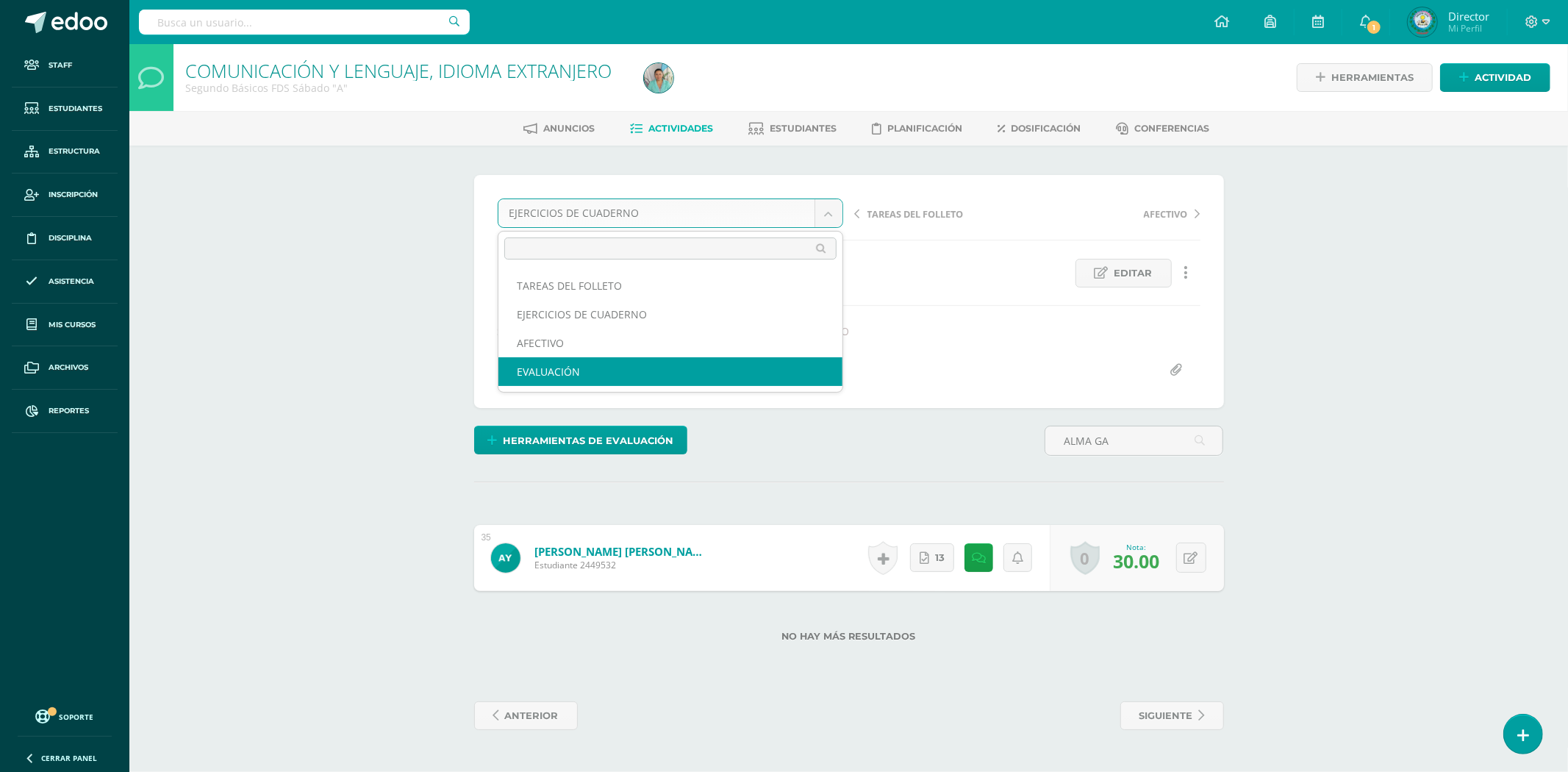
select select "/dashboard/teacher/grade-activity/80176/"
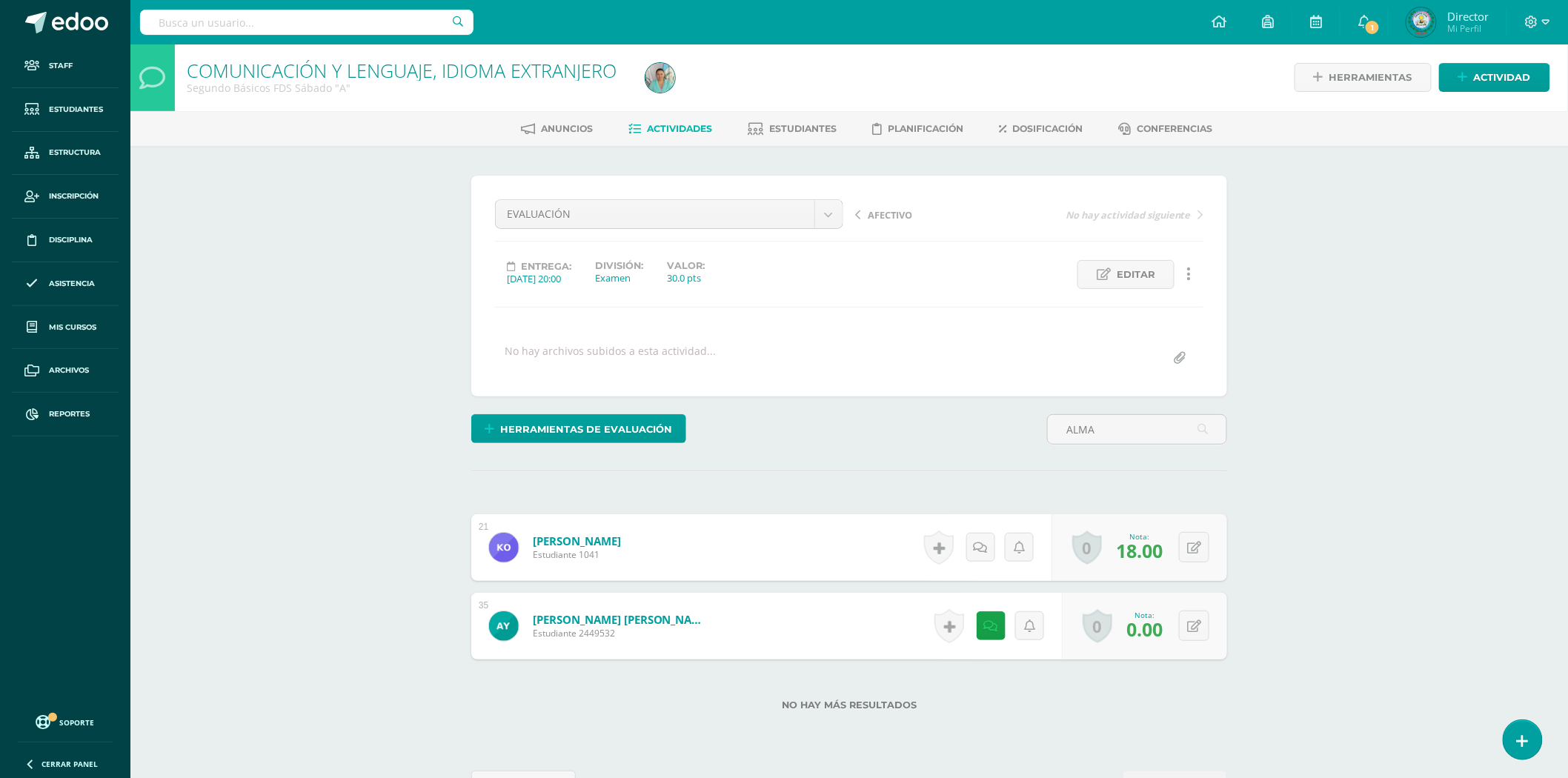
scroll to position [1, 0]
type input "ALMA"
click at [1200, 626] on button at bounding box center [1193, 625] width 31 height 31
type input "20"
click at [1166, 632] on icon at bounding box center [1164, 630] width 13 height 13
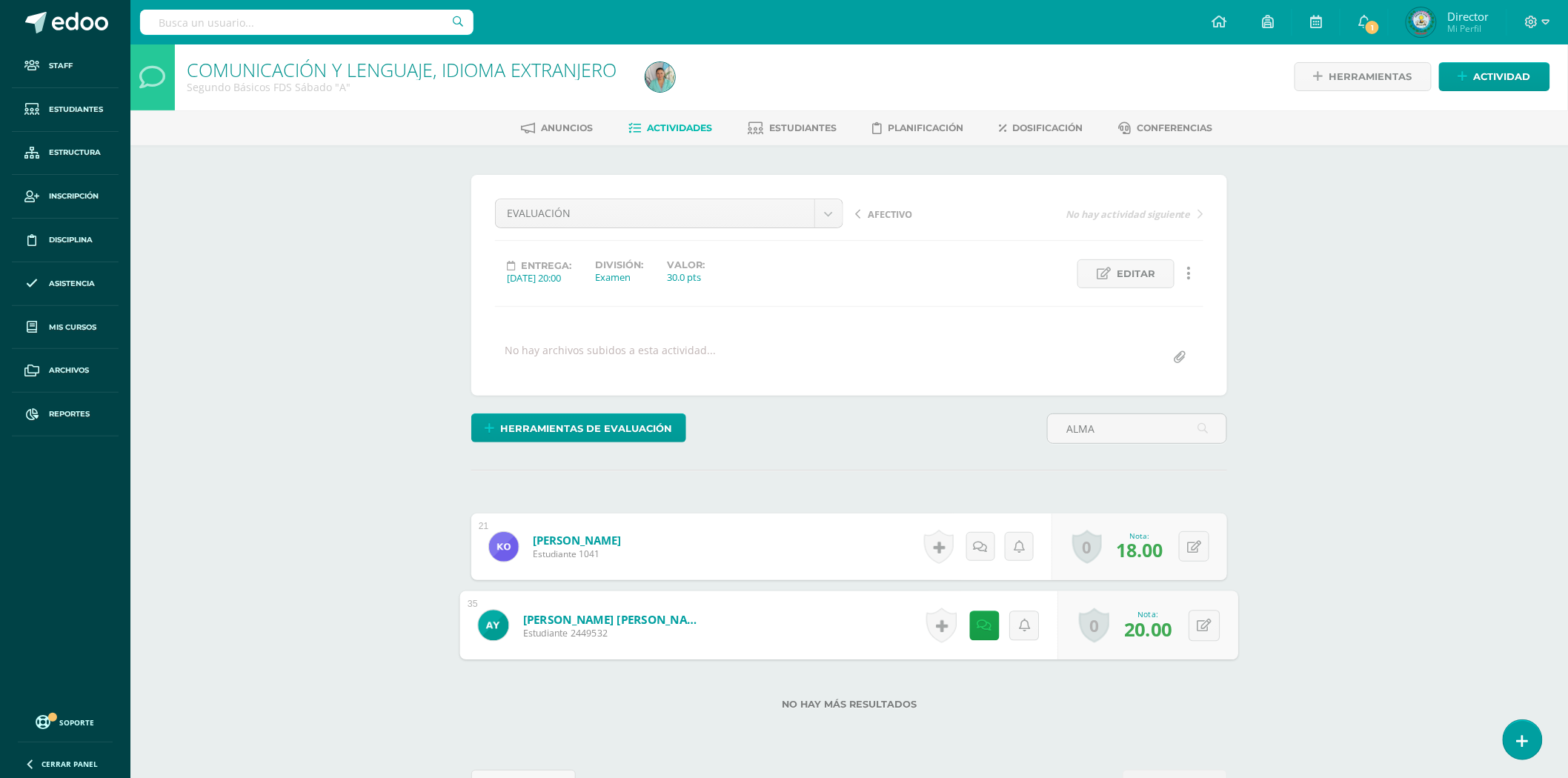
click at [573, 620] on link "Yumán Navarro, Alma Gabriela" at bounding box center [614, 620] width 183 height 16
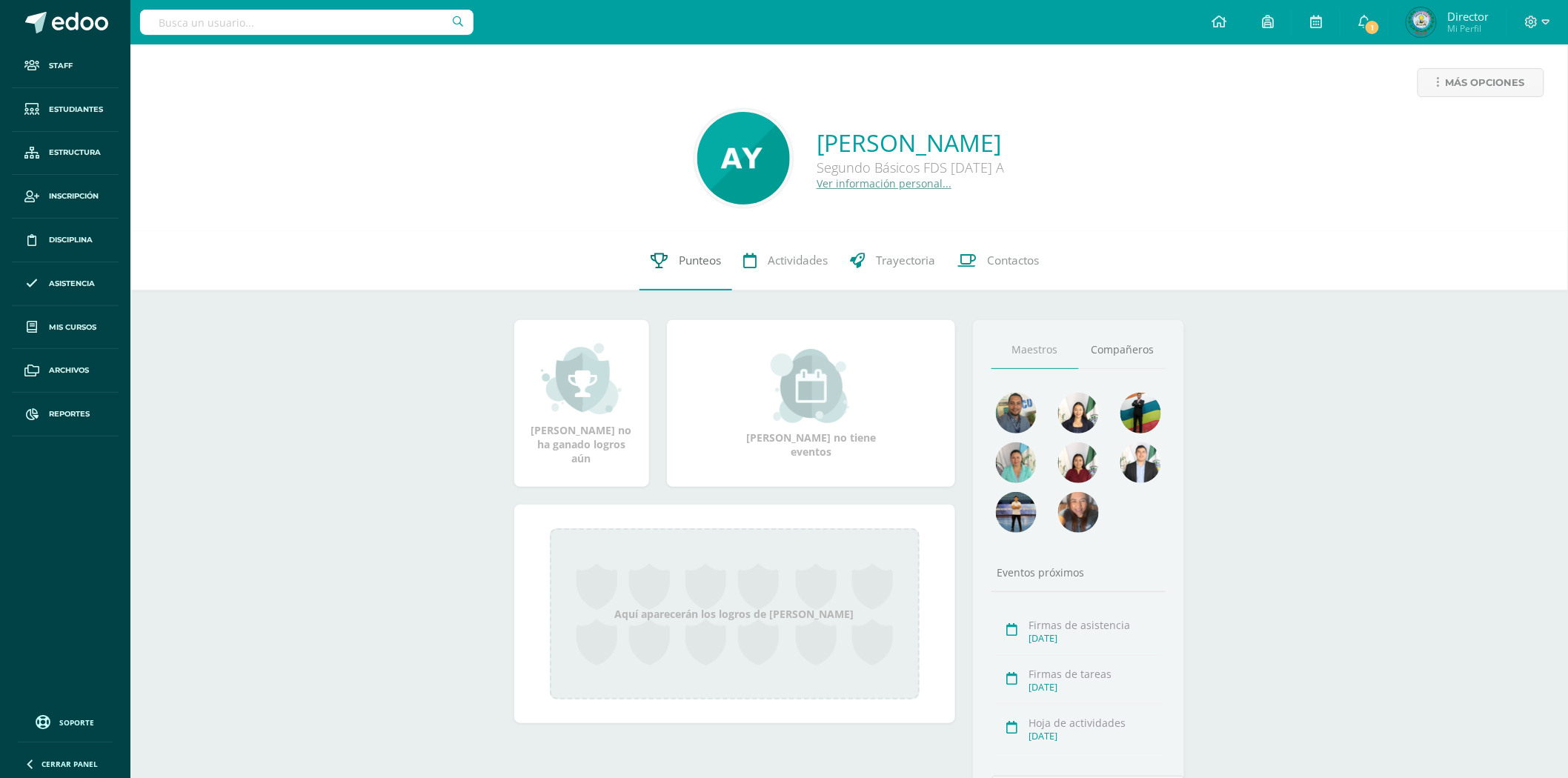
click at [701, 261] on span "Punteos" at bounding box center [700, 261] width 42 height 16
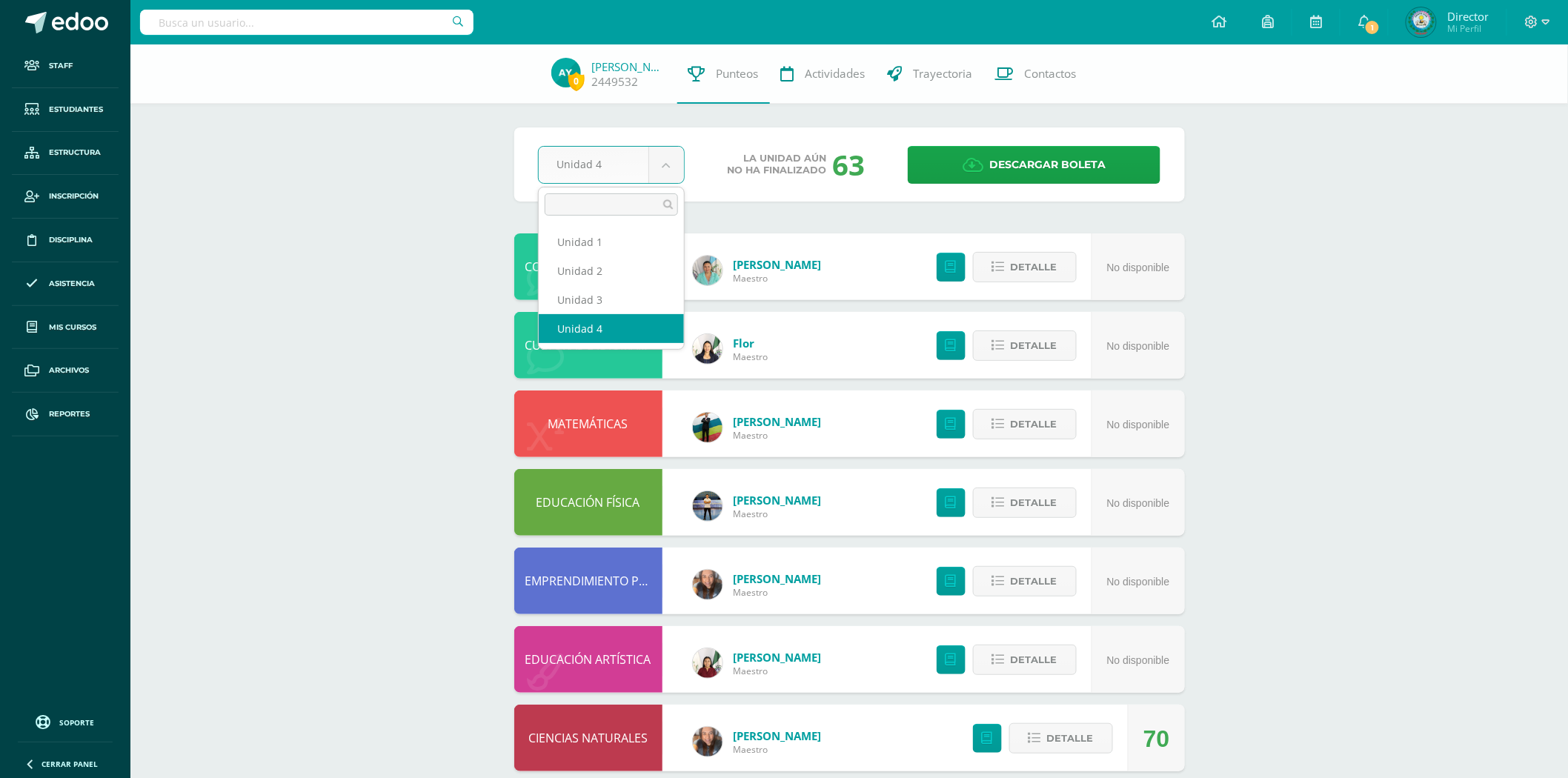
click at [664, 167] on body "Staff Estudiantes Estructura Inscripción Disciplina Asistencia Mis cursos Archi…" at bounding box center [784, 518] width 1568 height 1037
select select "Unidad 2"
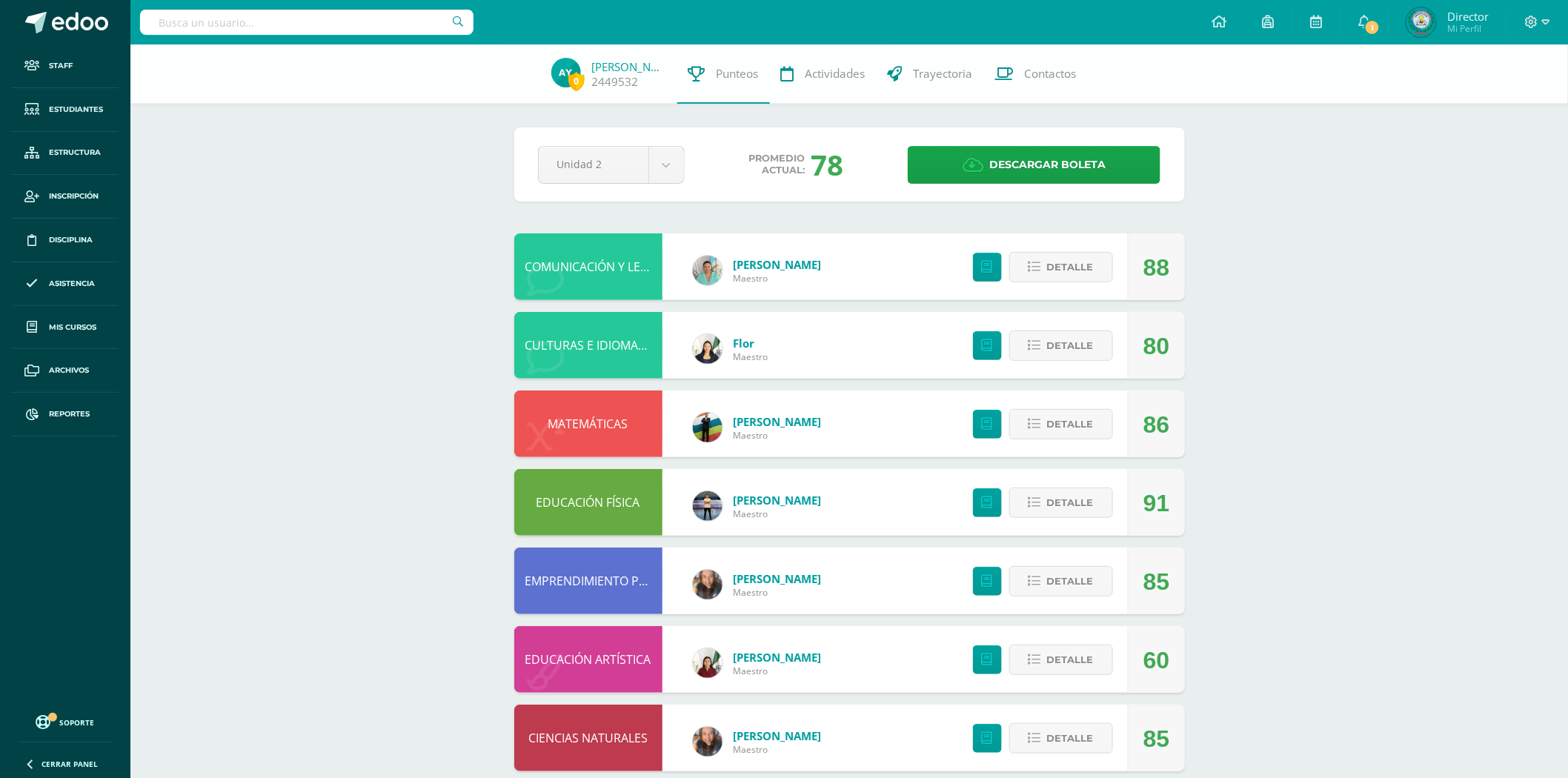
click at [623, 278] on div "COMUNICACIÓN Y LENGUAJE, IDIOMA EXTRANJERO" at bounding box center [588, 267] width 148 height 67
click at [622, 261] on link "COMUNICACIÓN Y LENGUAJE, IDIOMA EXTRANJERO" at bounding box center [664, 267] width 279 height 16
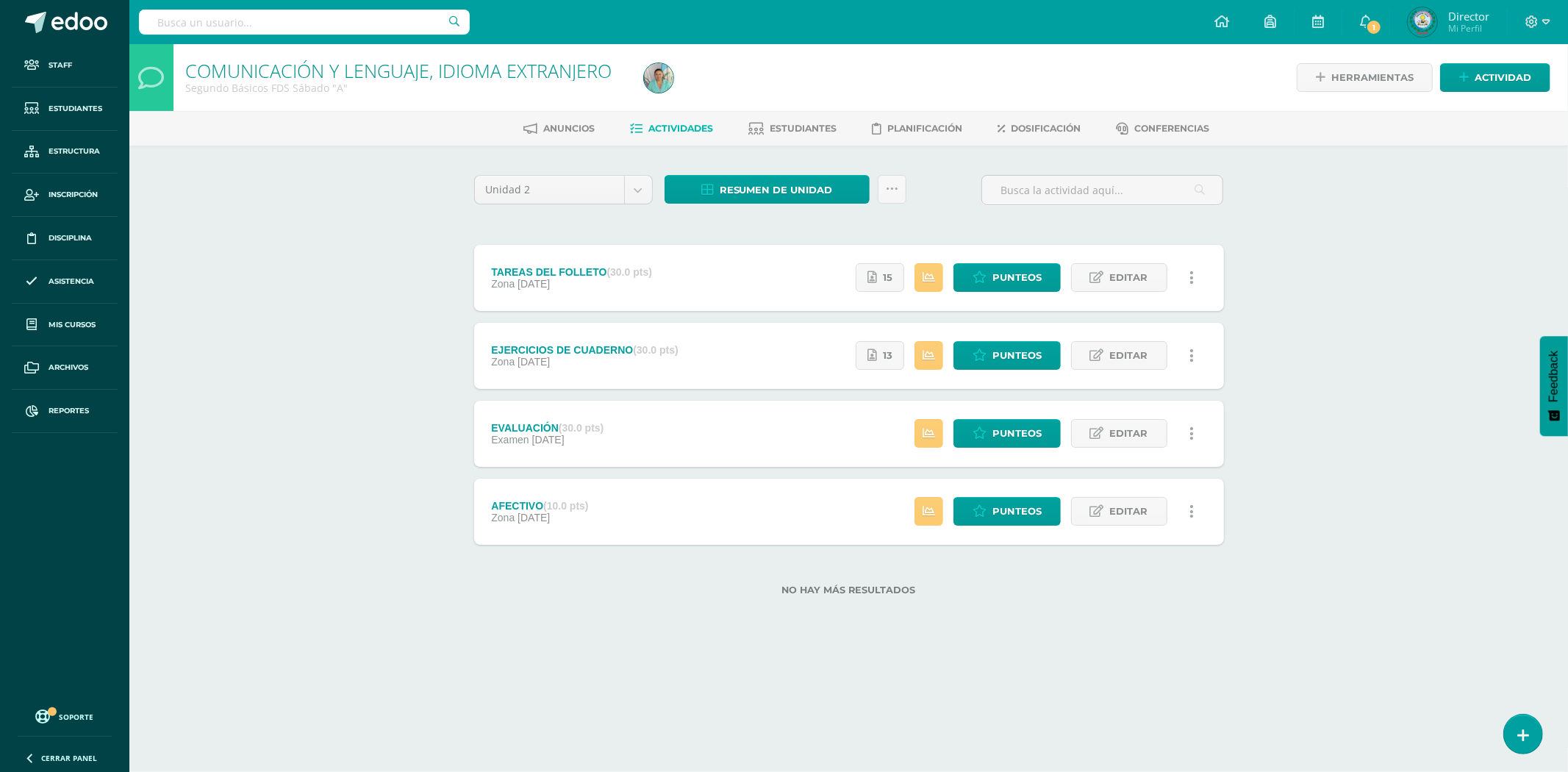
click at [1010, 340] on div "Estatus de Actividad: -1 Estudiantes sin calificar 8 Estudiantes con cero Media…" at bounding box center [1028, 355] width 390 height 66
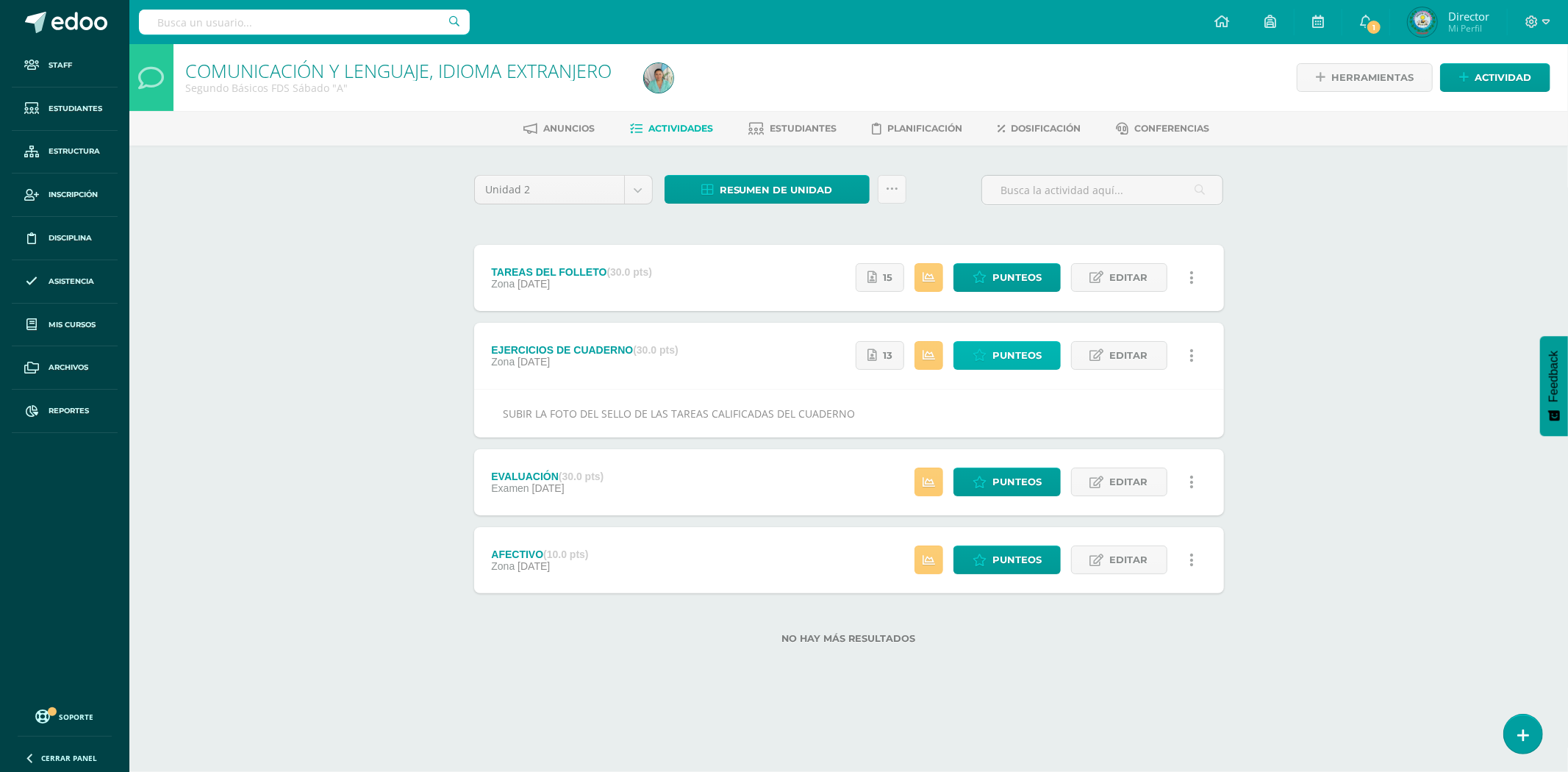
click at [1005, 354] on span "Punteos" at bounding box center [1017, 355] width 49 height 28
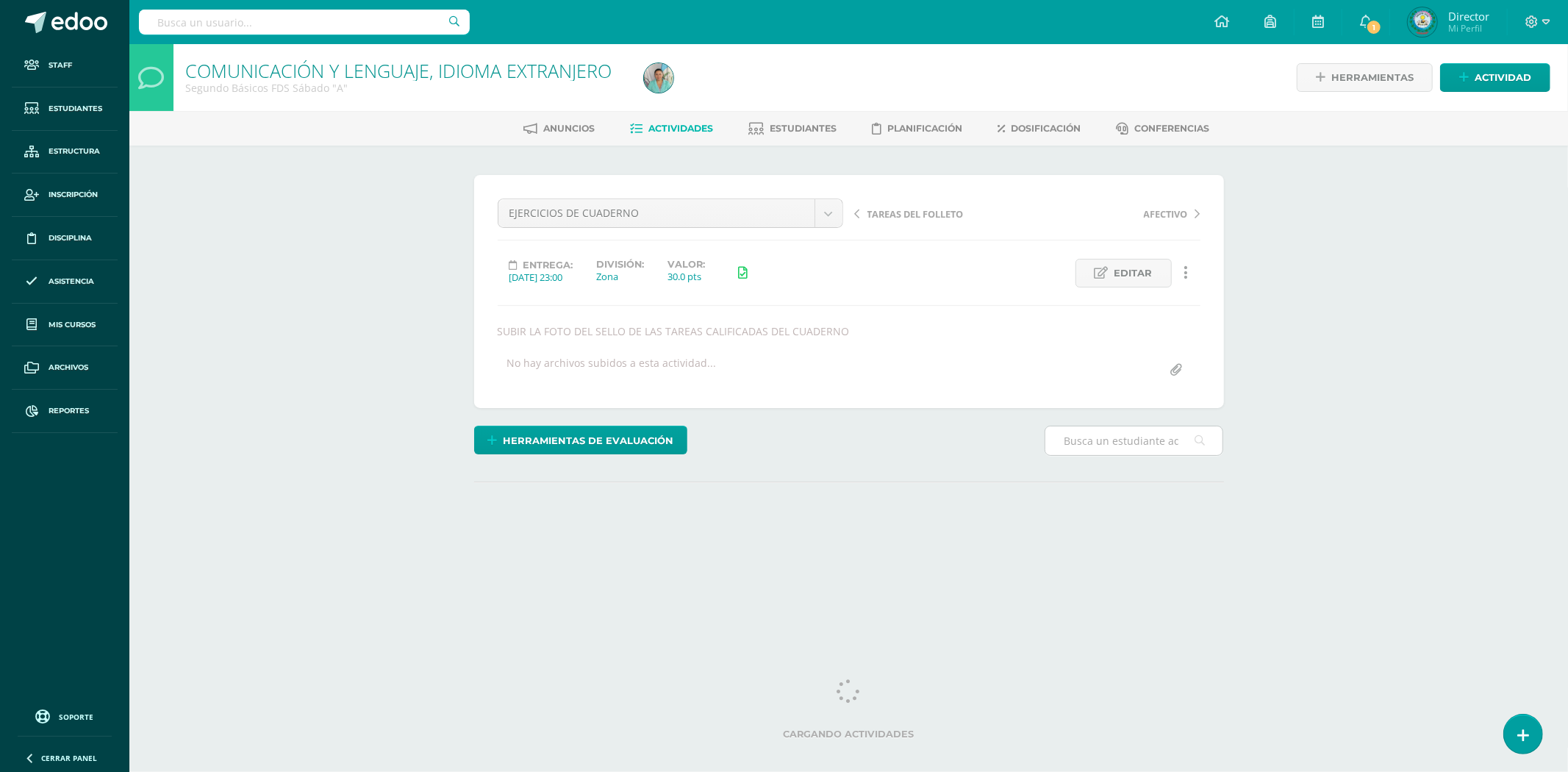
click at [1101, 446] on input "text" at bounding box center [1135, 440] width 178 height 29
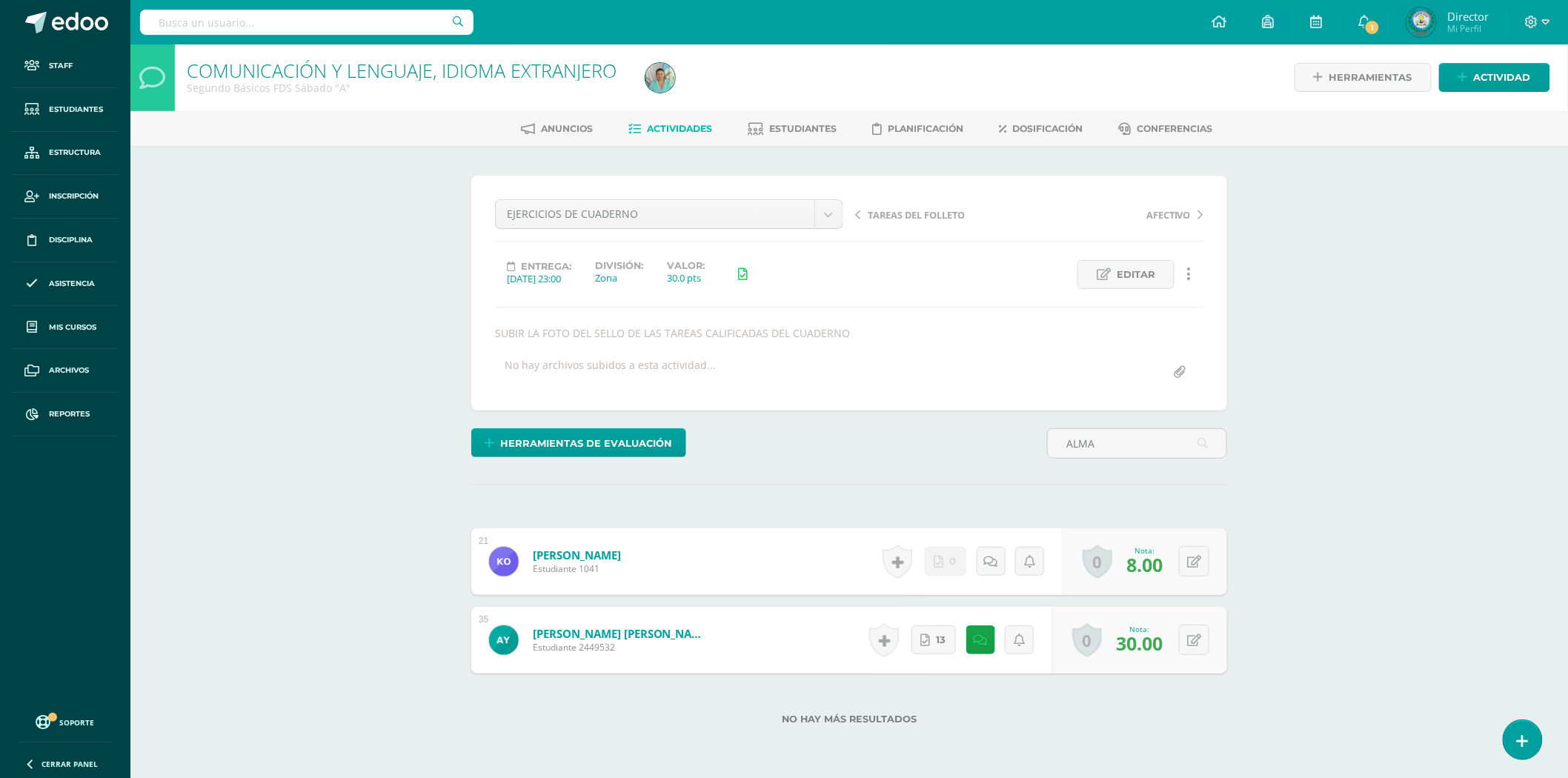
scroll to position [1, 0]
type input "ALMA"
click at [1193, 636] on button at bounding box center [1203, 639] width 31 height 31
type input "24"
click at [252, 20] on input "text" at bounding box center [306, 22] width 333 height 25
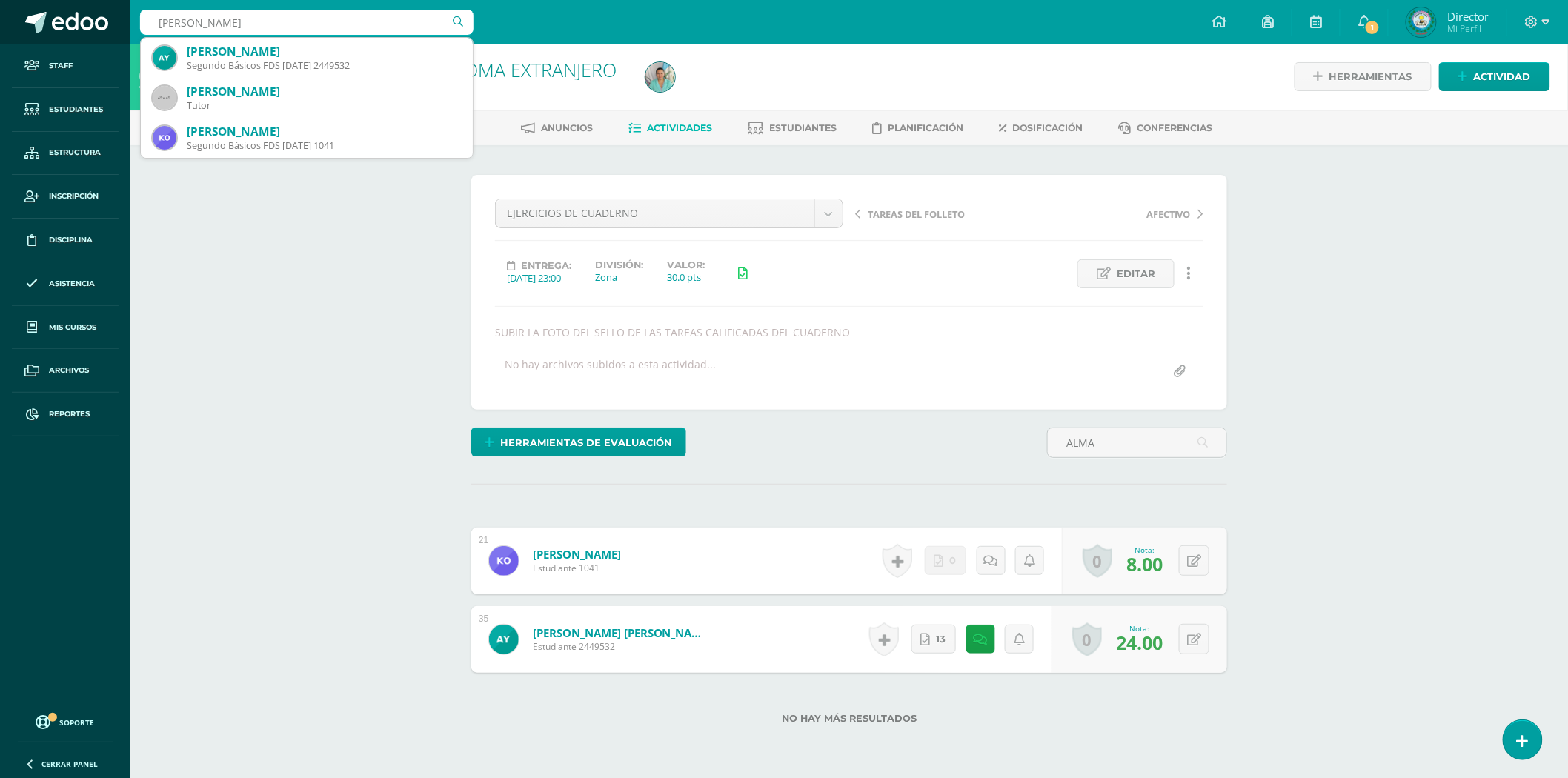
drag, startPoint x: 255, startPoint y: 23, endPoint x: 114, endPoint y: 20, distance: 141.0
click at [114, 20] on body "Staff Estudiantes Estructura Inscripción Disciplina Asistencia Mis cursos Archi…" at bounding box center [784, 421] width 1568 height 845
type input "MARIA ALEJANDRA RAMOS"
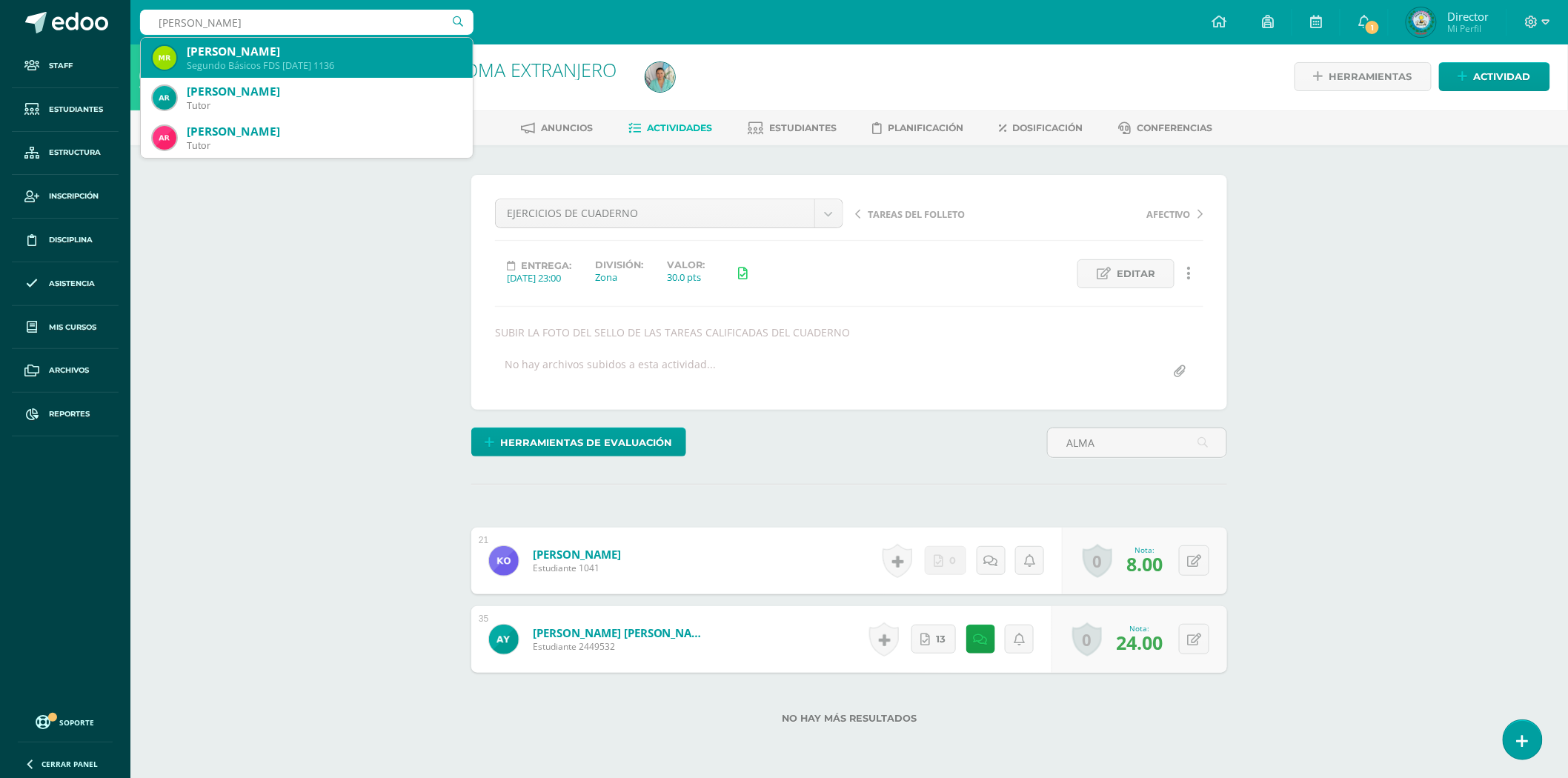
click at [330, 55] on div "María Alejandra Ramos Revolorio" at bounding box center [324, 52] width 274 height 16
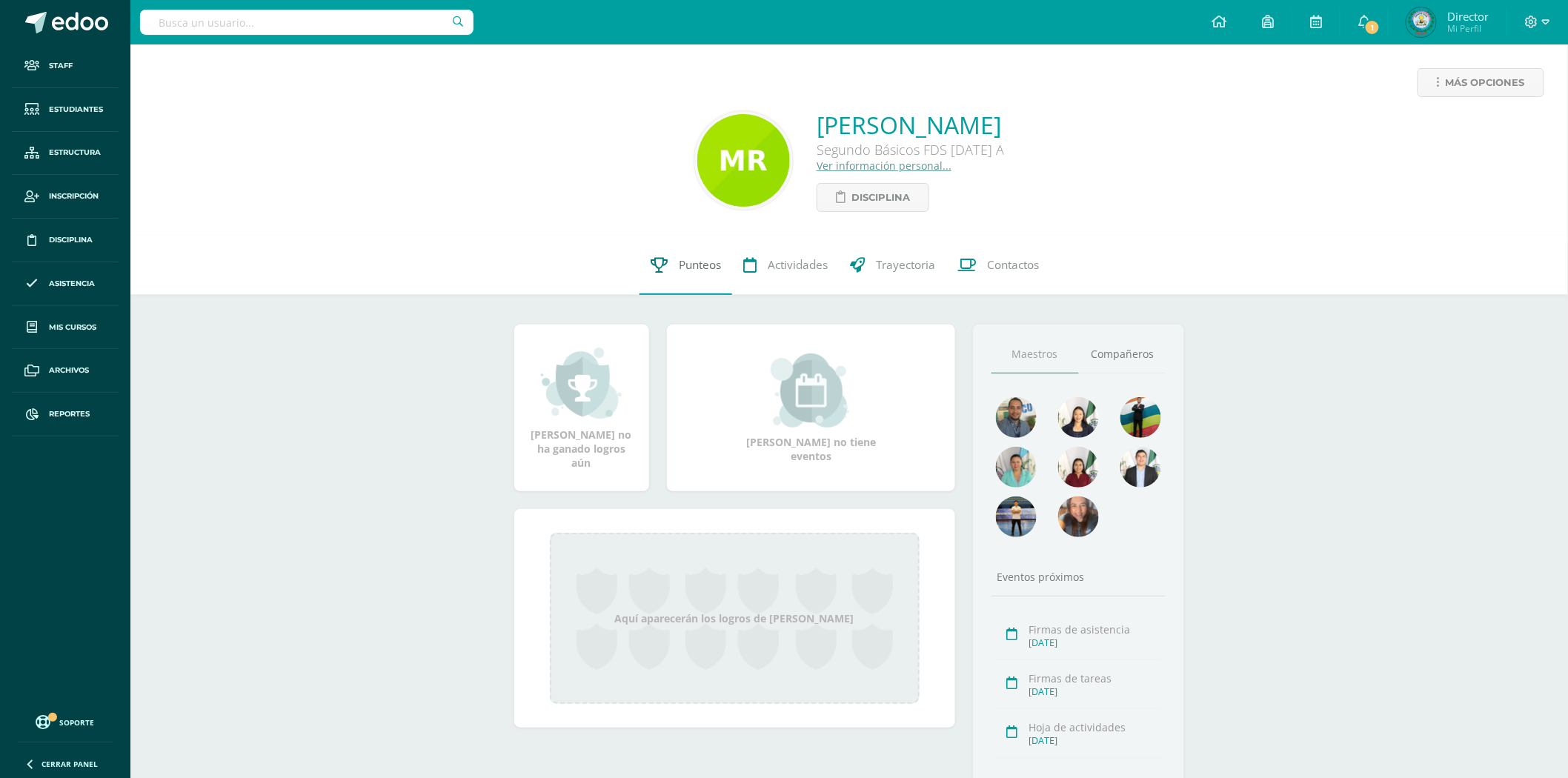
click at [679, 272] on span "Punteos" at bounding box center [700, 266] width 42 height 16
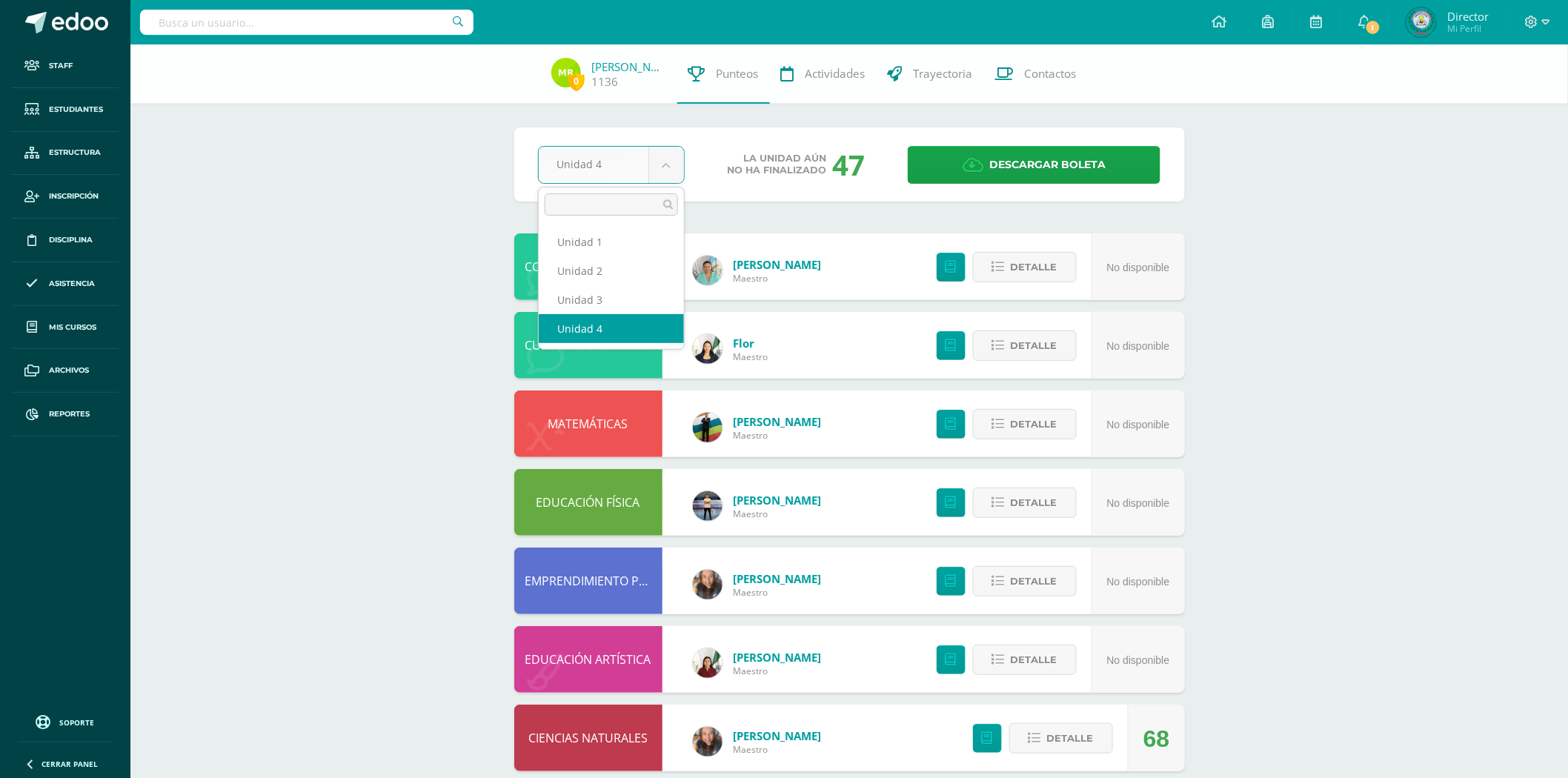
click at [674, 170] on body "Staff Estudiantes Estructura Inscripción Disciplina Asistencia Mis cursos Archi…" at bounding box center [784, 518] width 1568 height 1037
select select "Unidad 2"
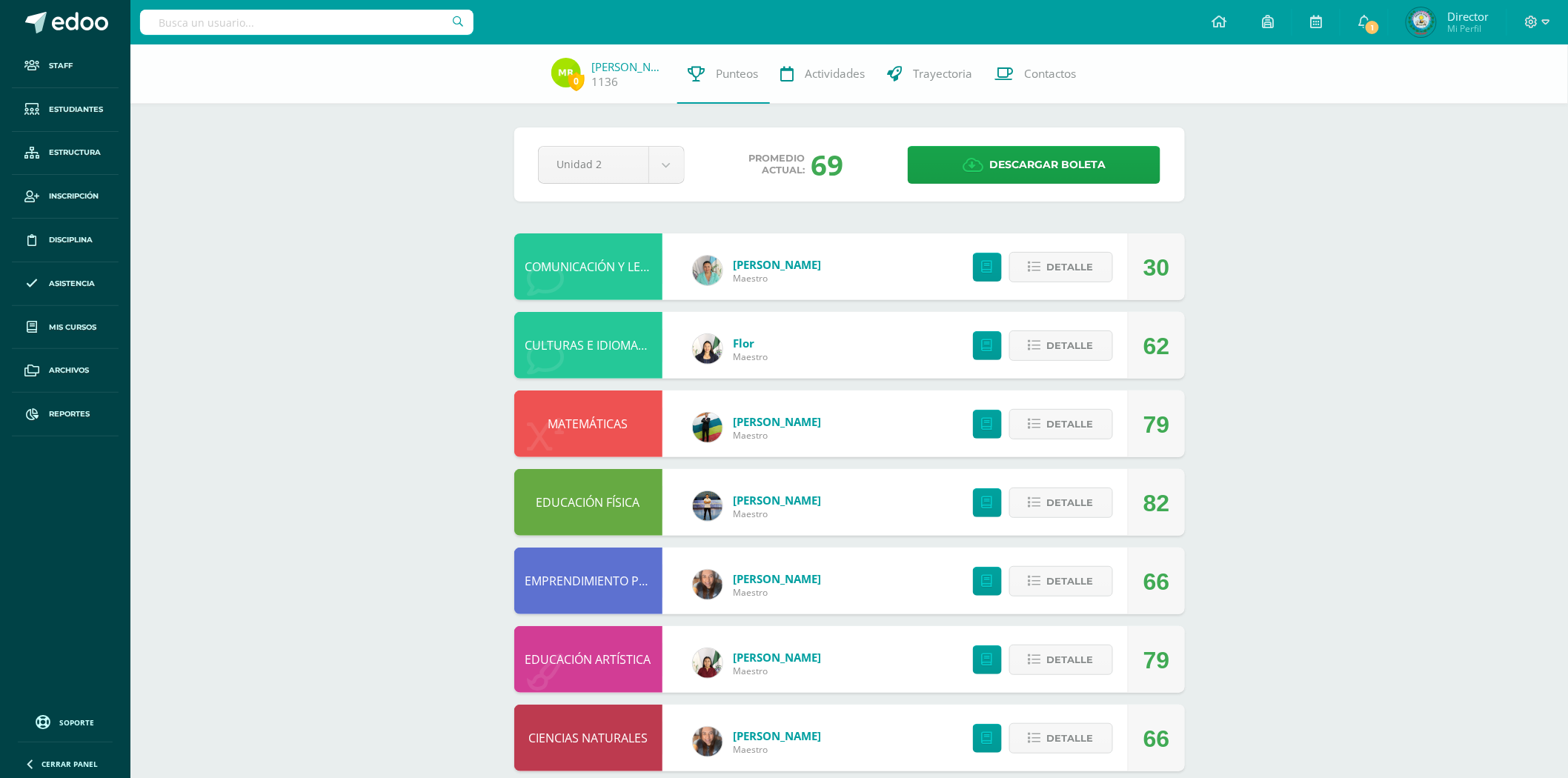
click at [624, 273] on link "COMUNICACIÓN Y LENGUAJE, IDIOMA EXTRANJERO" at bounding box center [664, 267] width 279 height 16
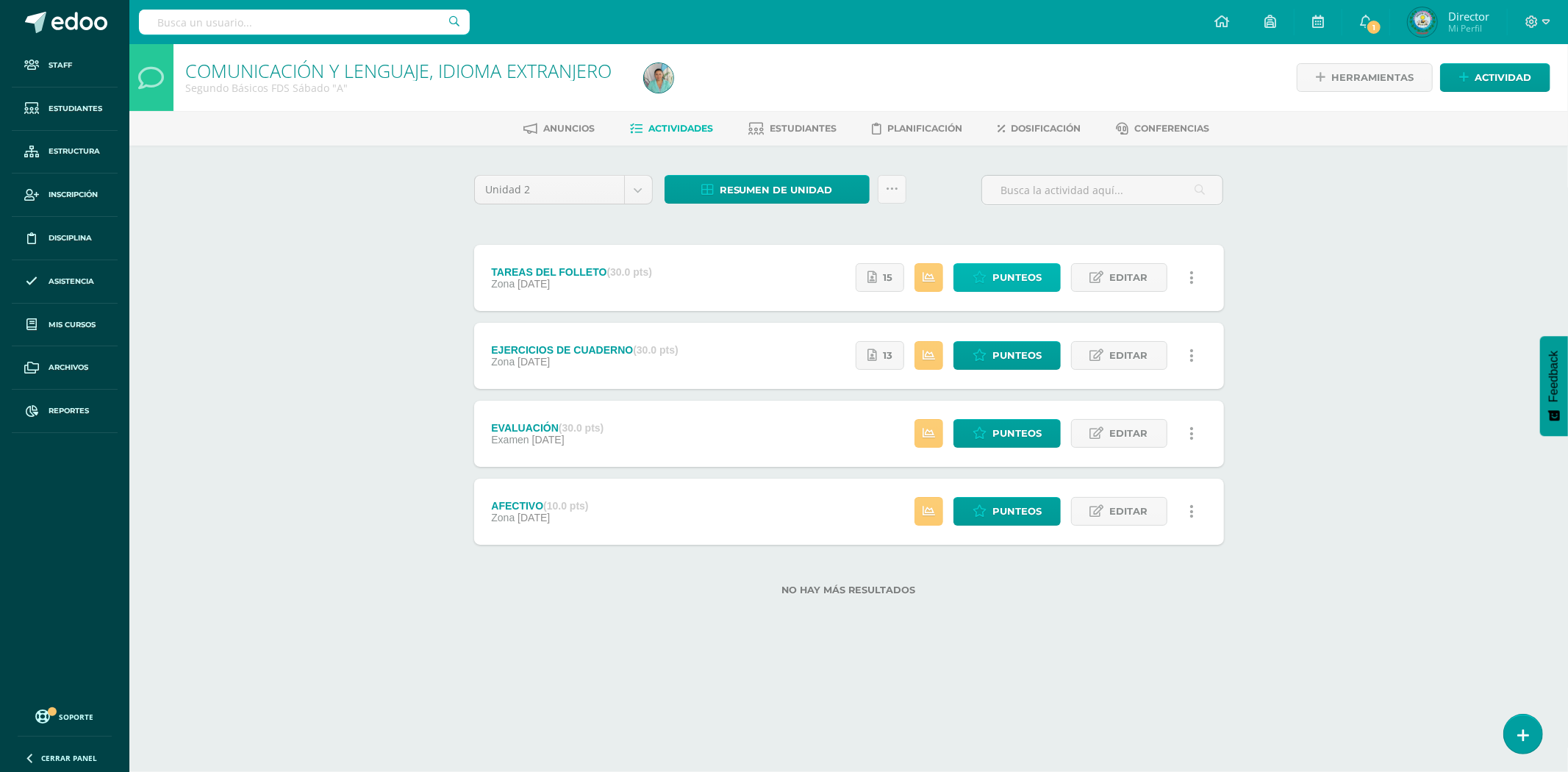
click at [1018, 280] on span "Punteos" at bounding box center [1017, 277] width 49 height 28
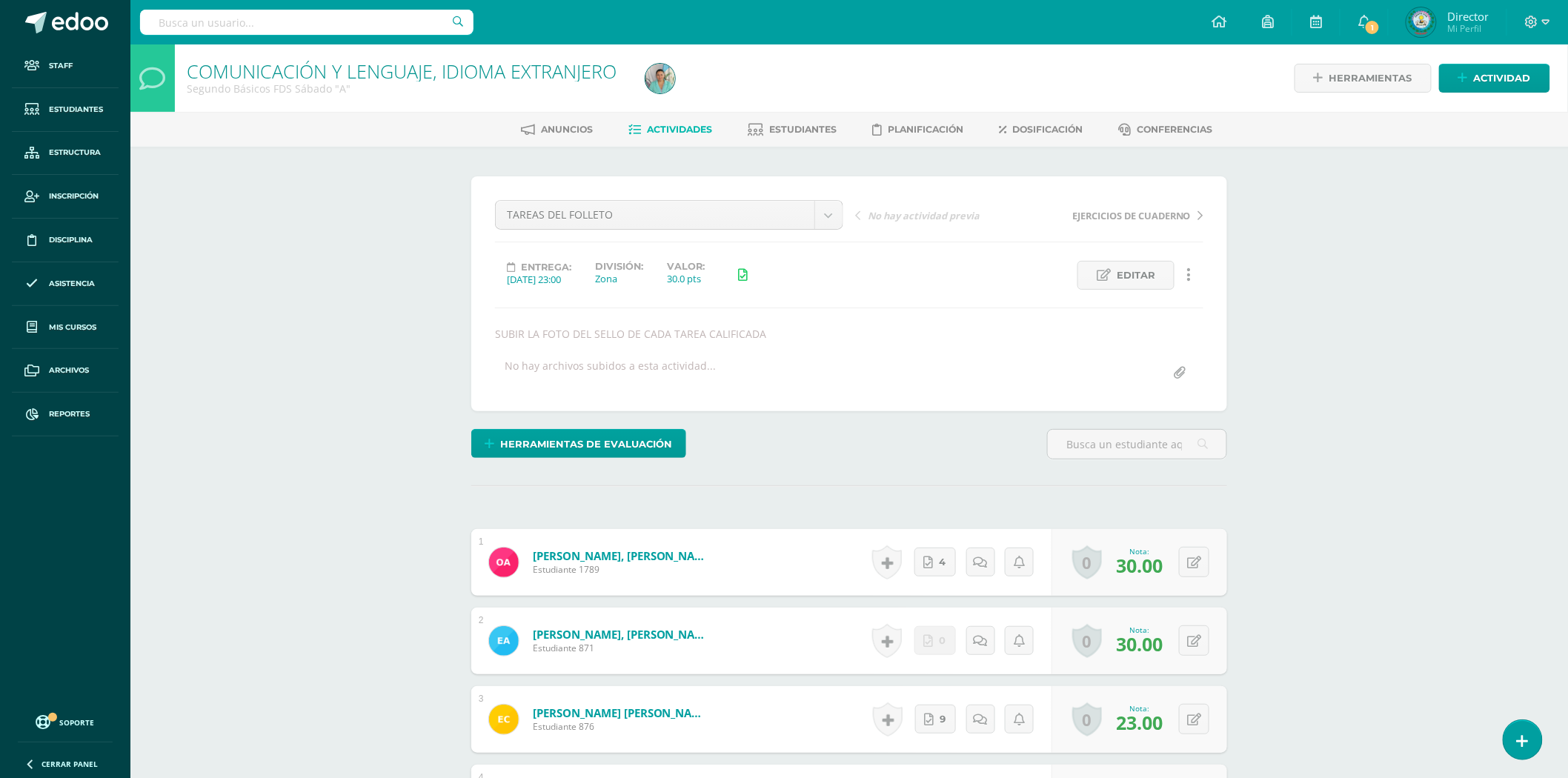
scroll to position [1, 0]
click at [1099, 443] on input "text" at bounding box center [1137, 443] width 179 height 29
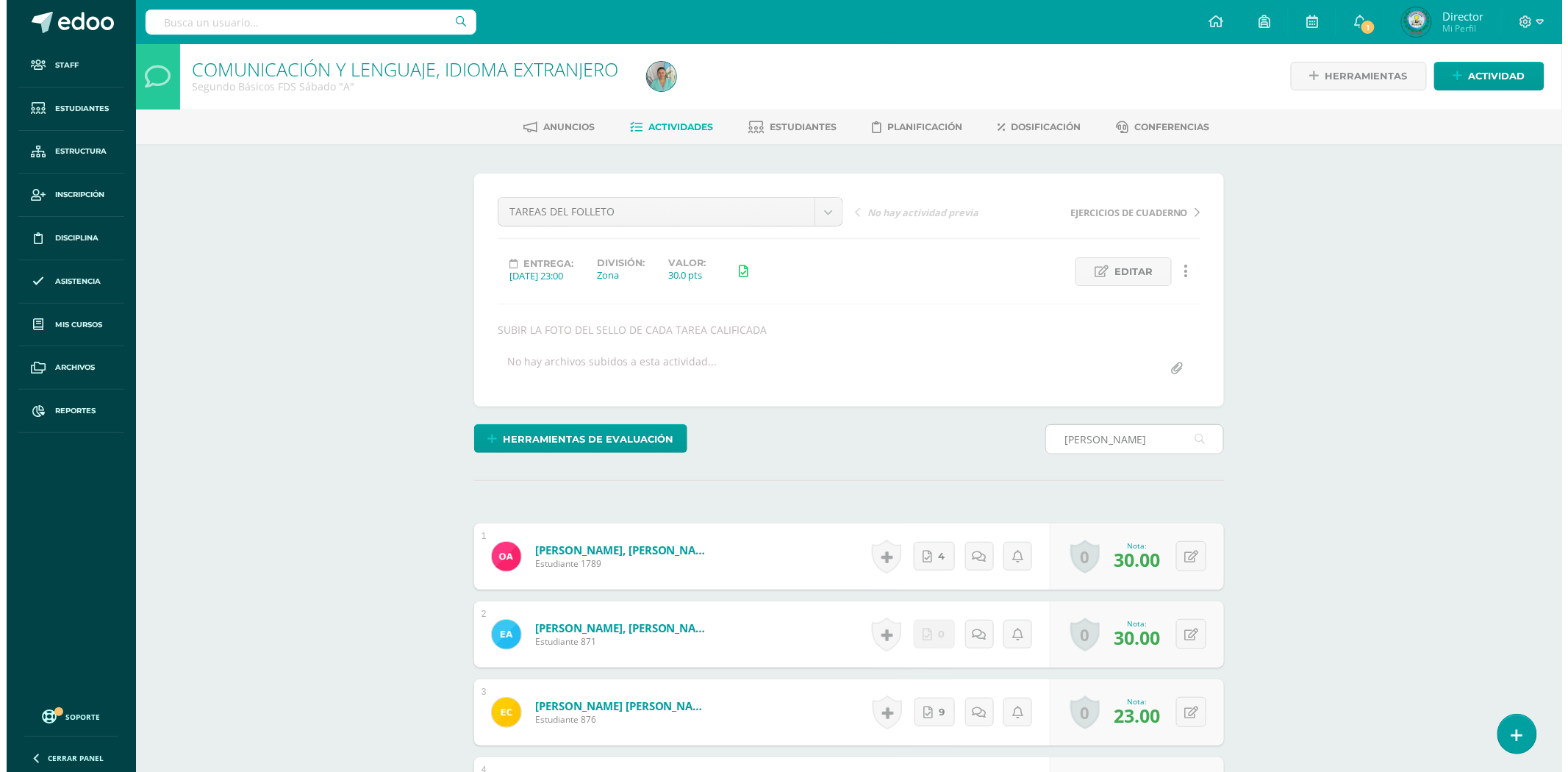
scroll to position [0, 0]
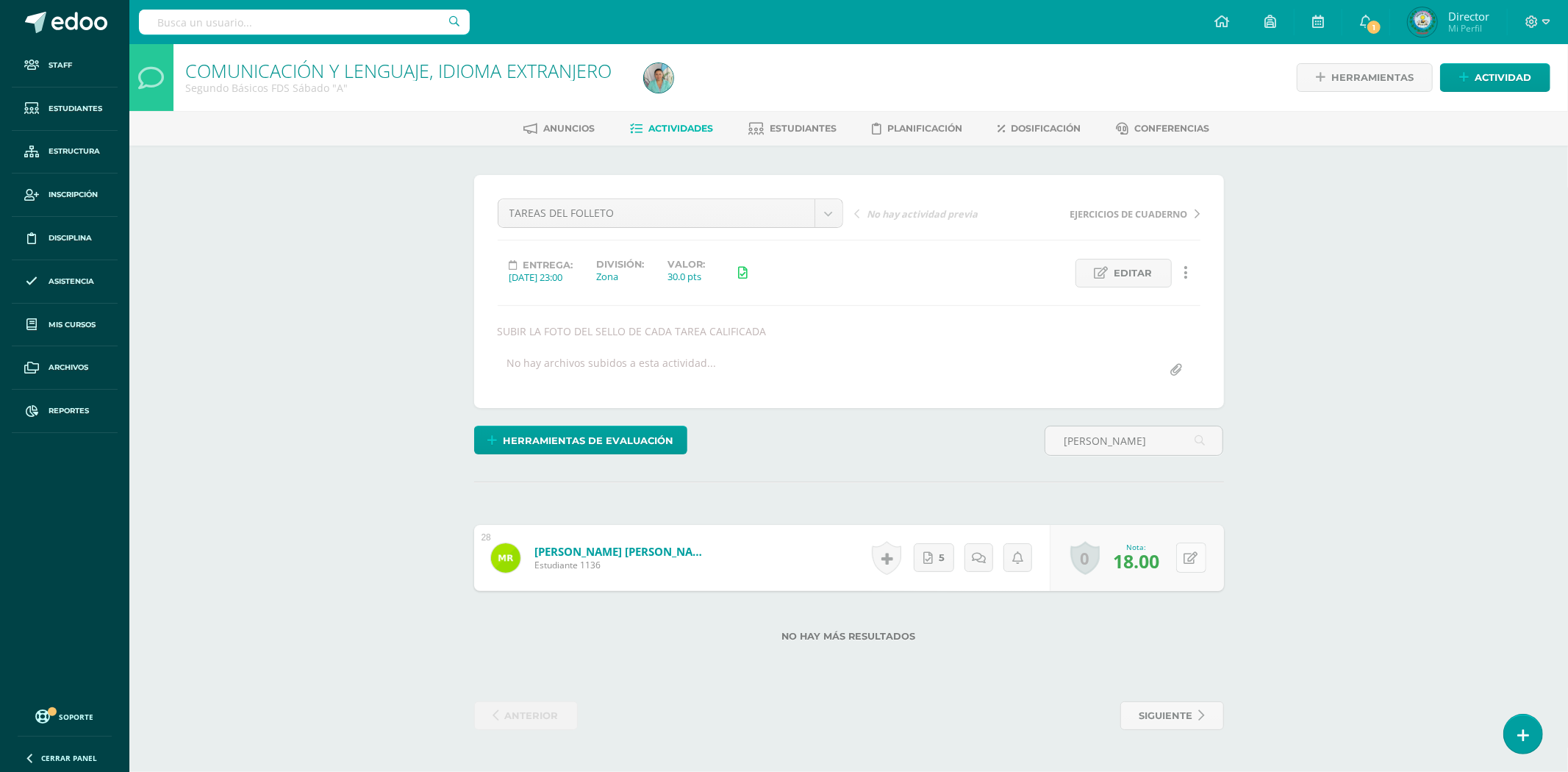
type input "RAMOS REVOLORIO"
click at [1187, 557] on button at bounding box center [1201, 558] width 31 height 31
type input "30"
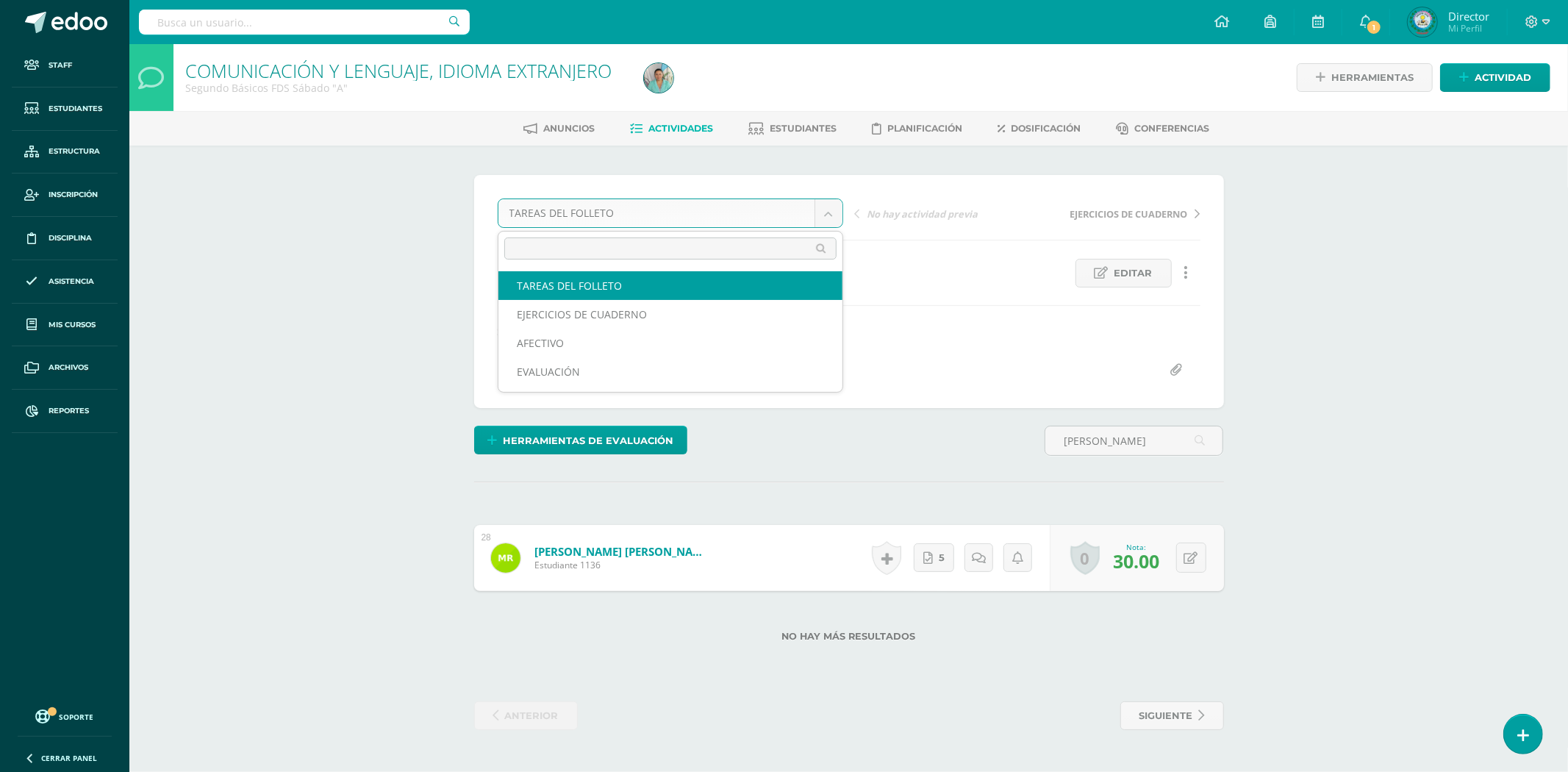
click at [826, 213] on body "Staff Estudiantes Estructura Inscripción Disciplina Asistencia Mis cursos Archi…" at bounding box center [784, 380] width 1568 height 760
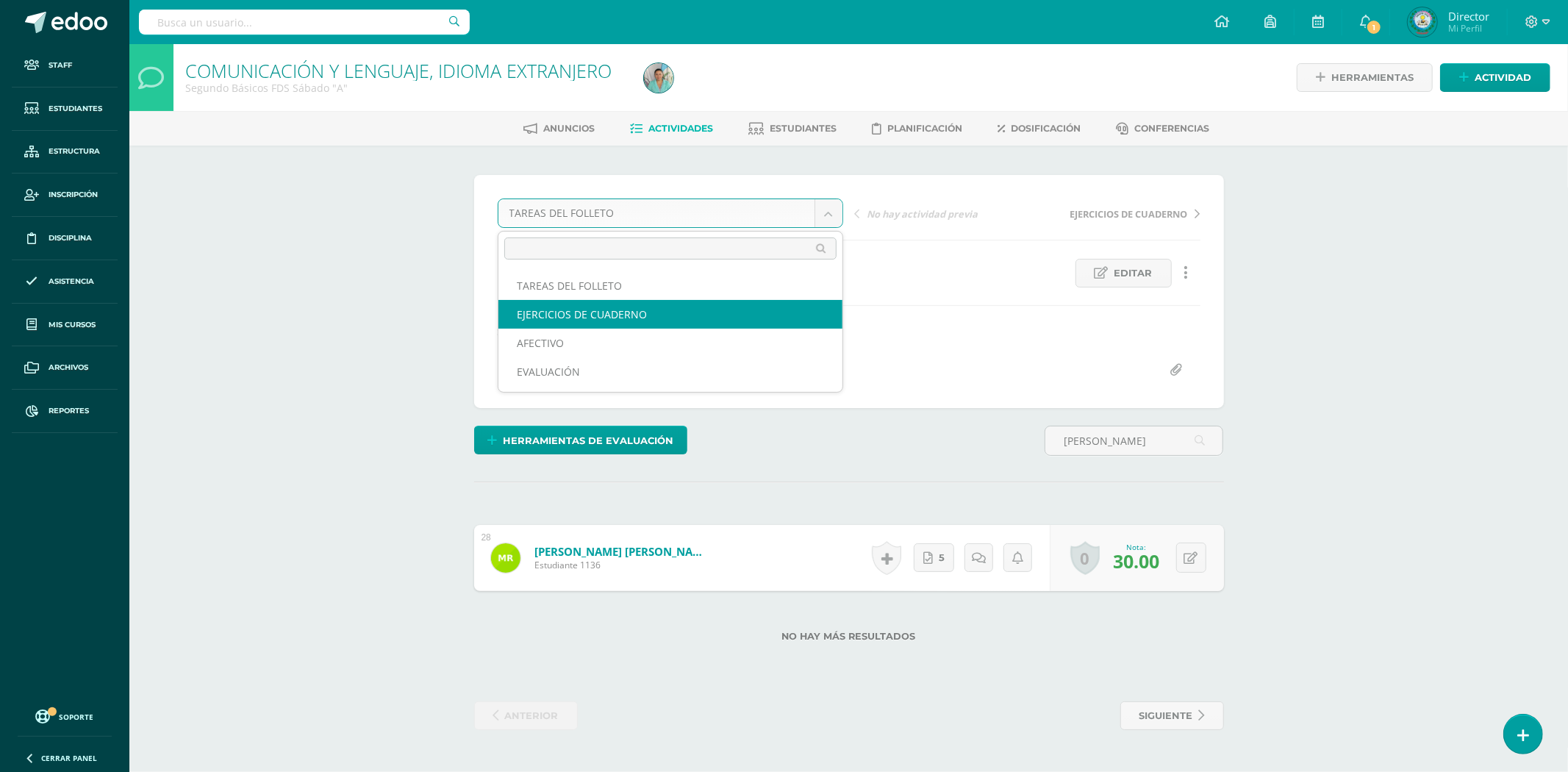
select select "/dashboard/teacher/grade-activity/80177/"
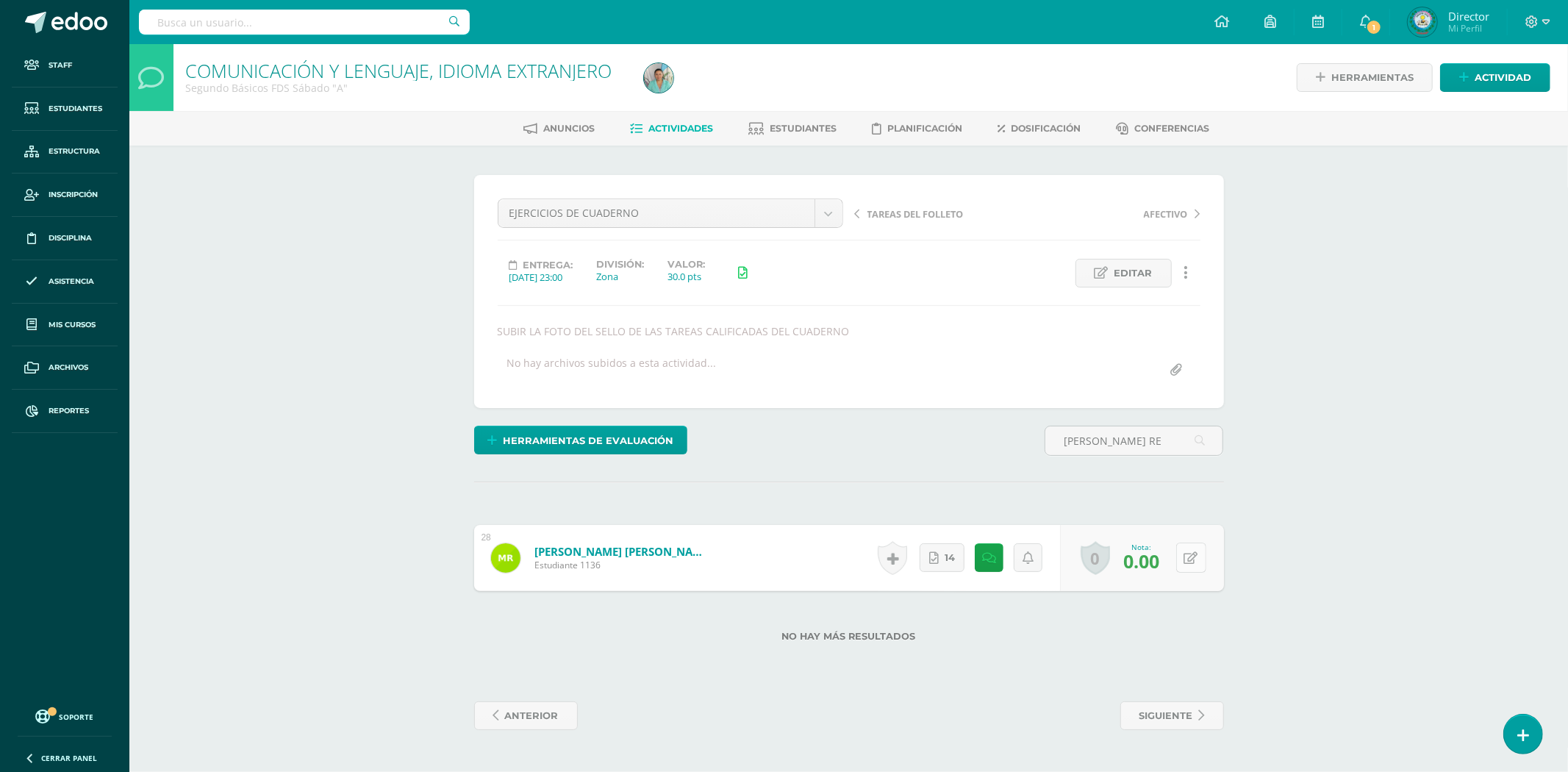
type input "RAMOS RE"
click at [1186, 546] on button at bounding box center [1191, 558] width 31 height 31
type input "2"
type input "30"
click at [1171, 562] on link at bounding box center [1162, 564] width 30 height 30
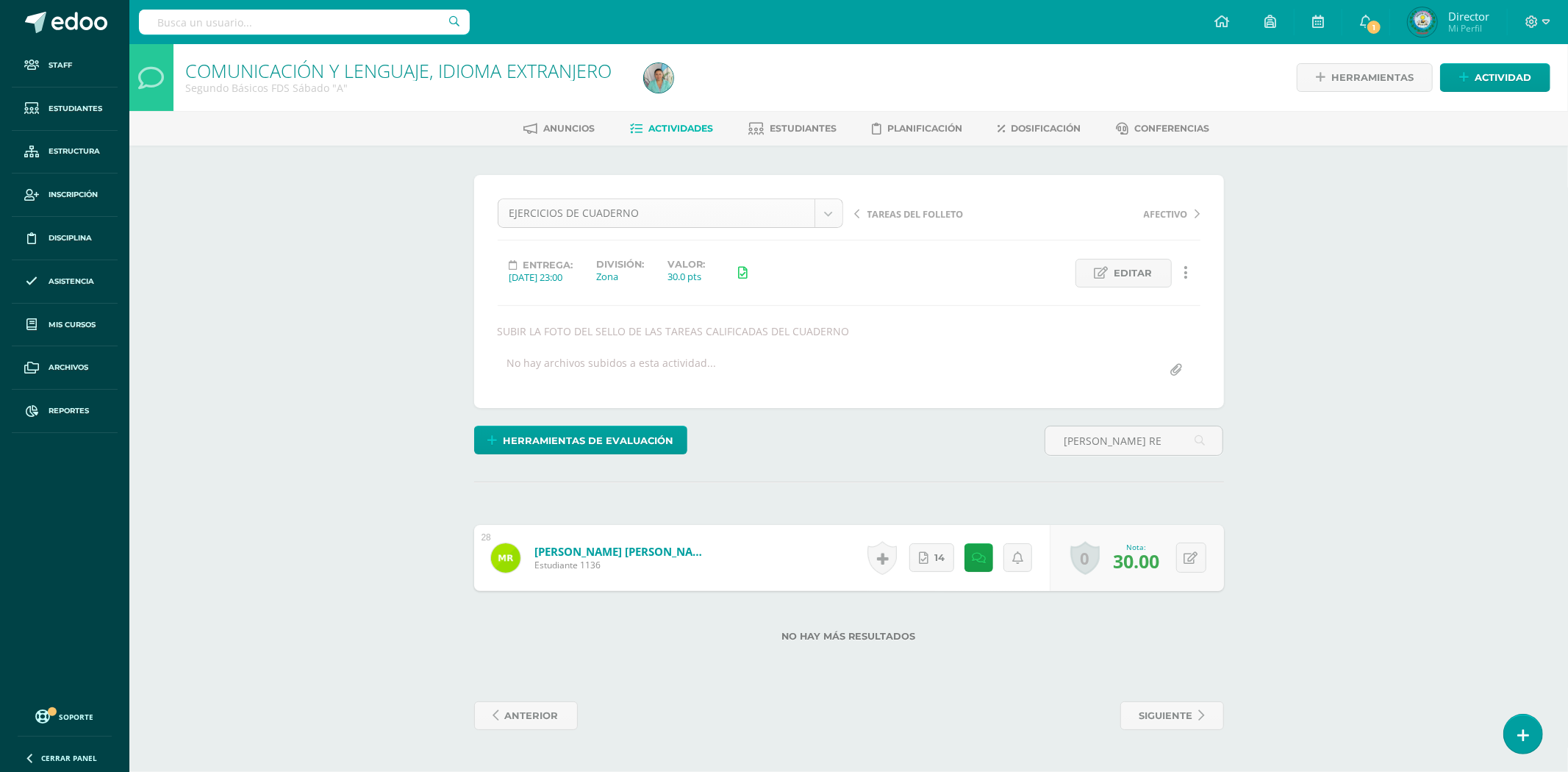
click at [826, 207] on body "Staff Estudiantes Estructura Inscripción Disciplina Asistencia Mis cursos Archi…" at bounding box center [784, 380] width 1568 height 760
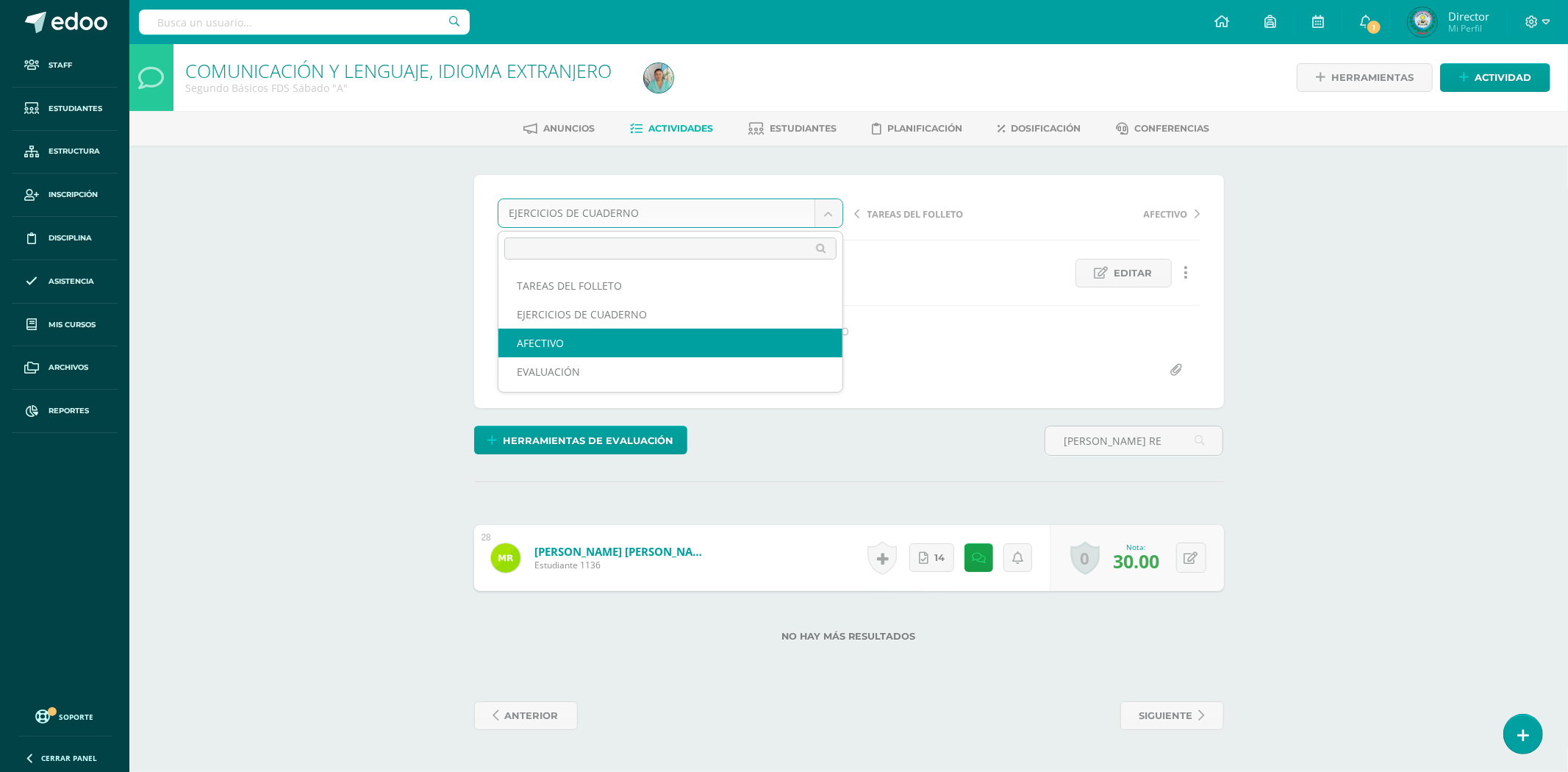
select select "/dashboard/teacher/grade-activity/80178/"
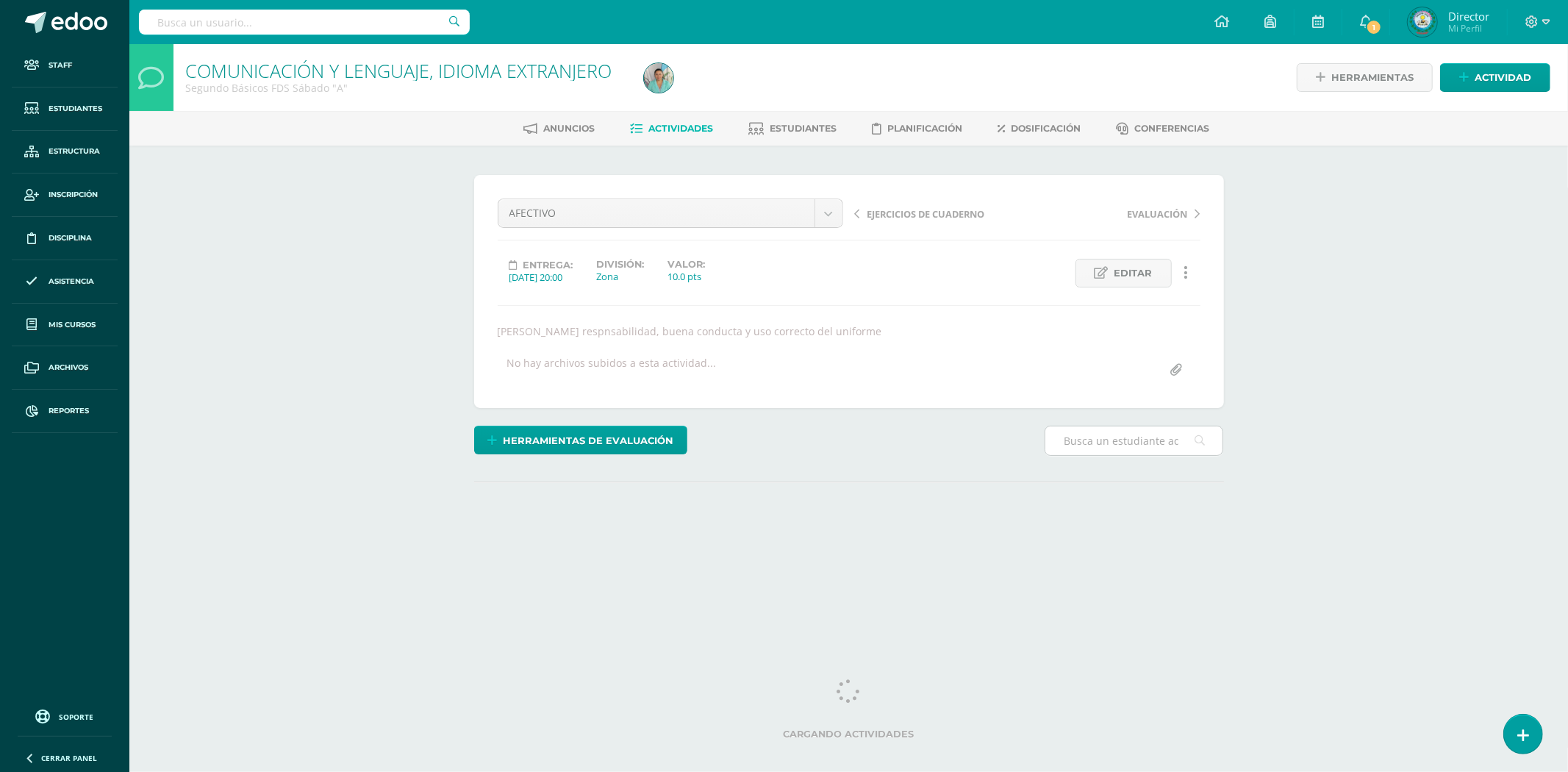
click at [1141, 437] on input "text" at bounding box center [1135, 440] width 178 height 29
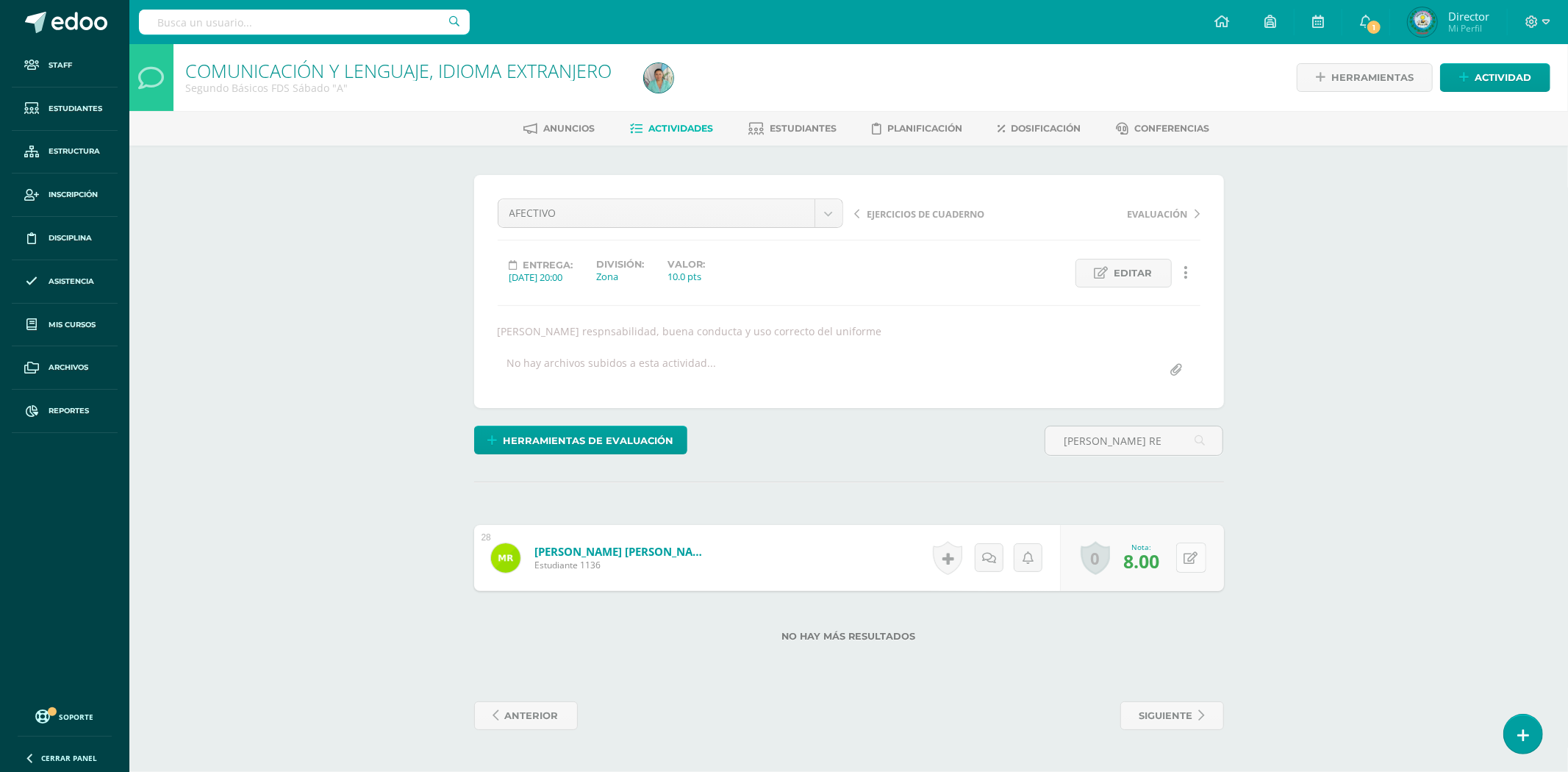
type input "RAMOS RE"
click at [1184, 562] on div "0 Logros Logros obtenidos Aún no hay logros agregados Nota: 8.00" at bounding box center [1150, 558] width 169 height 68
click at [1200, 556] on icon at bounding box center [1201, 558] width 15 height 13
type input "10"
click at [640, 550] on link "Ramos Revolorio, María Alejandra" at bounding box center [616, 552] width 182 height 16
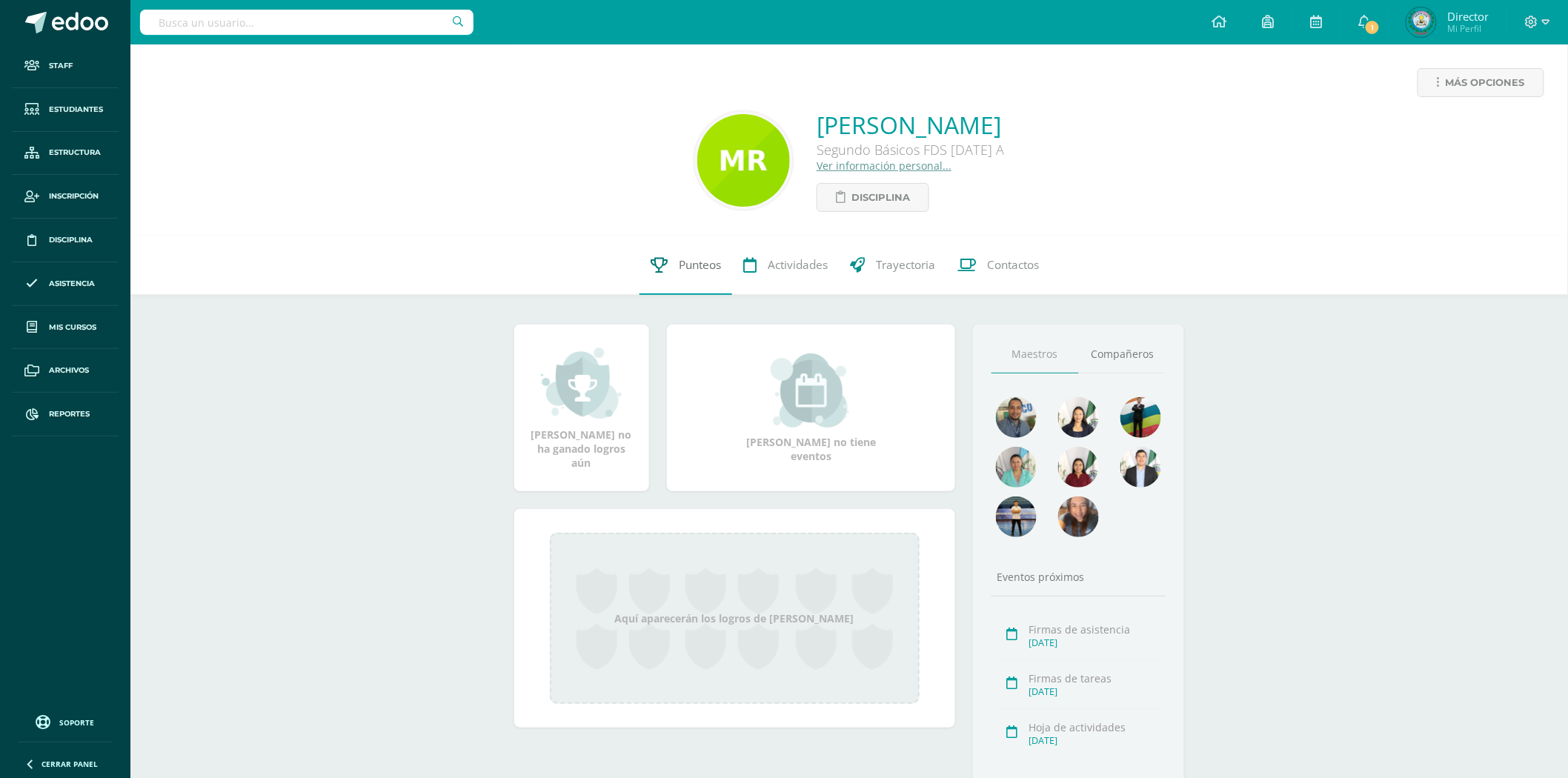
click at [670, 271] on link "Punteos" at bounding box center [685, 266] width 92 height 60
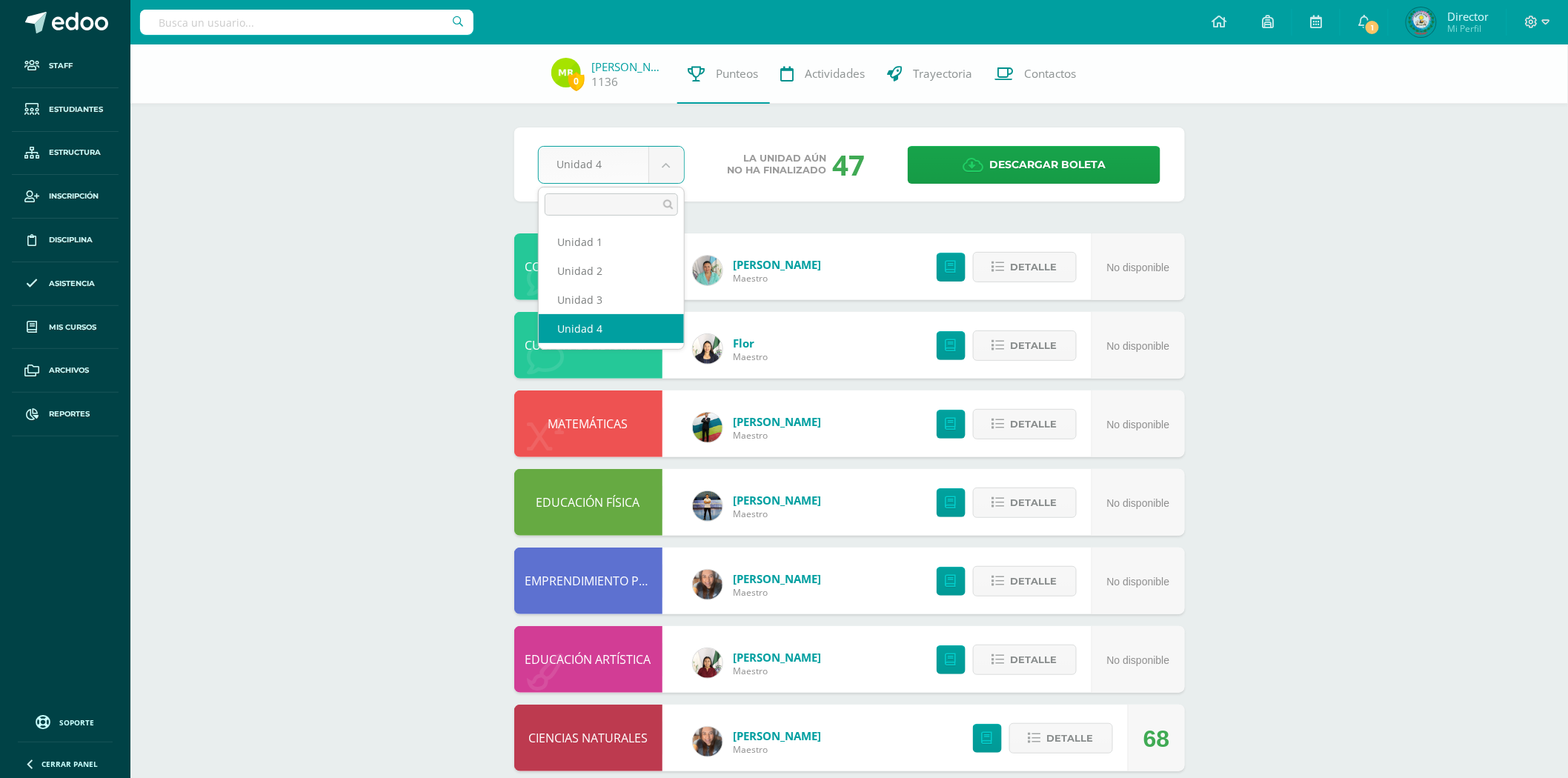
click at [667, 164] on body "Staff Estudiantes Estructura Inscripción Disciplina Asistencia Mis cursos Archi…" at bounding box center [784, 518] width 1568 height 1037
select select "Unidad 2"
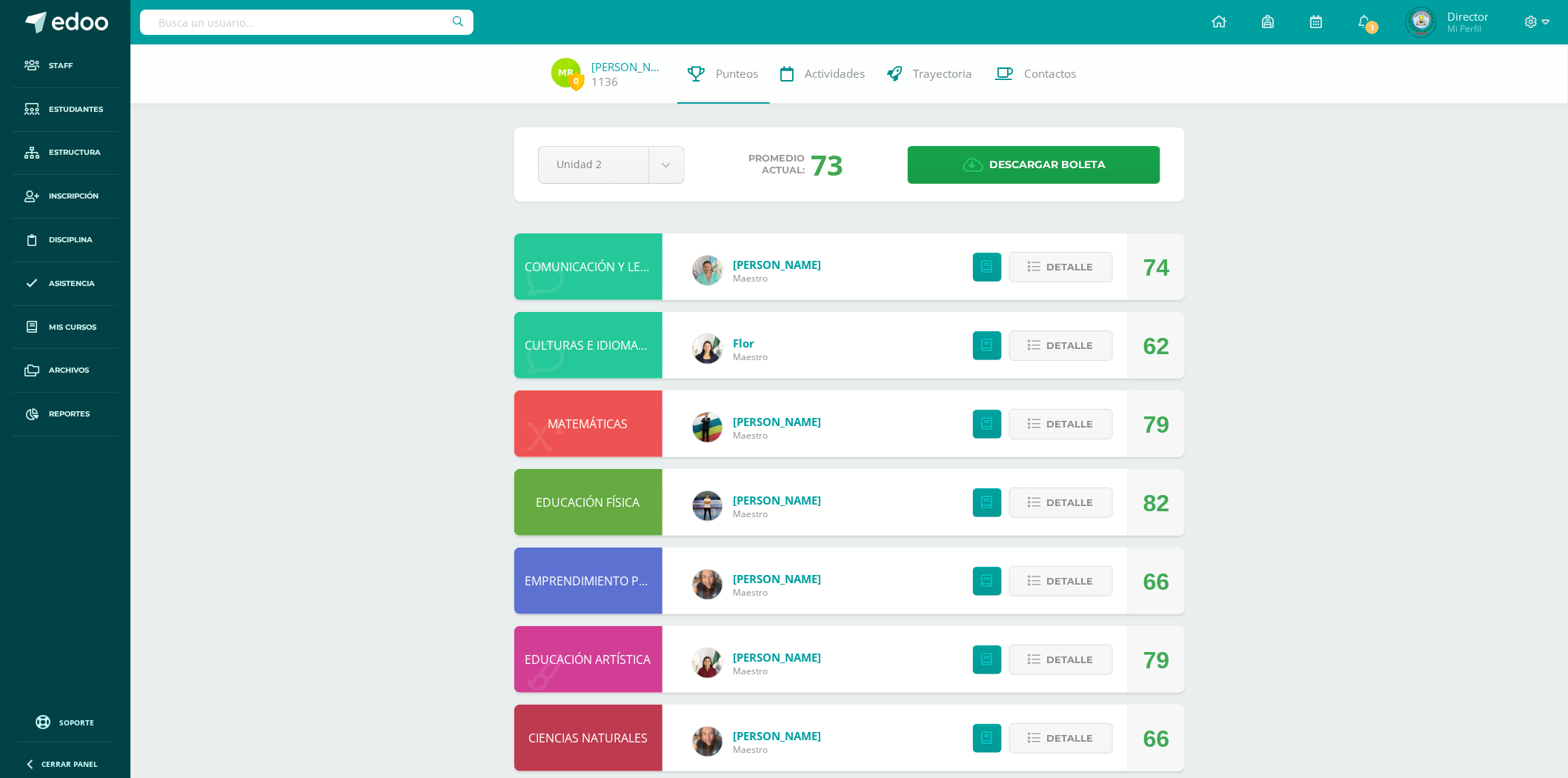
click at [626, 263] on link "COMUNICACIÓN Y LENGUAJE, IDIOMA EXTRANJERO" at bounding box center [664, 267] width 279 height 16
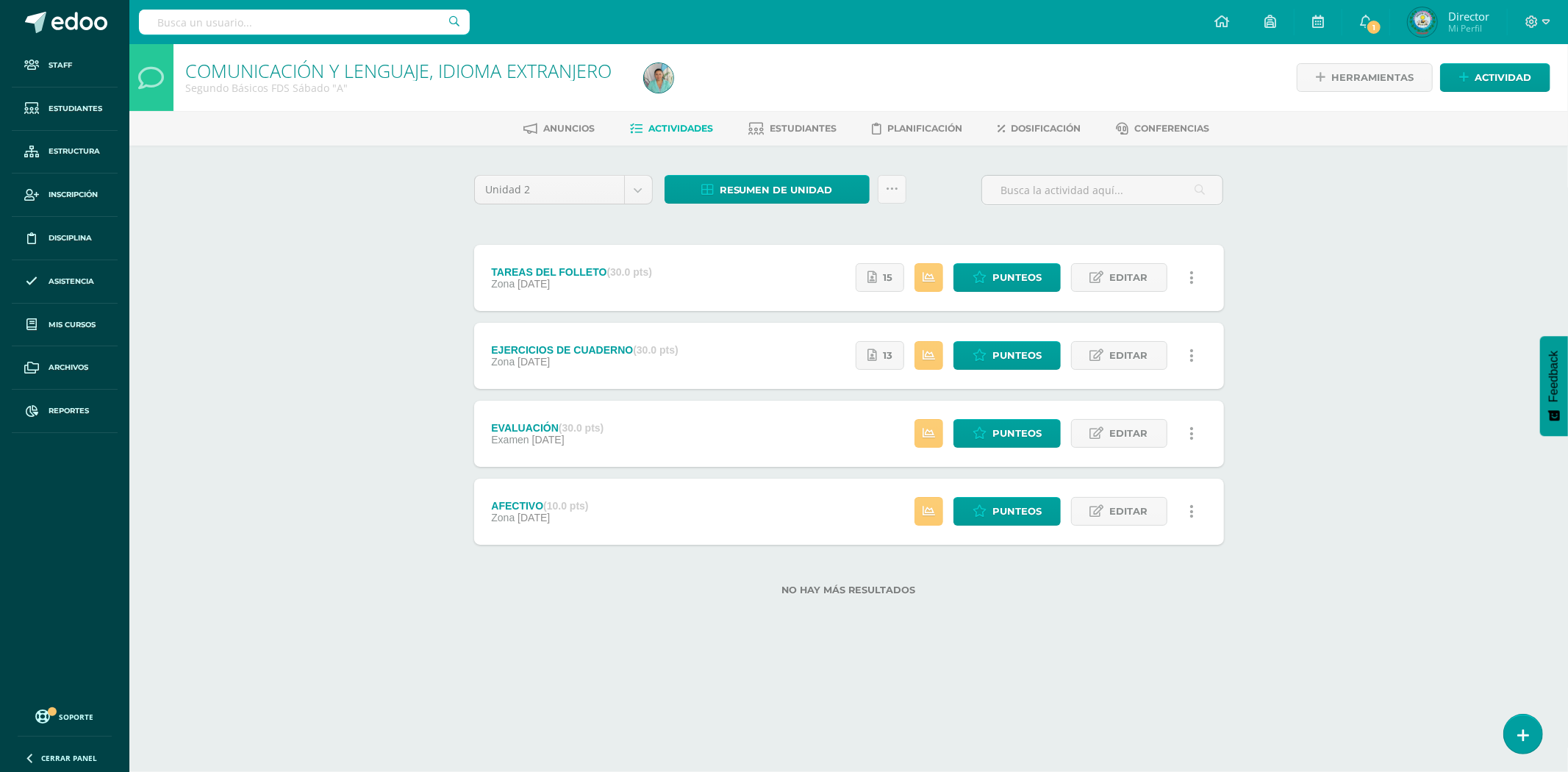
click at [562, 425] on strong "(30.0 pts)" at bounding box center [580, 428] width 44 height 12
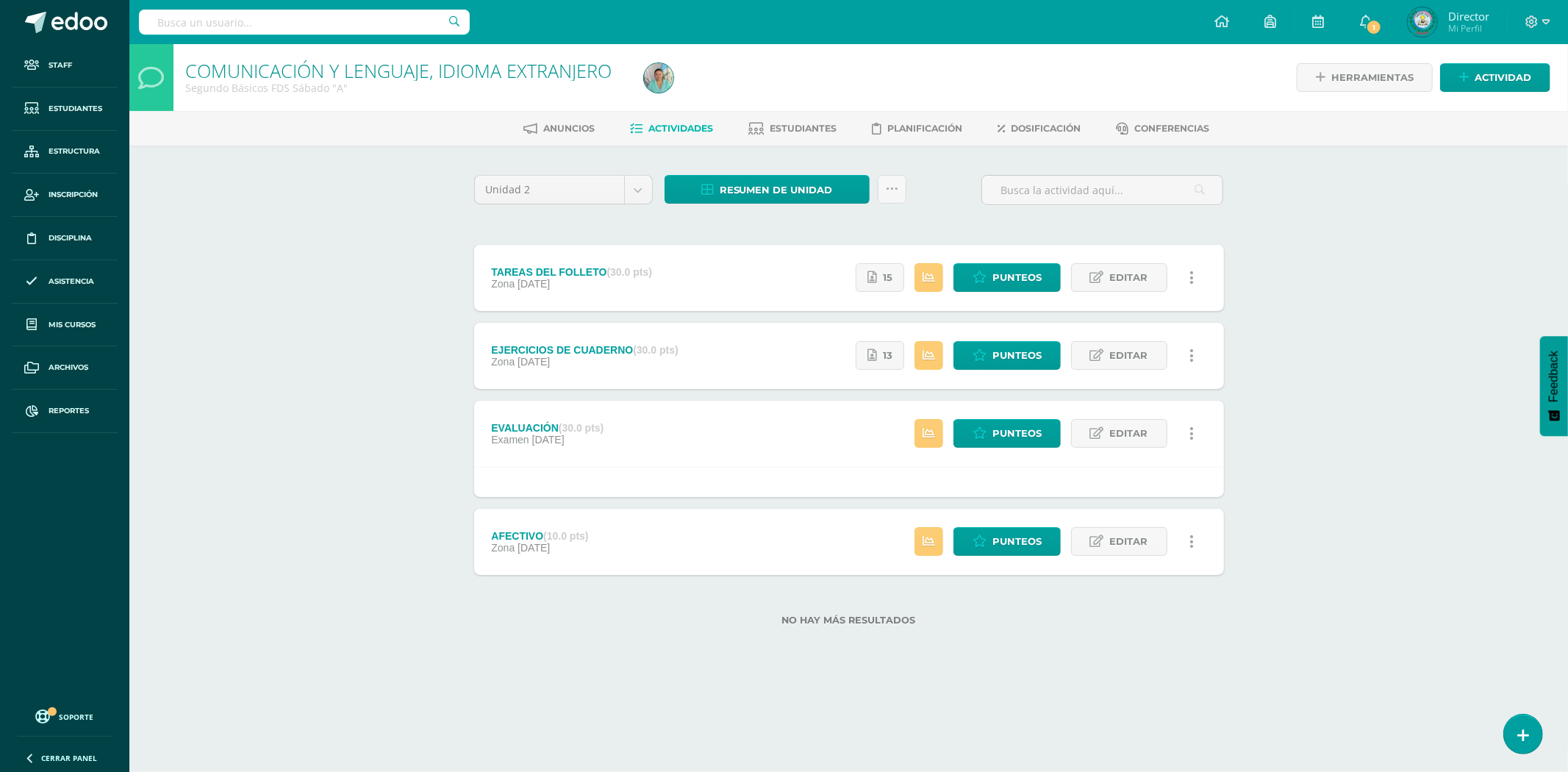
click at [596, 272] on div "TAREAS DEL FOLLETO (30.0 pts)" at bounding box center [571, 272] width 161 height 12
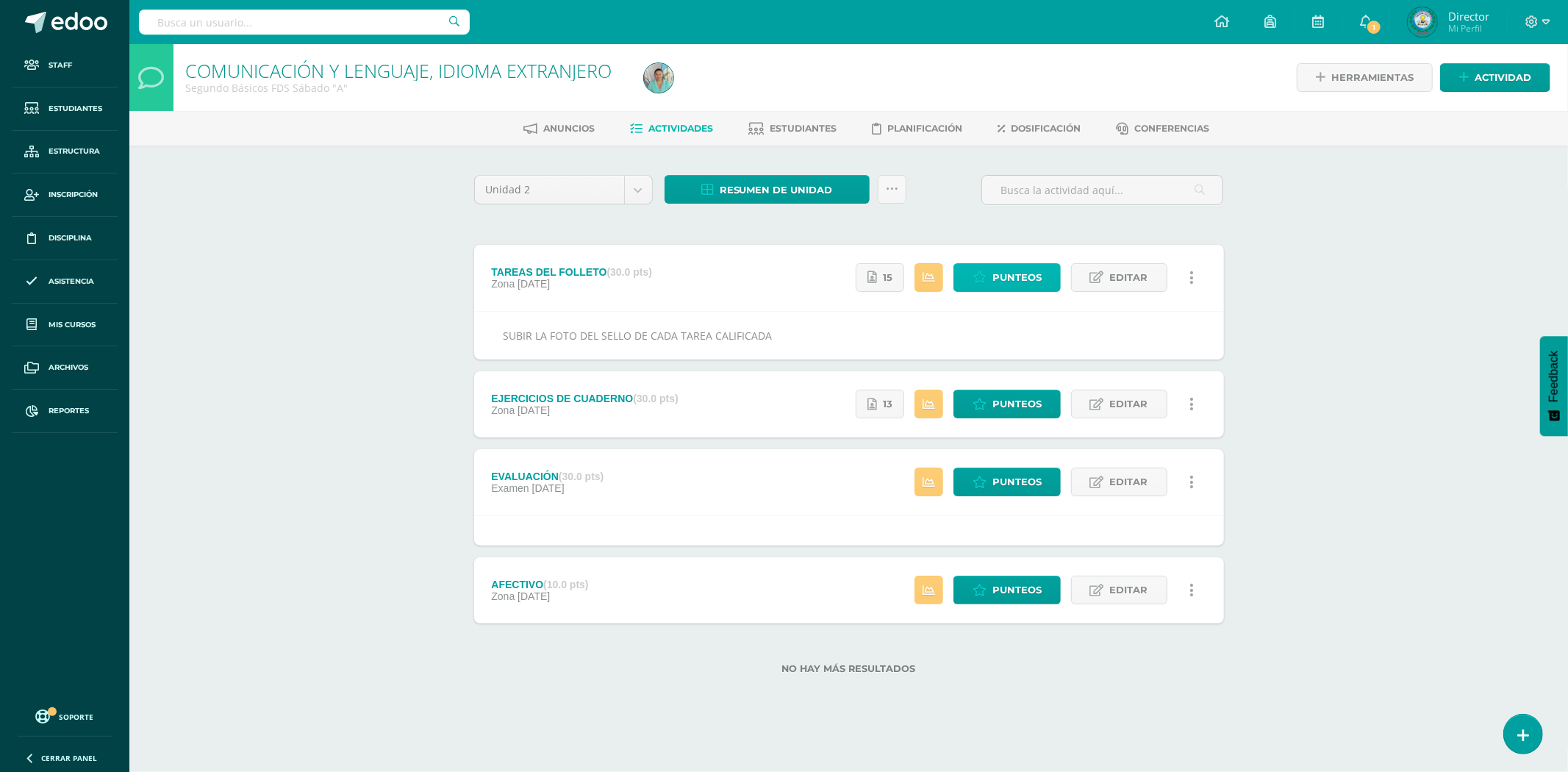
click at [1001, 276] on span "Punteos" at bounding box center [1017, 277] width 49 height 28
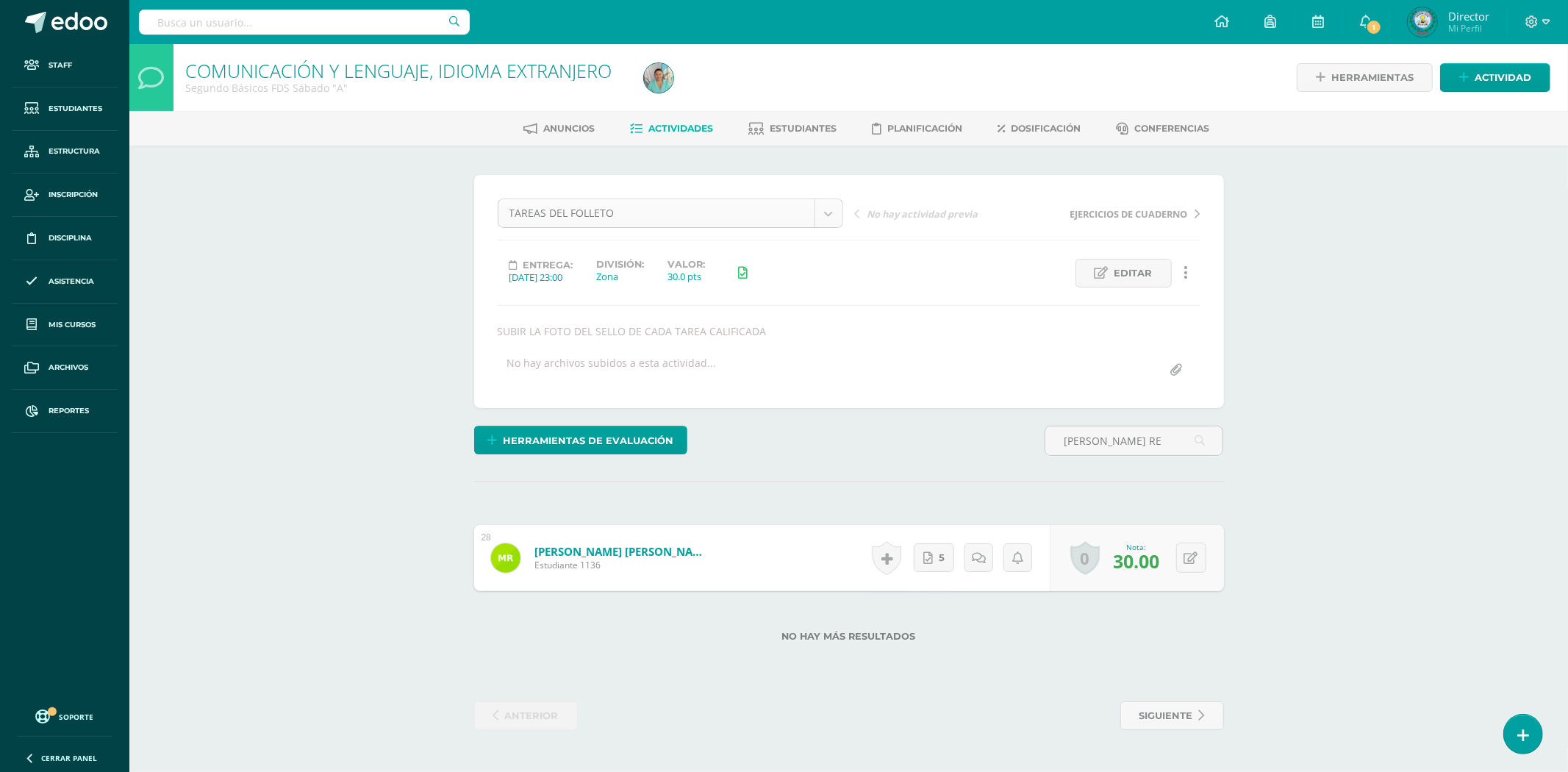
type input "RAMOS RE"
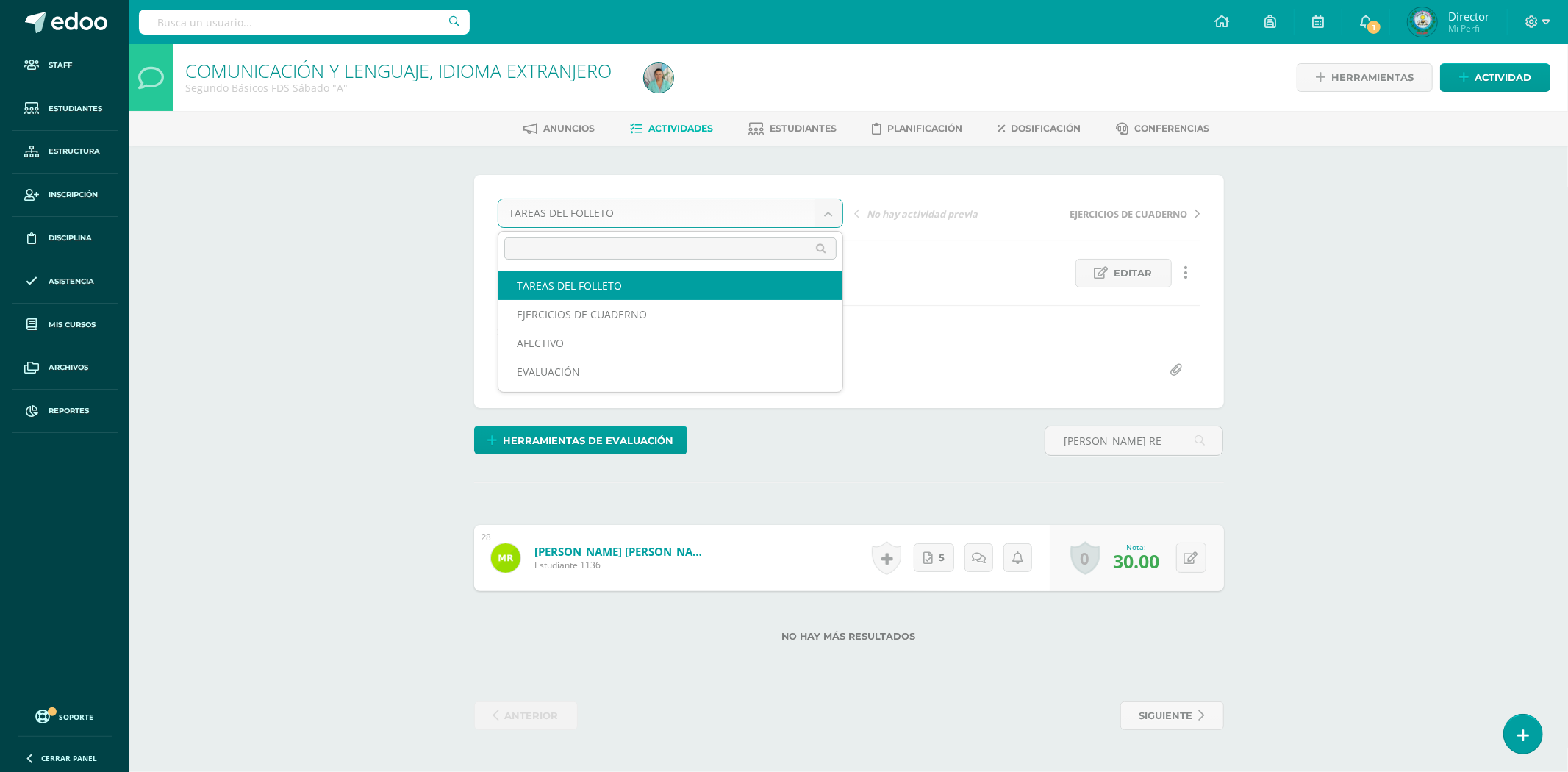
click at [821, 210] on body "Staff Estudiantes Estructura Inscripción Disciplina Asistencia Mis cursos Archi…" at bounding box center [784, 380] width 1568 height 760
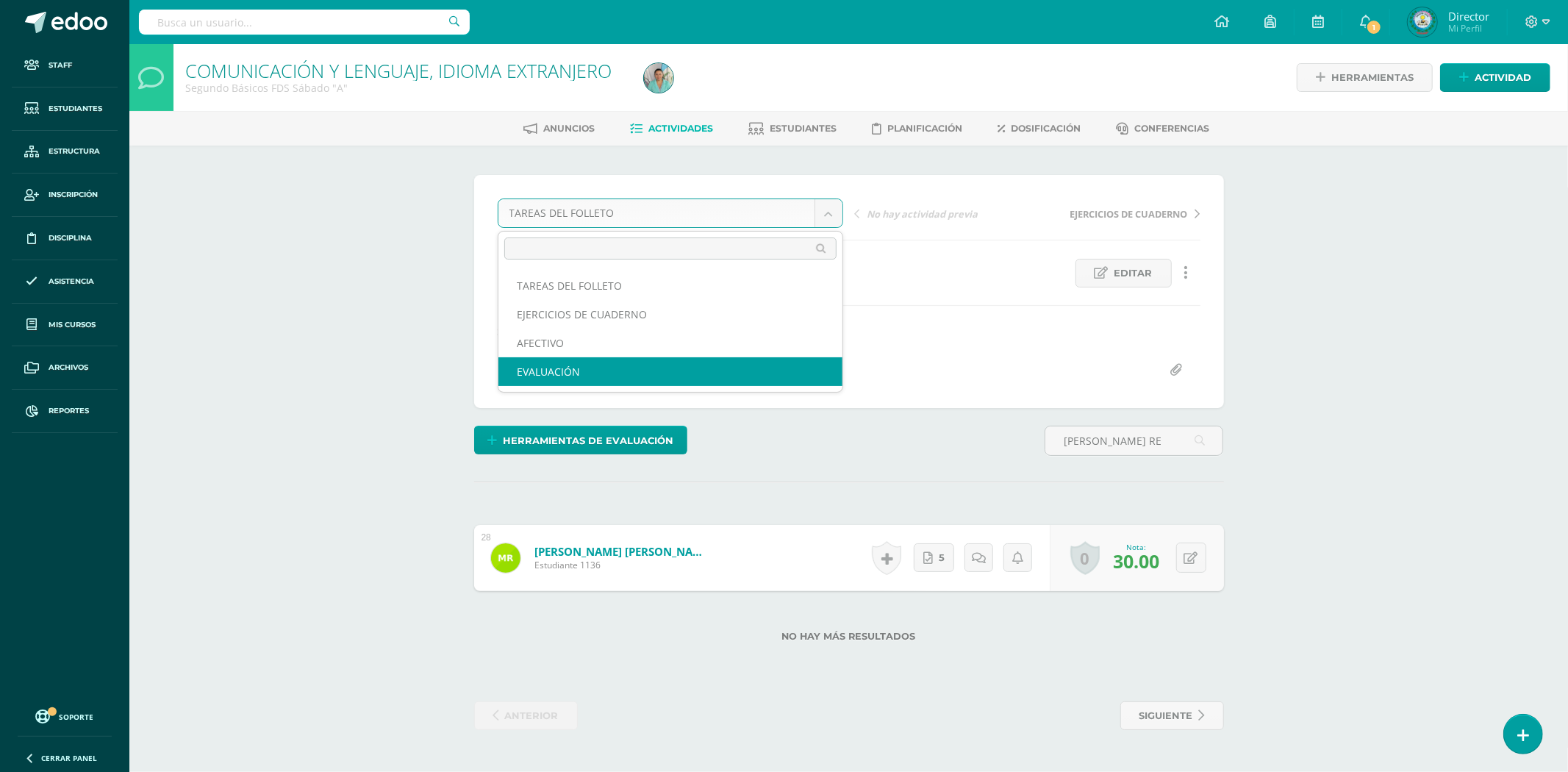
select select "/dashboard/teacher/grade-activity/80176/"
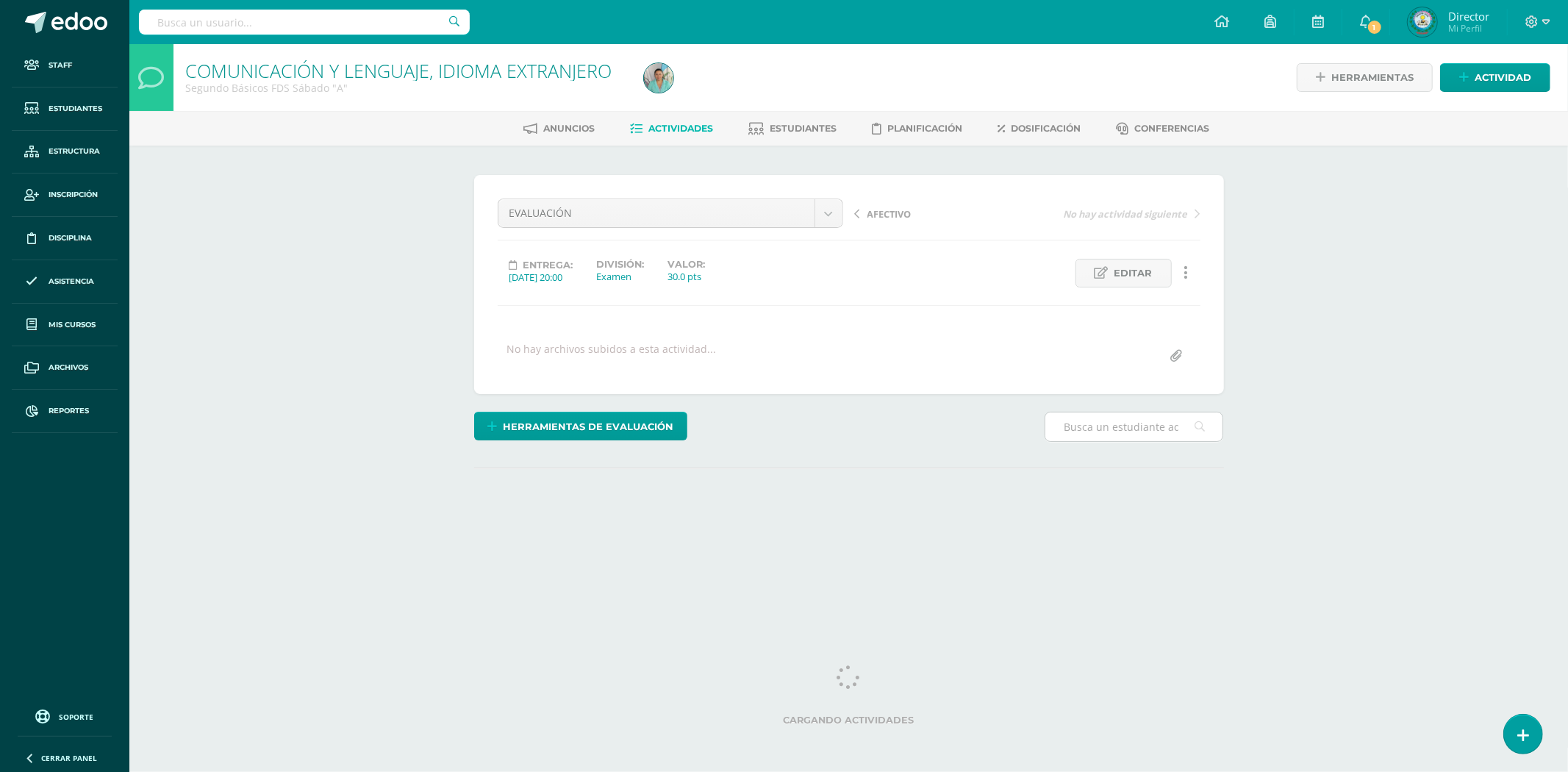
type input "A"
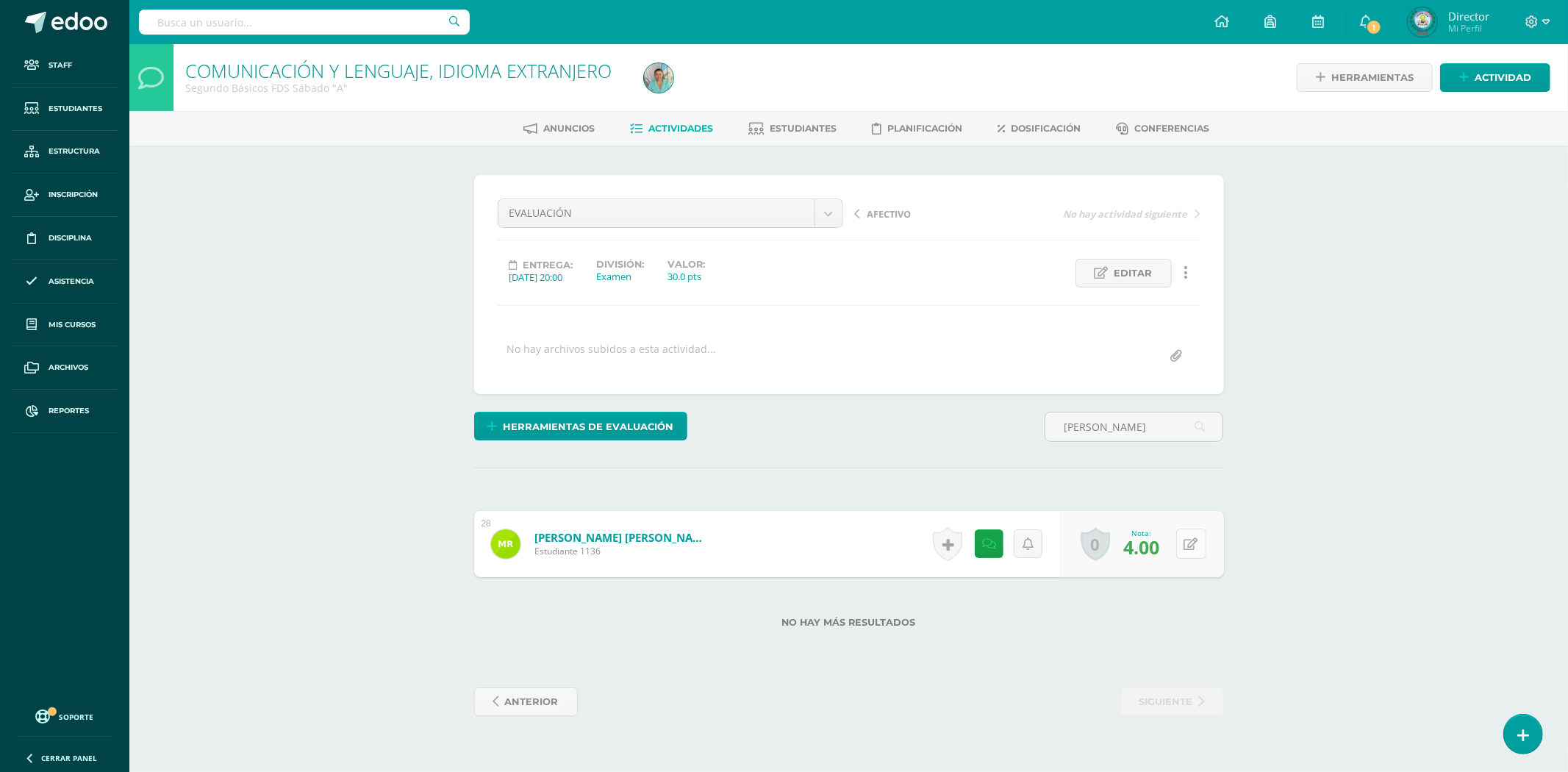
type input "[PERSON_NAME]"
click at [1195, 549] on icon at bounding box center [1201, 544] width 15 height 13
type input "10"
click at [622, 537] on link "[PERSON_NAME] [PERSON_NAME]" at bounding box center [623, 537] width 177 height 15
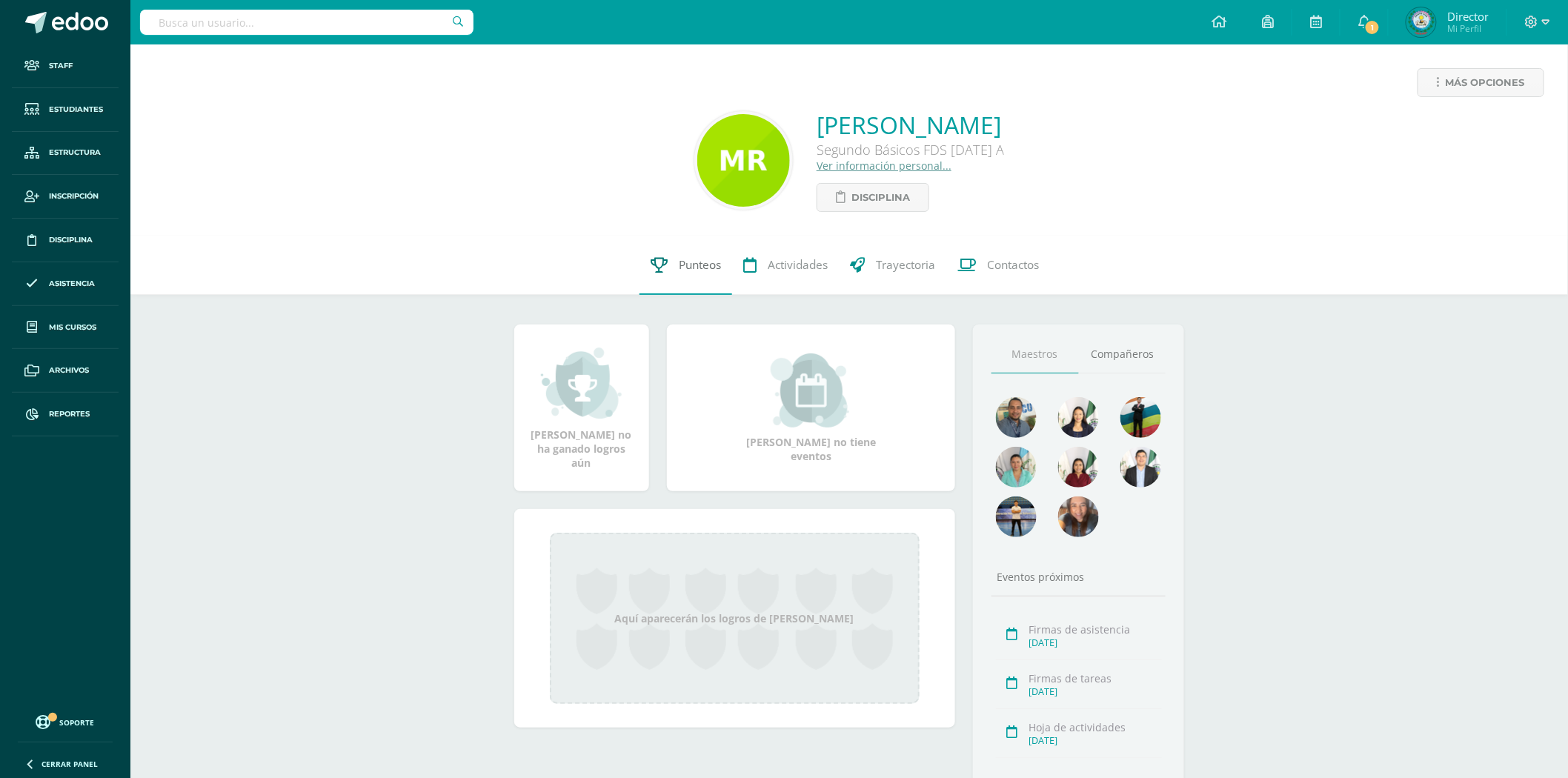
click at [702, 269] on span "Punteos" at bounding box center [700, 266] width 42 height 16
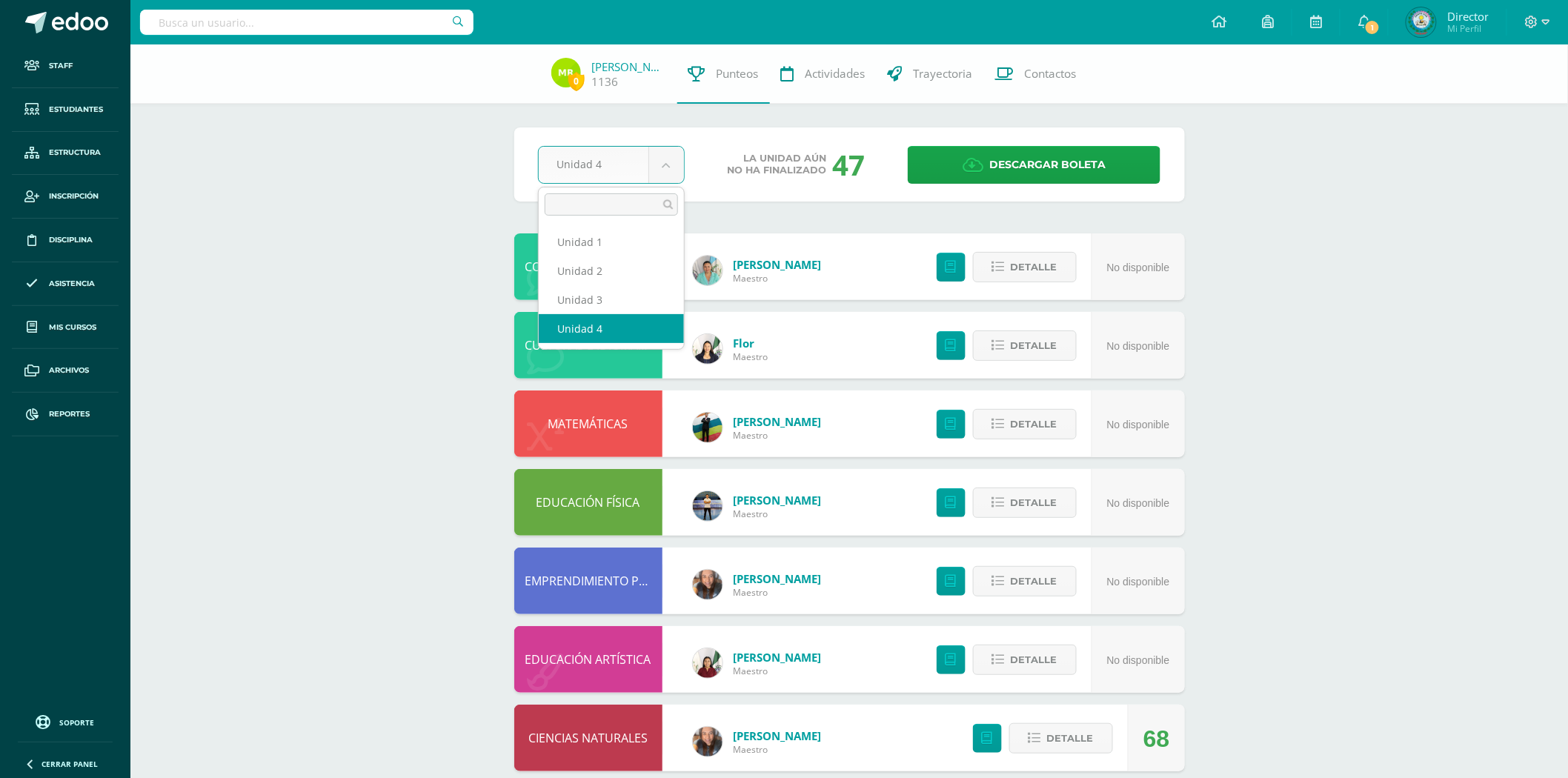
click at [665, 170] on body "Staff Estudiantes Estructura Inscripción Disciplina Asistencia Mis cursos Archi…" at bounding box center [784, 518] width 1568 height 1037
select select "Unidad 2"
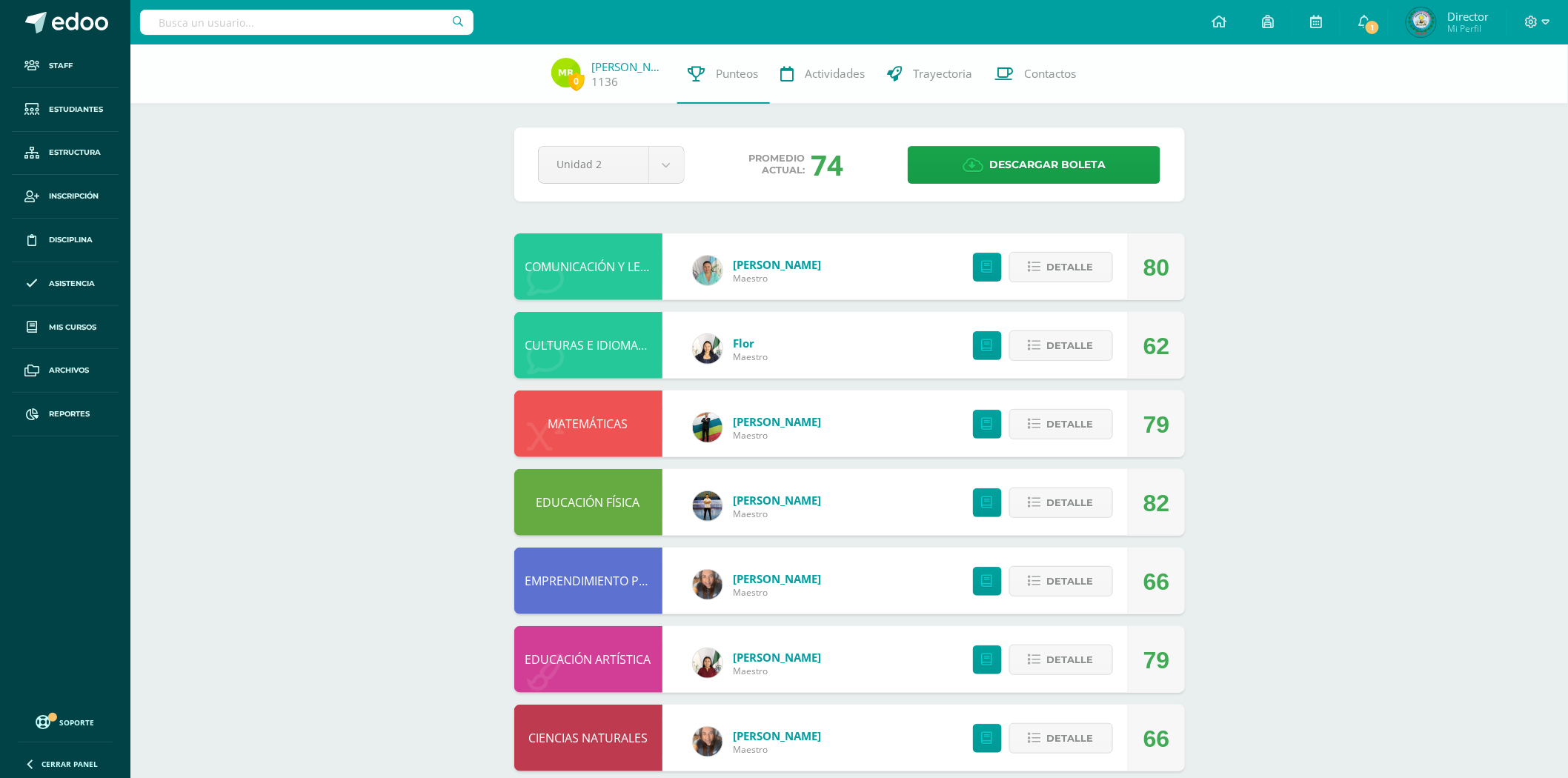
click at [329, 20] on input "text" at bounding box center [306, 22] width 333 height 25
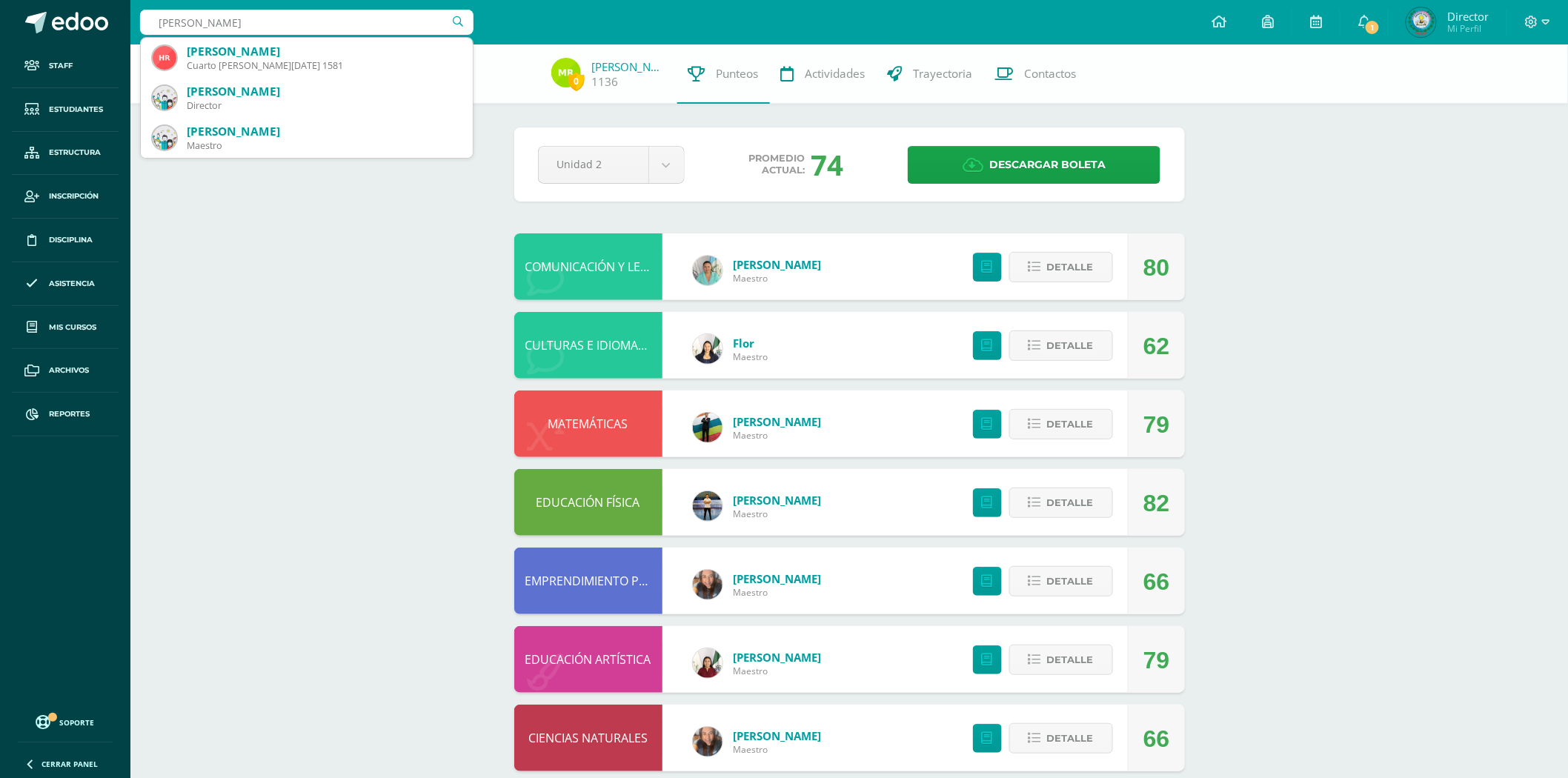
type input "HILMAR"
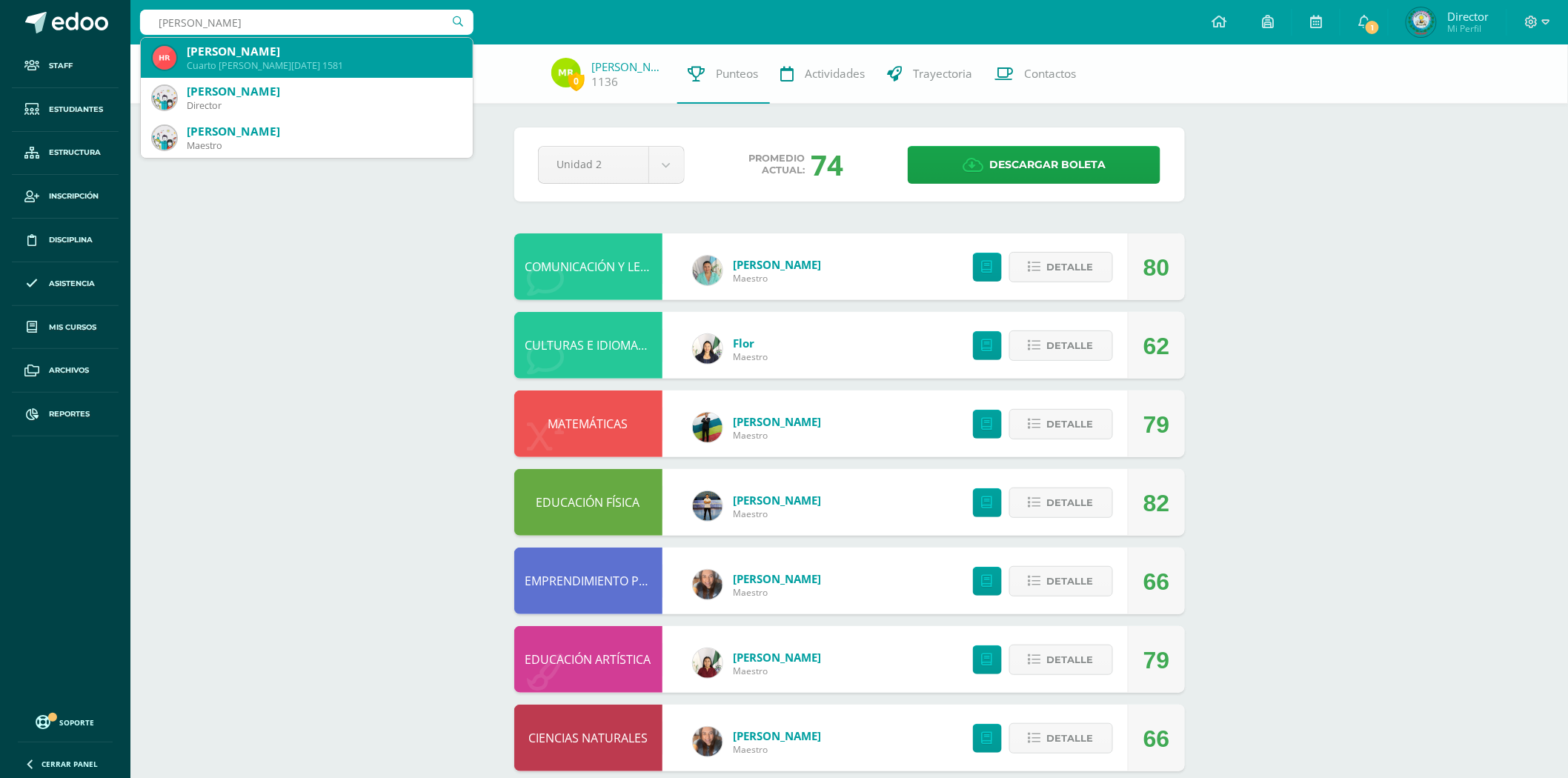
click at [353, 45] on div "Hilmar José Rodríguez Santos" at bounding box center [324, 52] width 274 height 16
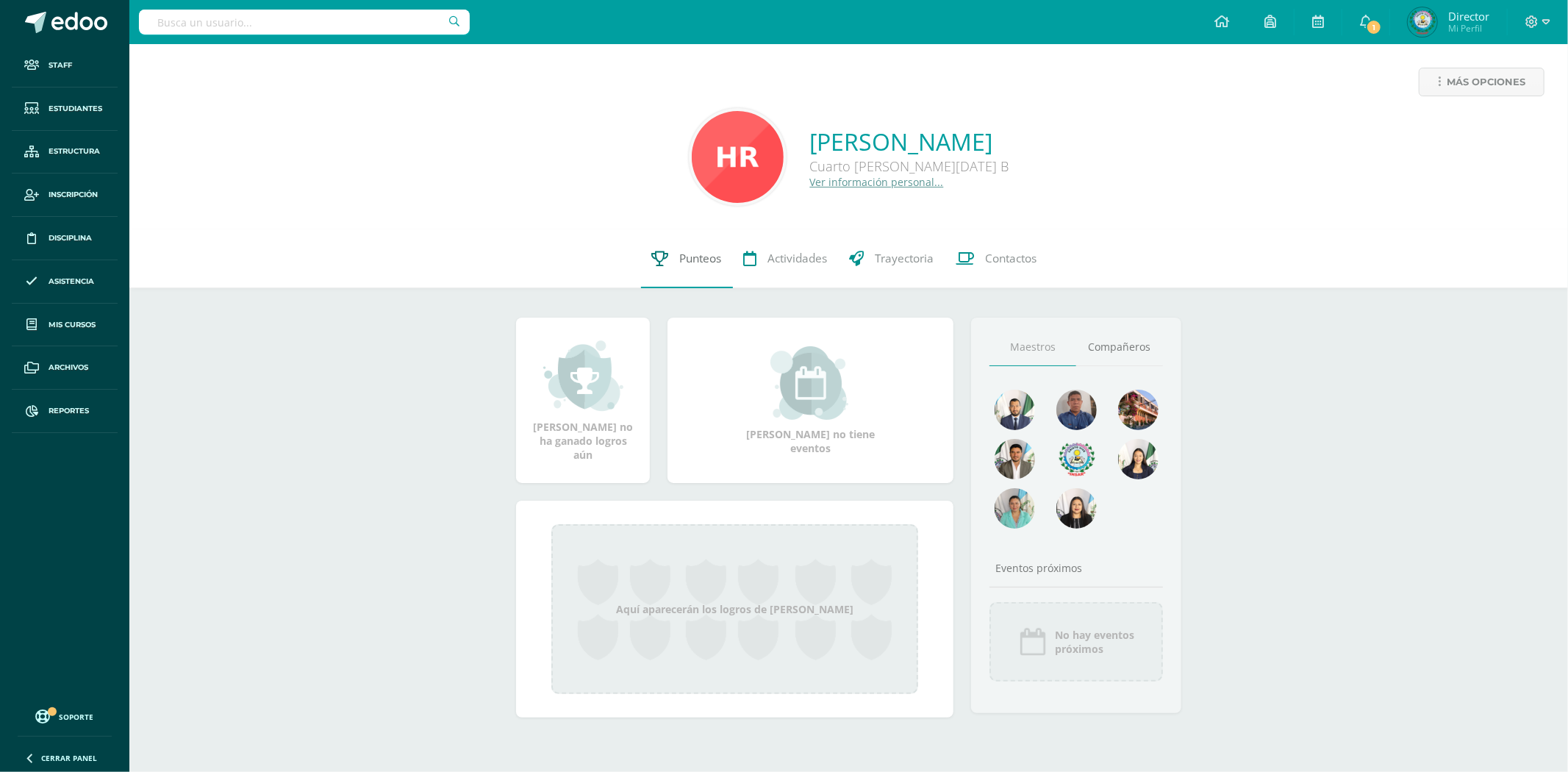
click at [711, 256] on span "Punteos" at bounding box center [701, 259] width 41 height 16
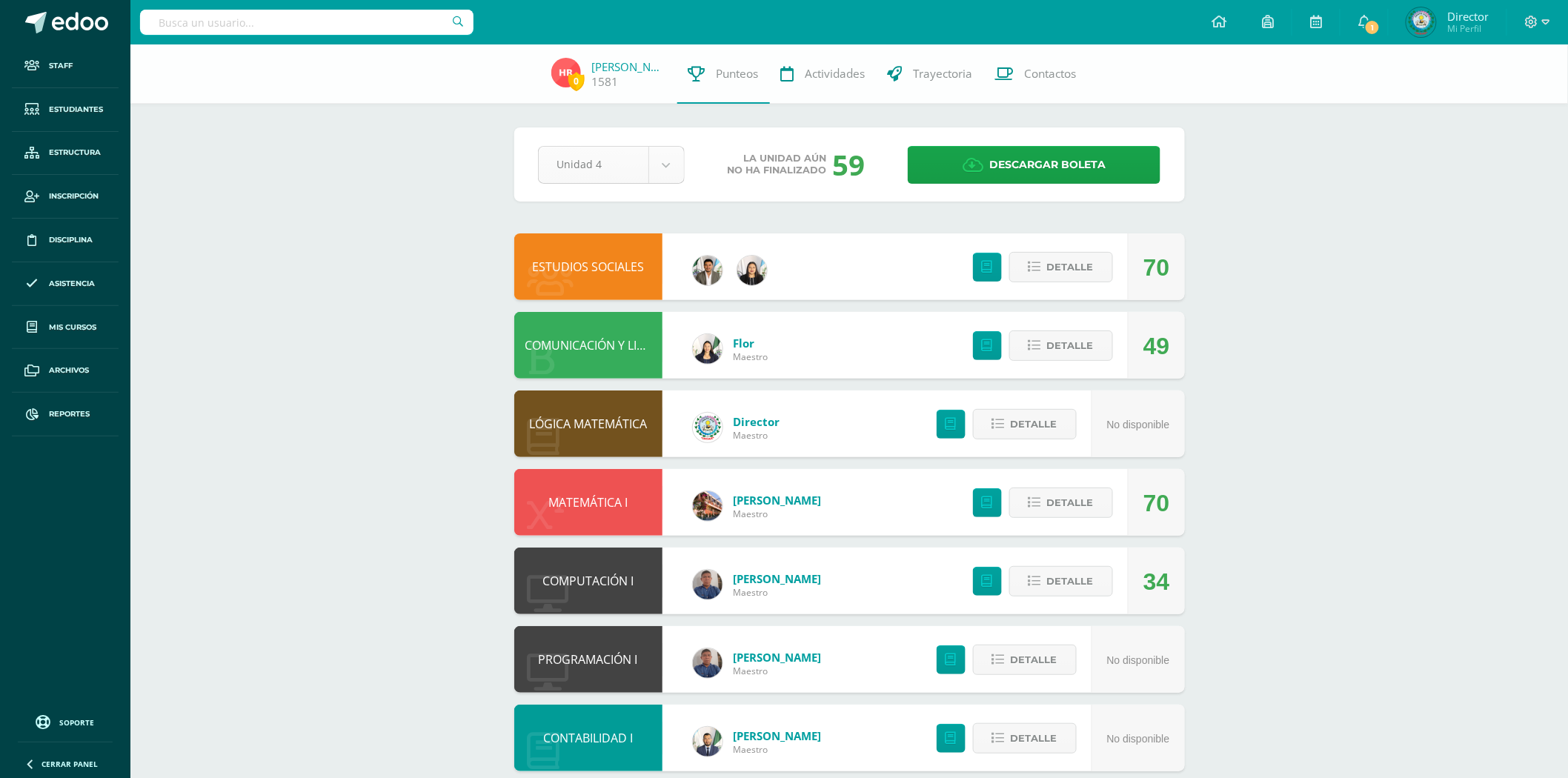
click at [649, 159] on body "Staff Estudiantes Estructura Inscripción Disciplina Asistencia Mis cursos Archi…" at bounding box center [784, 518] width 1568 height 1037
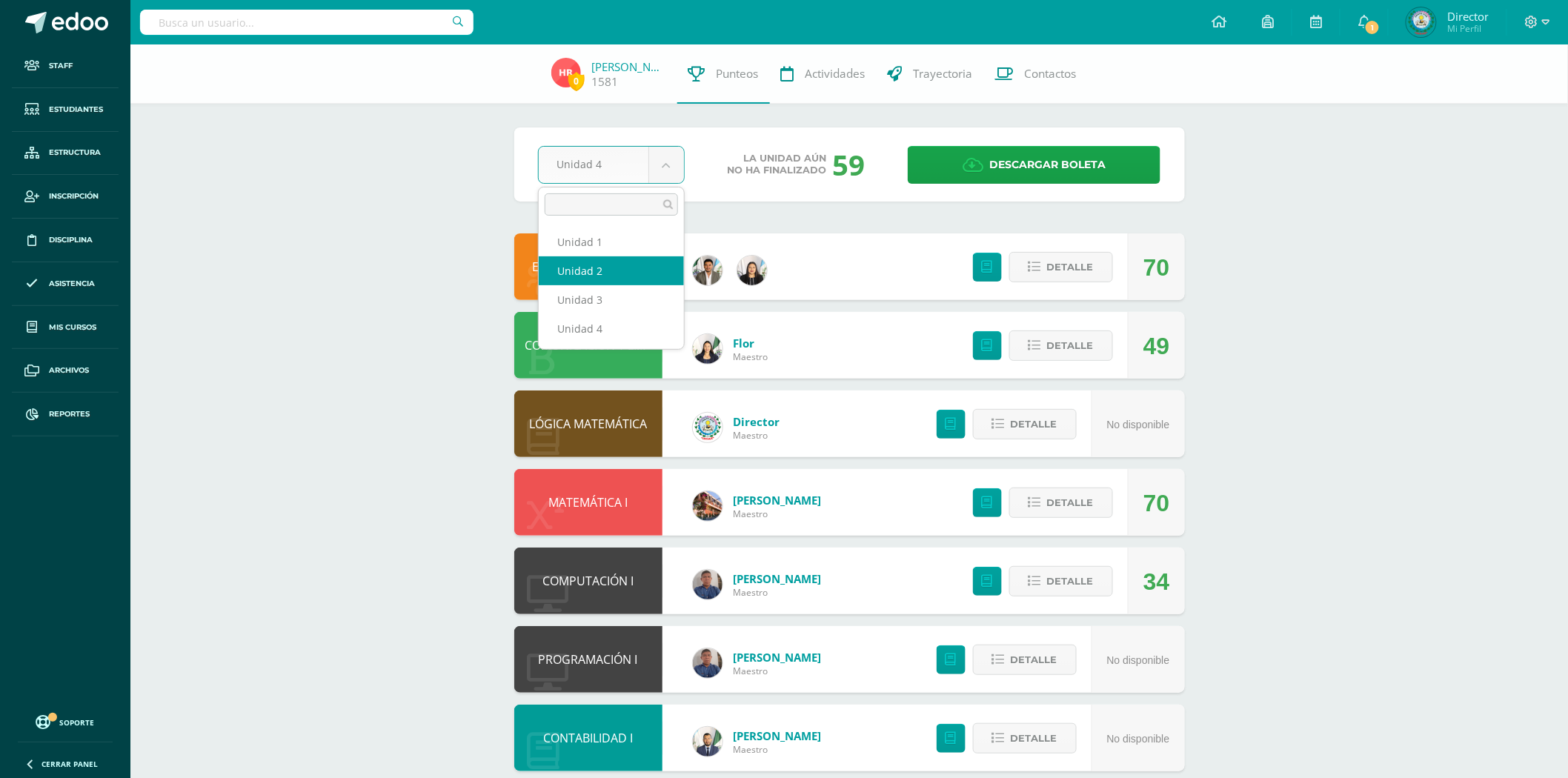
select select "Unidad 2"
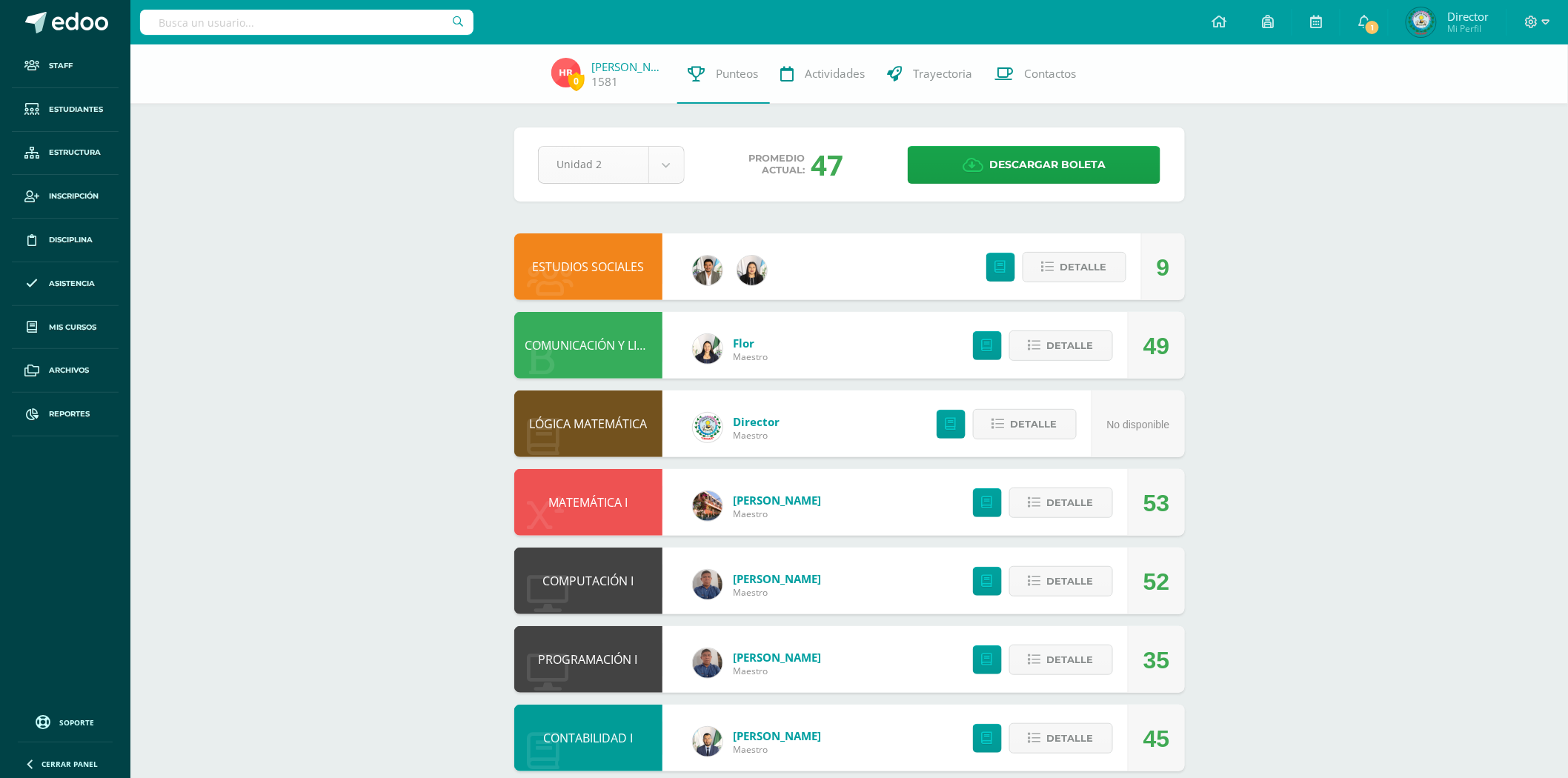
click at [675, 160] on body "Staff Estudiantes Estructura Inscripción Disciplina Asistencia Mis cursos Archi…" at bounding box center [784, 518] width 1568 height 1037
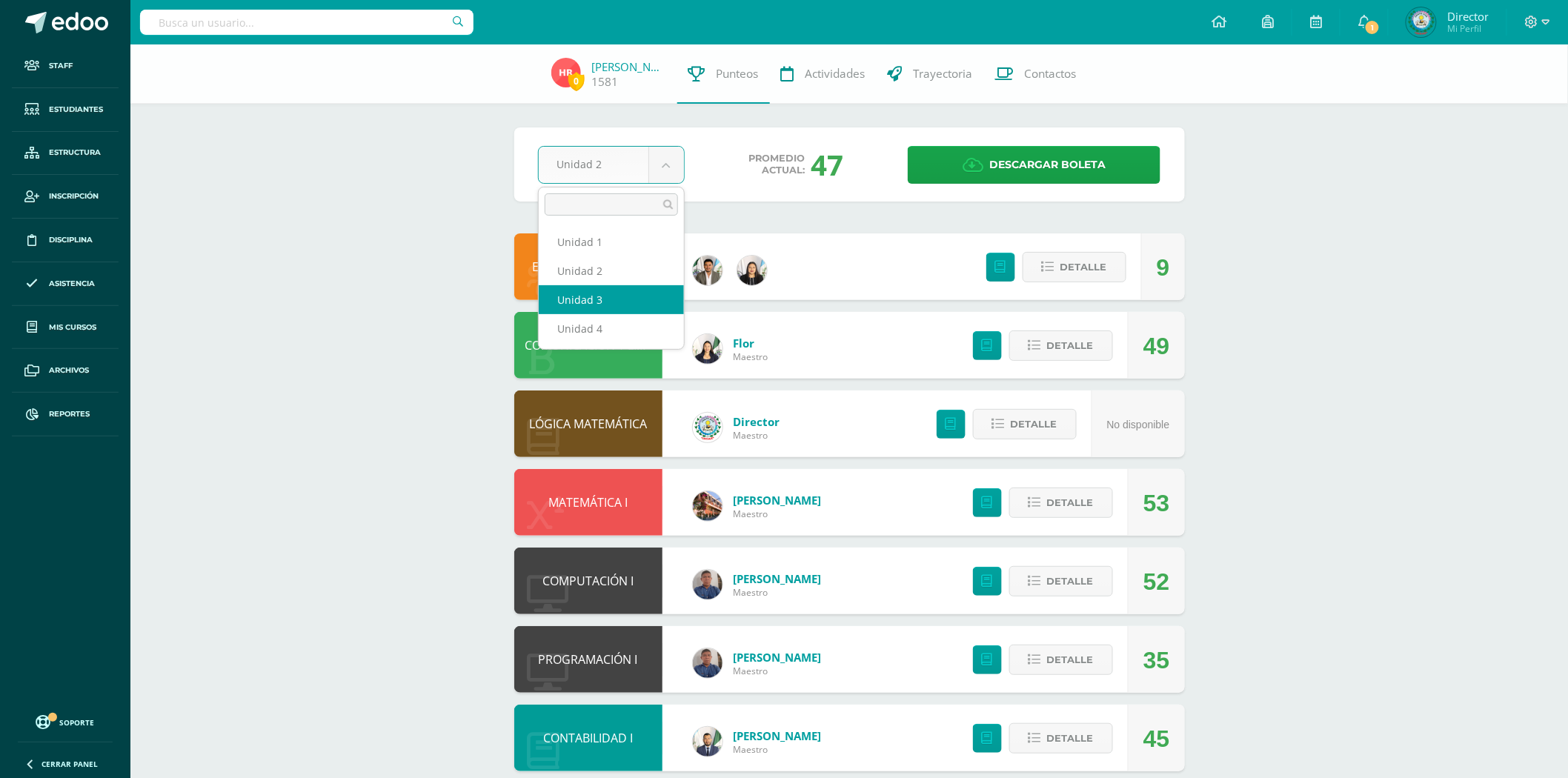
select select "Unidad 3"
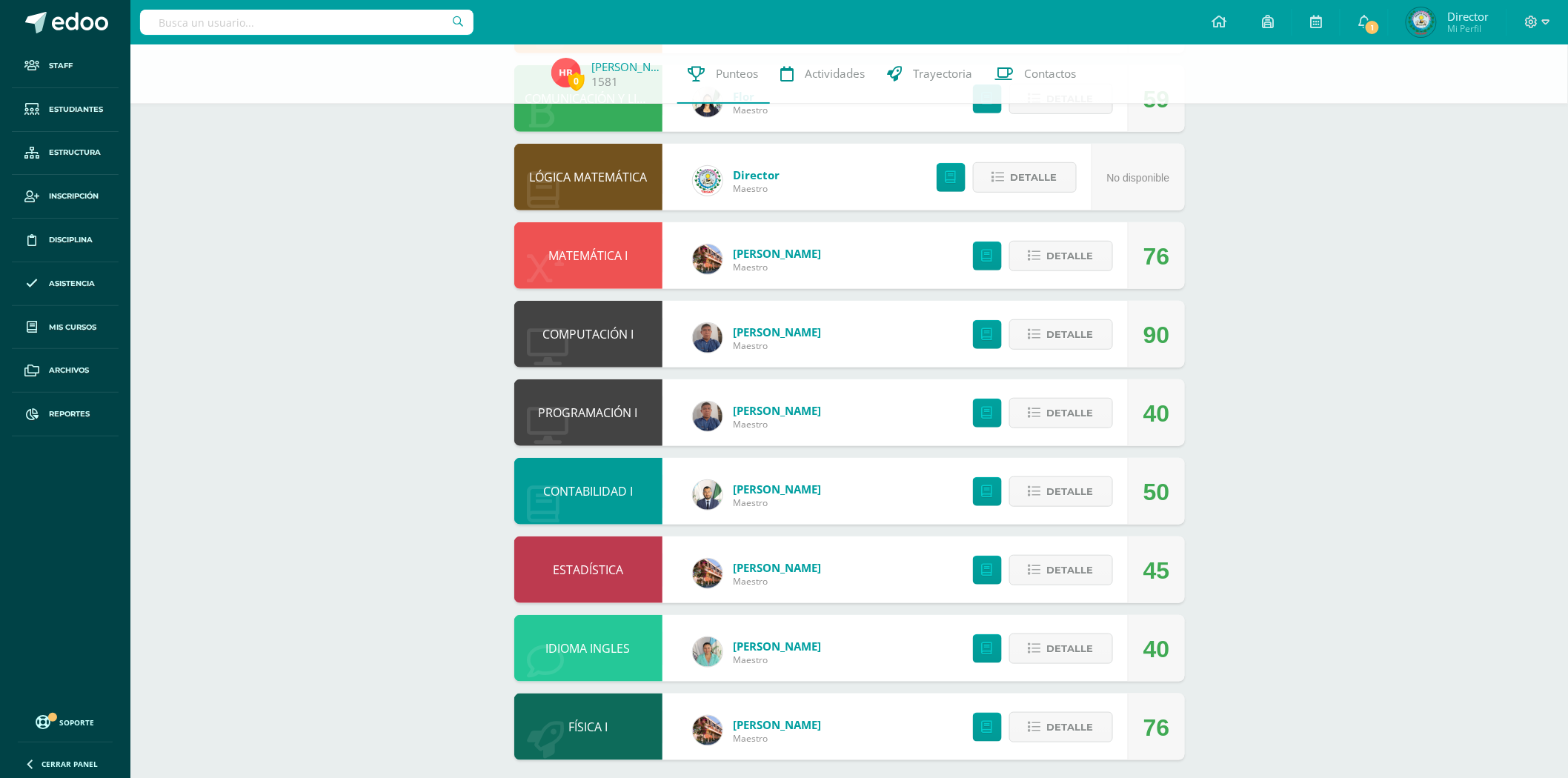
scroll to position [258, 0]
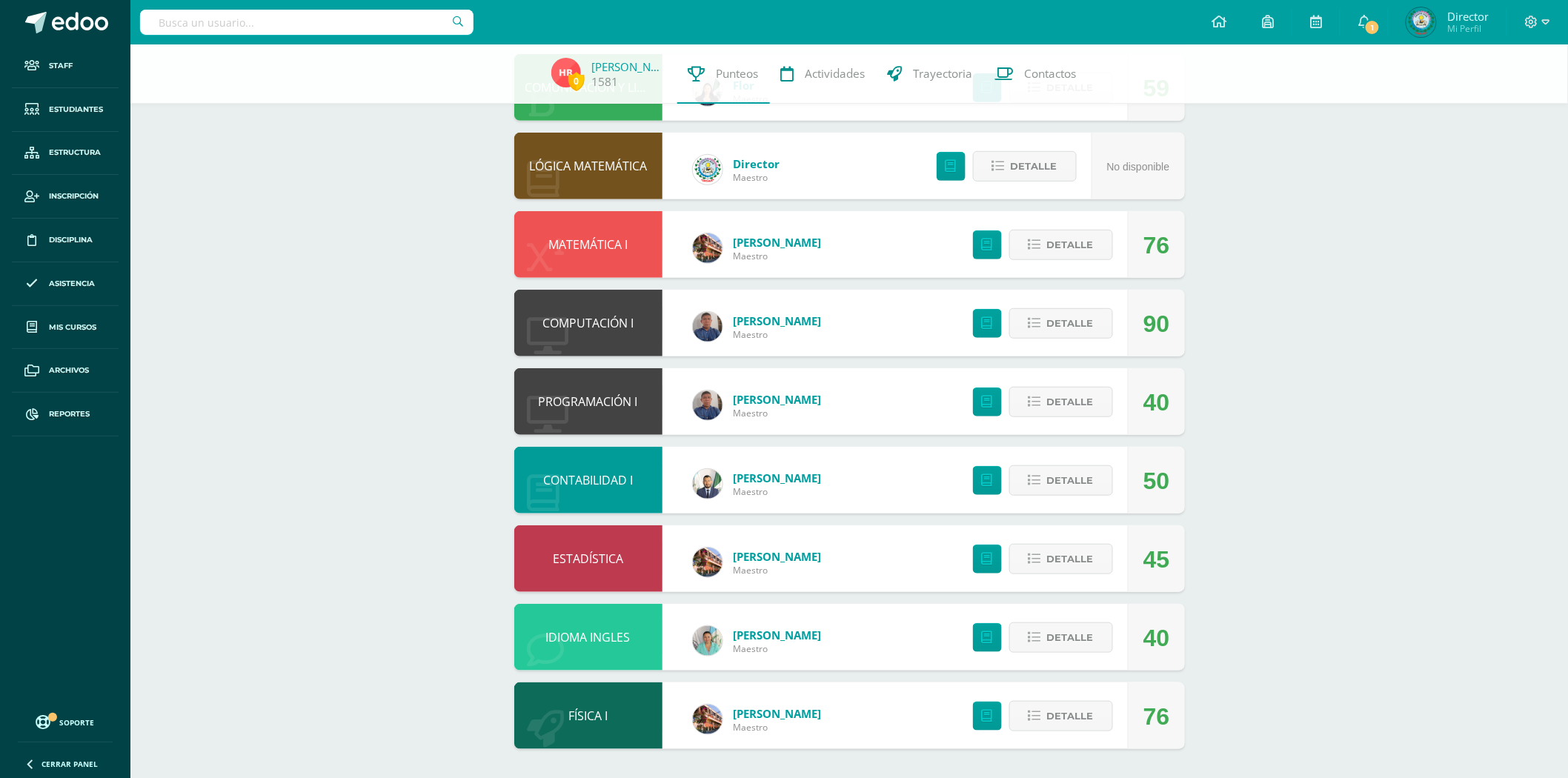
click at [586, 631] on link "IDIOMA INGLES" at bounding box center [588, 638] width 85 height 16
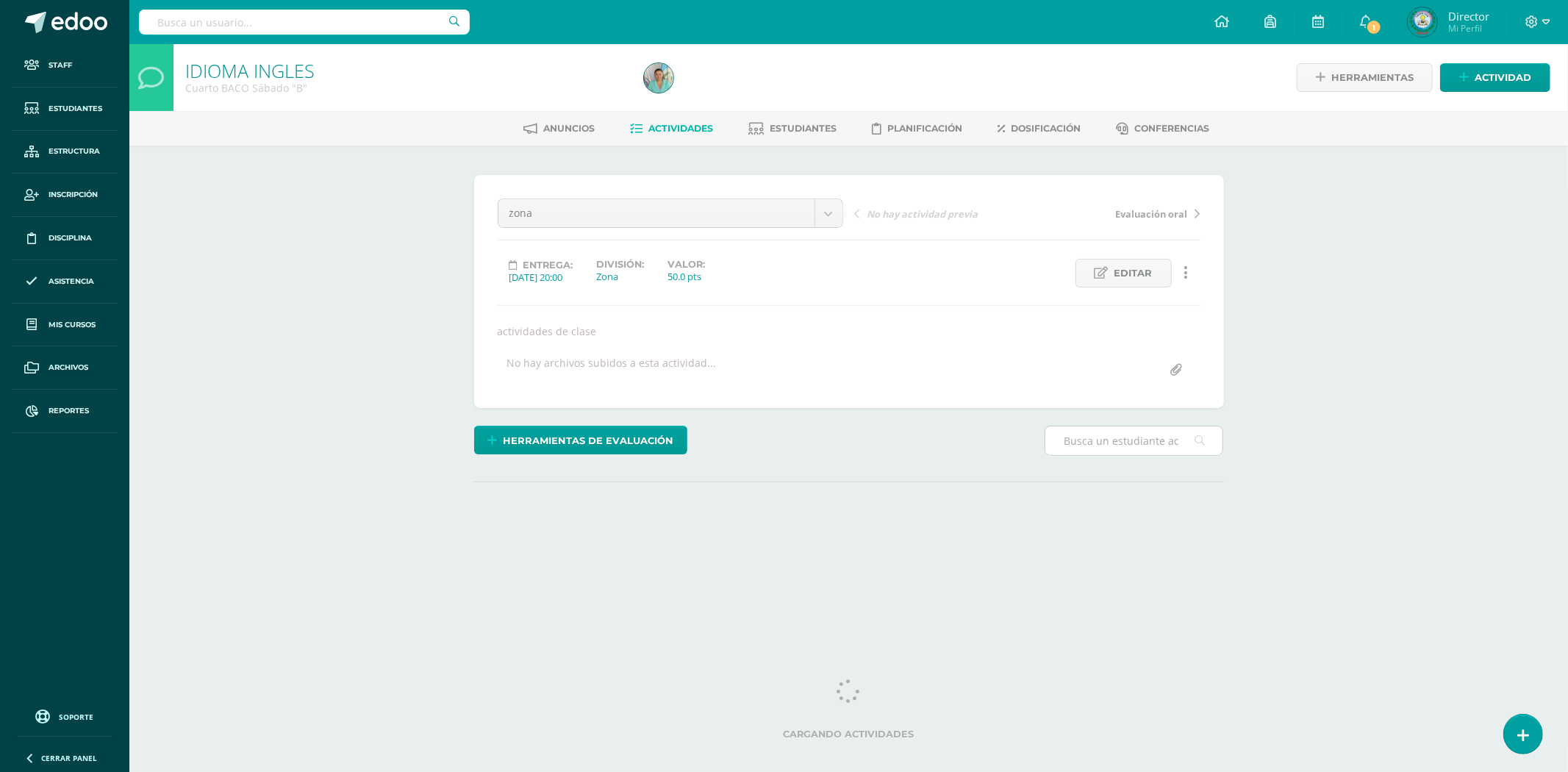
click at [1119, 434] on input "text" at bounding box center [1135, 440] width 178 height 29
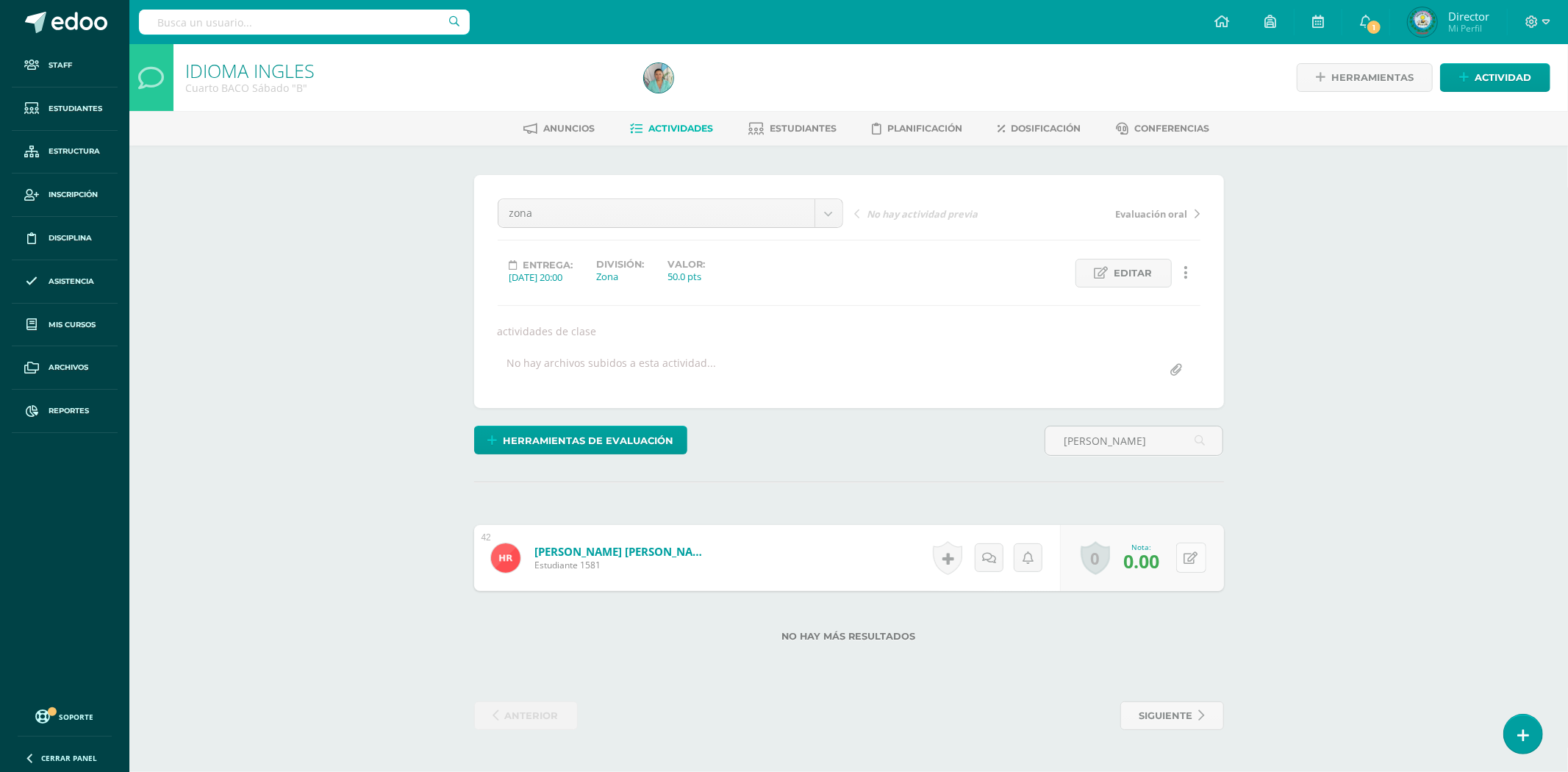
type input "[PERSON_NAME]"
click at [1185, 557] on button at bounding box center [1191, 558] width 31 height 31
type input "40"
click at [629, 552] on link "Rodríguez Santos, Hilmar José" at bounding box center [616, 552] width 182 height 16
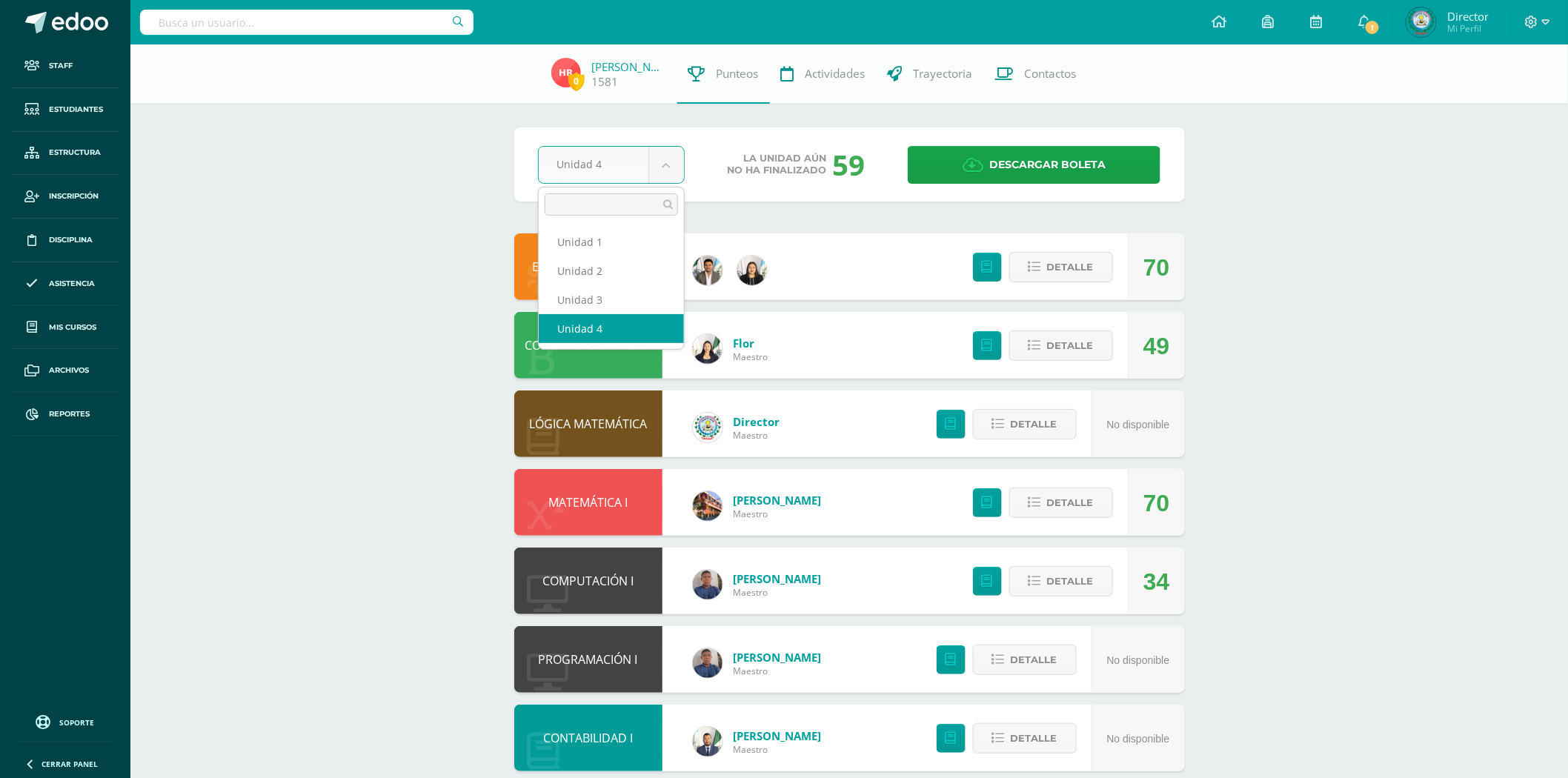
click at [672, 169] on body "Staff Estudiantes Estructura Inscripción Disciplina Asistencia Mis cursos Archi…" at bounding box center [784, 518] width 1568 height 1037
select select "Unidad 3"
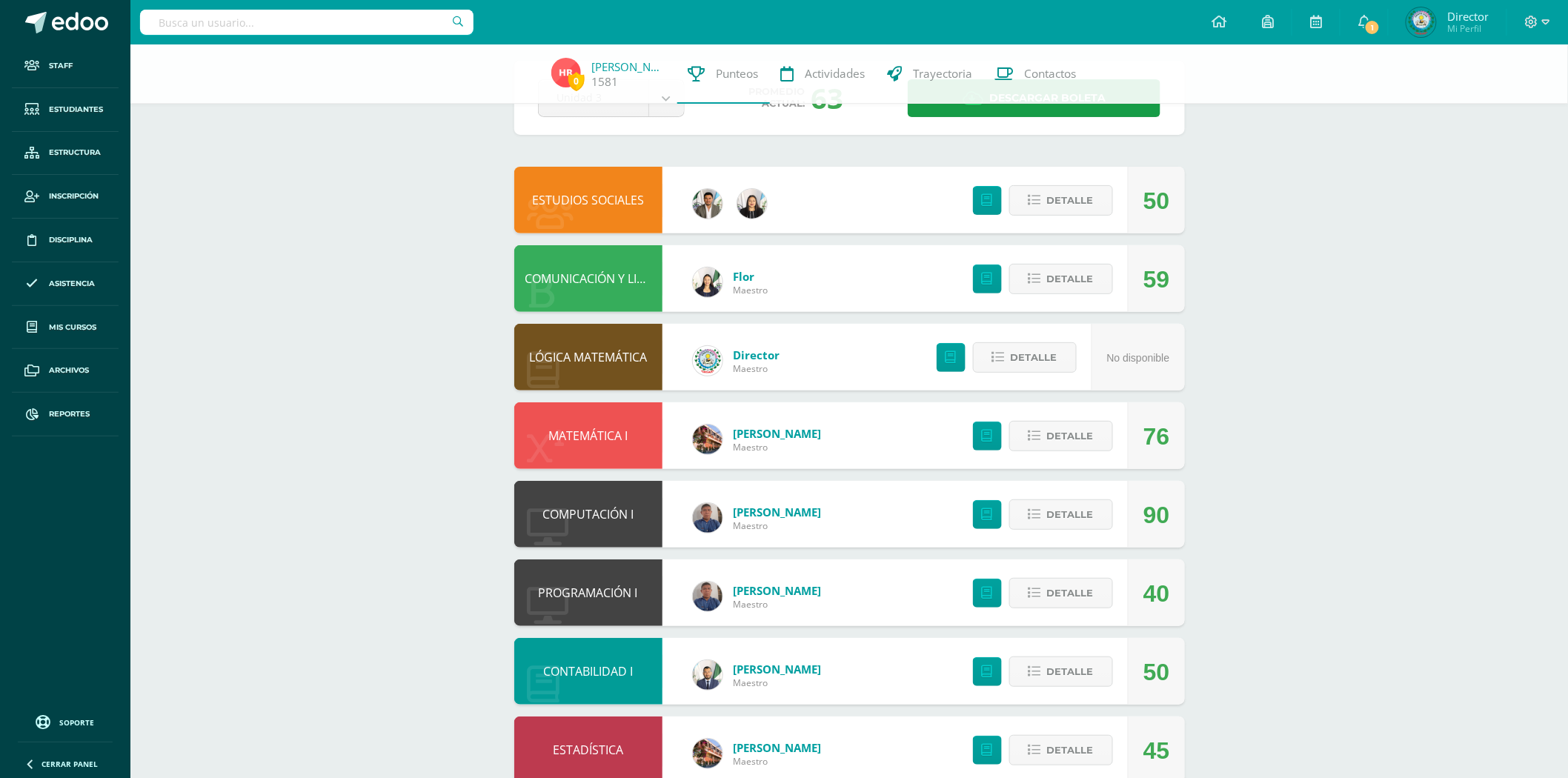
scroll to position [258, 0]
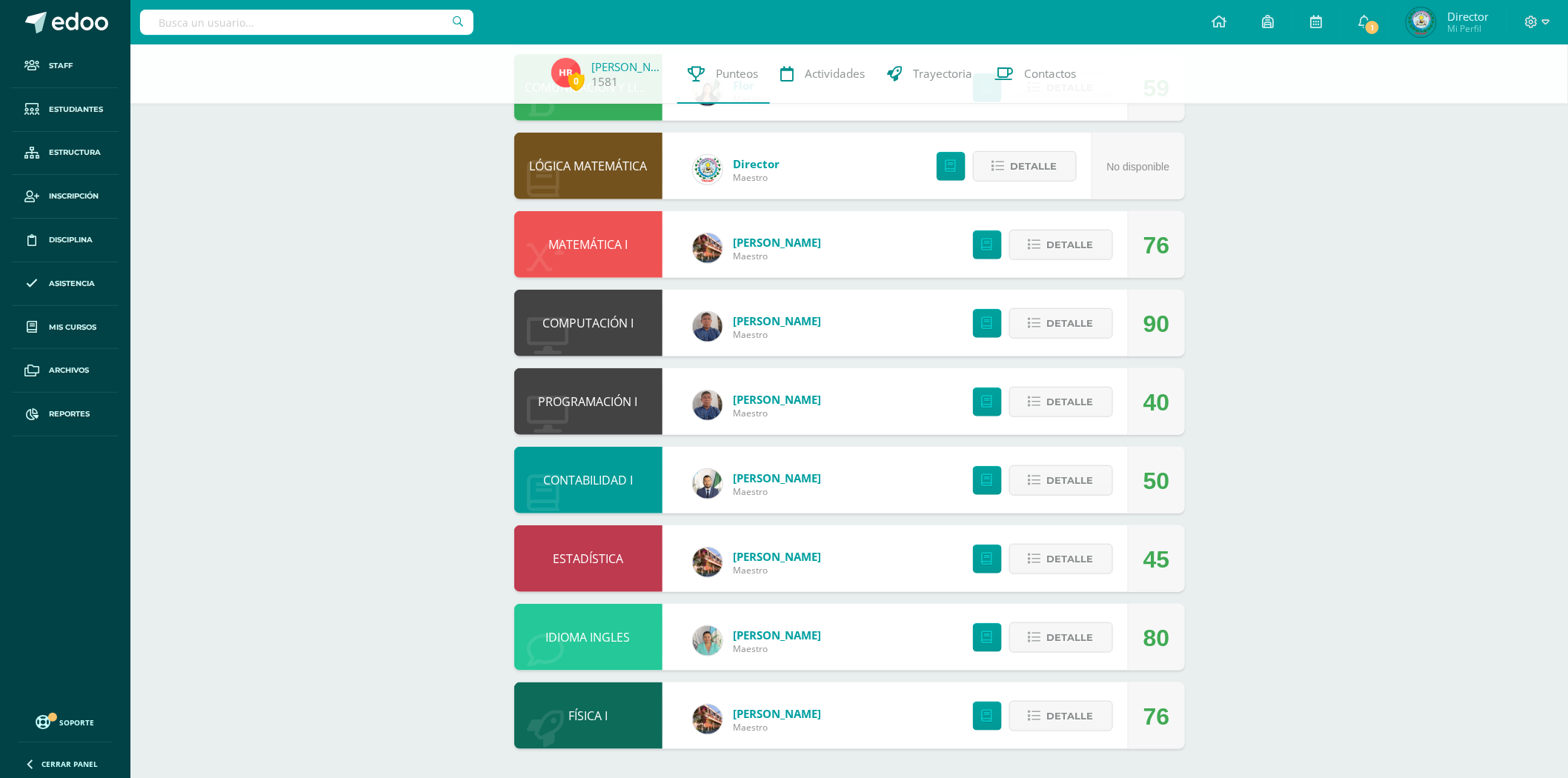
click at [216, 13] on input "text" at bounding box center [306, 22] width 333 height 25
type input "ASTRID LORENÍ"
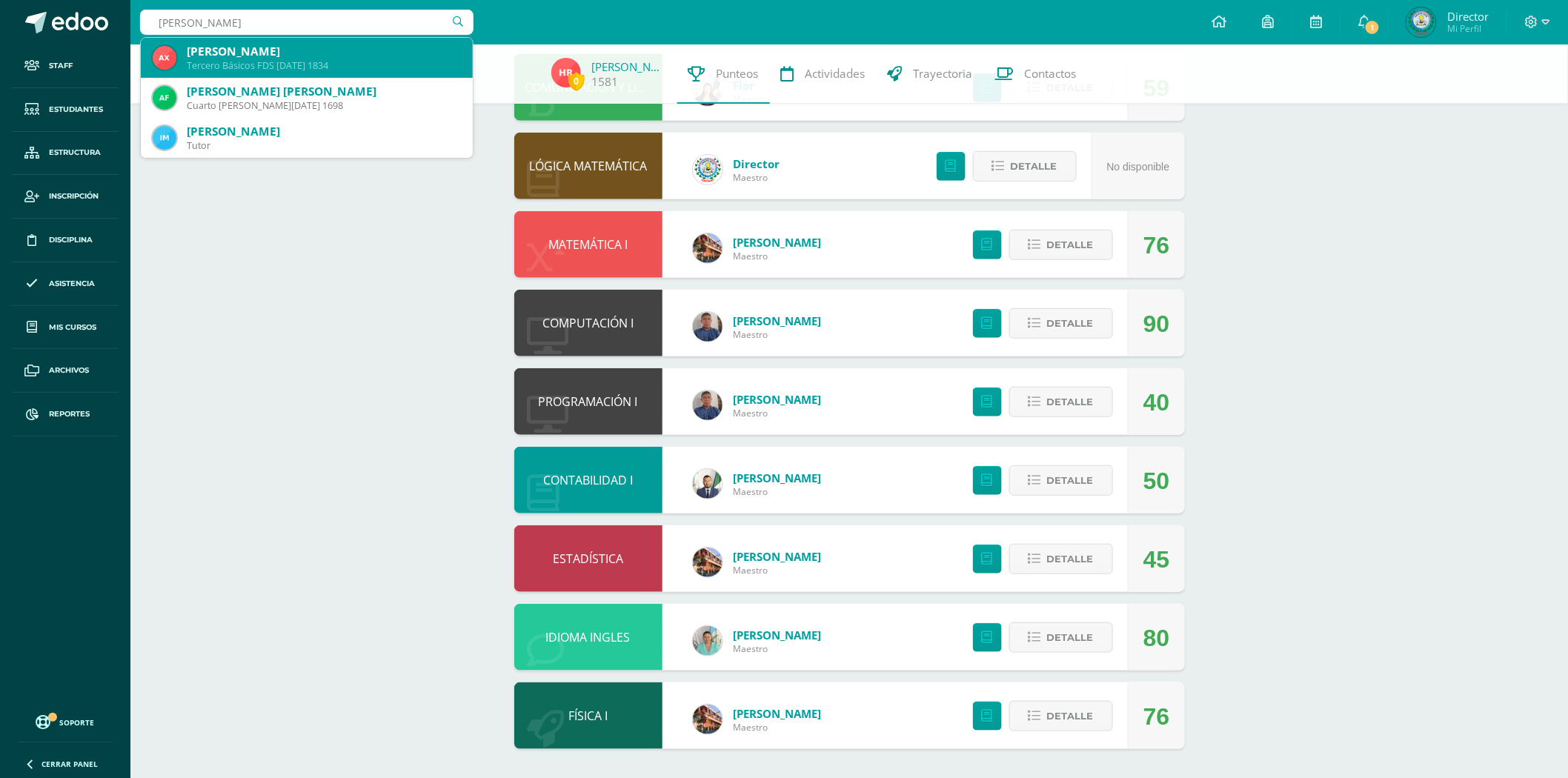
click at [268, 48] on div "Astrid Loreni Xuya Castillo" at bounding box center [324, 52] width 274 height 16
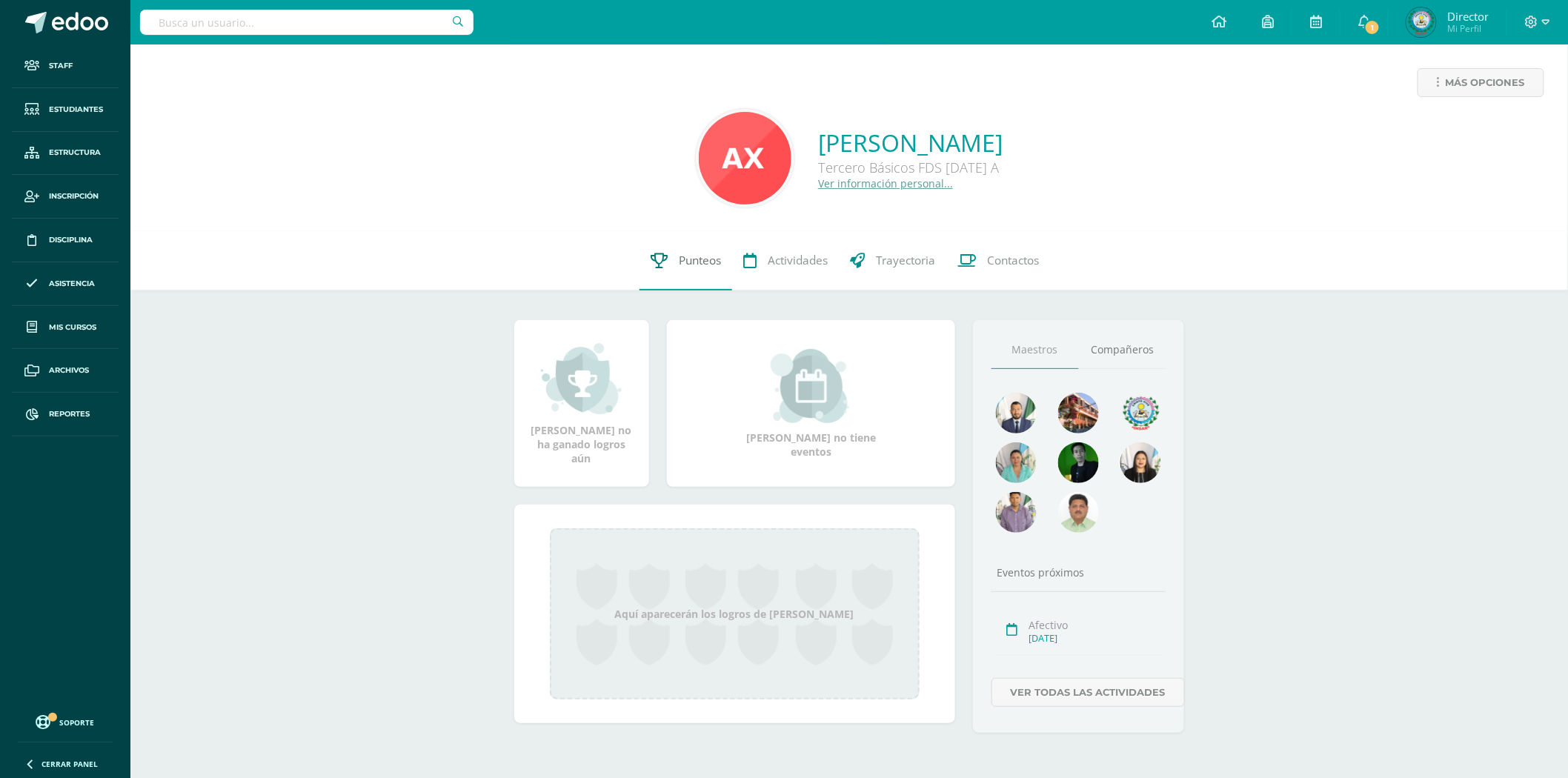
click at [670, 263] on link "Punteos" at bounding box center [685, 261] width 92 height 60
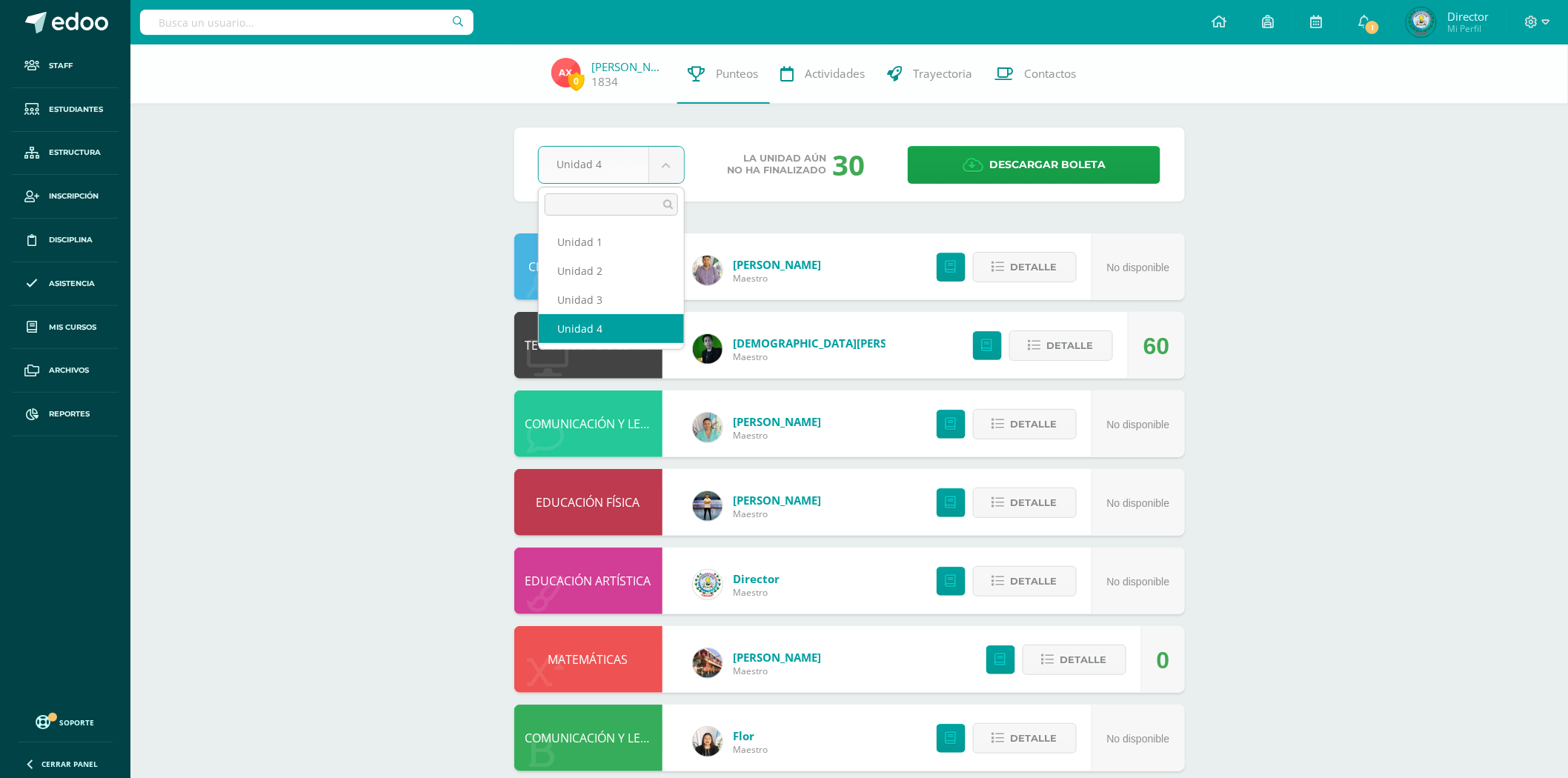
click at [664, 157] on body "Staff Estudiantes Estructura Inscripción Disciplina Asistencia Mis cursos Archi…" at bounding box center [784, 518] width 1568 height 1037
select select "Unidad 2"
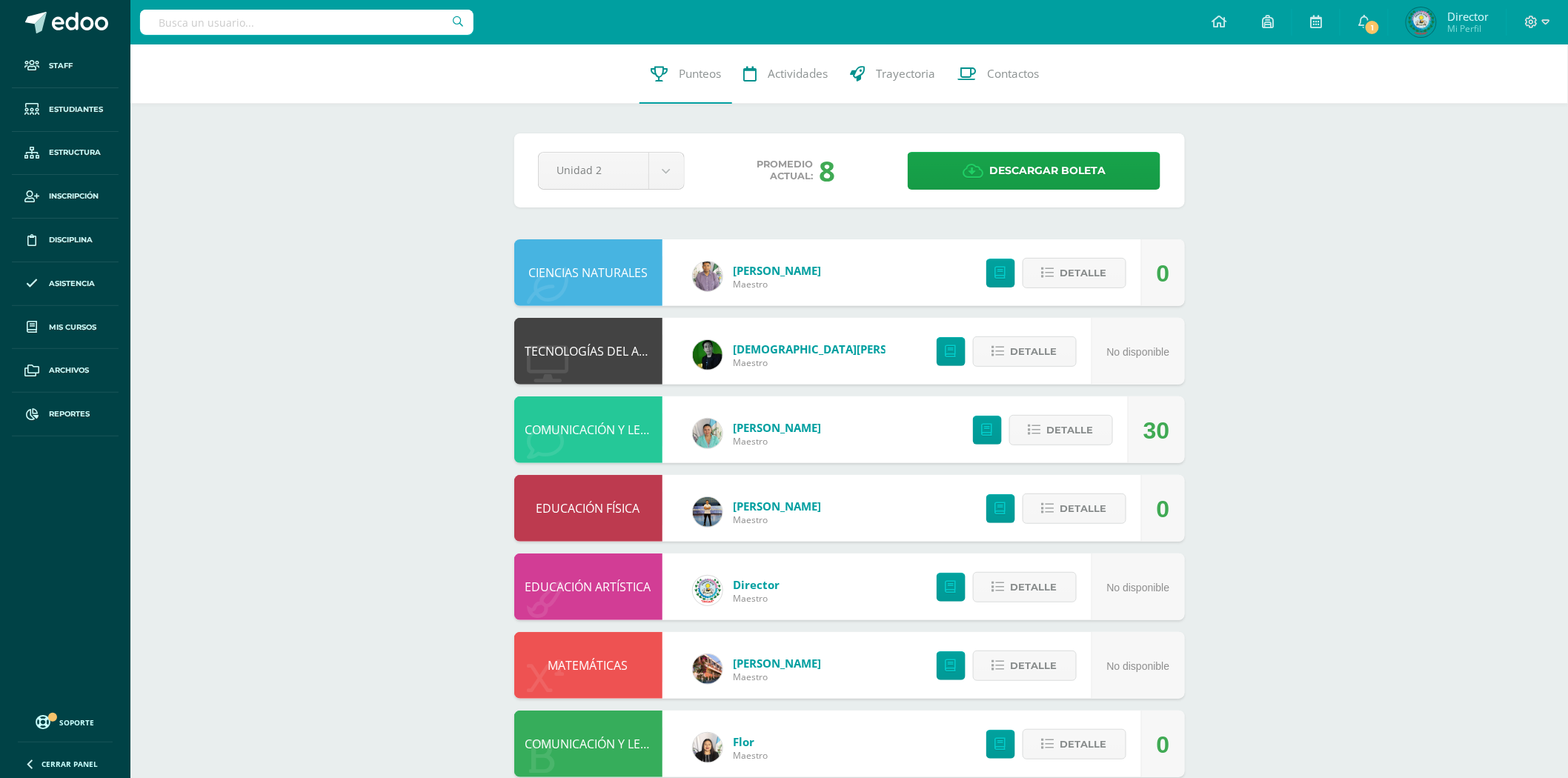
click at [582, 429] on link "COMUNICACIÓN Y LENGUAJE, IDIOMA EXTRANJERO" at bounding box center [664, 430] width 279 height 16
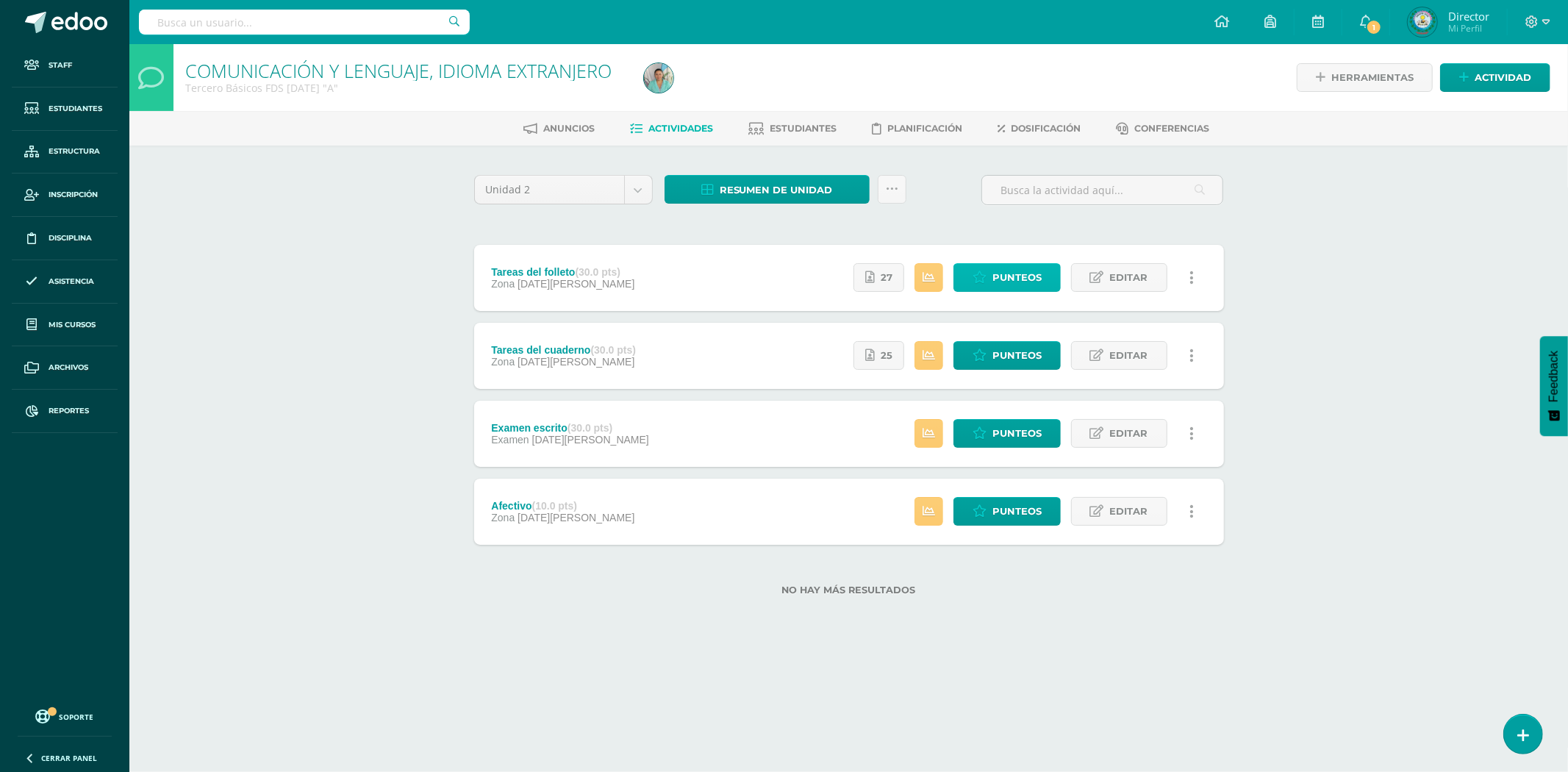
click at [1031, 275] on span "Punteos" at bounding box center [1017, 277] width 49 height 28
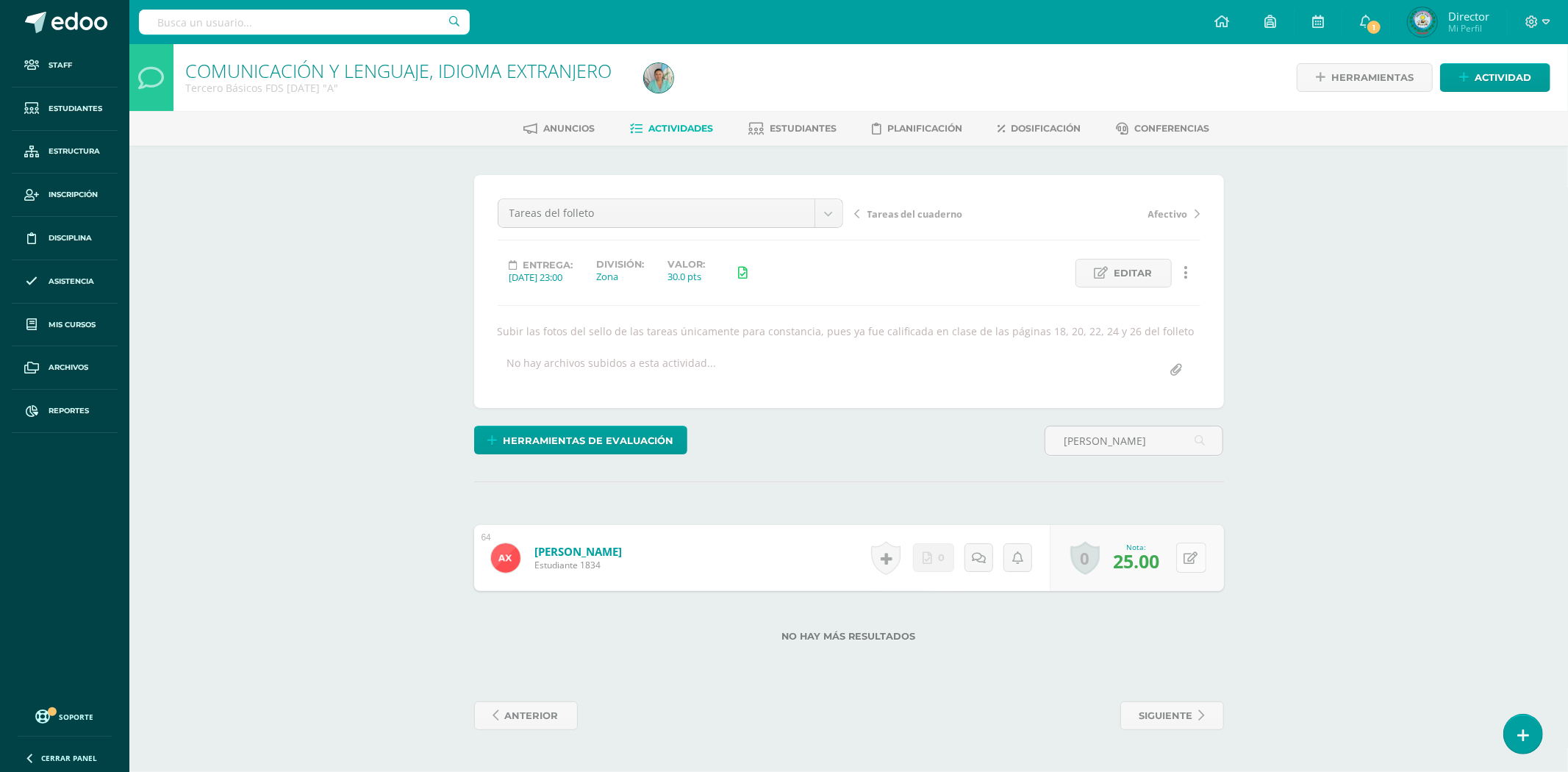
type input "[PERSON_NAME]"
click at [1202, 559] on button at bounding box center [1201, 558] width 31 height 31
type input "30"
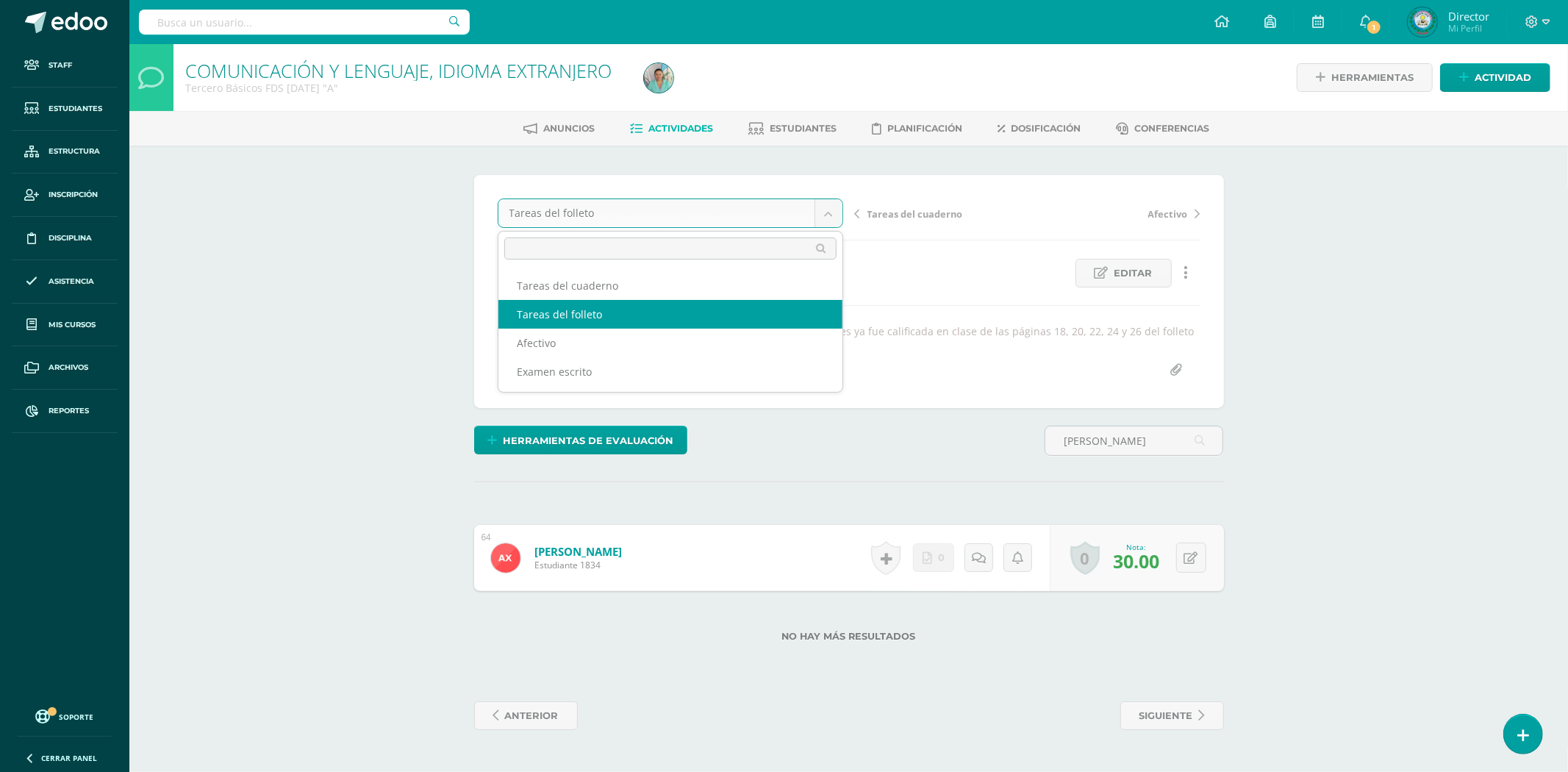
click at [829, 219] on body "Staff Estudiantes Estructura Inscripción Disciplina Asistencia Mis cursos Archi…" at bounding box center [784, 380] width 1568 height 760
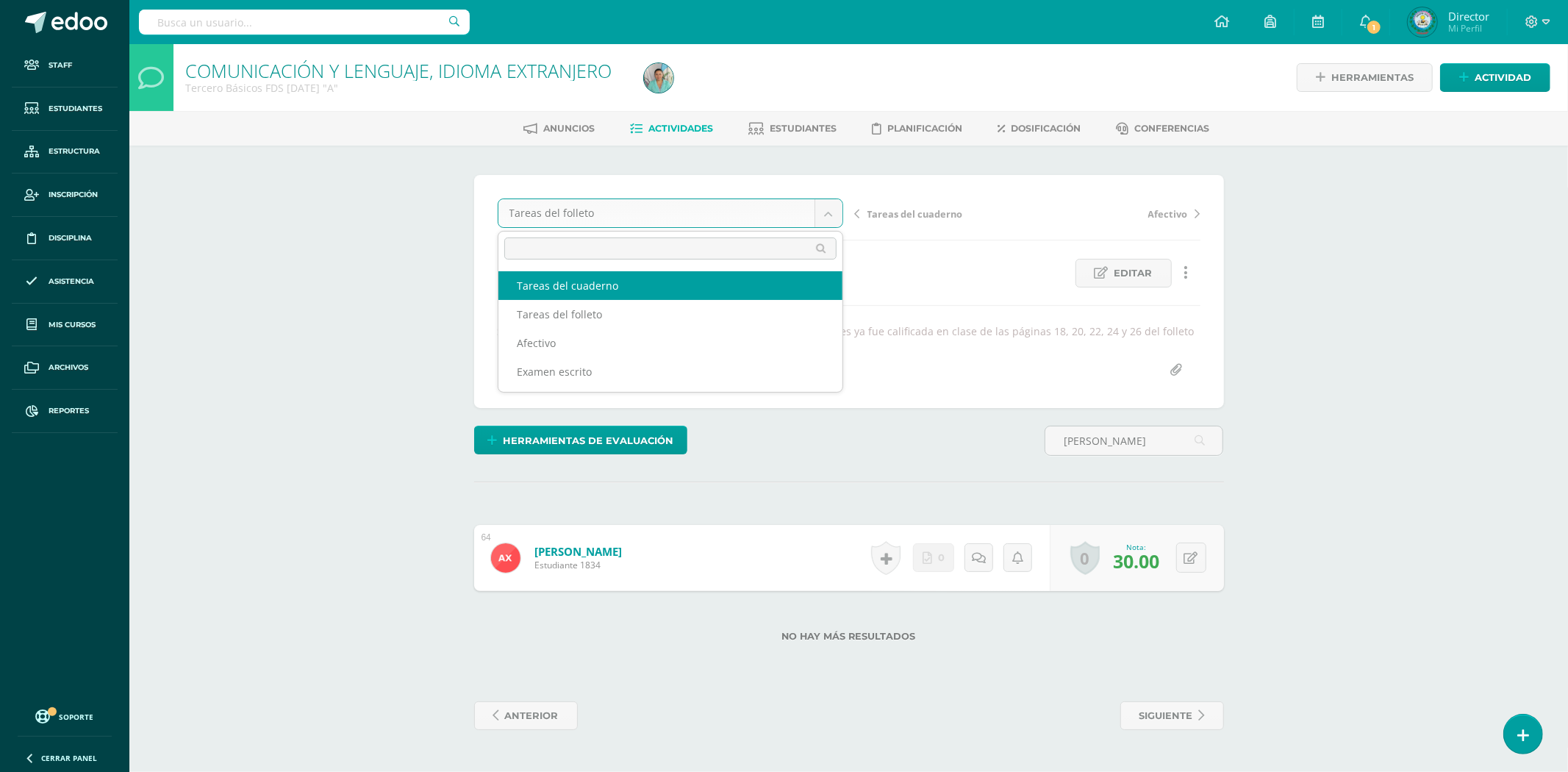
select select "/dashboard/teacher/grade-activity/79570/"
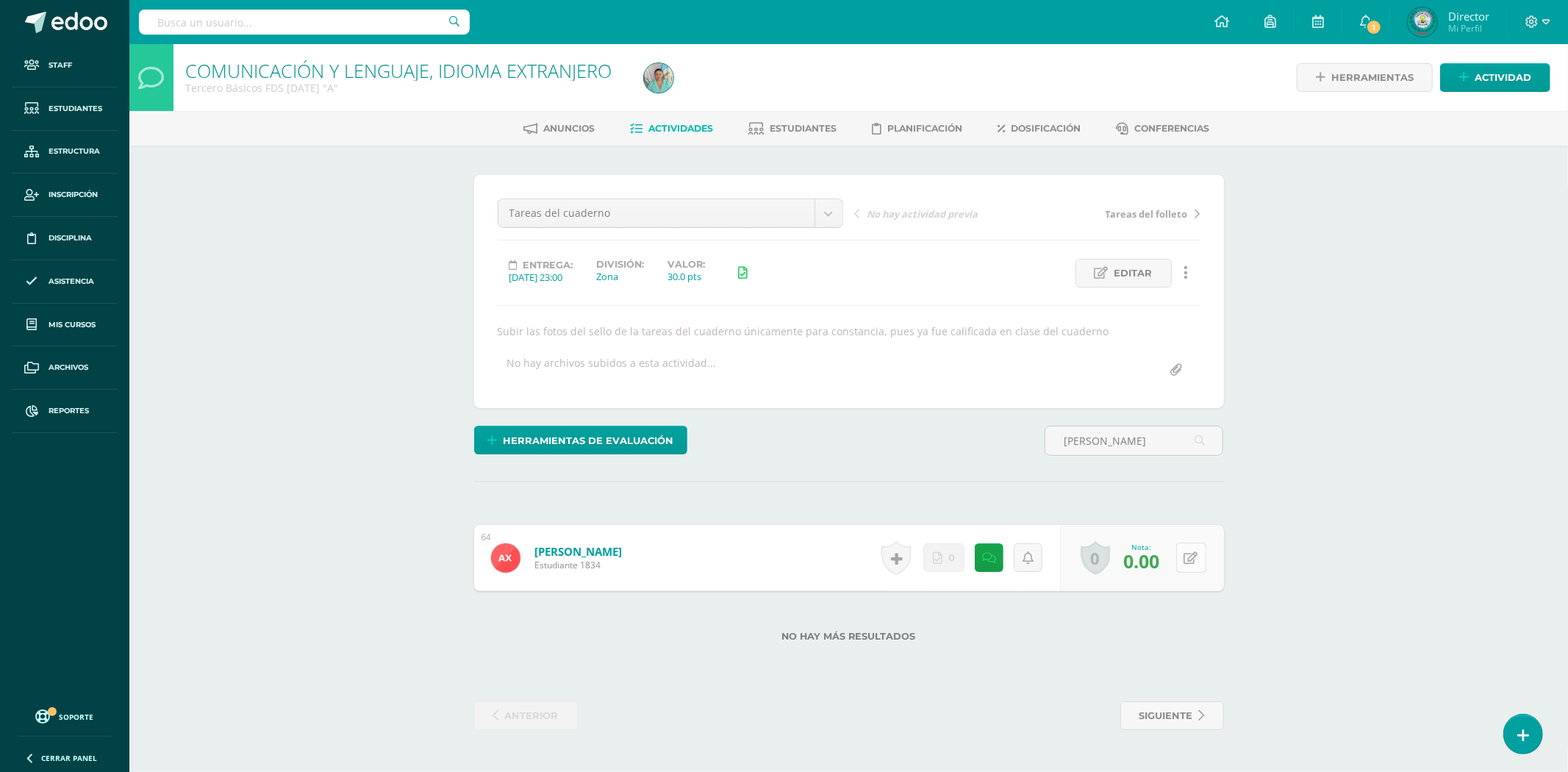
type input "[PERSON_NAME]"
click at [1204, 556] on button at bounding box center [1201, 558] width 31 height 31
type input "30"
click at [1170, 555] on link at bounding box center [1162, 564] width 30 height 30
click at [622, 547] on link "Xuya Castillo, Astrid Loreni" at bounding box center [578, 551] width 88 height 15
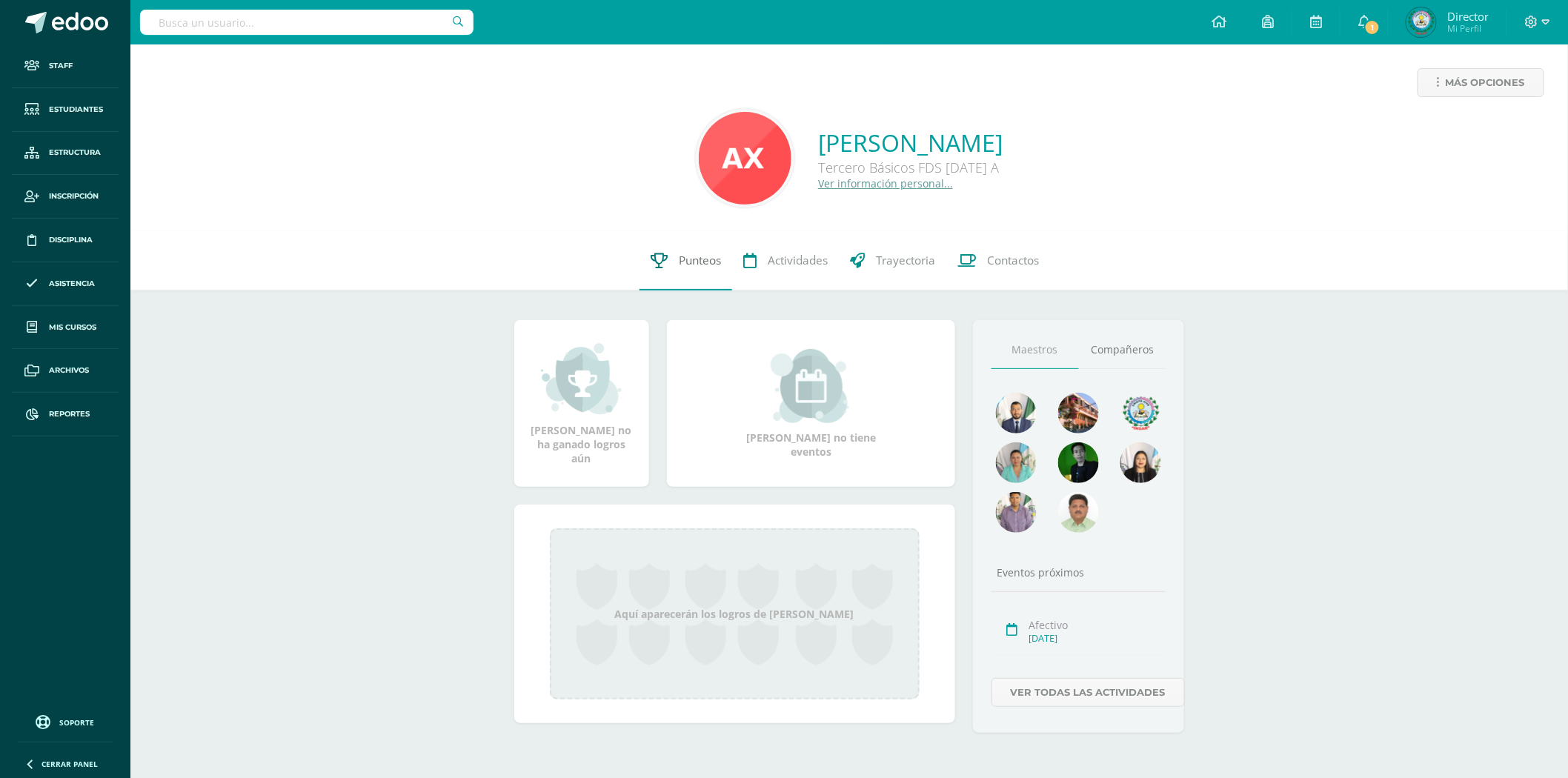
click at [685, 260] on span "Punteos" at bounding box center [700, 261] width 42 height 16
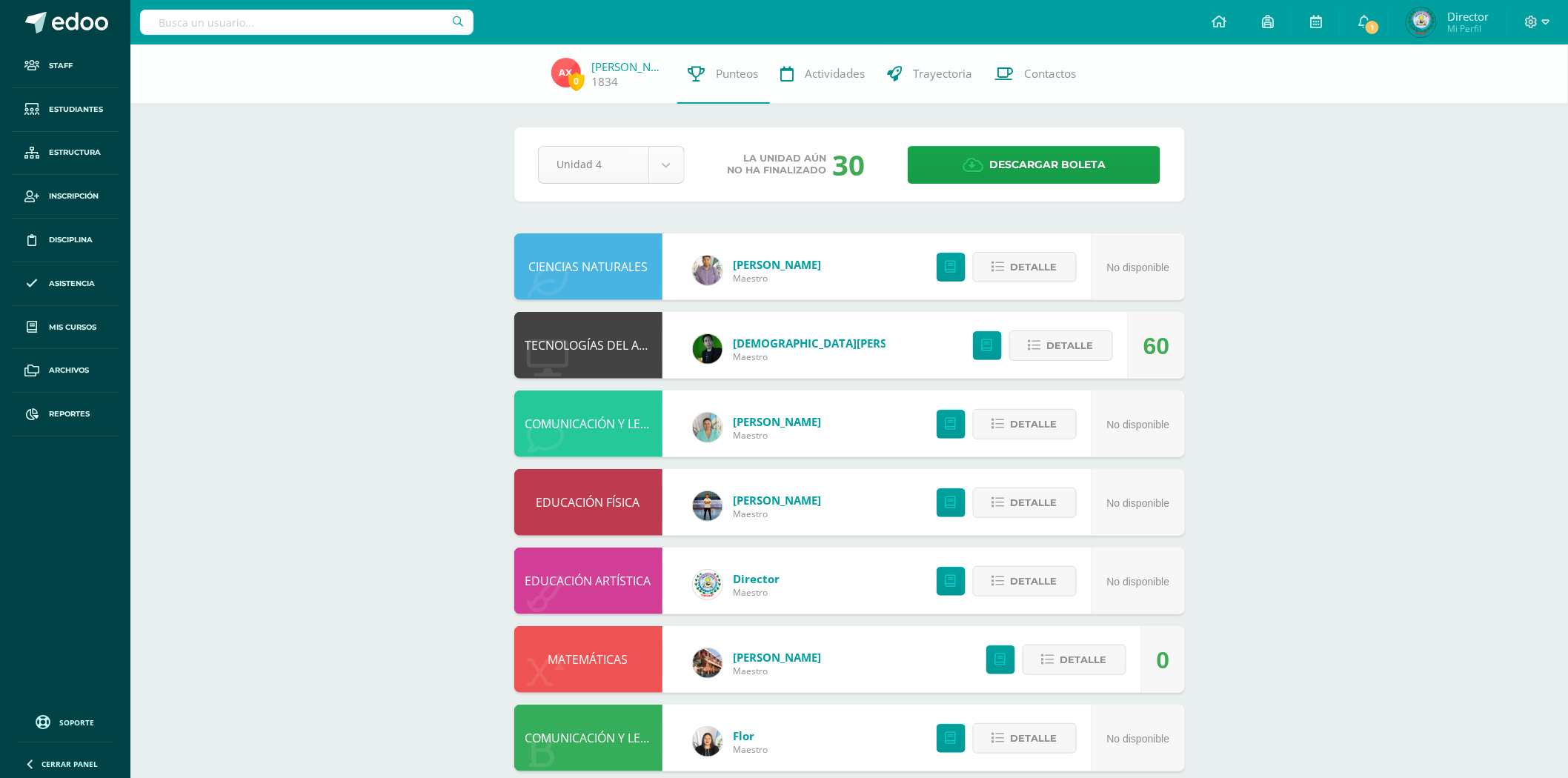
click at [661, 168] on body "Staff Estudiantes Estructura Inscripción Disciplina Asistencia Mis cursos Archi…" at bounding box center [784, 518] width 1568 height 1037
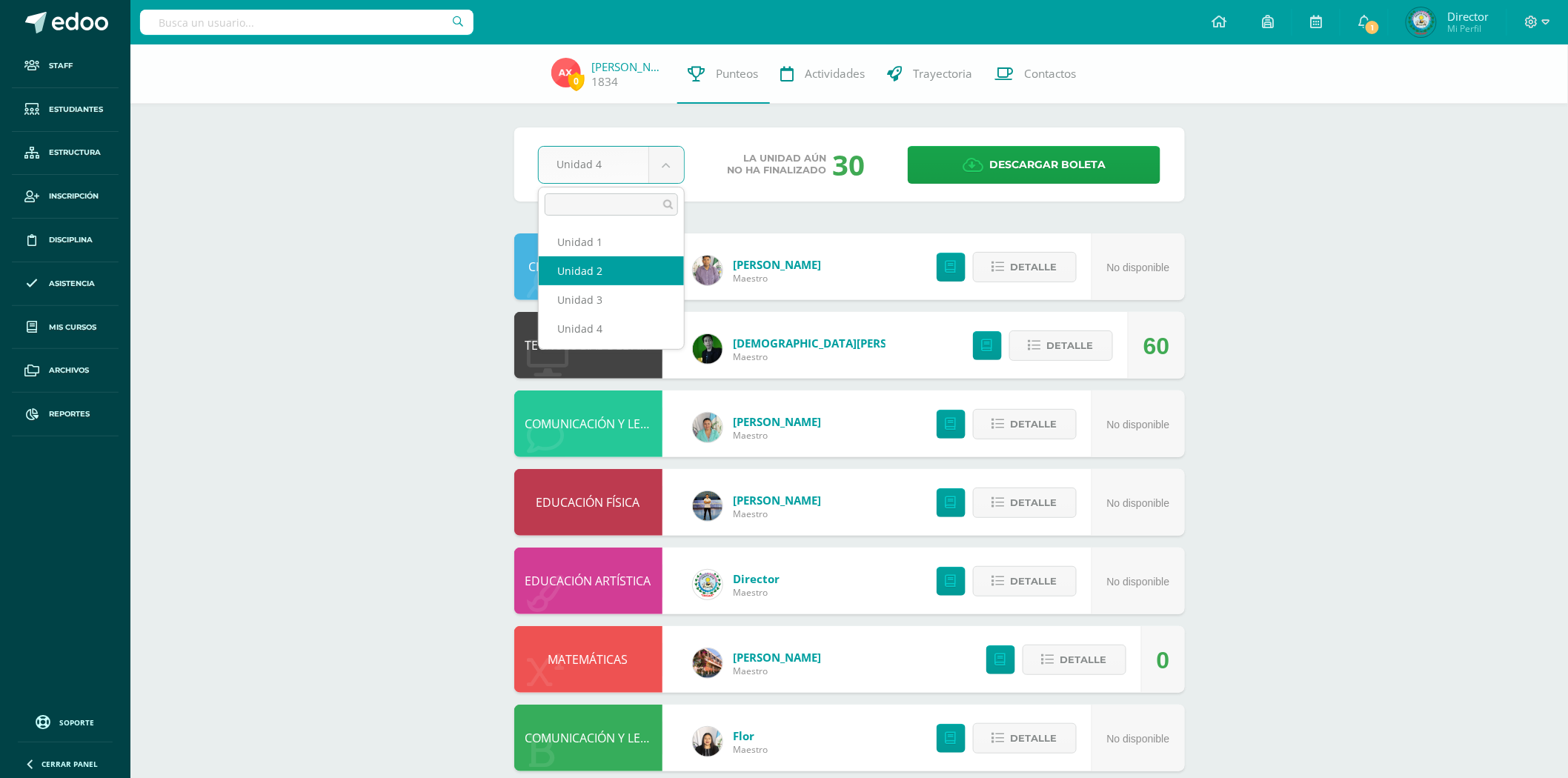
select select "Unidad 2"
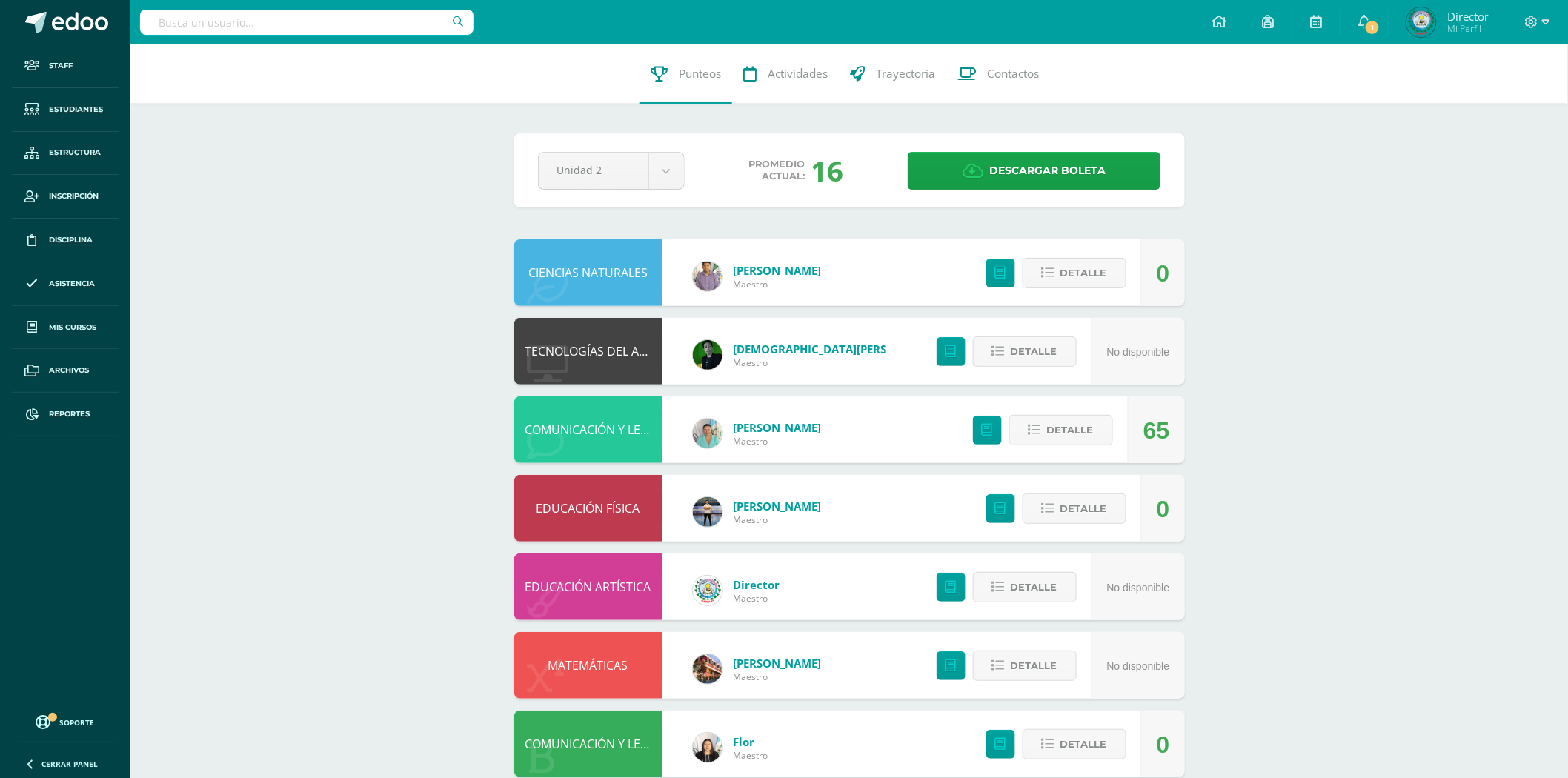
click at [648, 418] on div "COMUNICACIÓN Y LENGUAJE, IDIOMA EXTRANJERO" at bounding box center [588, 430] width 148 height 67
click at [644, 435] on link "COMUNICACIÓN Y LENGUAJE, IDIOMA EXTRANJERO" at bounding box center [664, 430] width 279 height 16
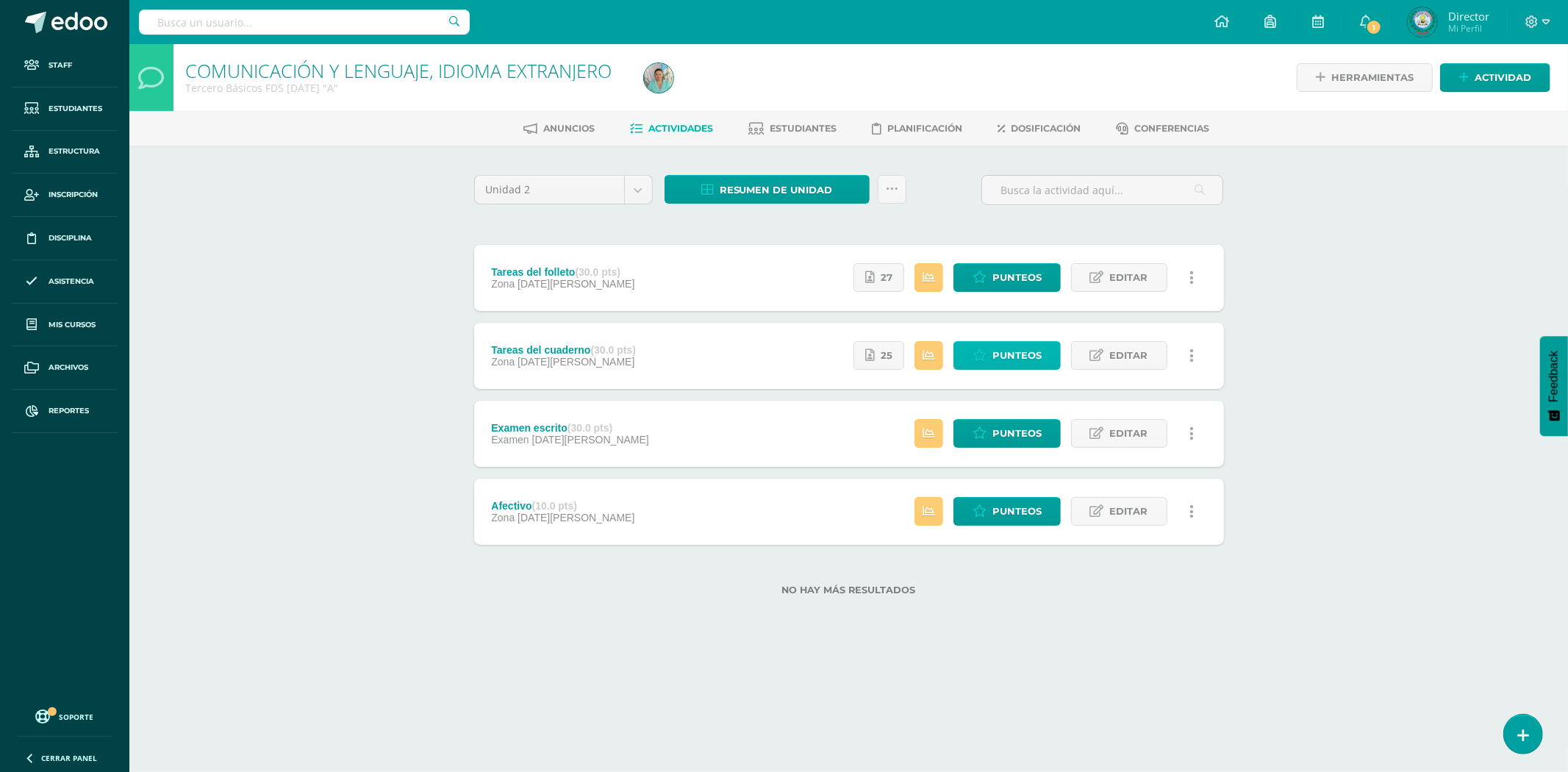
click at [1011, 351] on span "Punteos" at bounding box center [1017, 355] width 49 height 28
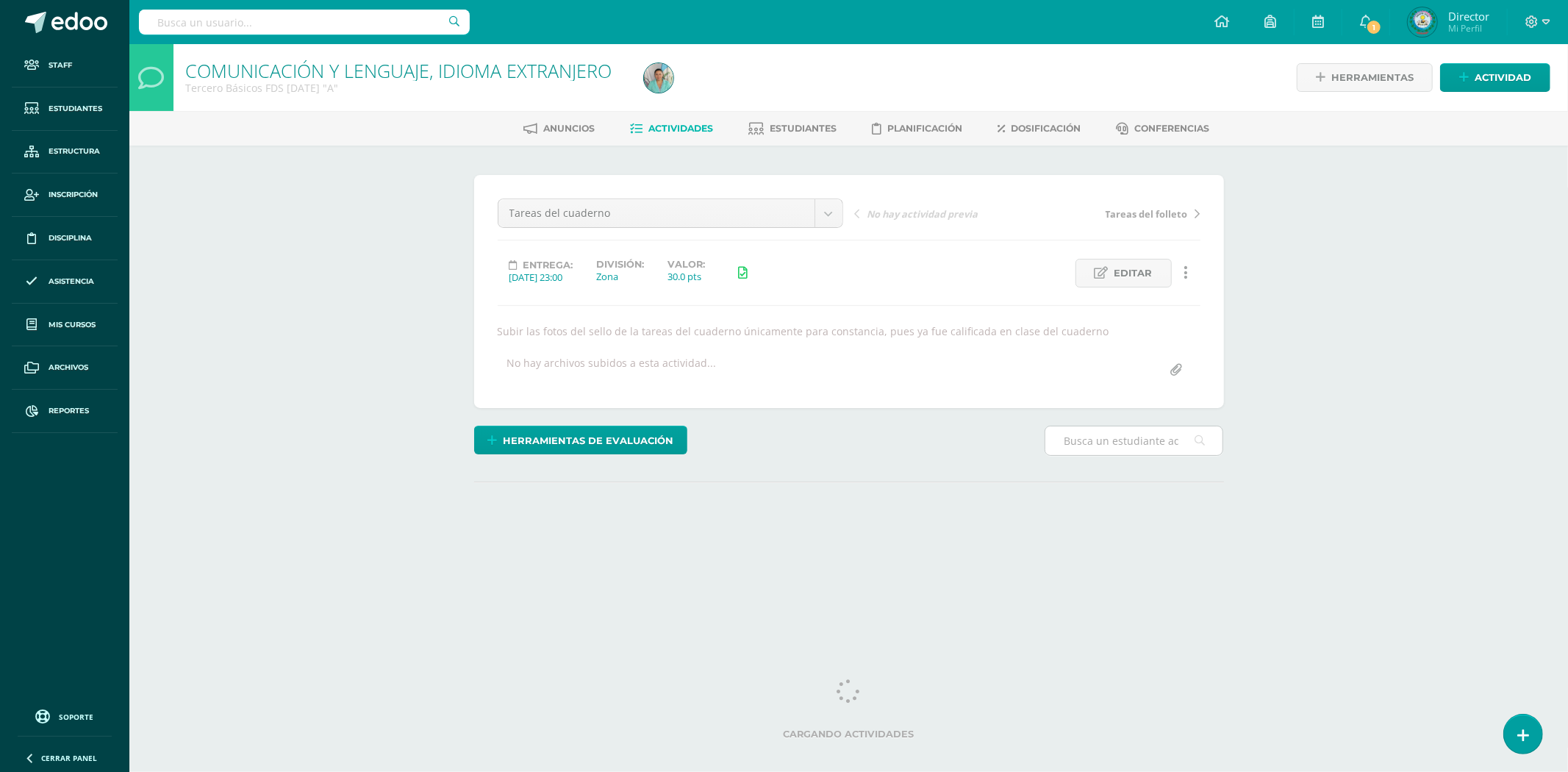
click at [1104, 439] on input "text" at bounding box center [1135, 440] width 178 height 29
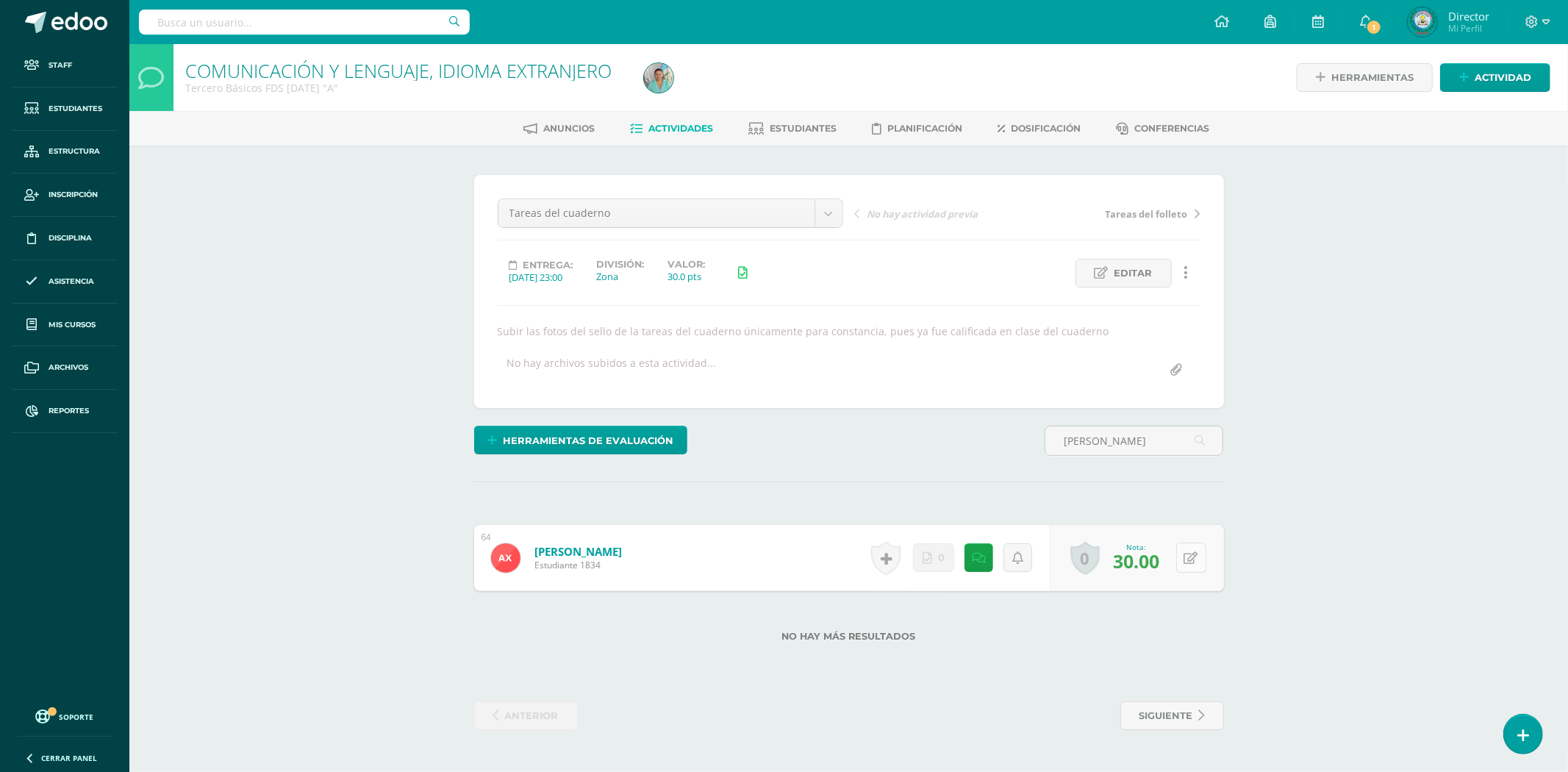
type input "ASTRID"
click at [1194, 560] on icon at bounding box center [1201, 558] width 15 height 13
type input "25"
click at [616, 549] on link "Xuya Castillo, Astrid Loreni" at bounding box center [570, 552] width 91 height 16
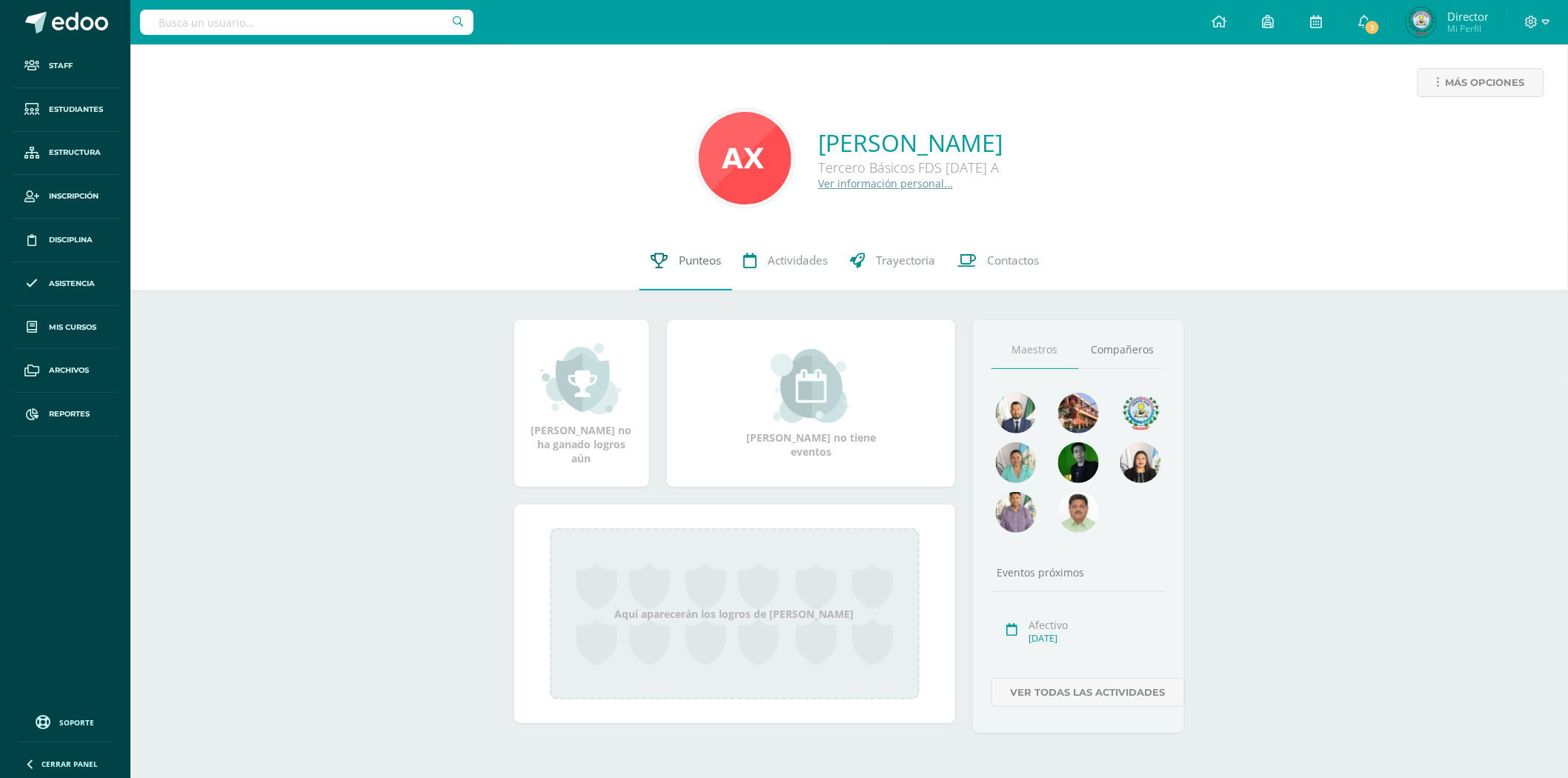
click at [709, 261] on span "Punteos" at bounding box center [700, 261] width 42 height 16
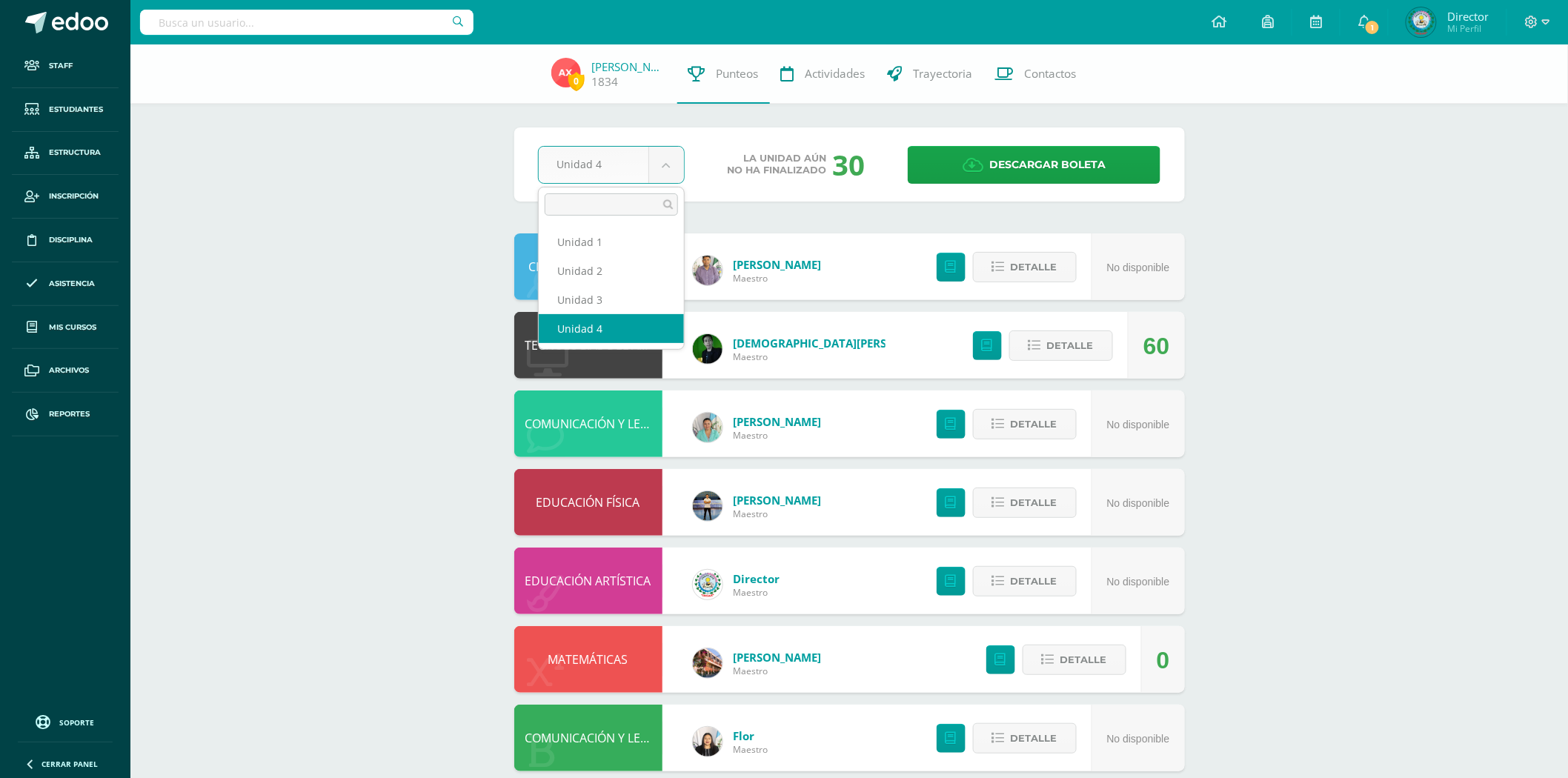
click at [667, 159] on body "Staff Estudiantes Estructura Inscripción Disciplina Asistencia Mis cursos Archi…" at bounding box center [784, 518] width 1568 height 1037
select select "Unidad 2"
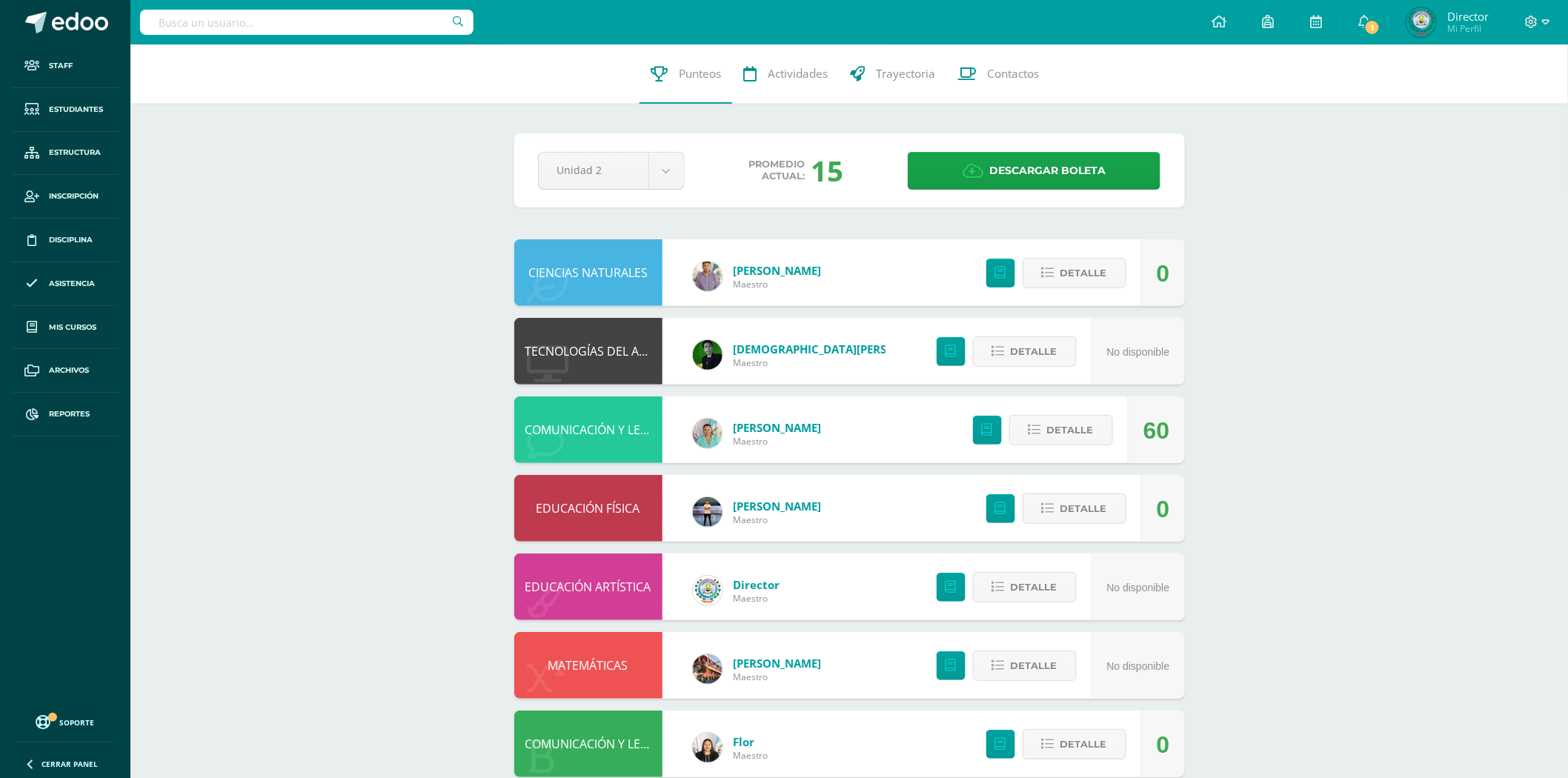
click at [384, 24] on input "text" at bounding box center [306, 22] width 333 height 25
click at [387, 24] on input "text" at bounding box center [306, 22] width 333 height 25
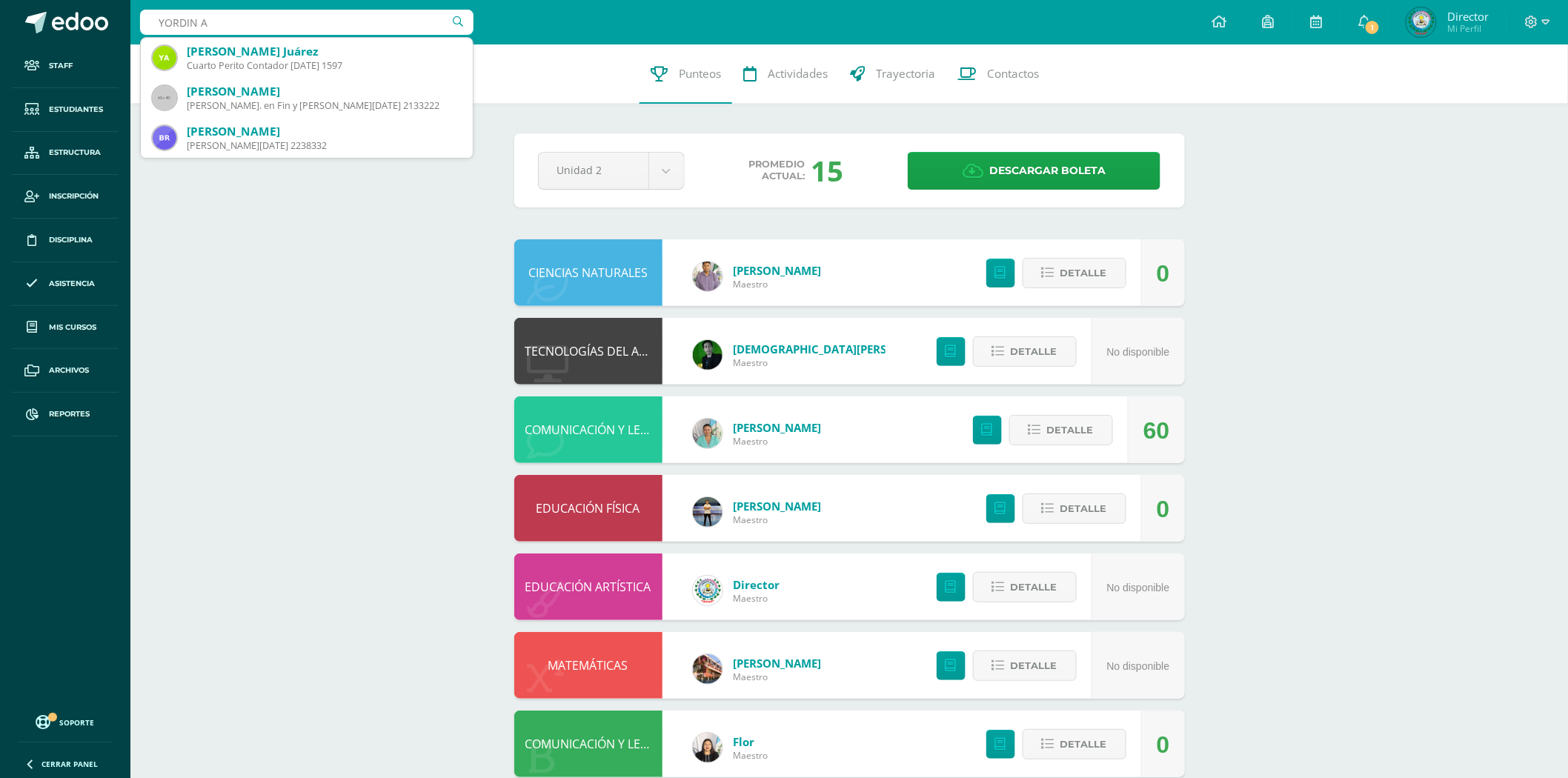
type input "YORDIN AR"
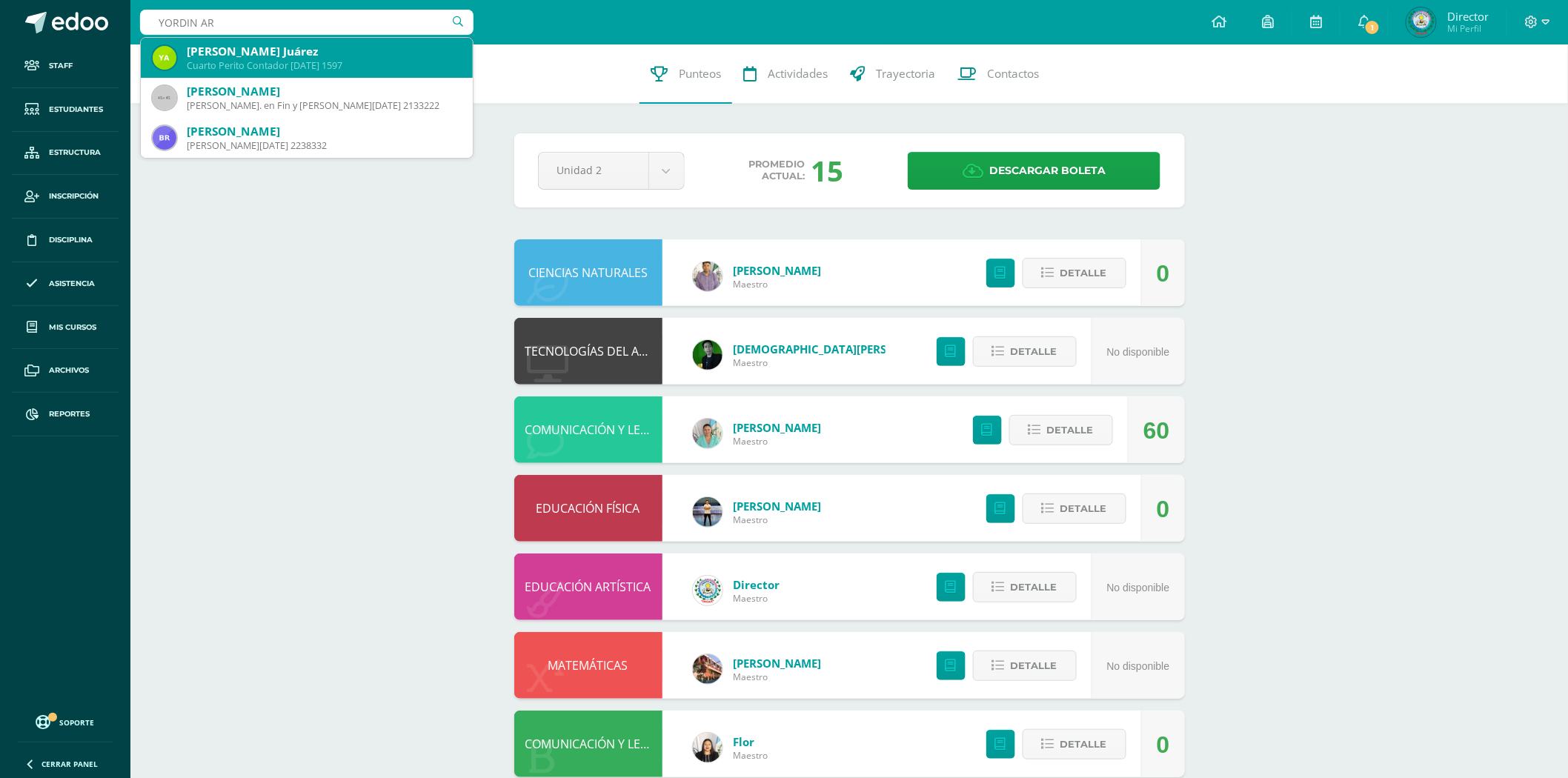
click at [364, 68] on div "Cuarto Perito Contador [DATE] 1597" at bounding box center [324, 66] width 274 height 13
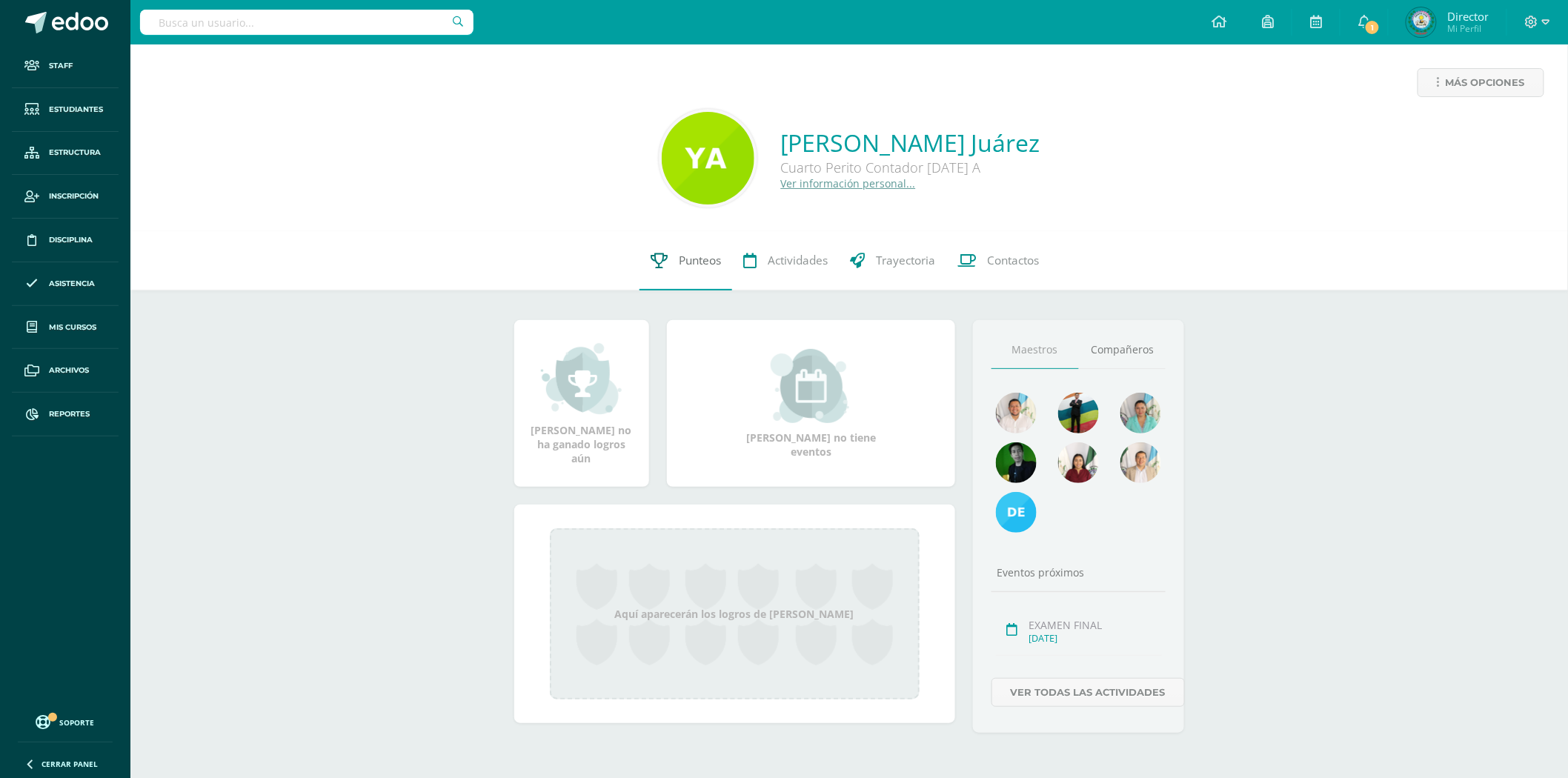
click at [708, 262] on span "Punteos" at bounding box center [700, 261] width 42 height 16
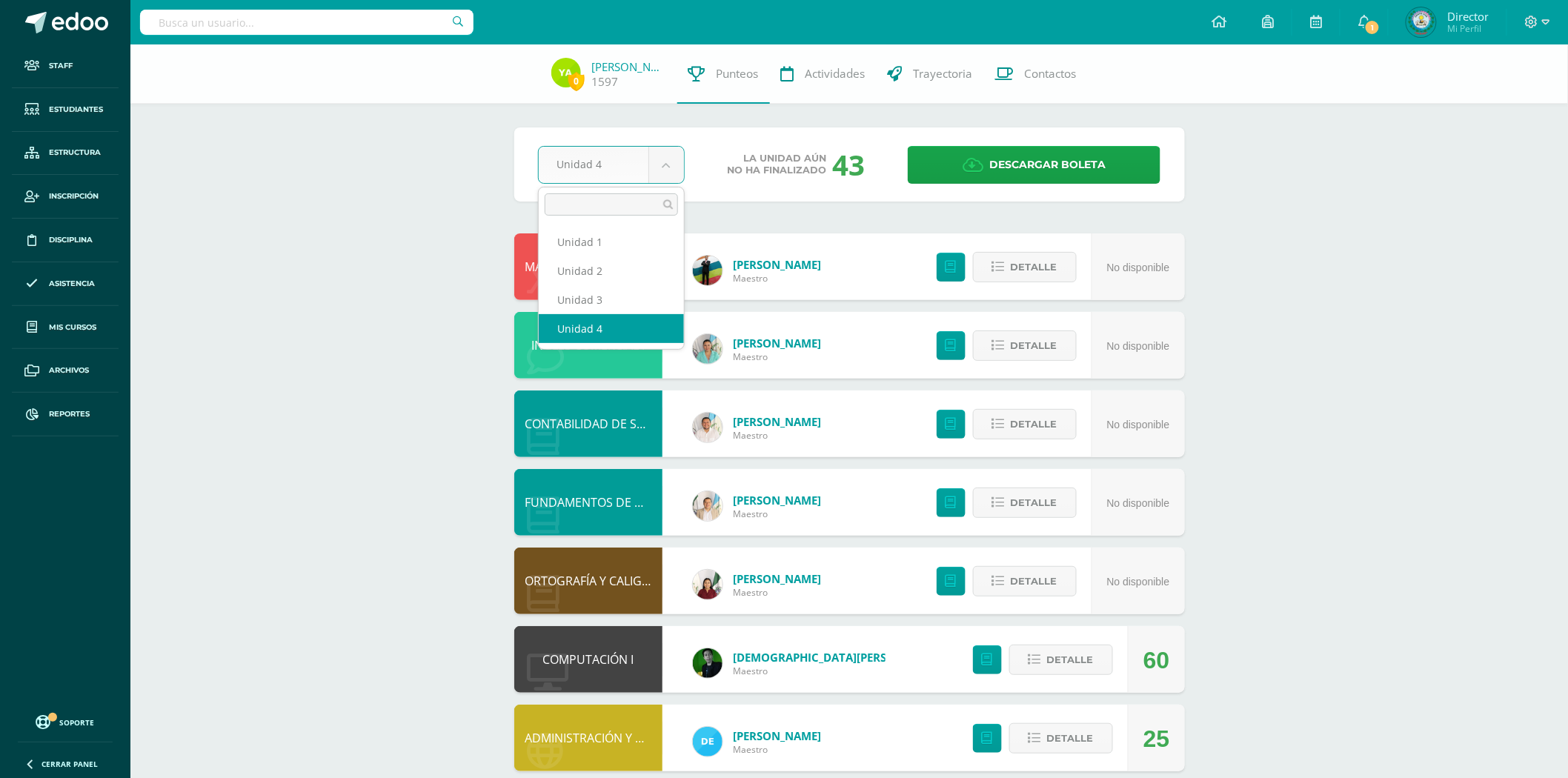
click at [646, 167] on body "Staff Estudiantes Estructura Inscripción Disciplina Asistencia Mis cursos Archi…" at bounding box center [784, 479] width 1568 height 958
select select "Unidad 3"
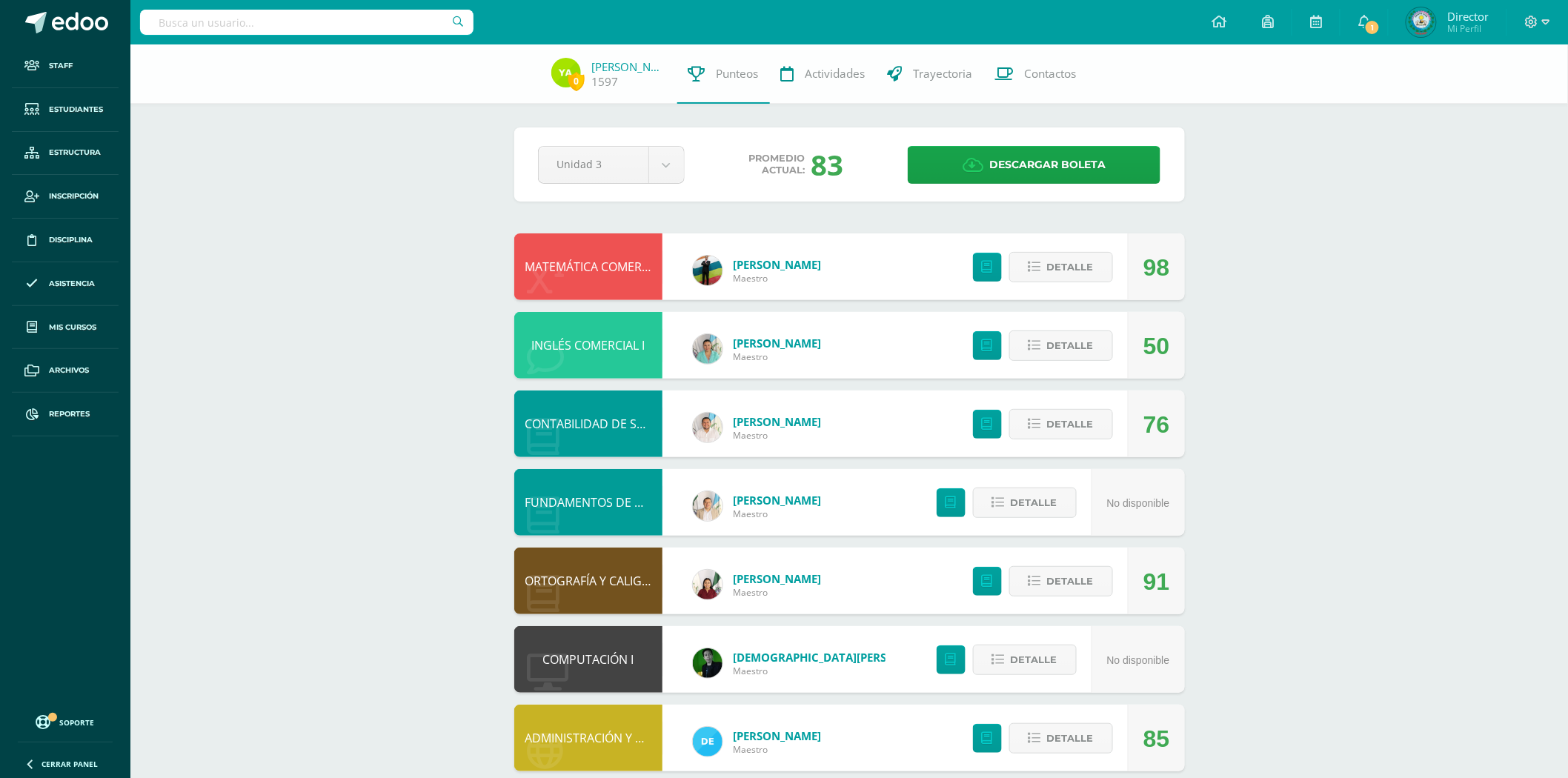
click at [629, 339] on link "INGLÉS COMERCIAL I" at bounding box center [588, 345] width 113 height 16
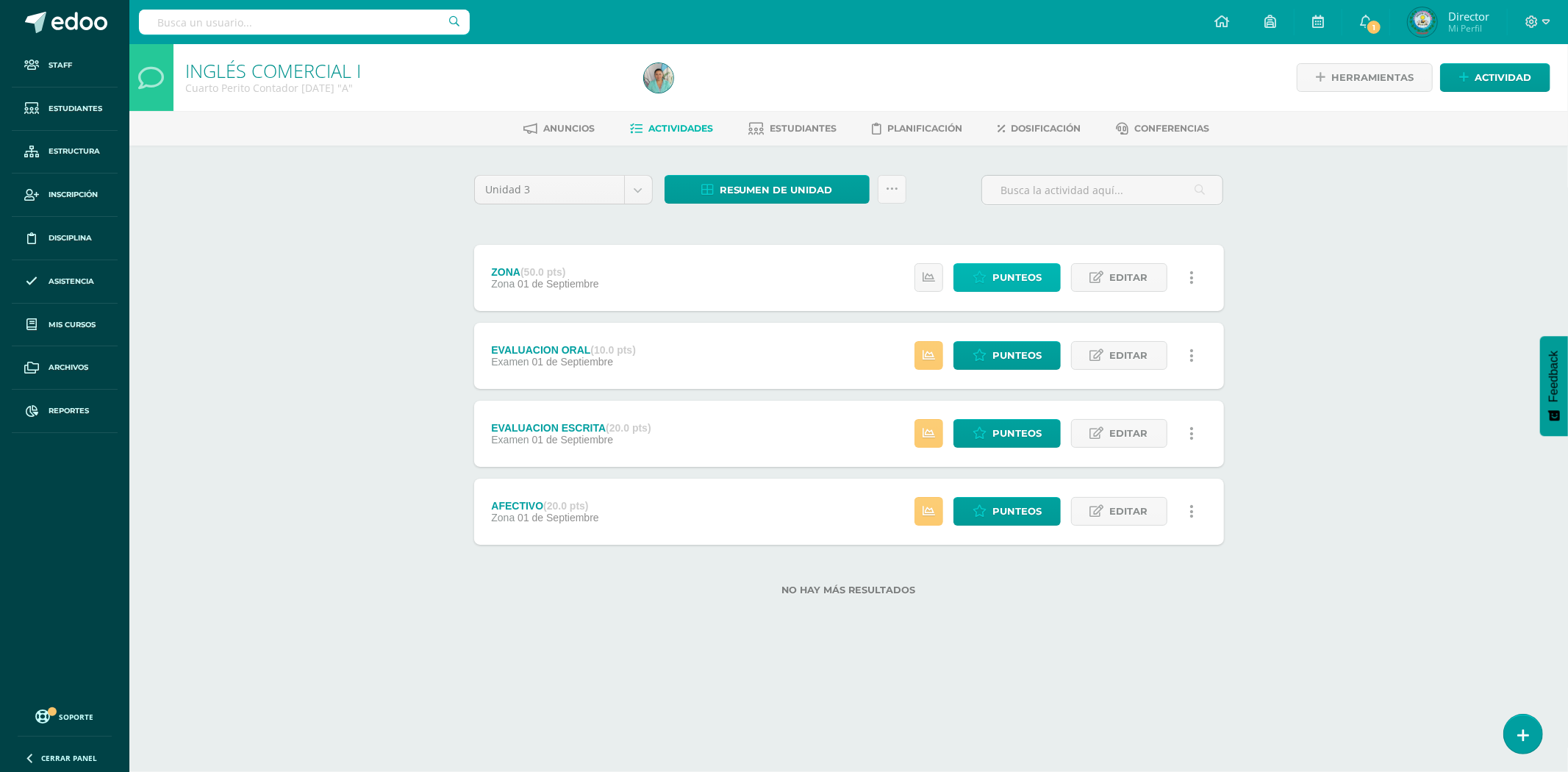
click at [991, 275] on link "Punteos" at bounding box center [1007, 277] width 108 height 29
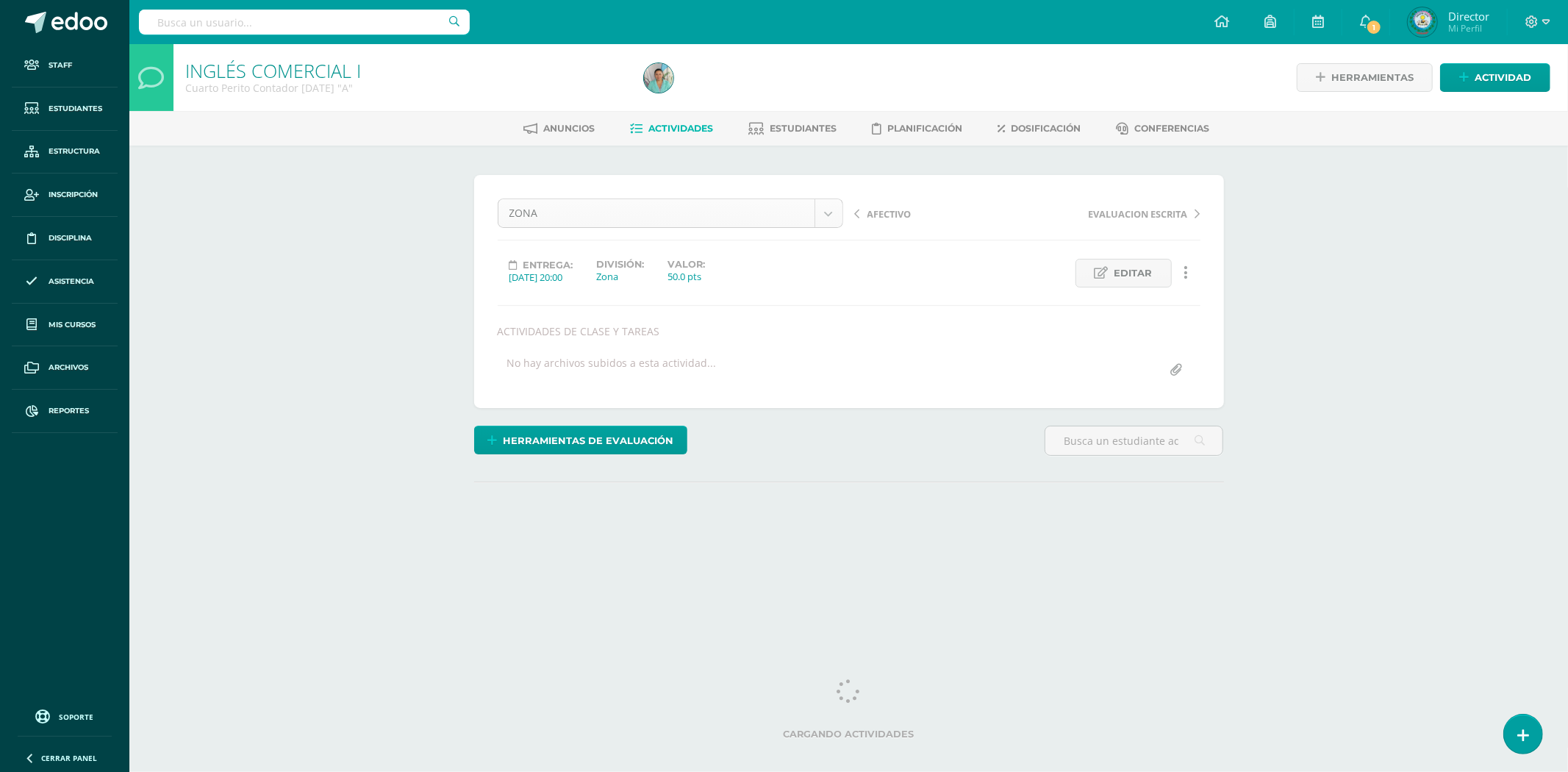
click at [831, 213] on body "Staff Estudiantes Estructura Inscripción Disciplina Asistencia Mis cursos Archi…" at bounding box center [784, 298] width 1568 height 596
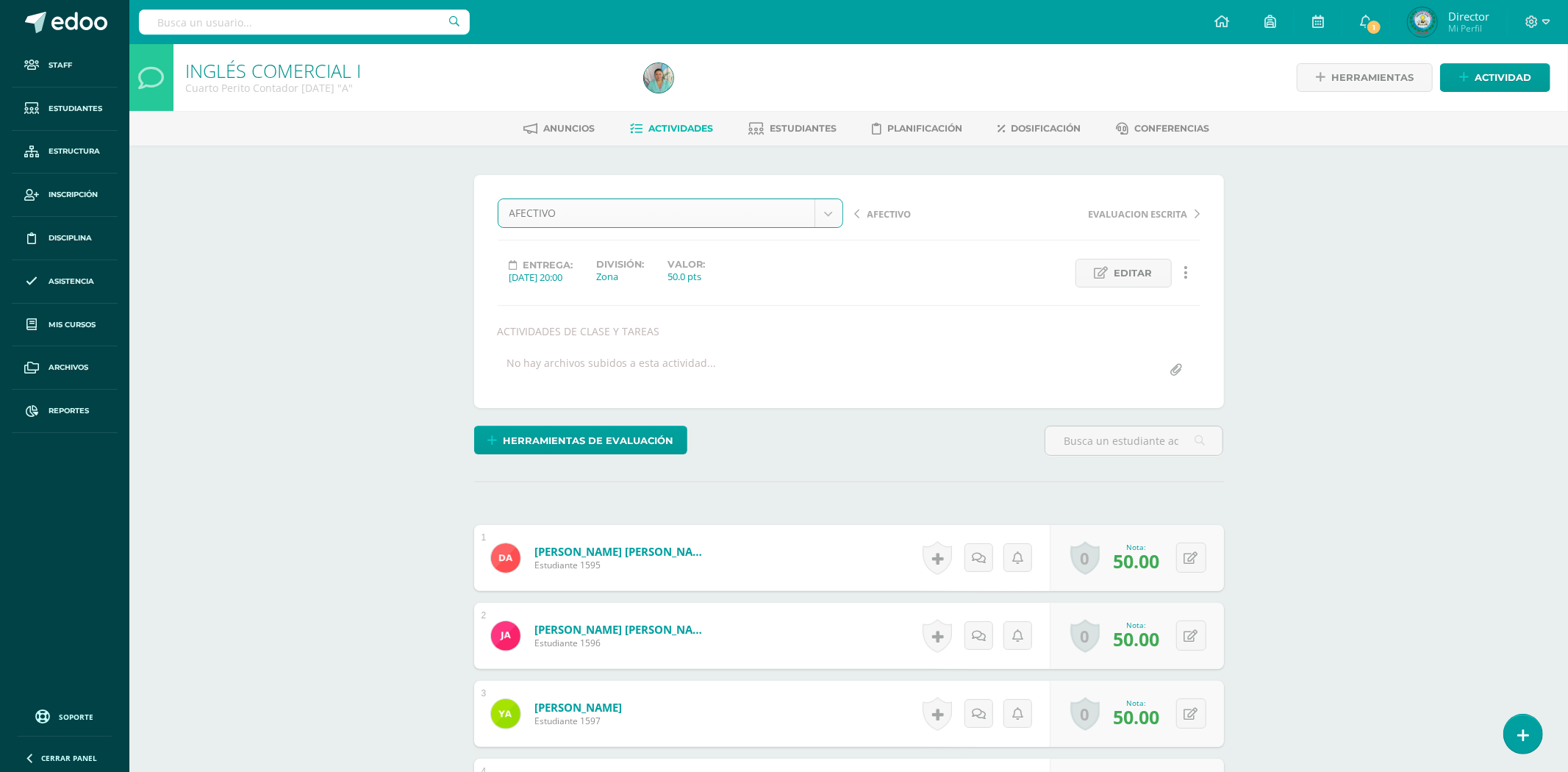
select select "/dashboard/teacher/grade-activity/83829/"
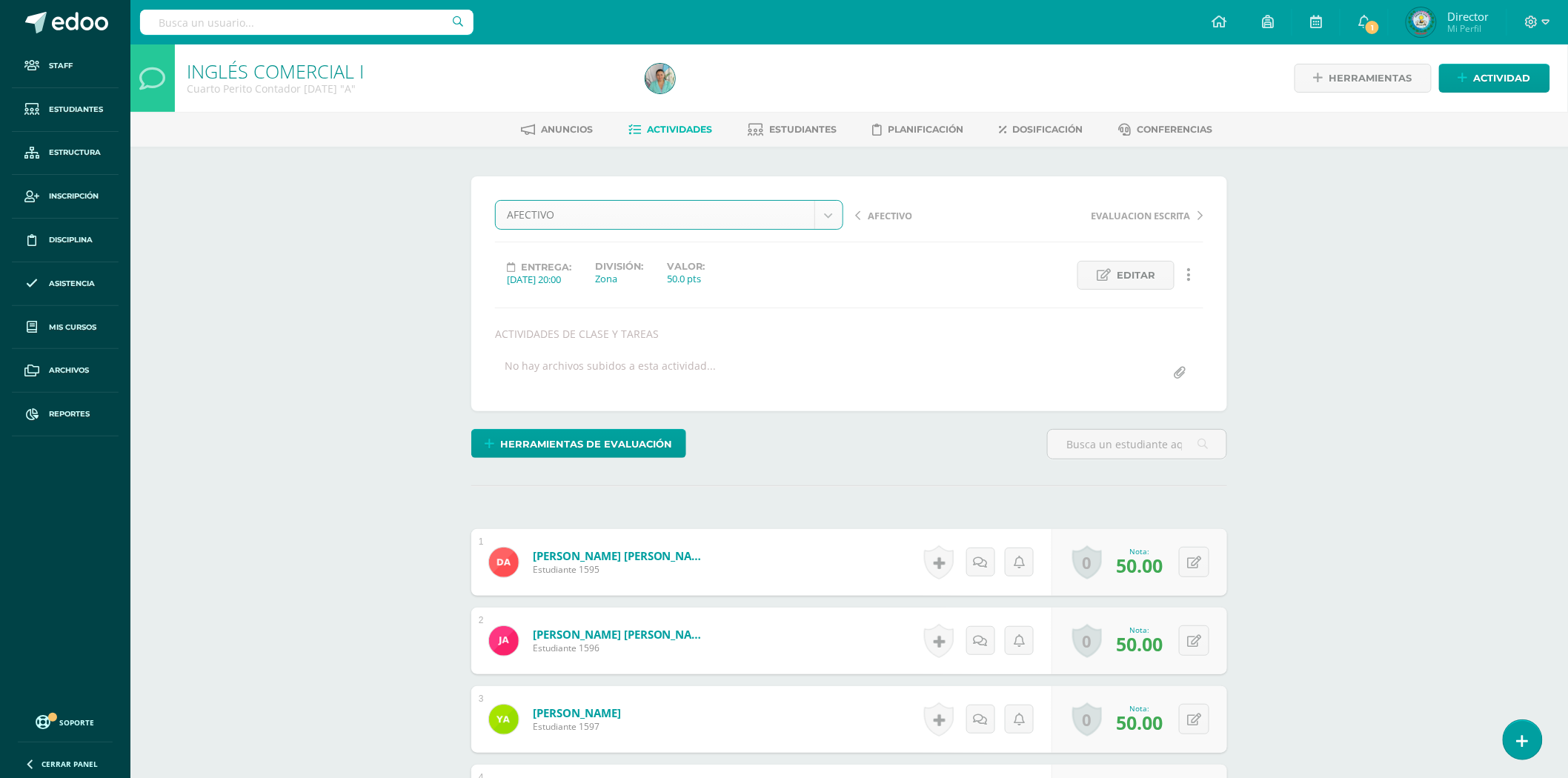
scroll to position [1, 0]
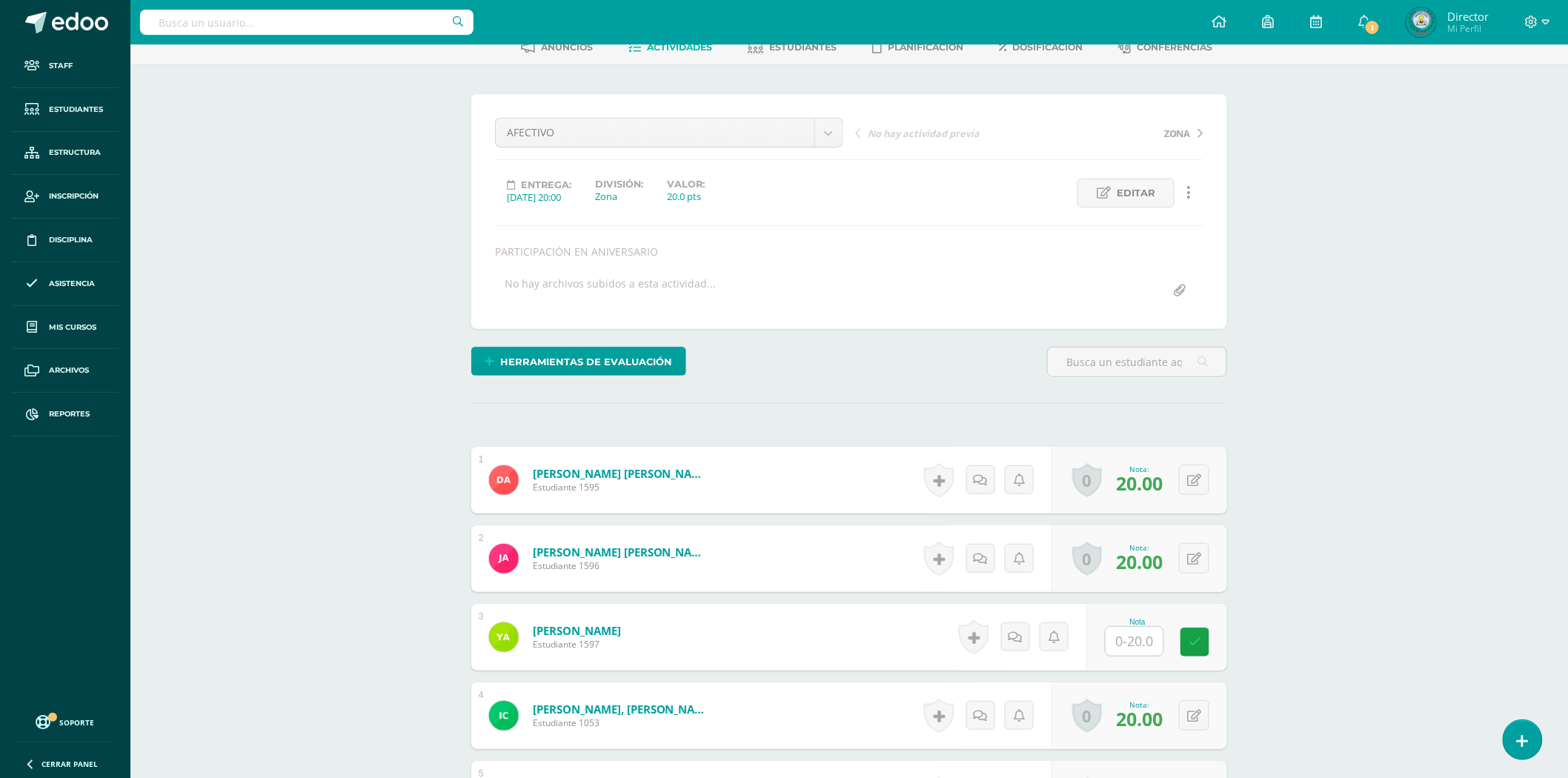
scroll to position [83, 0]
click at [1152, 639] on input "text" at bounding box center [1134, 641] width 58 height 29
type input "10"
click at [1196, 641] on link at bounding box center [1205, 642] width 30 height 30
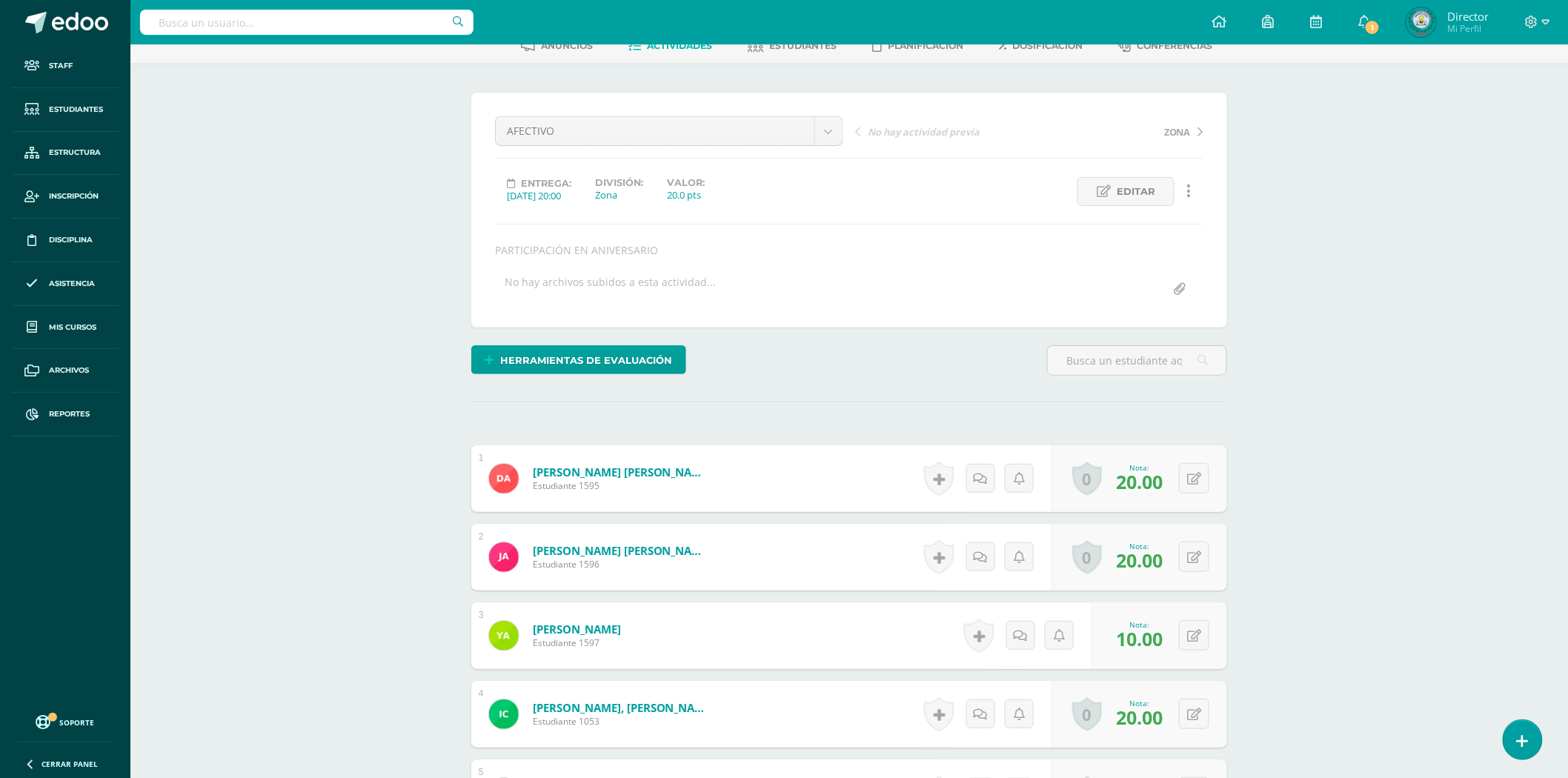
scroll to position [85, 0]
click at [620, 628] on link "[PERSON_NAME]" at bounding box center [577, 628] width 88 height 15
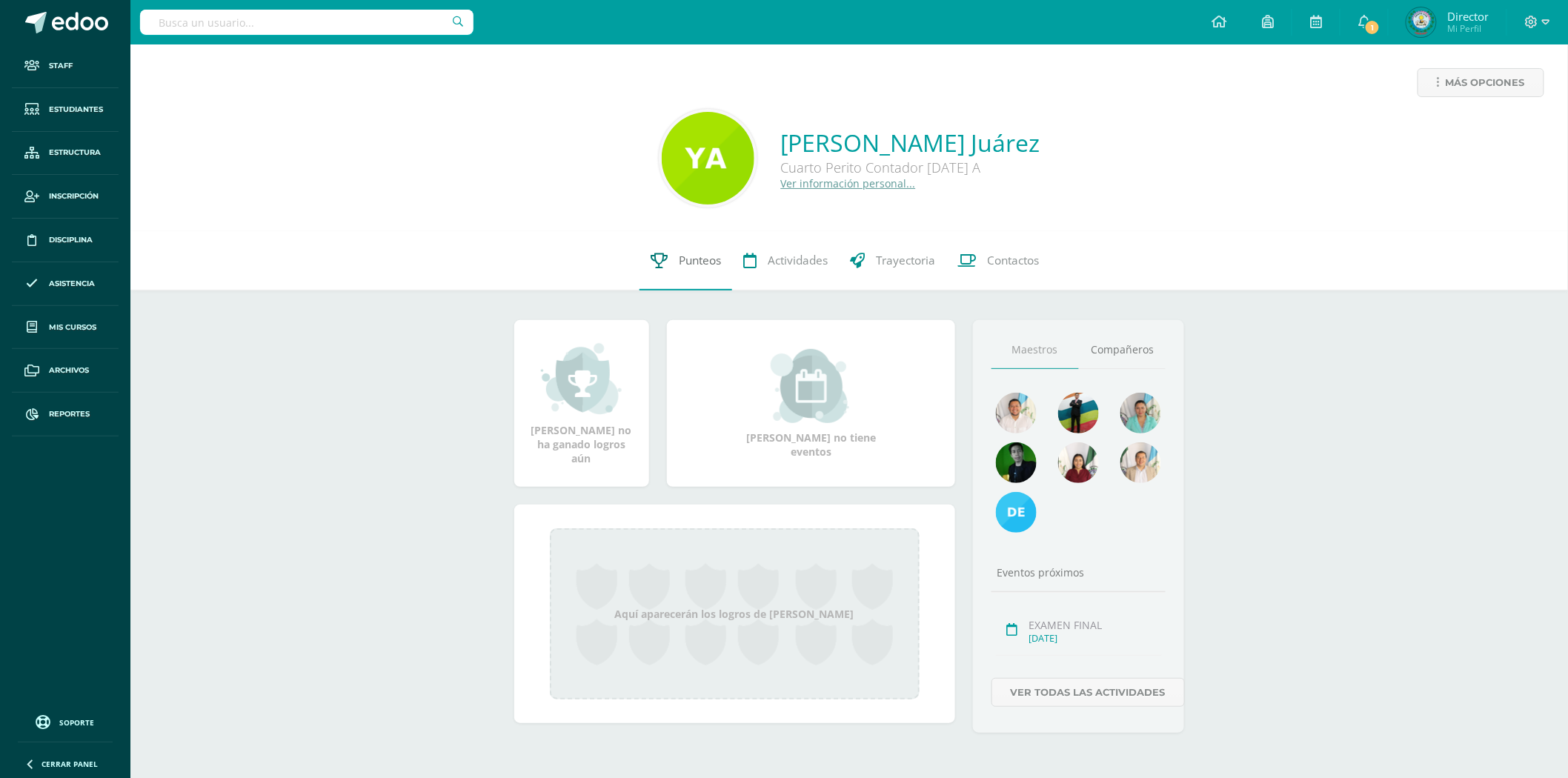
click at [672, 258] on link "Punteos" at bounding box center [685, 261] width 92 height 60
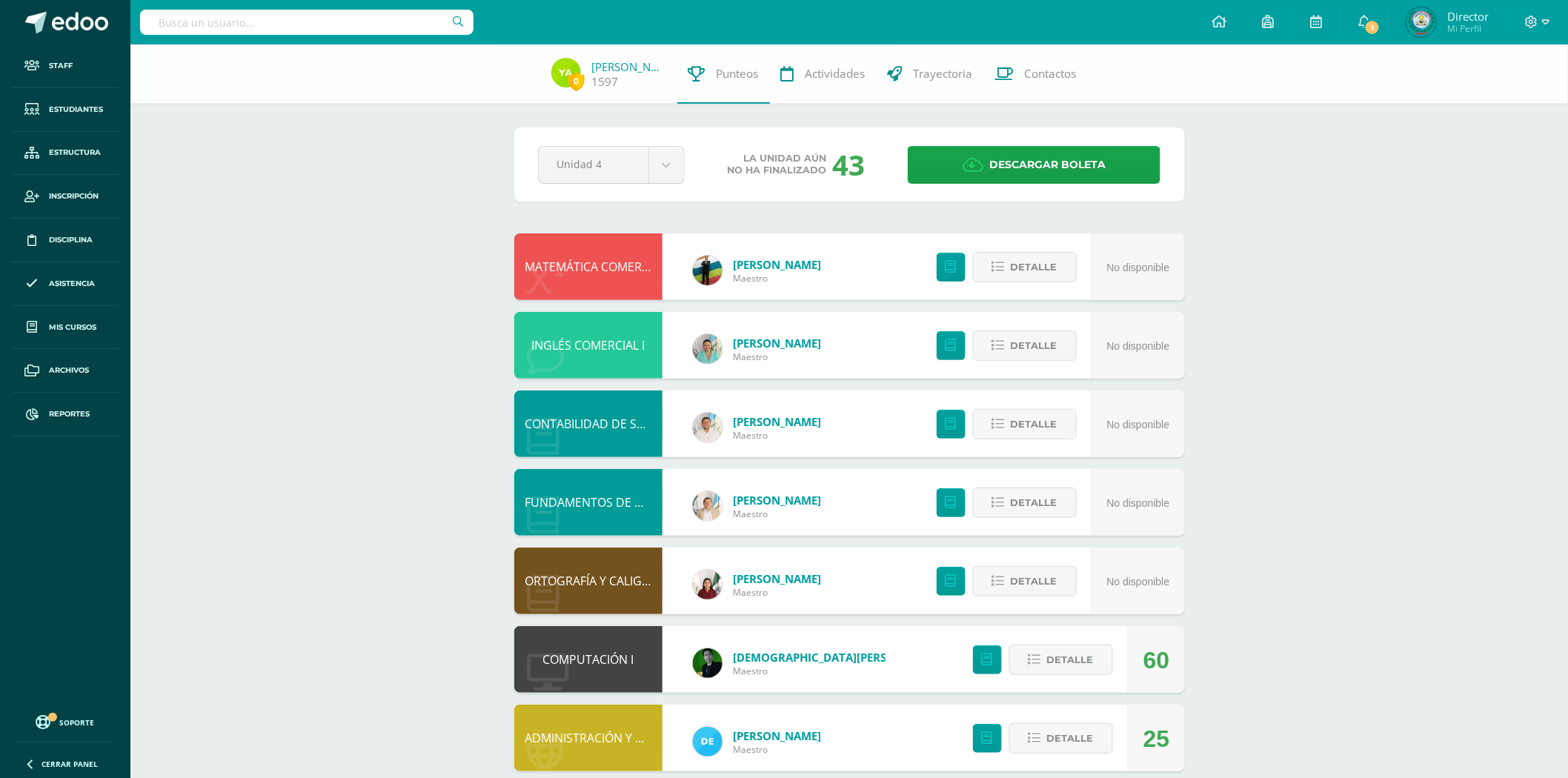
click at [687, 155] on div "Unidad 4 Unidad 1 Unidad 2 Unidad 3 Unidad 4" at bounding box center [610, 165] width 158 height 38
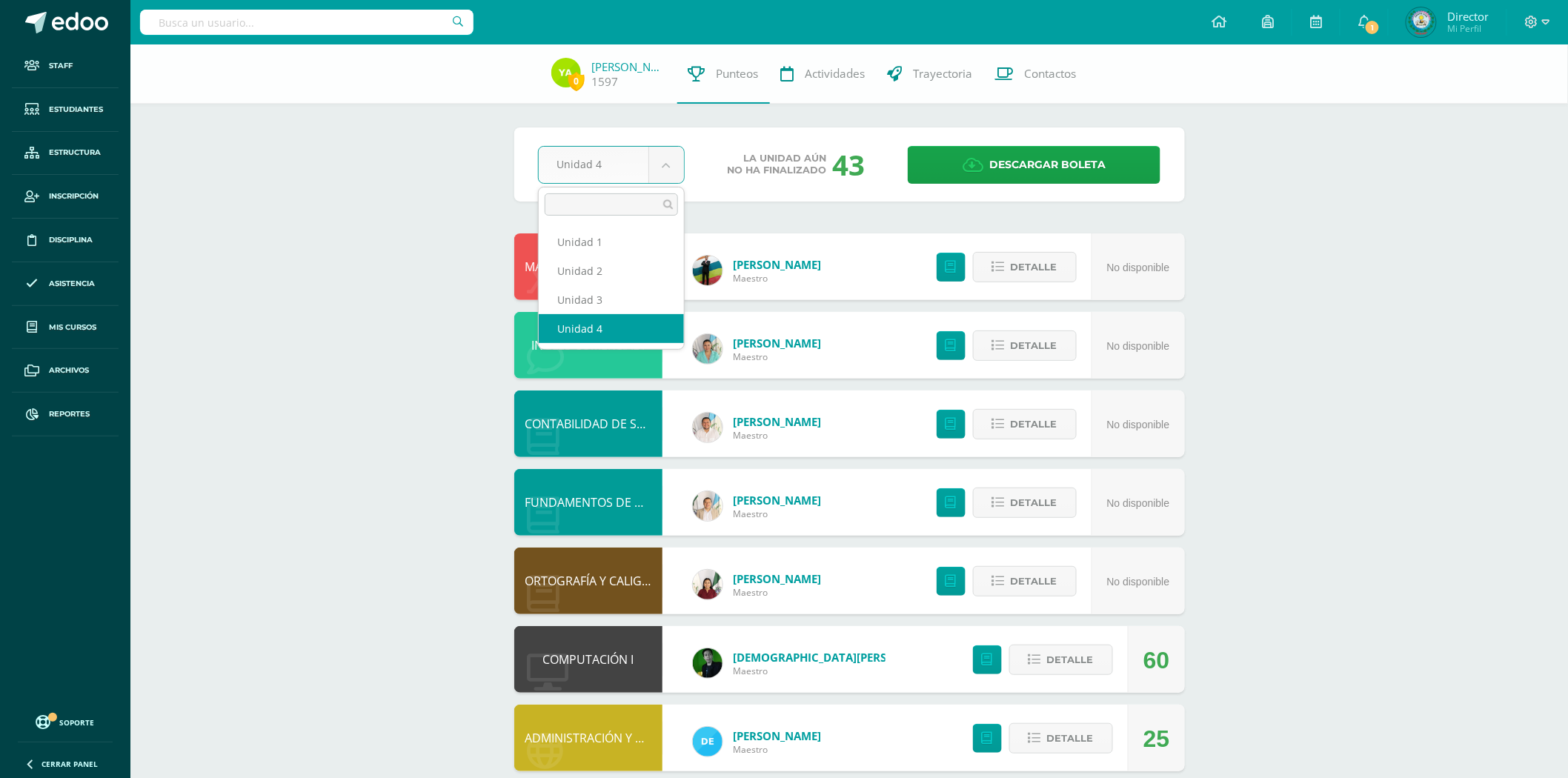
click at [675, 158] on body "Staff Estudiantes Estructura Inscripción Disciplina Asistencia Mis cursos Archi…" at bounding box center [784, 479] width 1568 height 958
select select "Unidad 3"
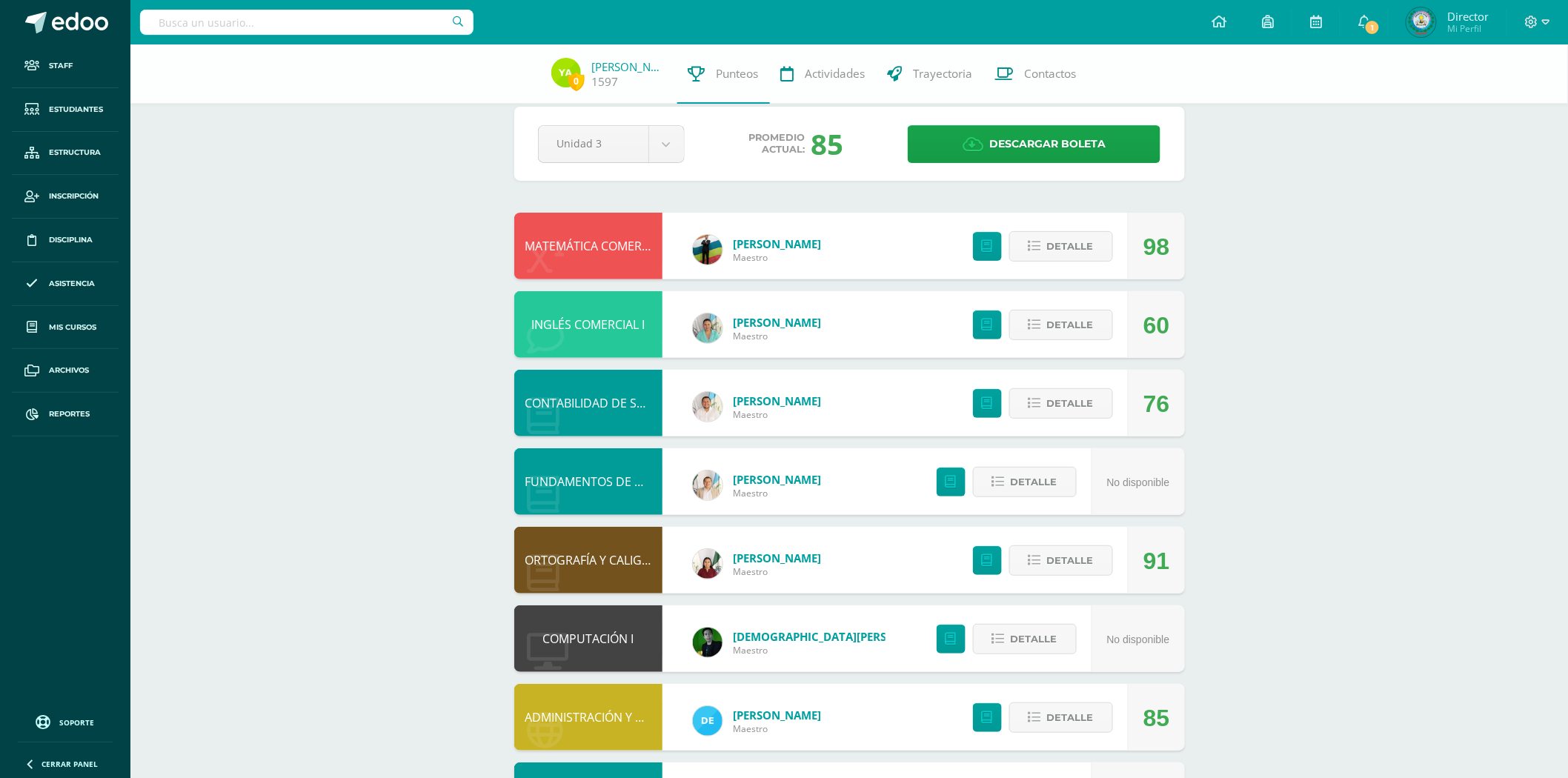
scroll to position [16, 0]
